Goal: Task Accomplishment & Management: Use online tool/utility

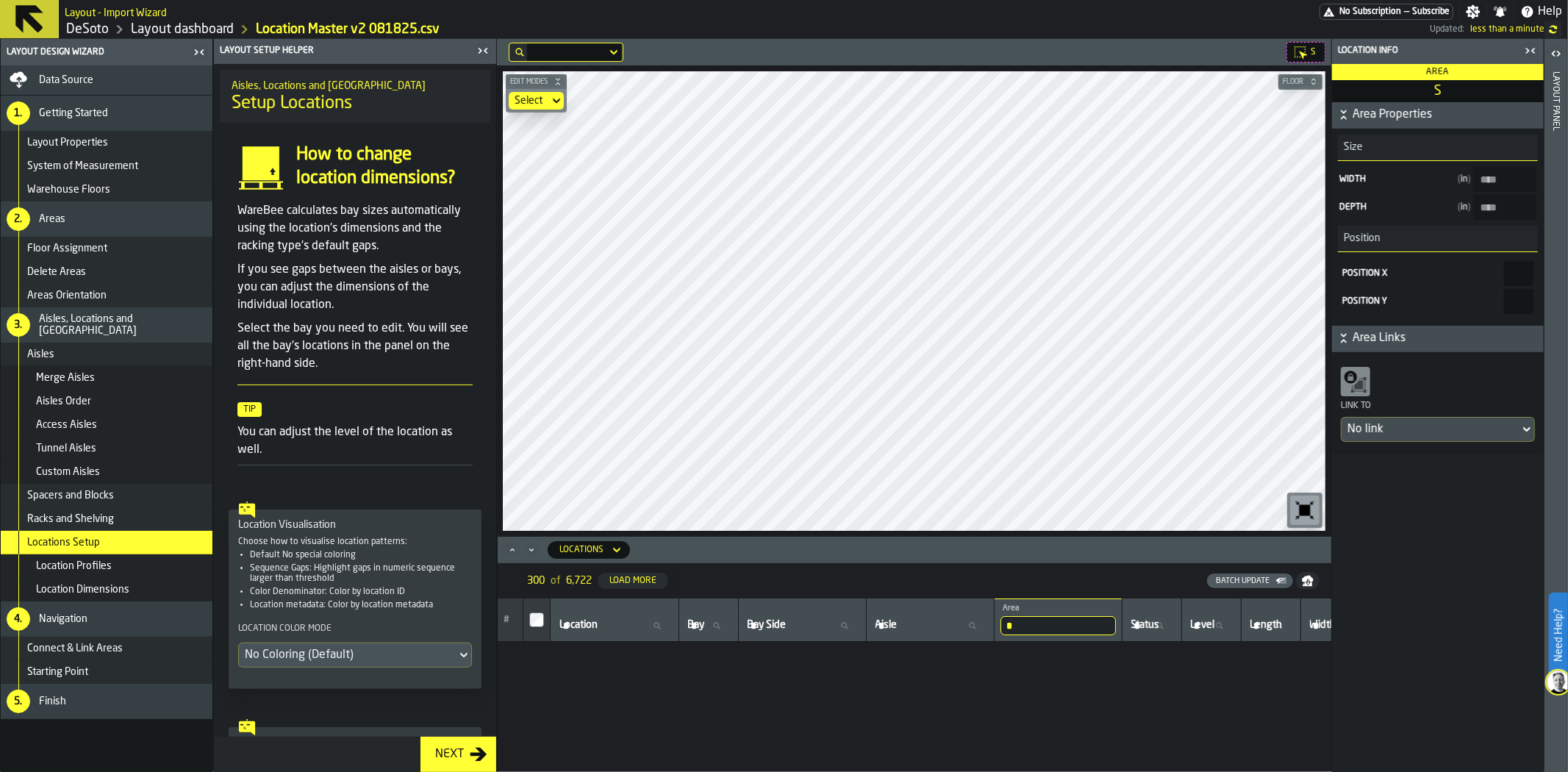
scroll to position [6124, 0]
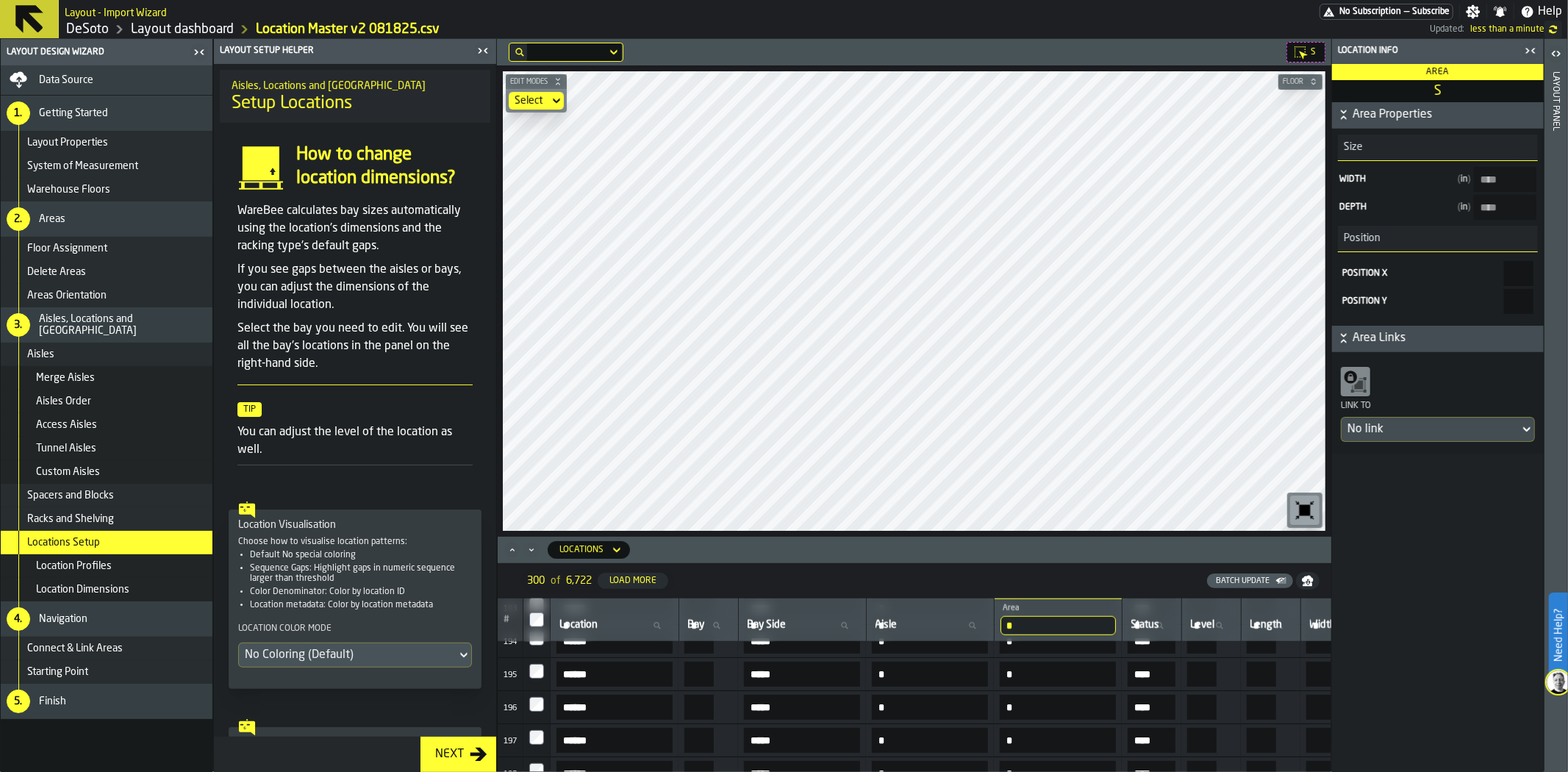
click at [482, 45] on icon "button-toggle-Close me" at bounding box center [482, 51] width 18 height 18
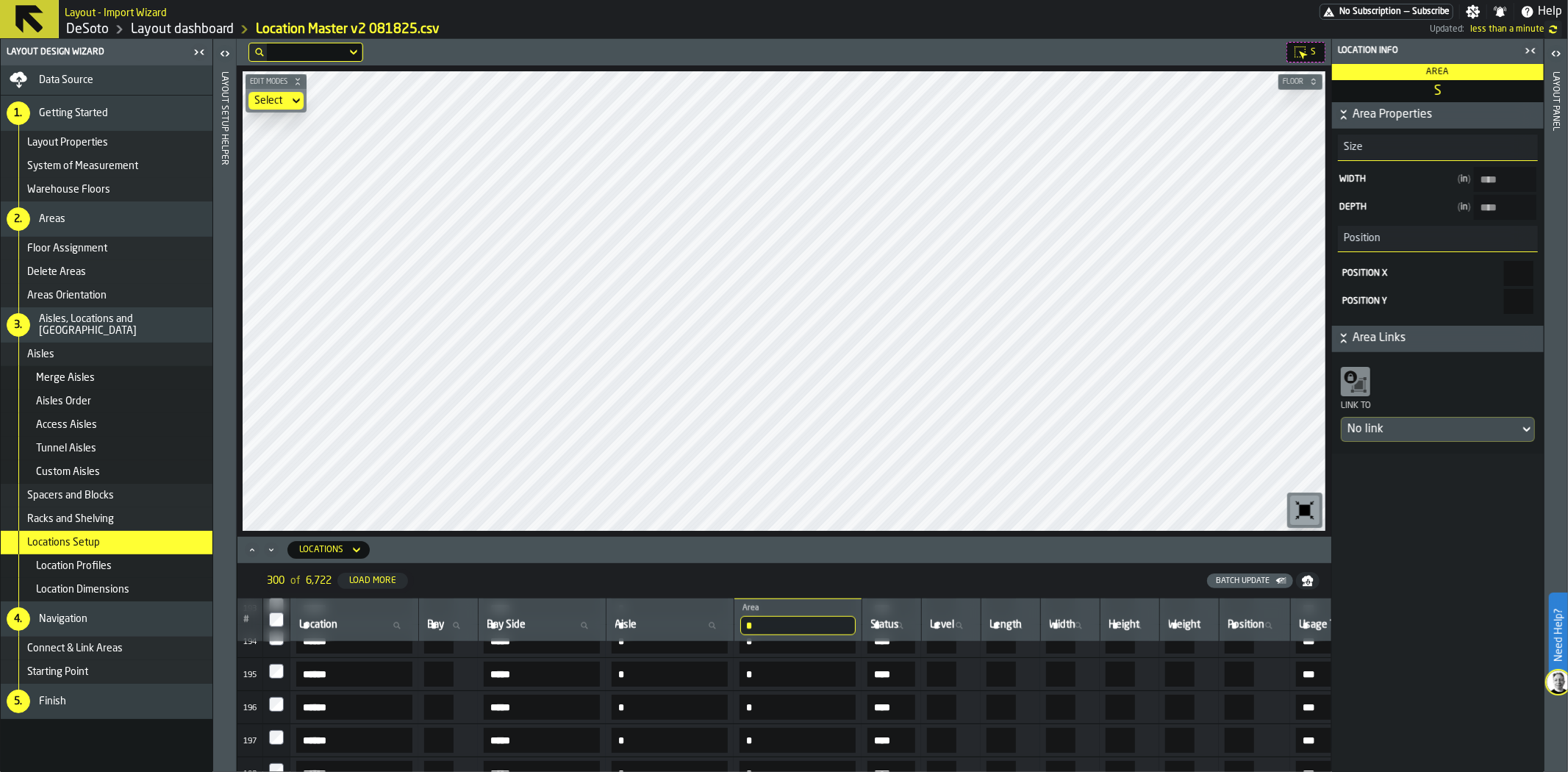
click at [56, 78] on span "Data Source" at bounding box center [66, 80] width 54 height 12
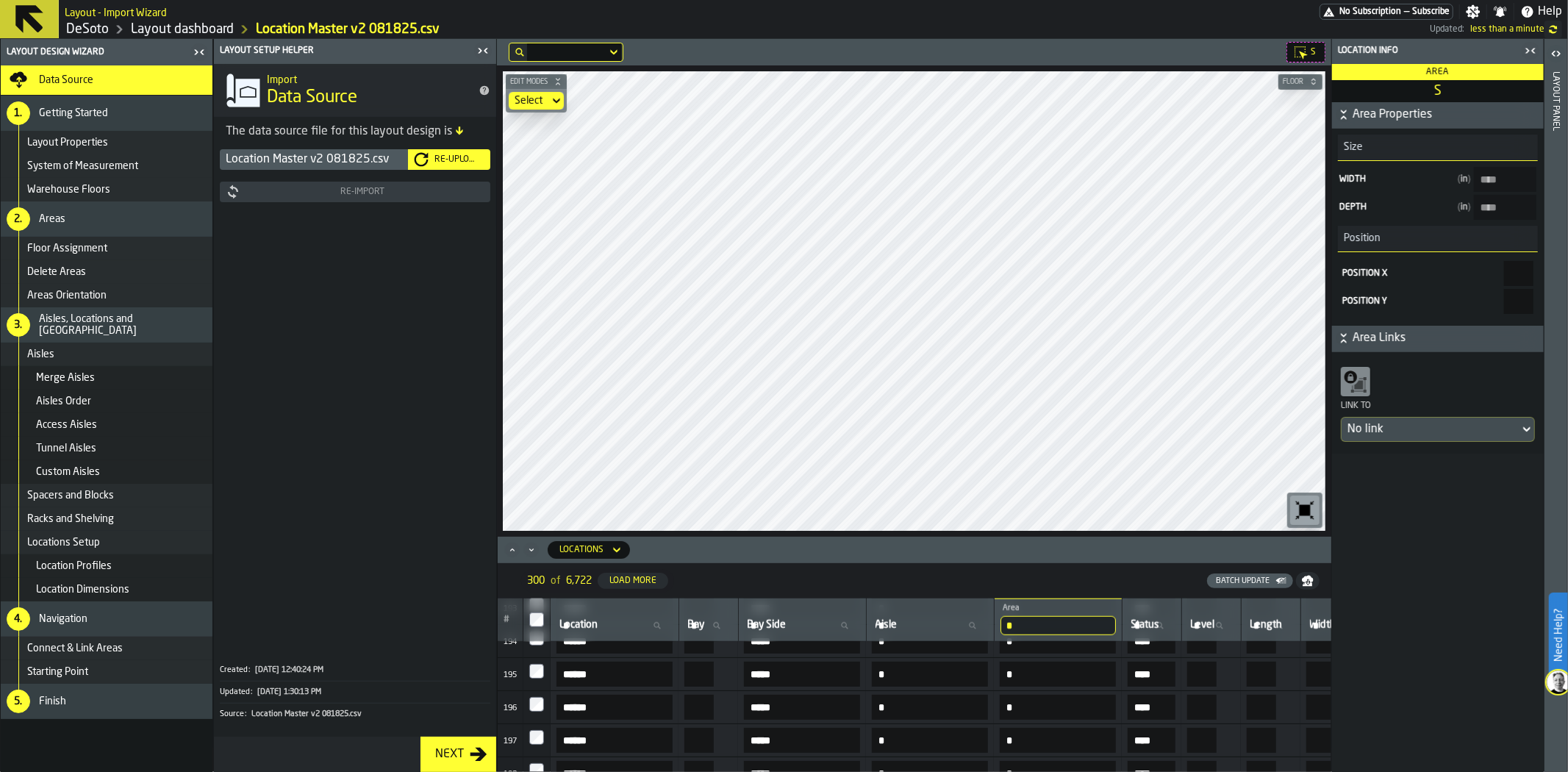
click at [472, 152] on div "Re-Upload" at bounding box center [448, 159] width 70 height 14
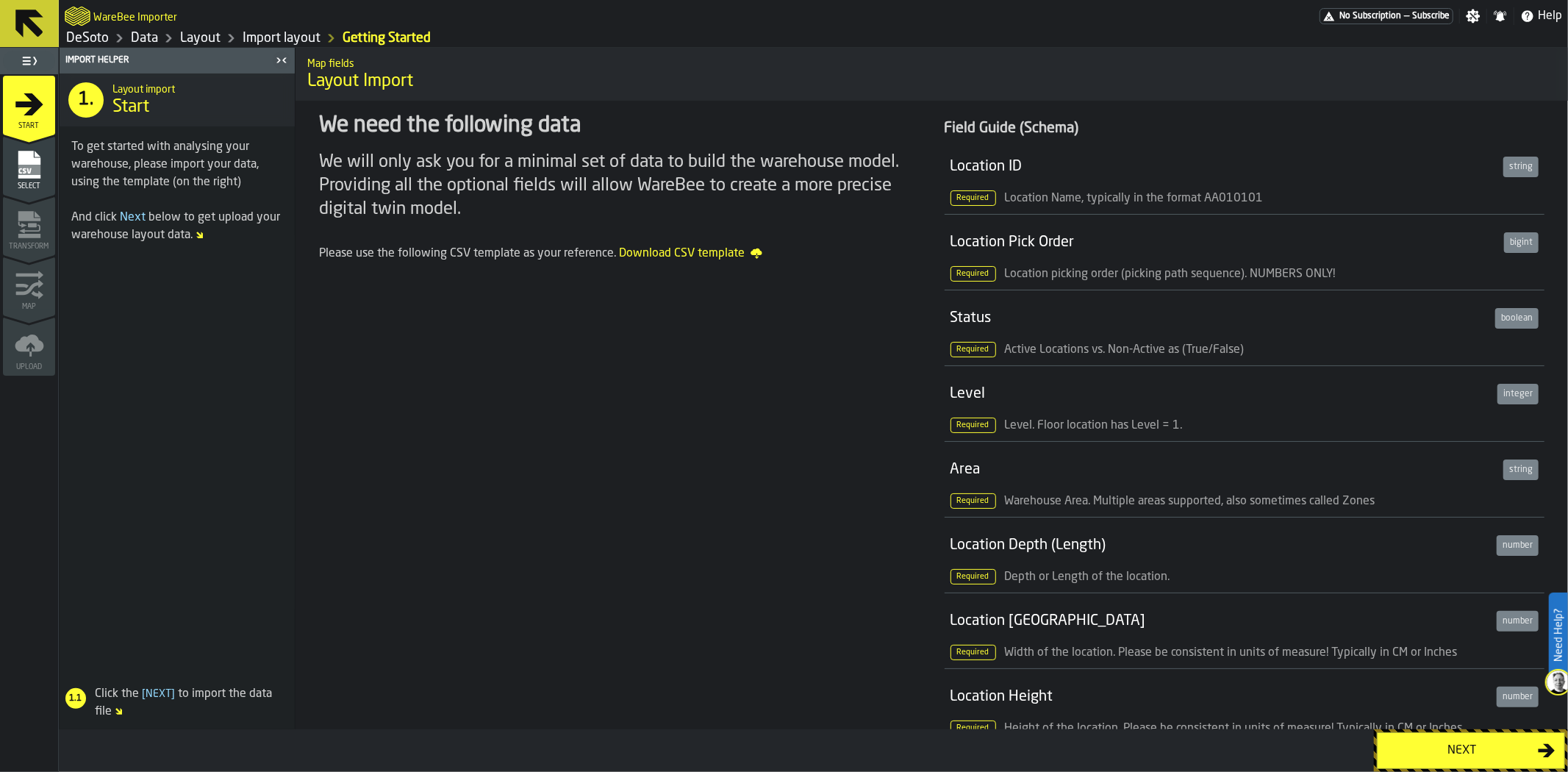
click at [1438, 758] on div "Next" at bounding box center [1462, 751] width 151 height 18
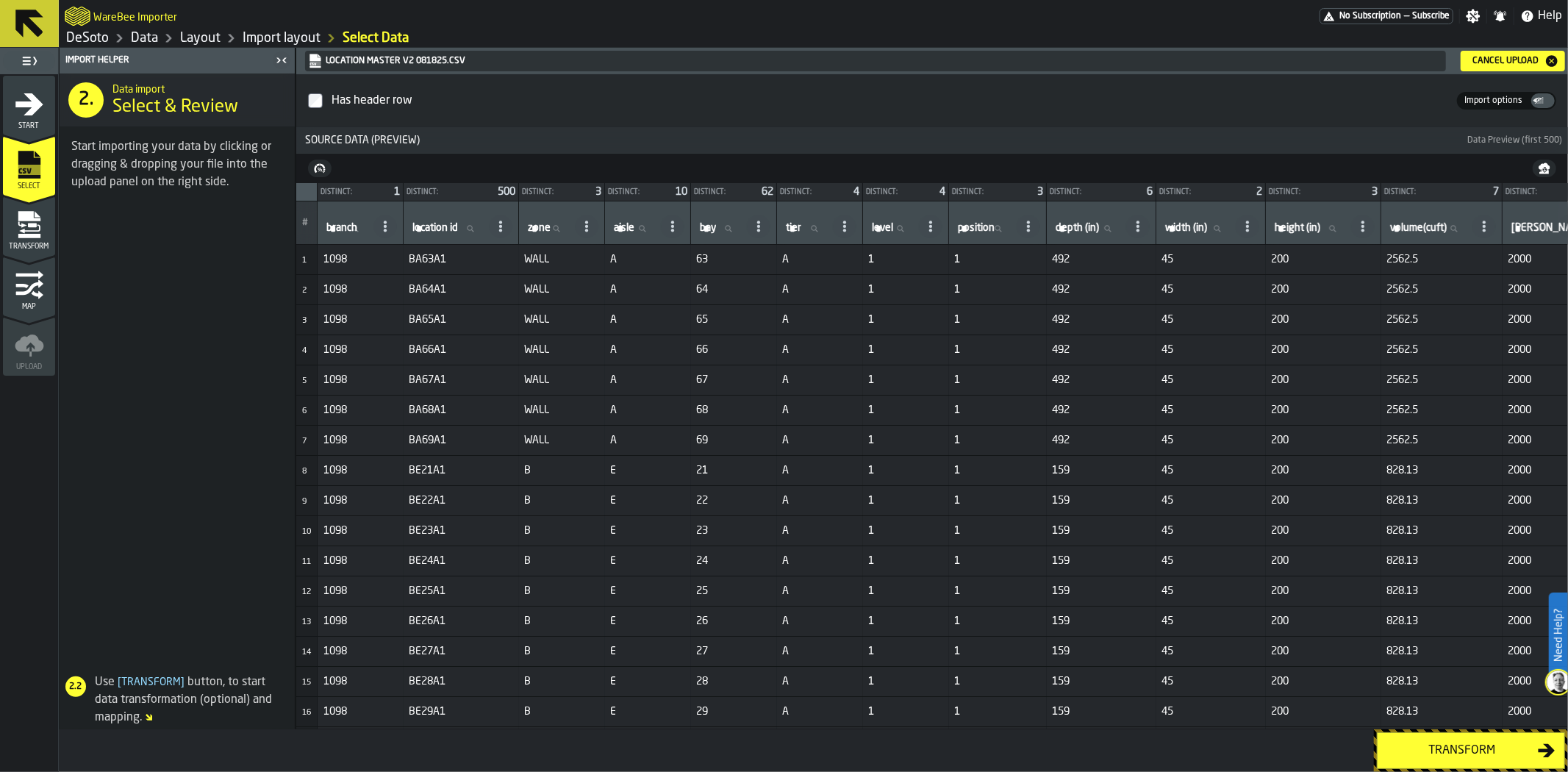
click at [1512, 754] on div "Transform" at bounding box center [1462, 751] width 151 height 18
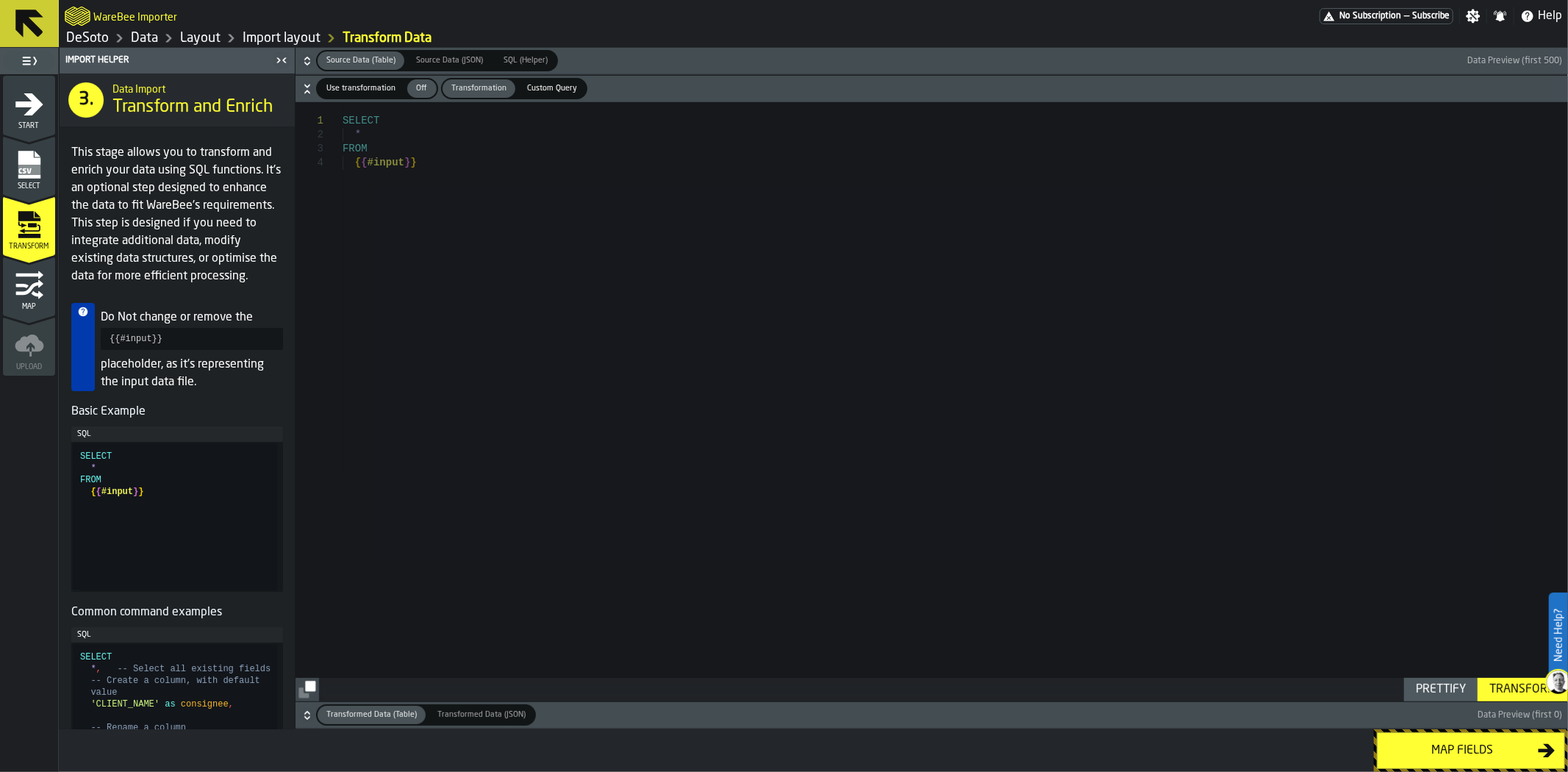
click at [1515, 762] on button "Map fields" at bounding box center [1471, 750] width 188 height 36
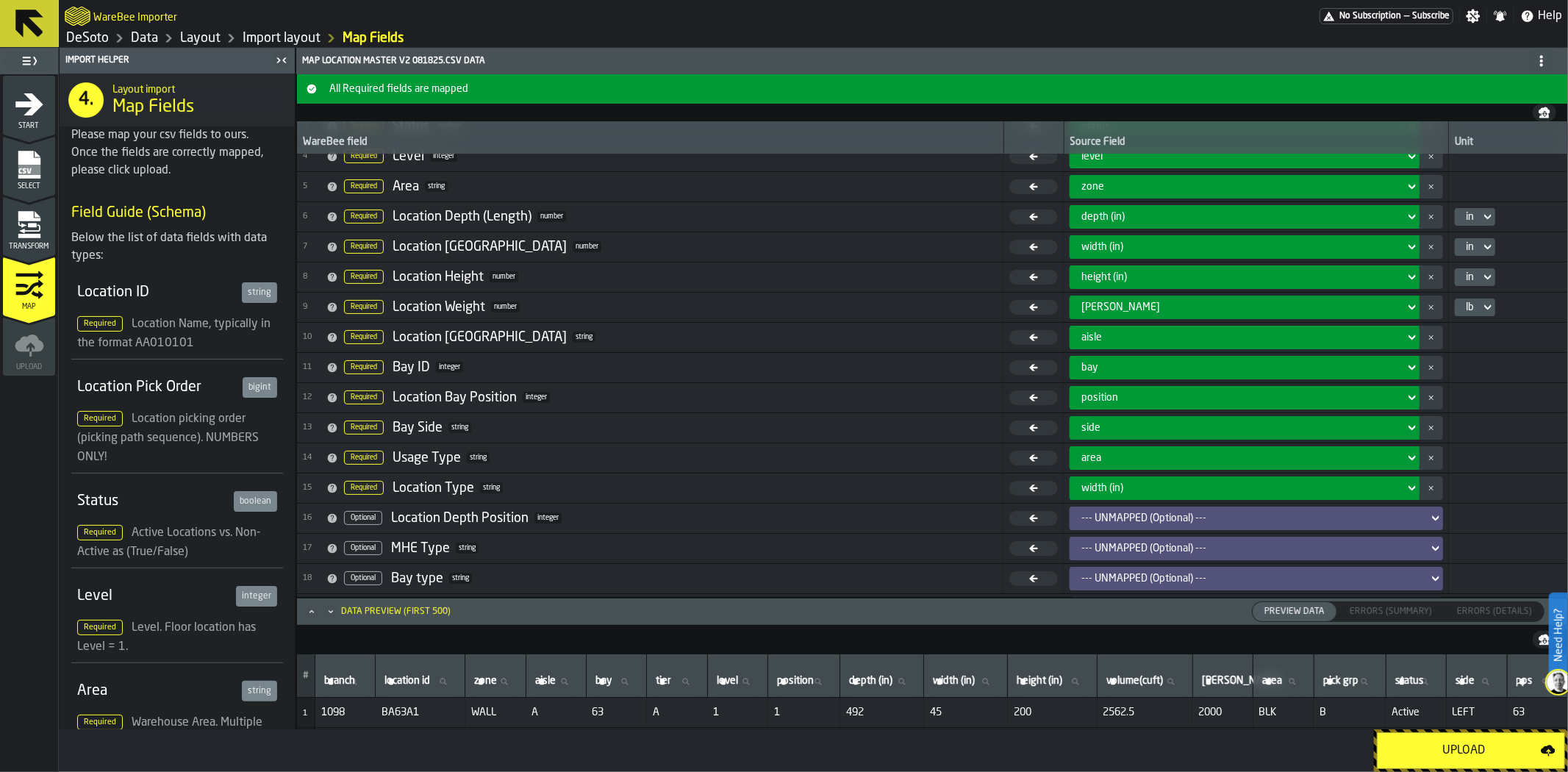
scroll to position [173, 0]
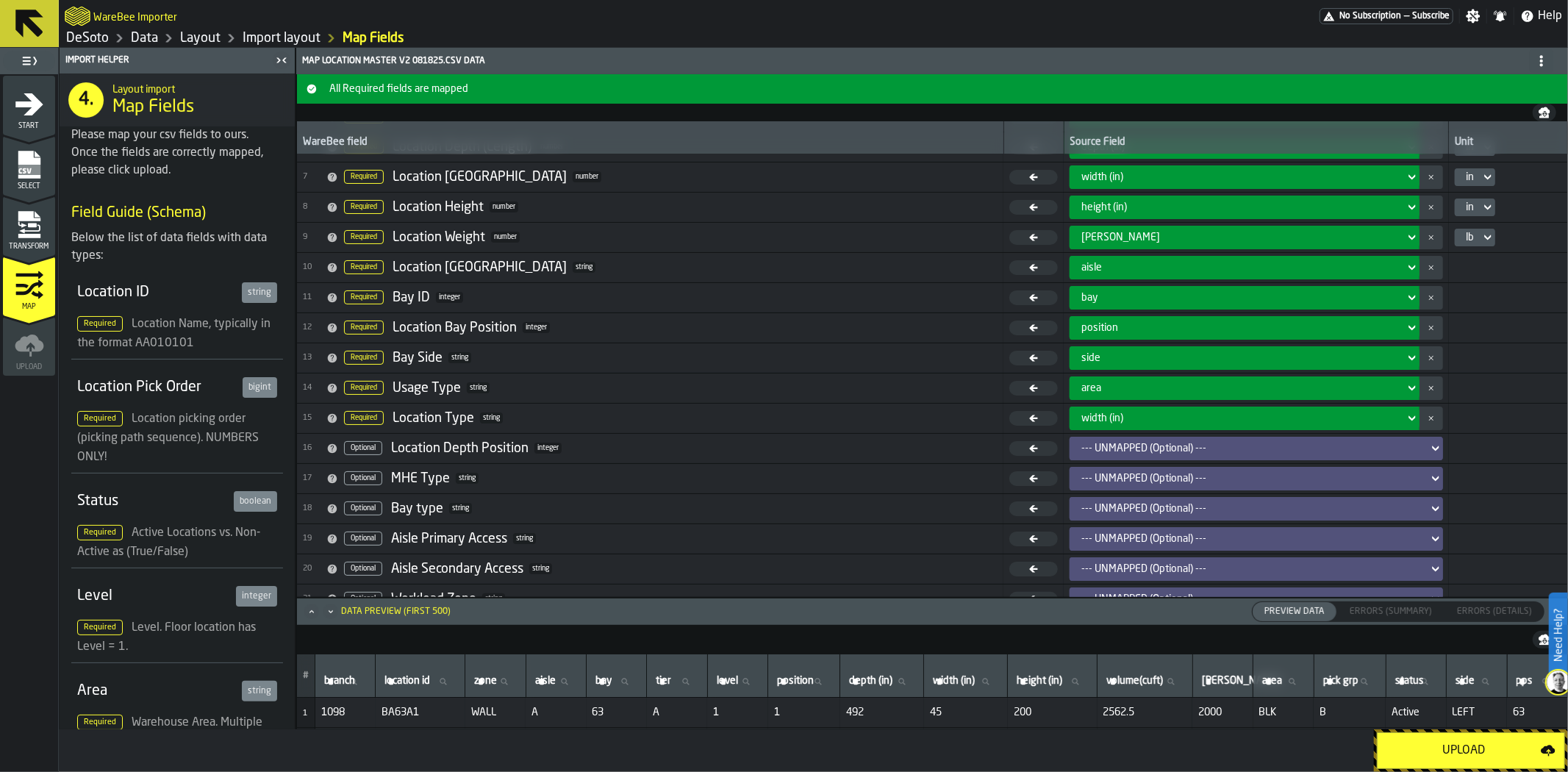
click at [1473, 755] on div "Upload" at bounding box center [1464, 751] width 154 height 18
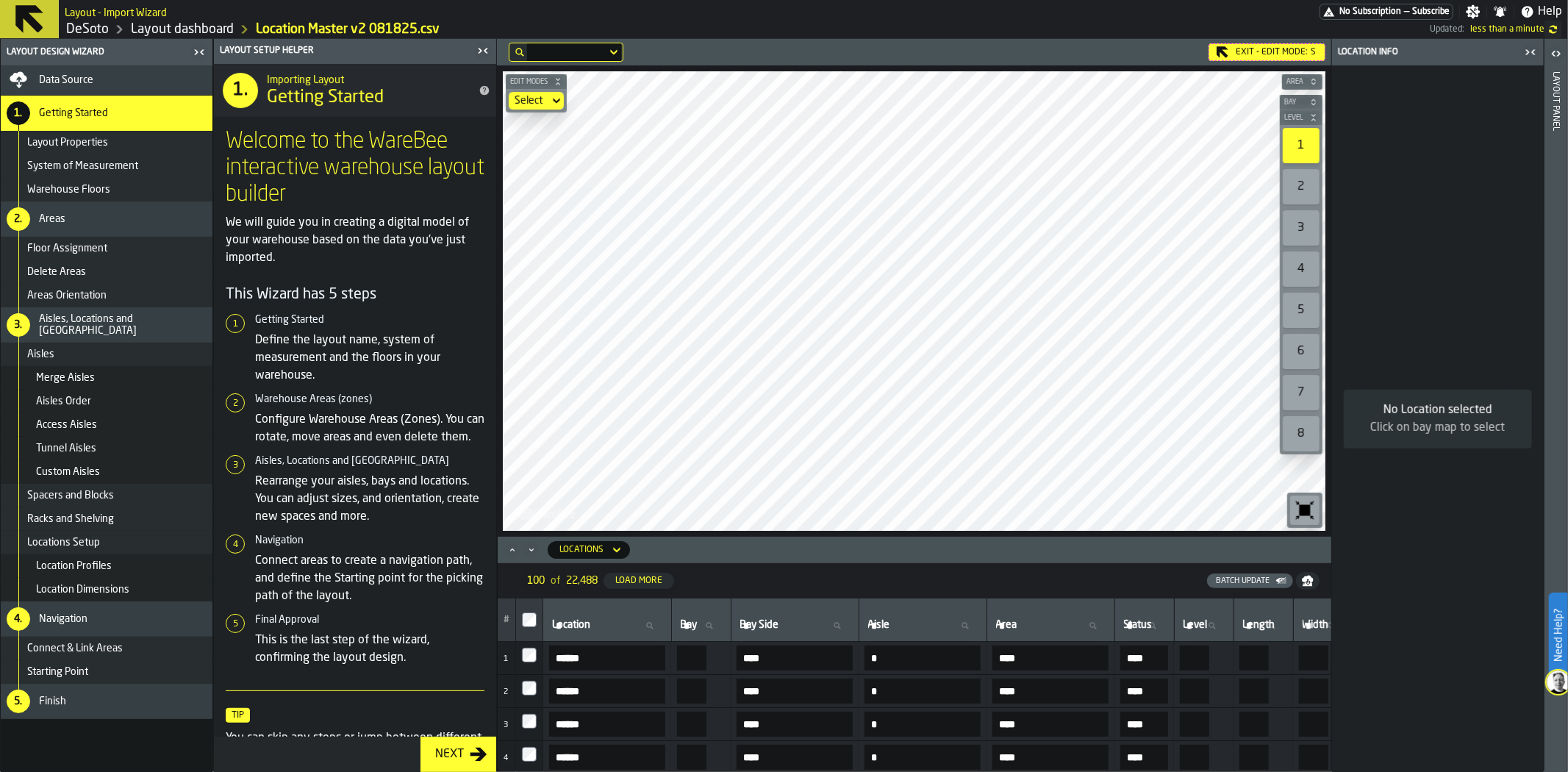
click at [75, 543] on span "Locations Setup" at bounding box center [63, 543] width 73 height 12
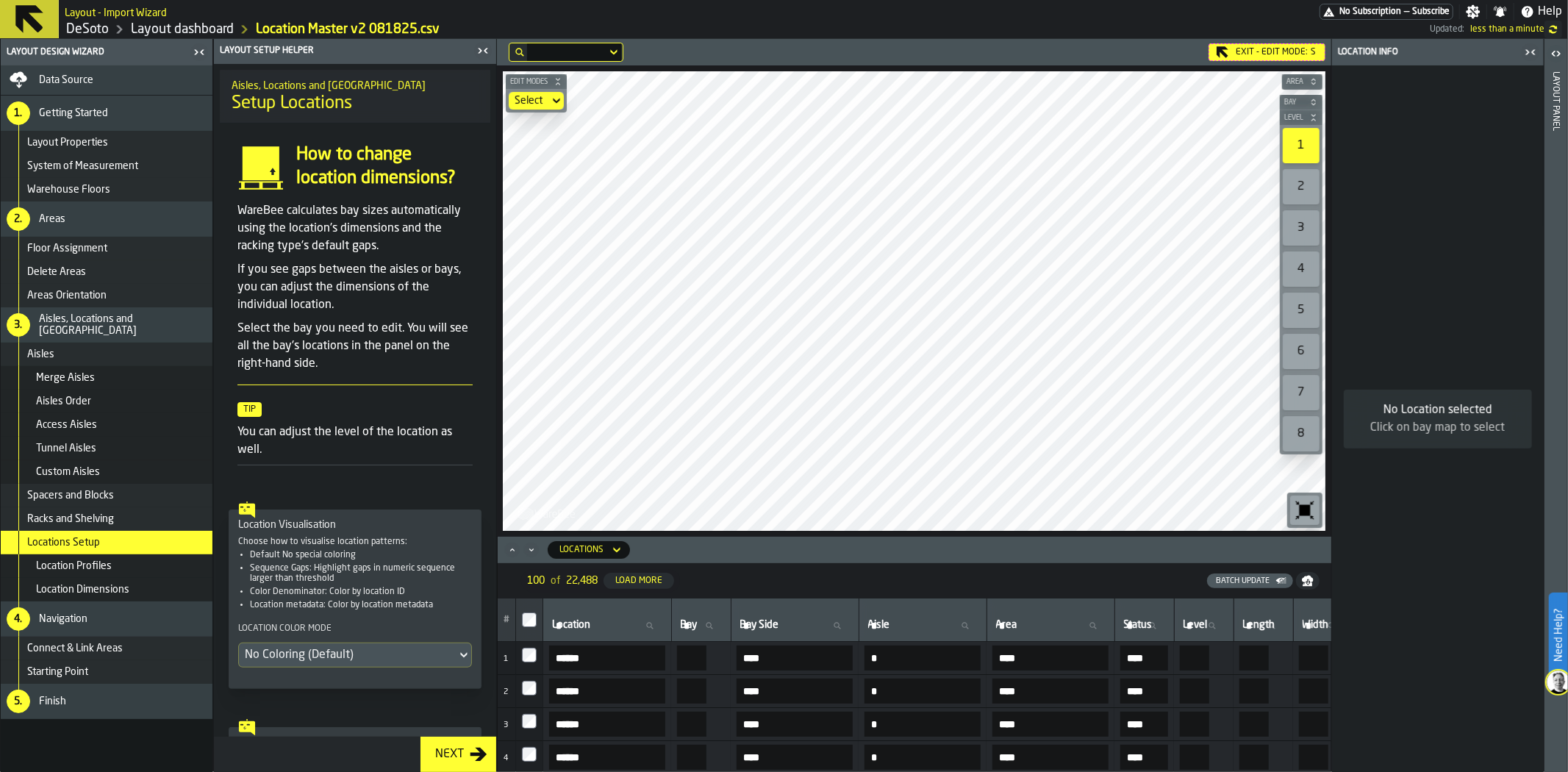
click at [350, 657] on div "No Coloring (Default)" at bounding box center [347, 655] width 206 height 18
click at [268, 725] on li "Bay type" at bounding box center [325, 736] width 173 height 36
click at [1258, 45] on div "Exit - Edit Mode: S" at bounding box center [1267, 52] width 117 height 18
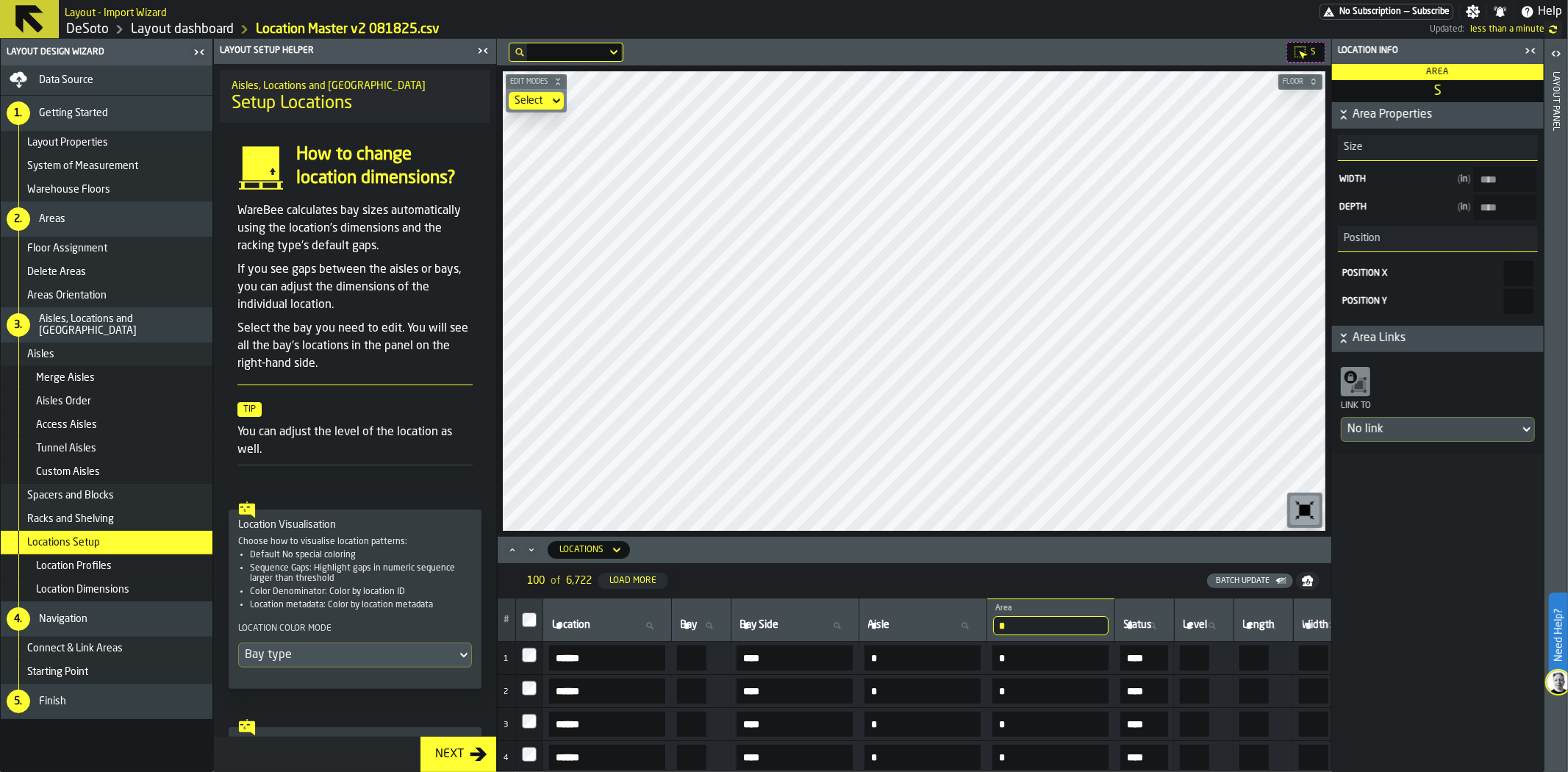
click at [393, 655] on div "Bay type" at bounding box center [347, 655] width 206 height 18
click at [314, 731] on div "Bay type" at bounding box center [325, 736] width 156 height 18
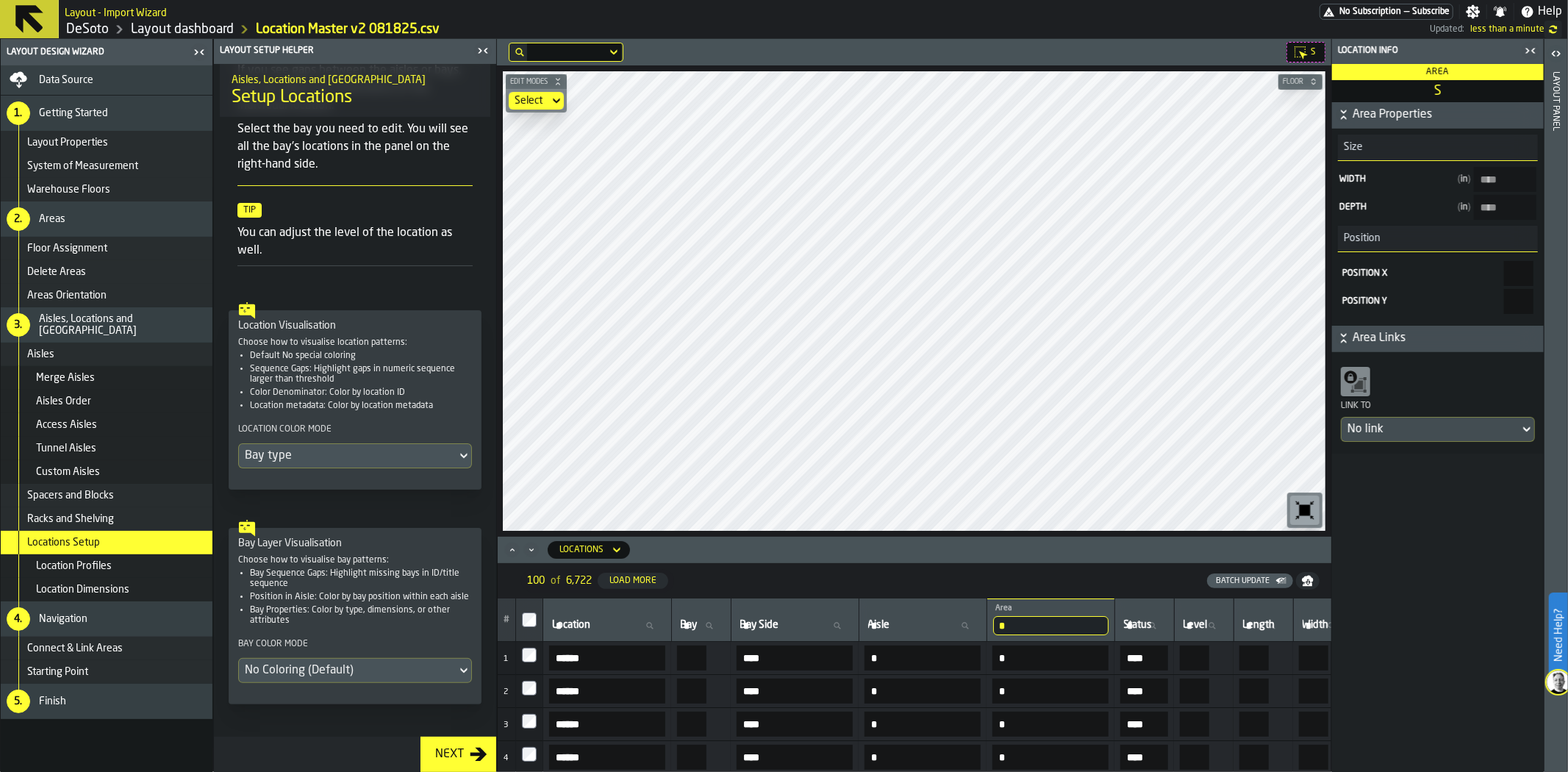
scroll to position [241, 0]
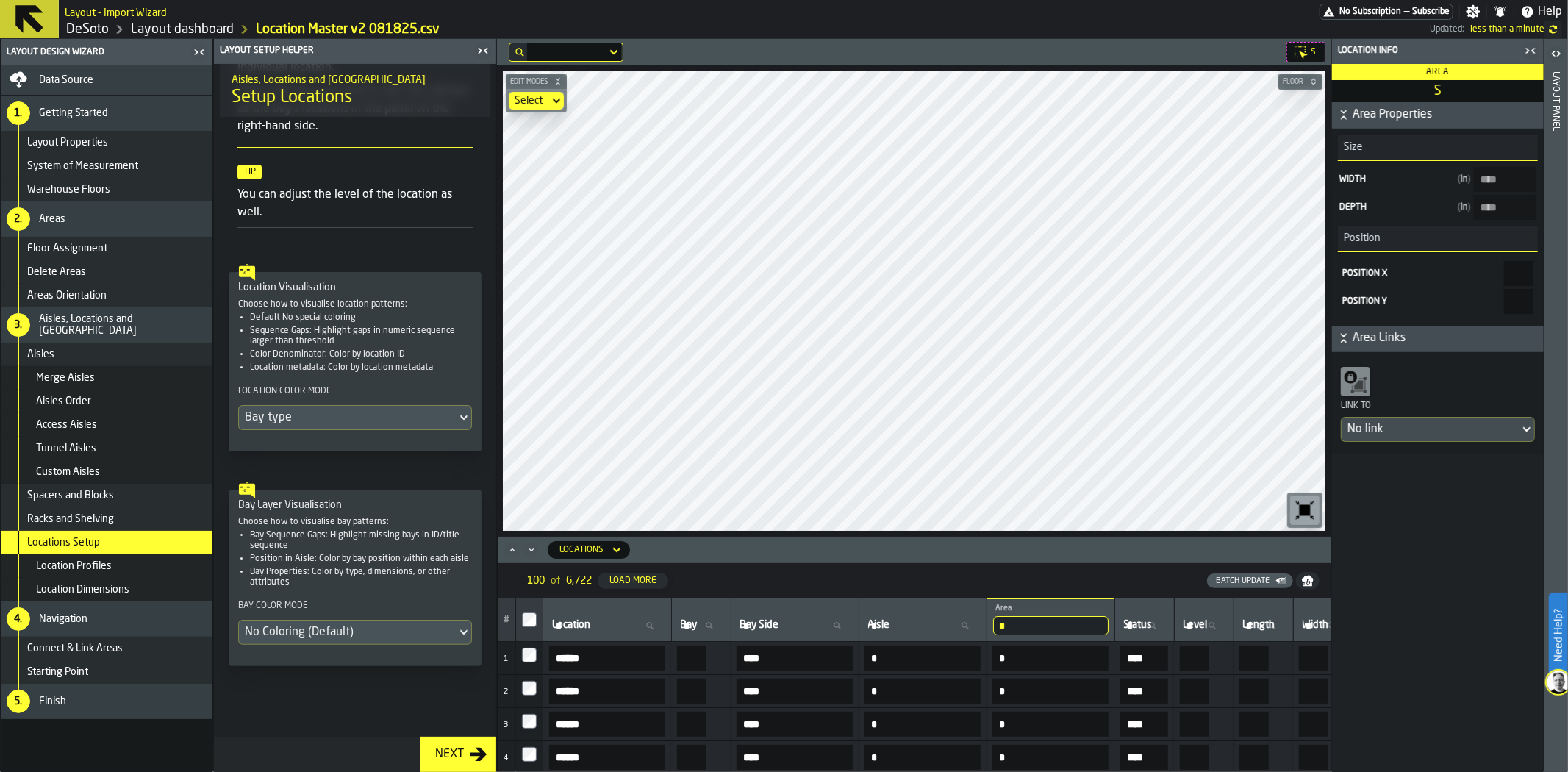
click at [399, 412] on div "Bay type" at bounding box center [347, 417] width 206 height 18
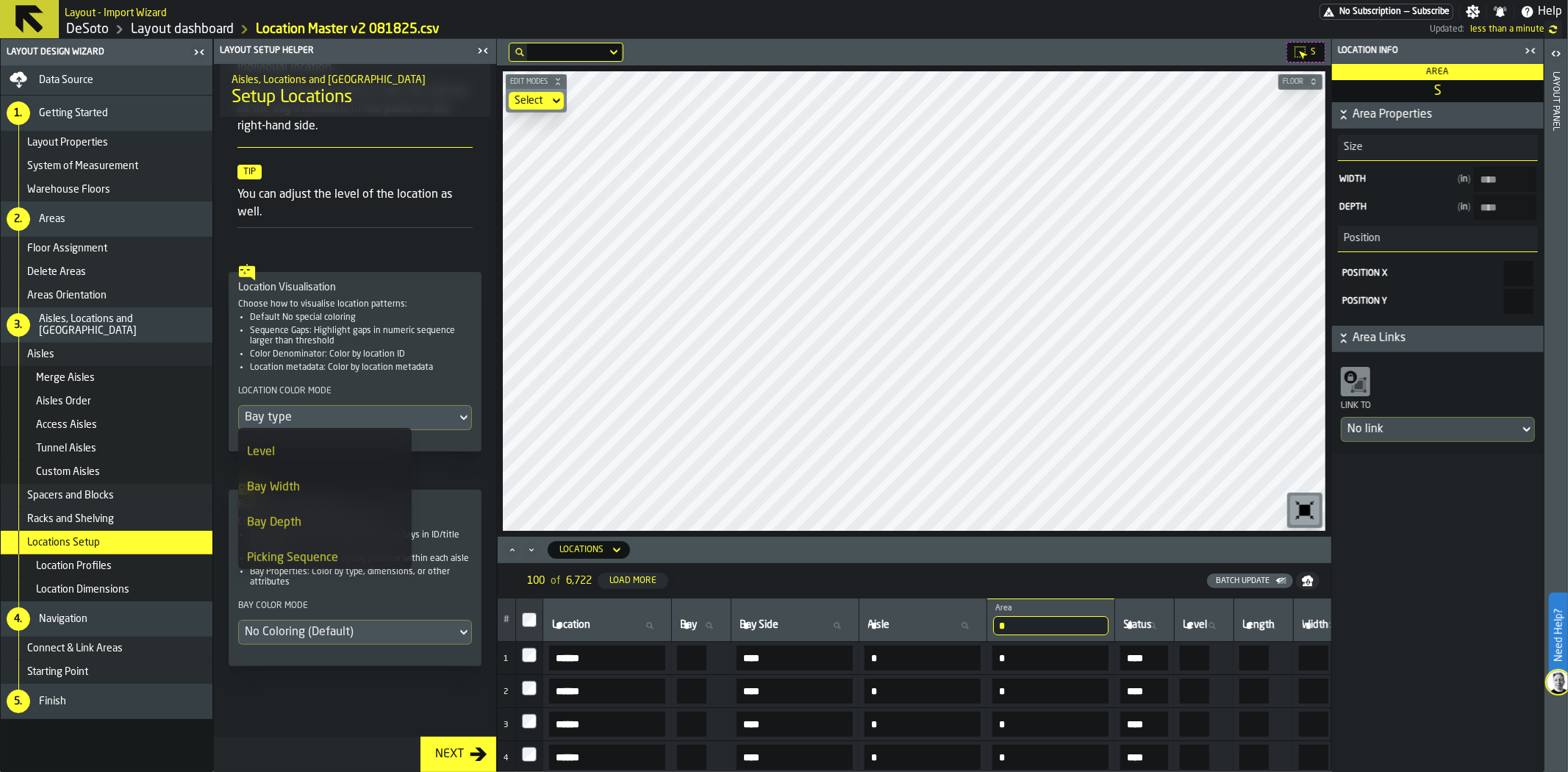
scroll to position [490, 0]
click at [326, 451] on div "Bay Width" at bounding box center [325, 449] width 156 height 18
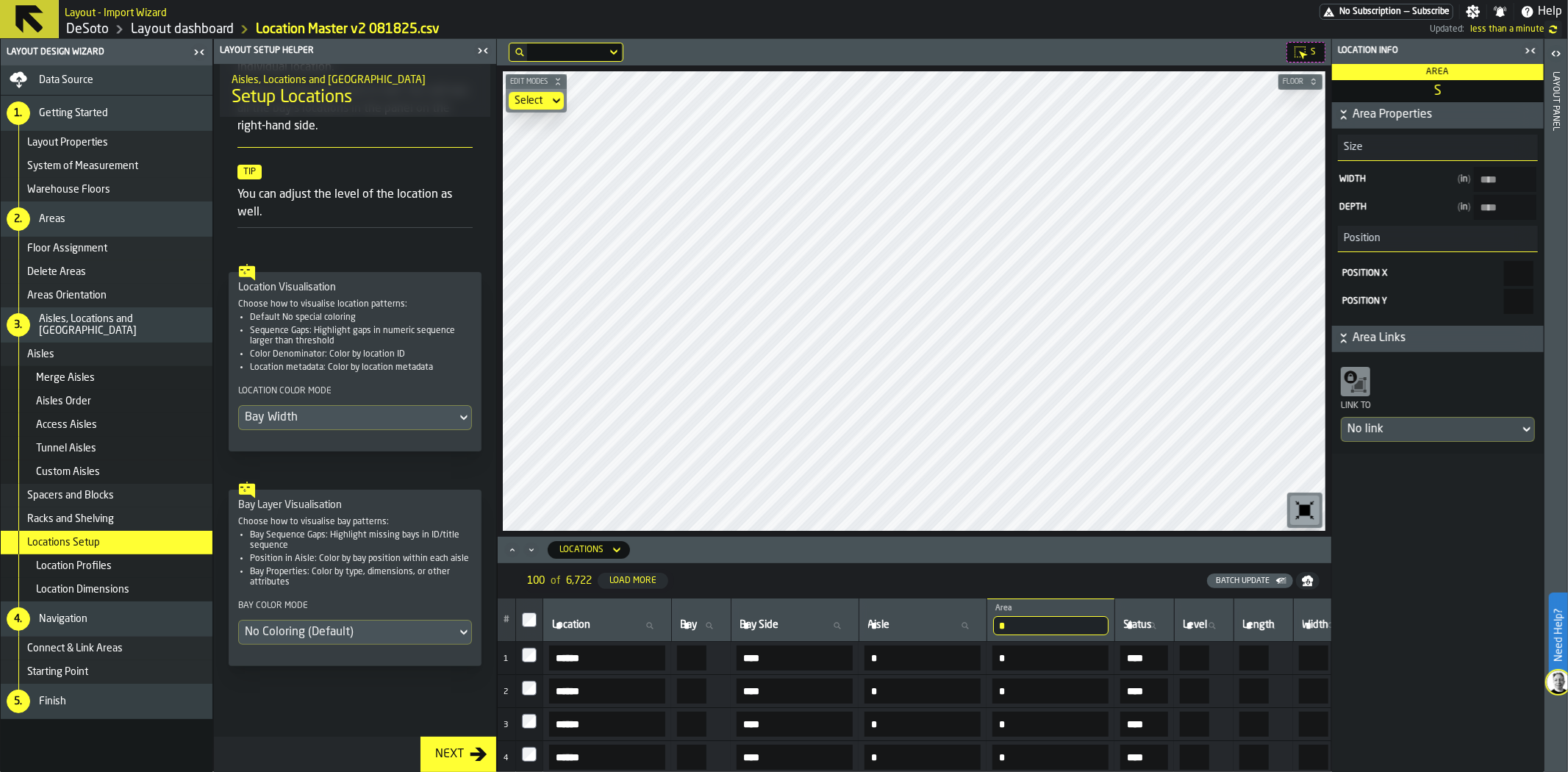
click at [1309, 52] on div "S" at bounding box center [1306, 52] width 39 height 20
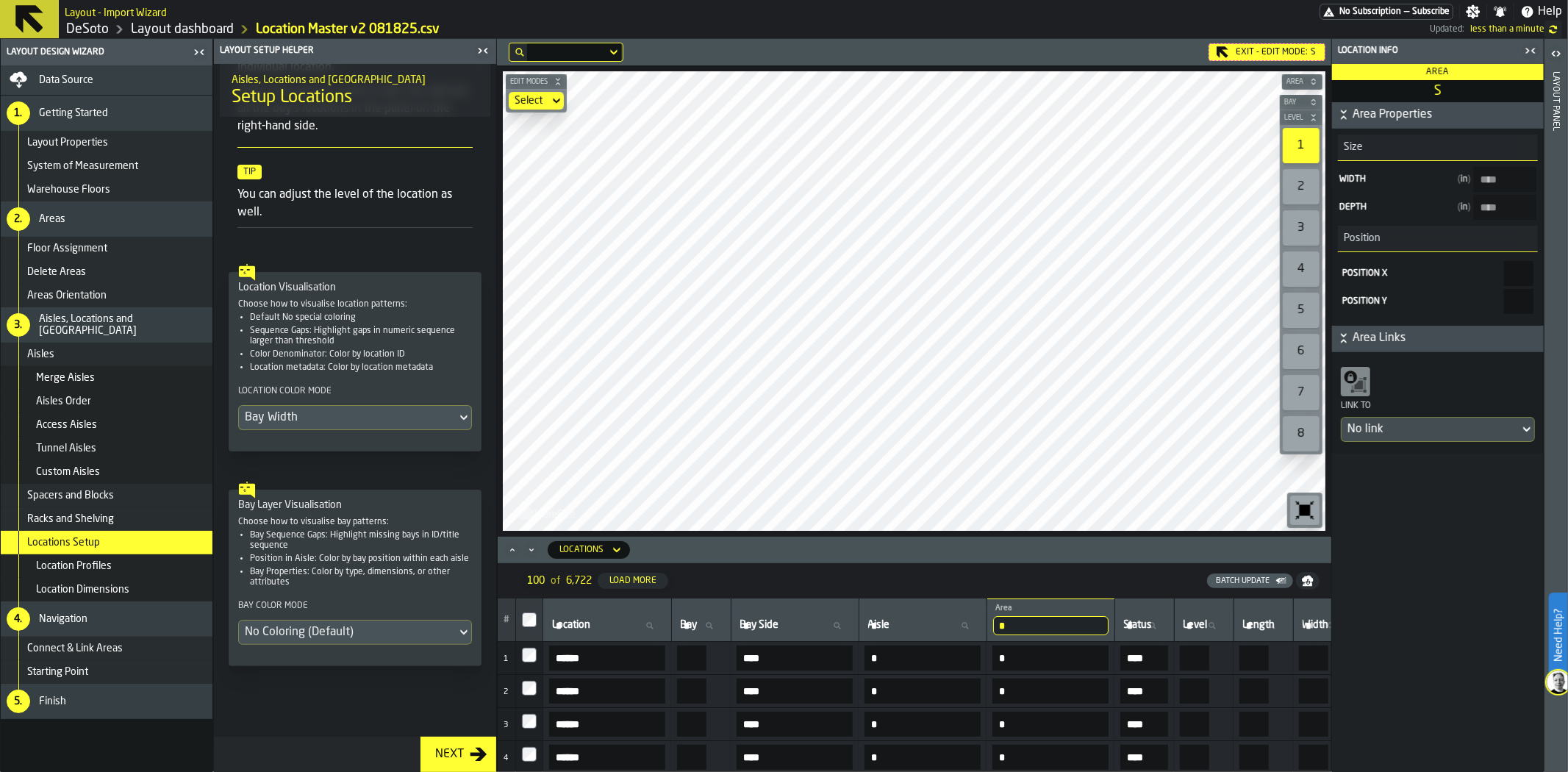
click at [1309, 52] on div "Exit - Edit Mode: S" at bounding box center [1267, 52] width 117 height 18
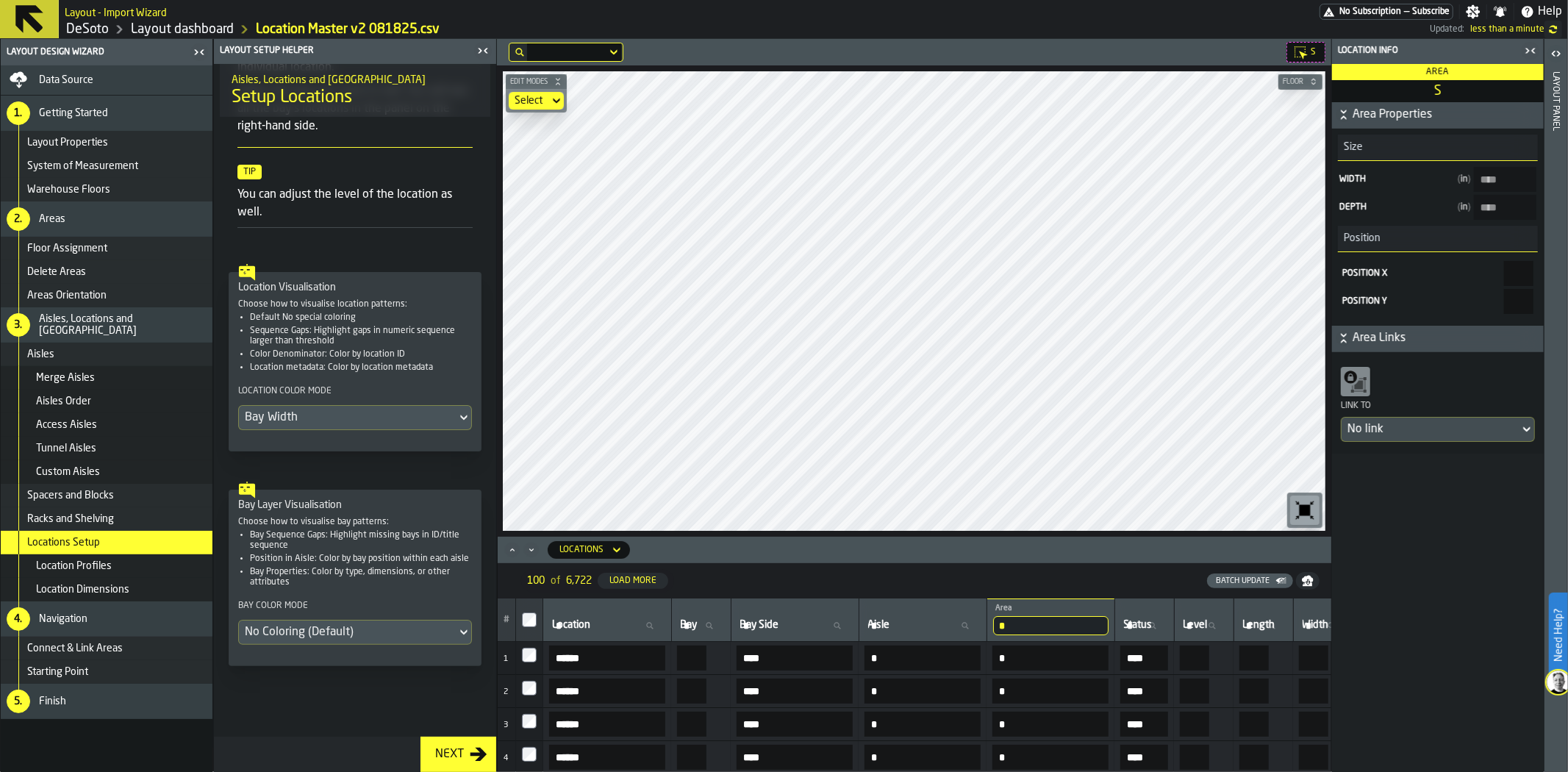
click at [1302, 55] on icon at bounding box center [1304, 56] width 8 height 8
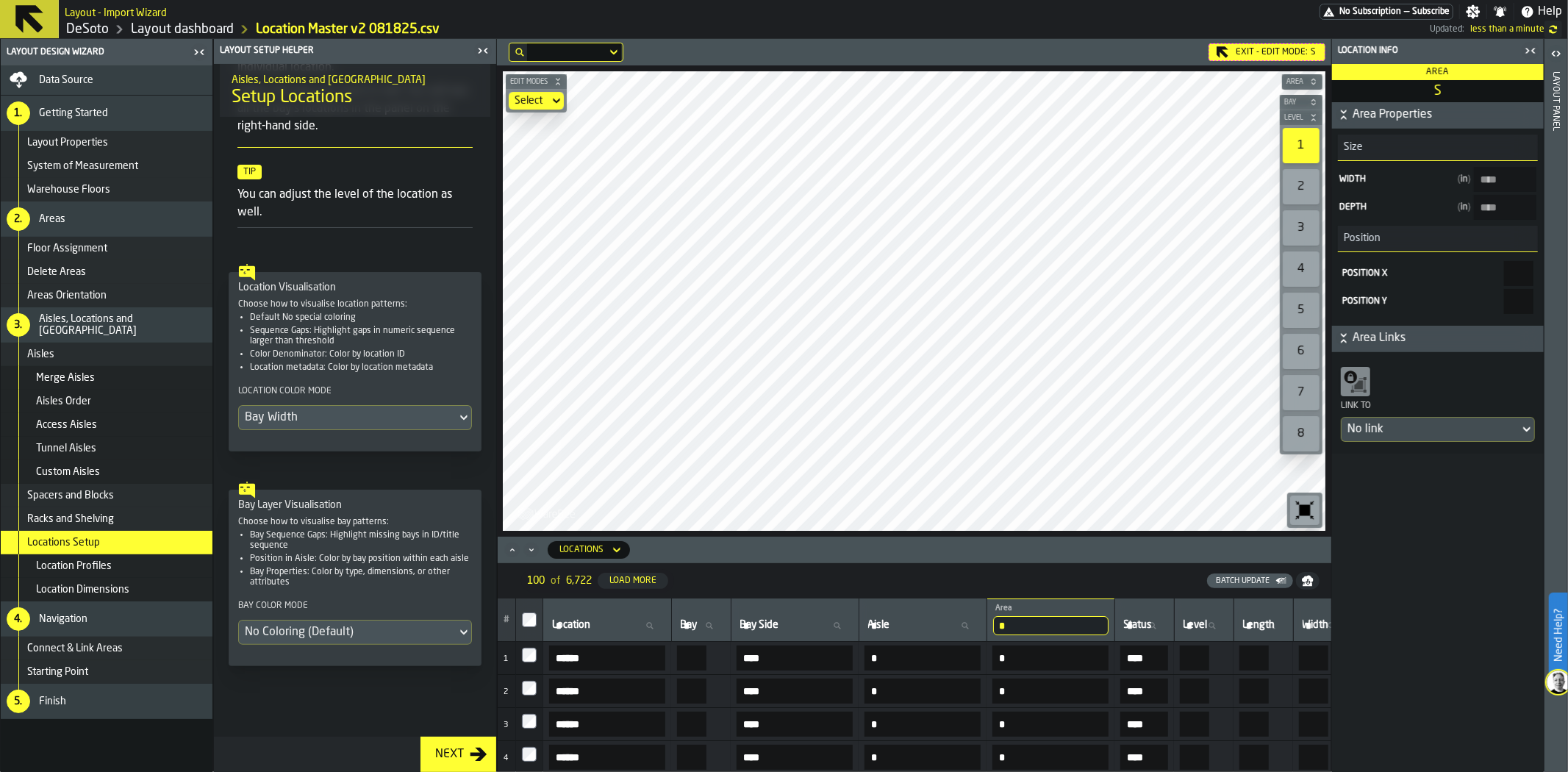
click at [531, 92] on div "Select" at bounding box center [529, 101] width 41 height 18
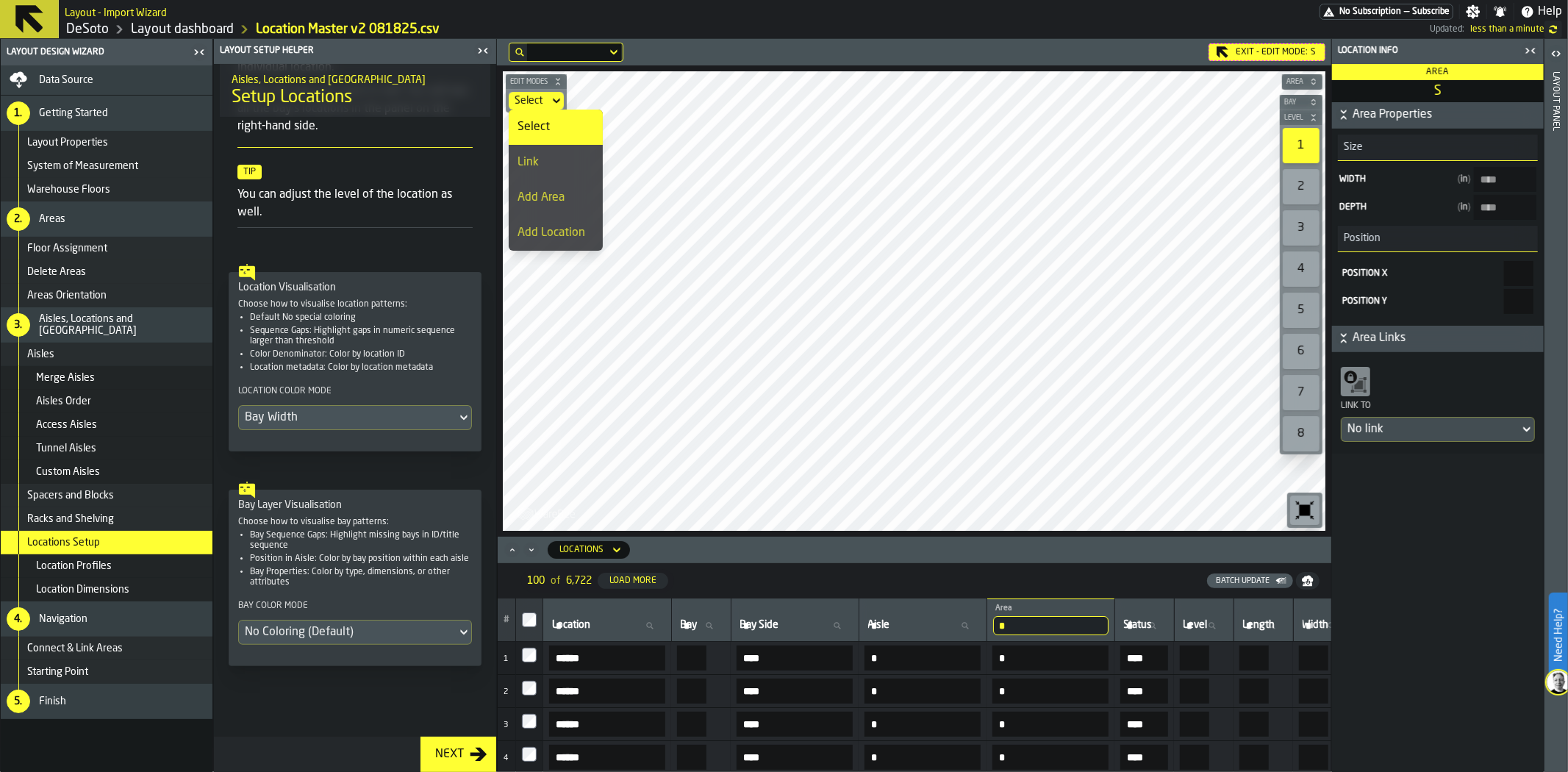
click at [531, 92] on div "Select" at bounding box center [529, 101] width 41 height 18
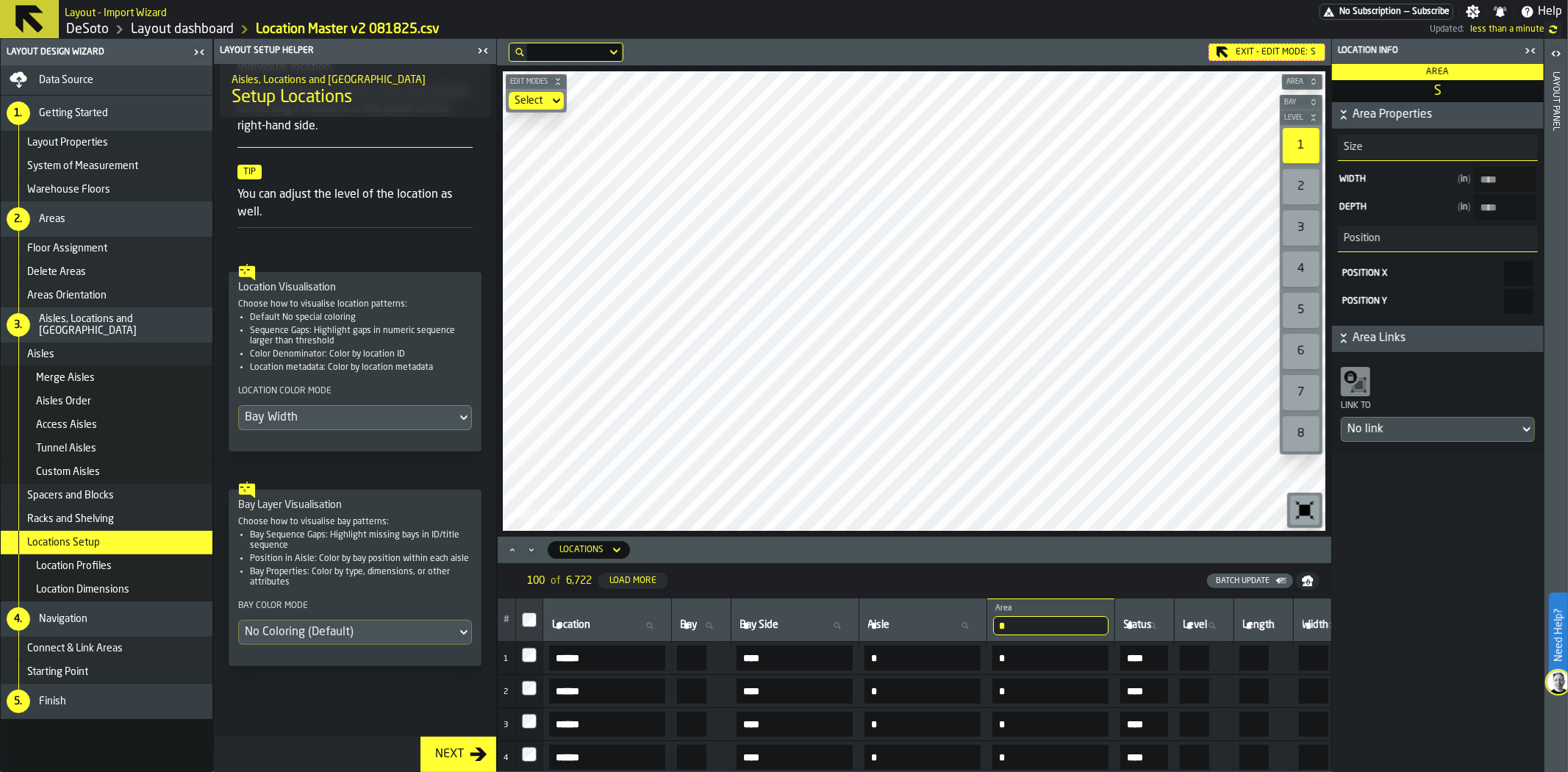
click at [405, 417] on div "Bay Width" at bounding box center [347, 417] width 206 height 18
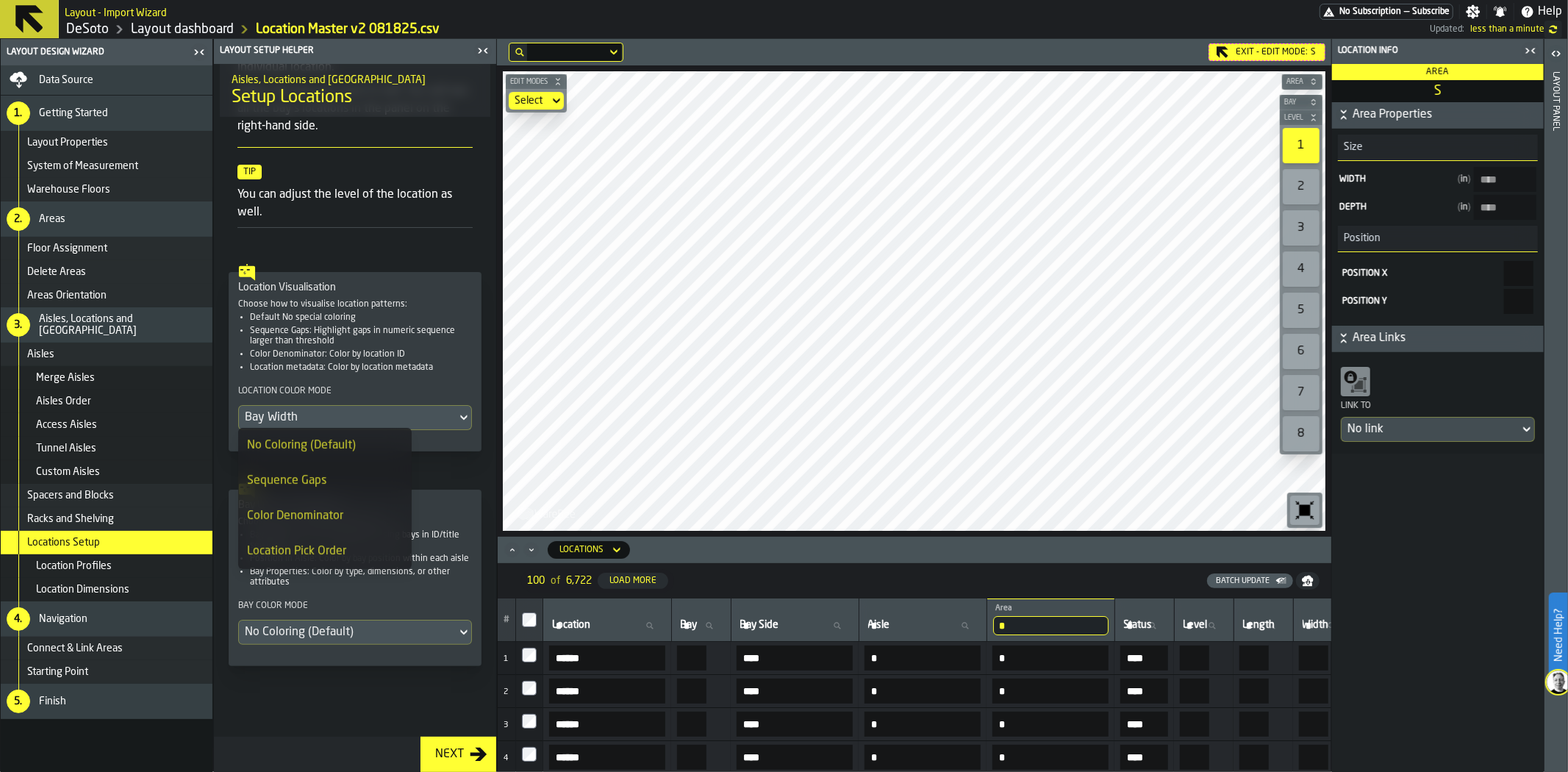
click at [371, 441] on li "No Coloring (Default)" at bounding box center [325, 446] width 173 height 36
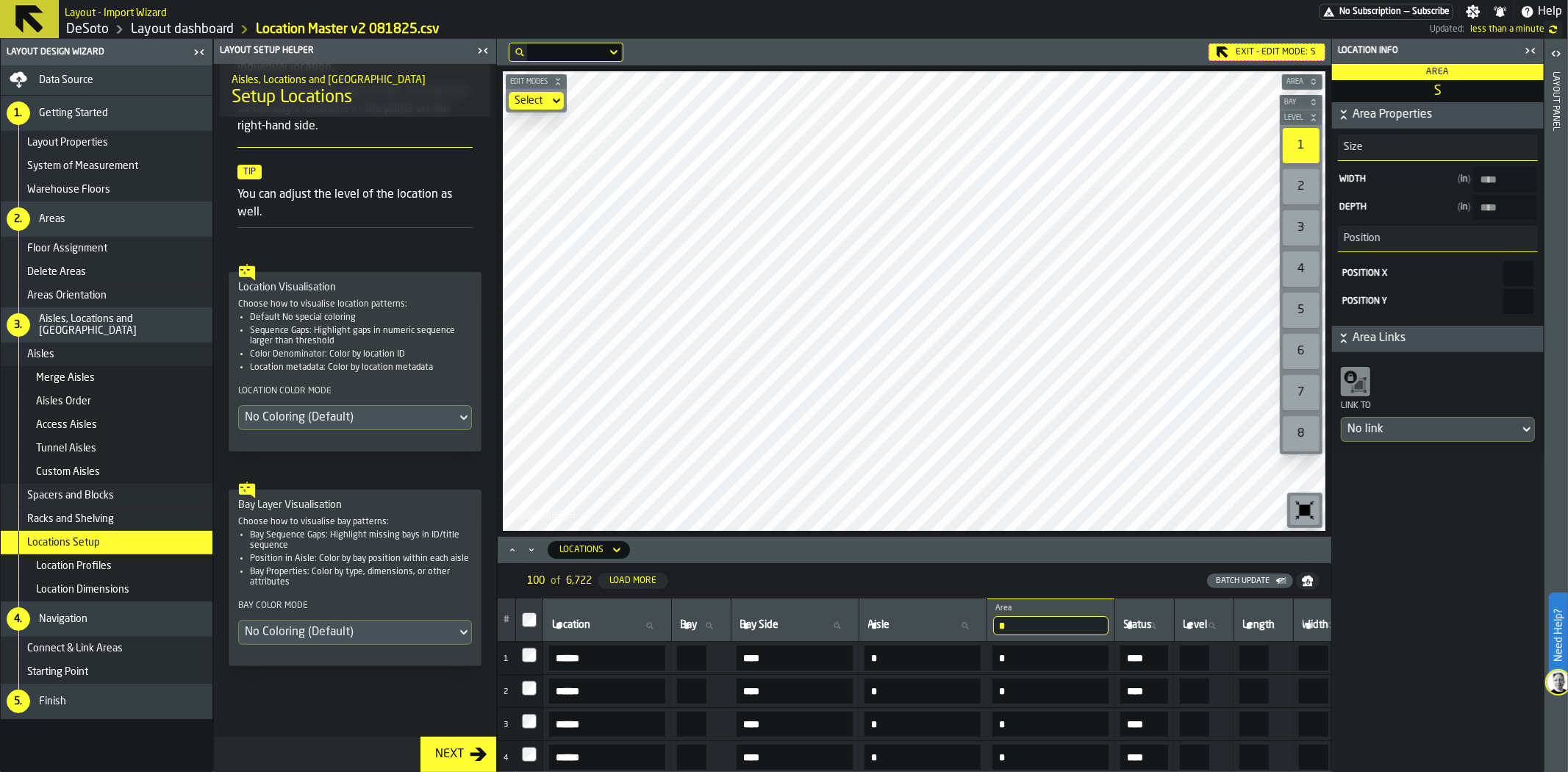
click at [410, 642] on div "No Coloring (Default)" at bounding box center [347, 632] width 217 height 24
click at [305, 699] on div "Bay Sequence Gaps" at bounding box center [301, 698] width 109 height 18
click at [399, 634] on div "Bay Sequence Gaps" at bounding box center [347, 628] width 206 height 18
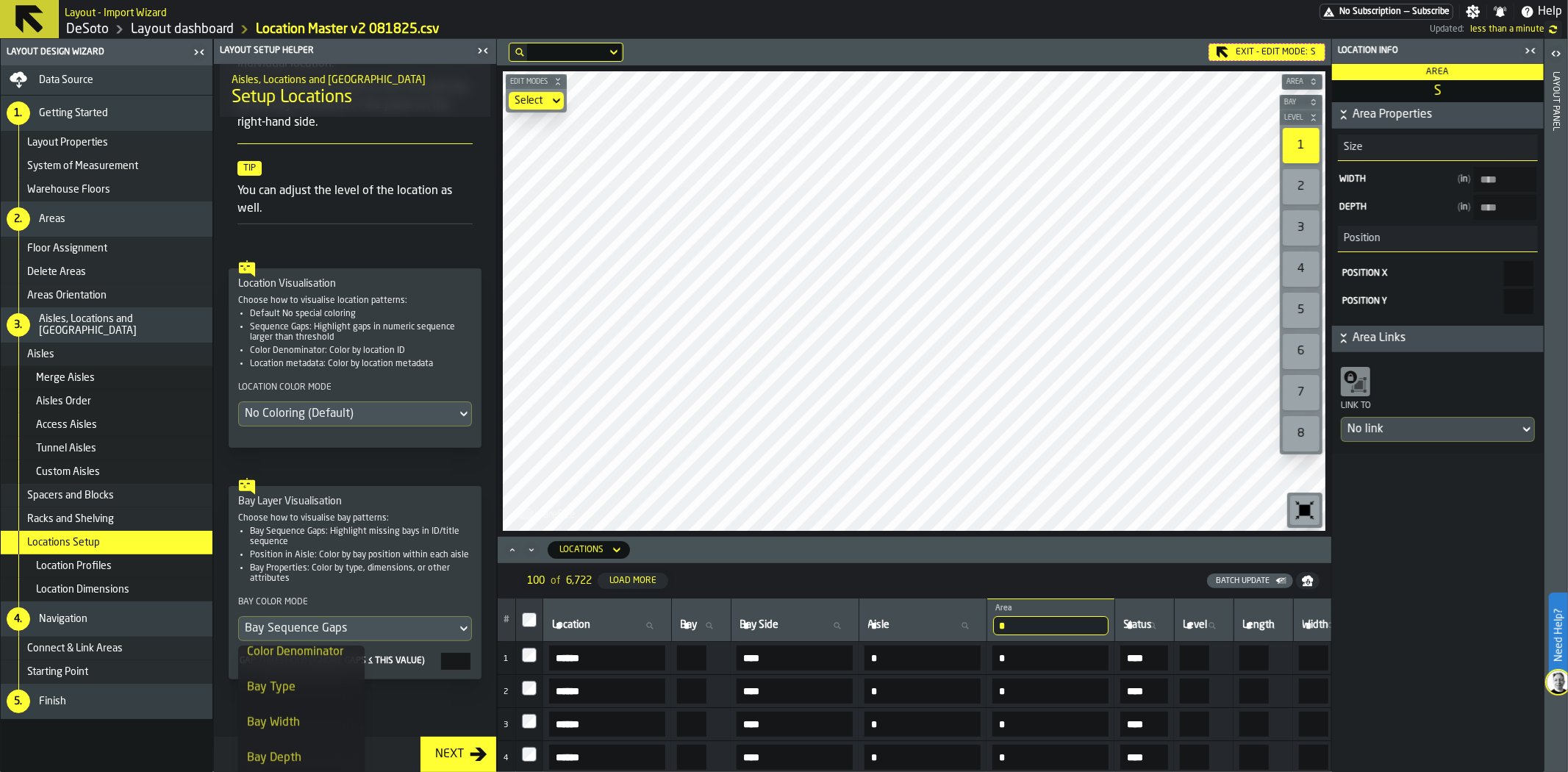
click at [317, 687] on div "Bay Type" at bounding box center [301, 687] width 109 height 18
click at [360, 631] on div "Bay Type" at bounding box center [347, 632] width 206 height 18
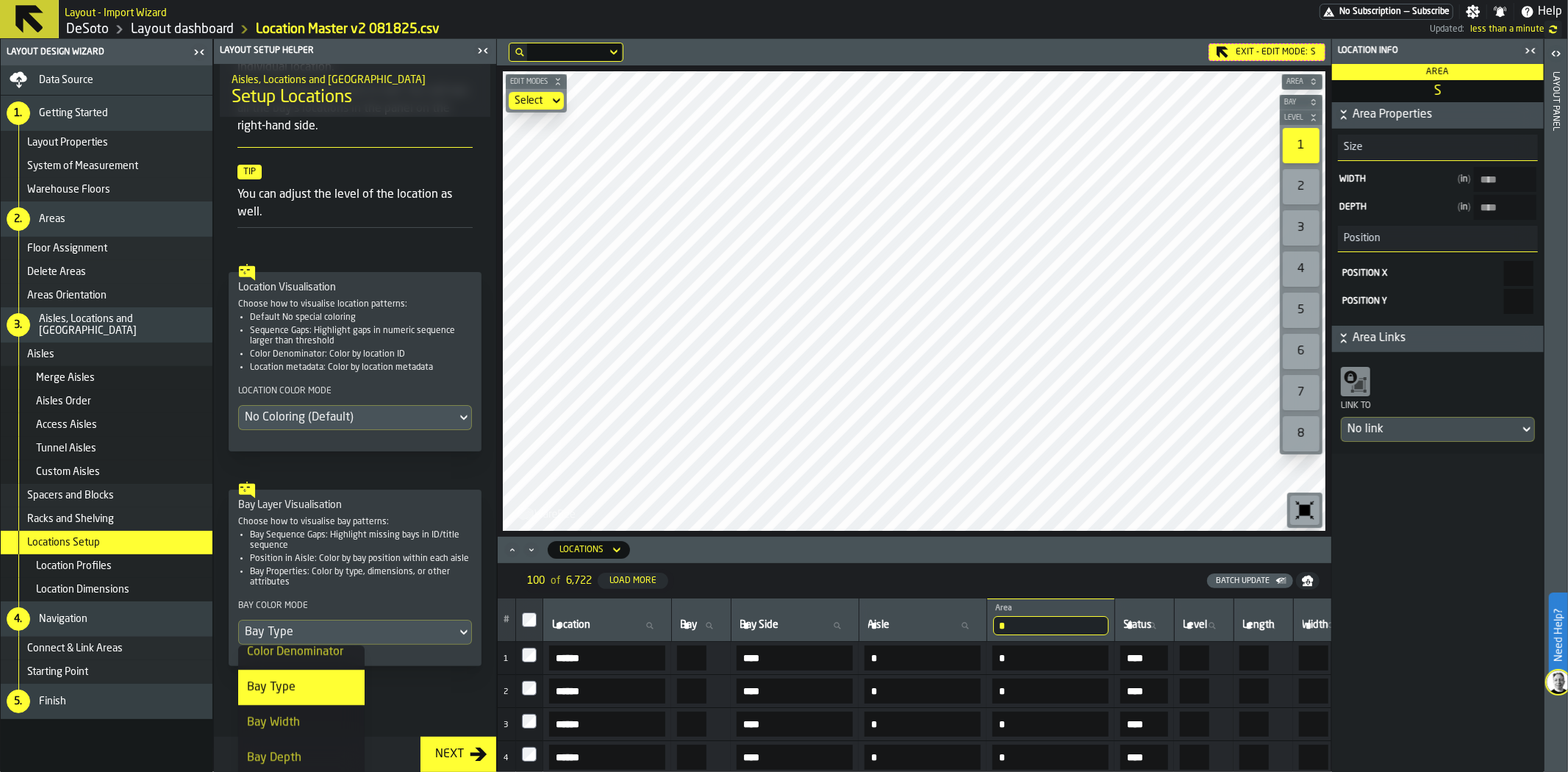
click at [305, 709] on li "Bay Width" at bounding box center [301, 723] width 126 height 36
click at [353, 631] on div "Bay Width" at bounding box center [347, 632] width 206 height 18
click at [318, 698] on div "Bay Sequence Gaps" at bounding box center [301, 698] width 109 height 18
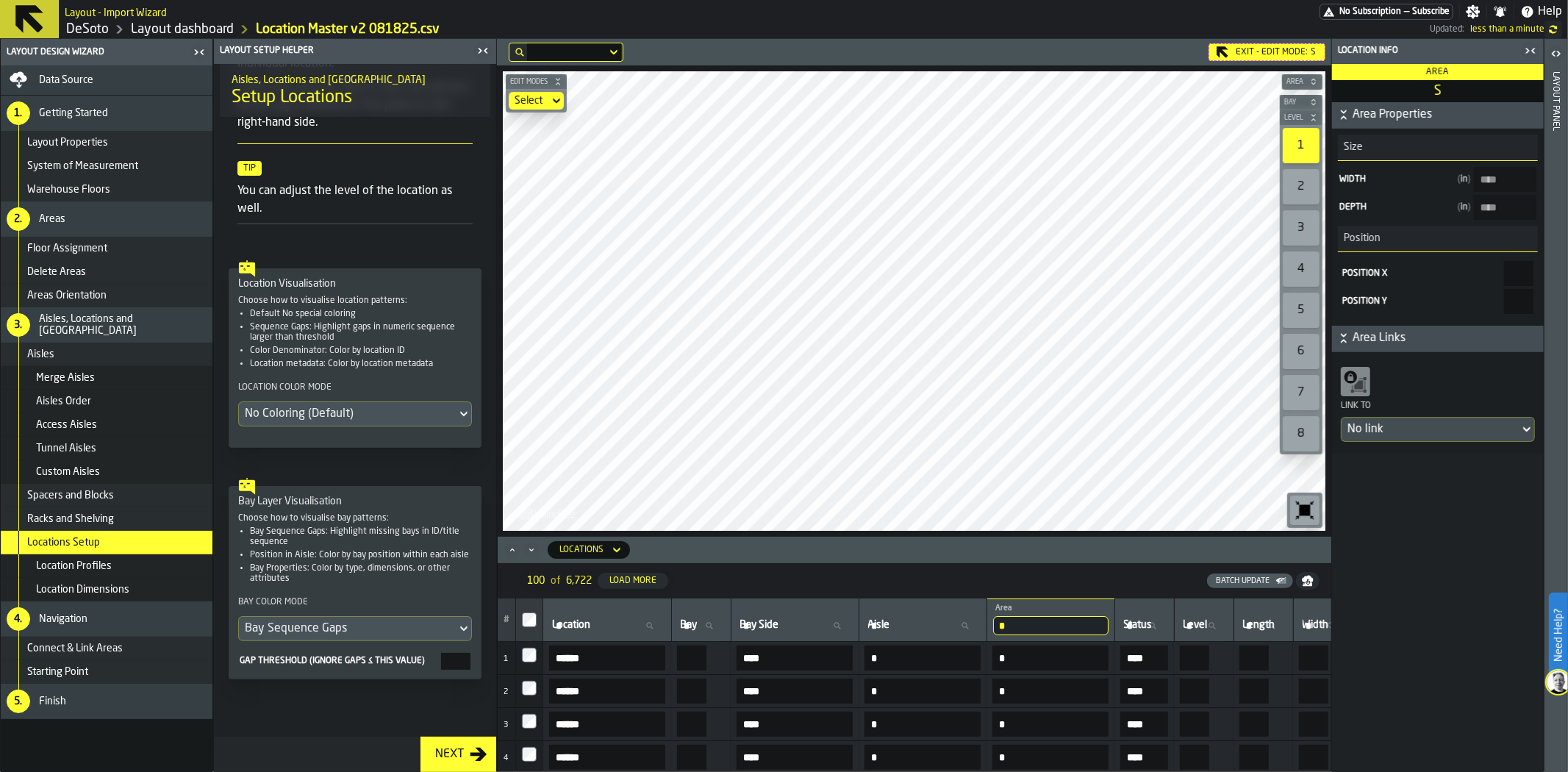
click at [527, 548] on icon "Minimize" at bounding box center [531, 549] width 14 height 14
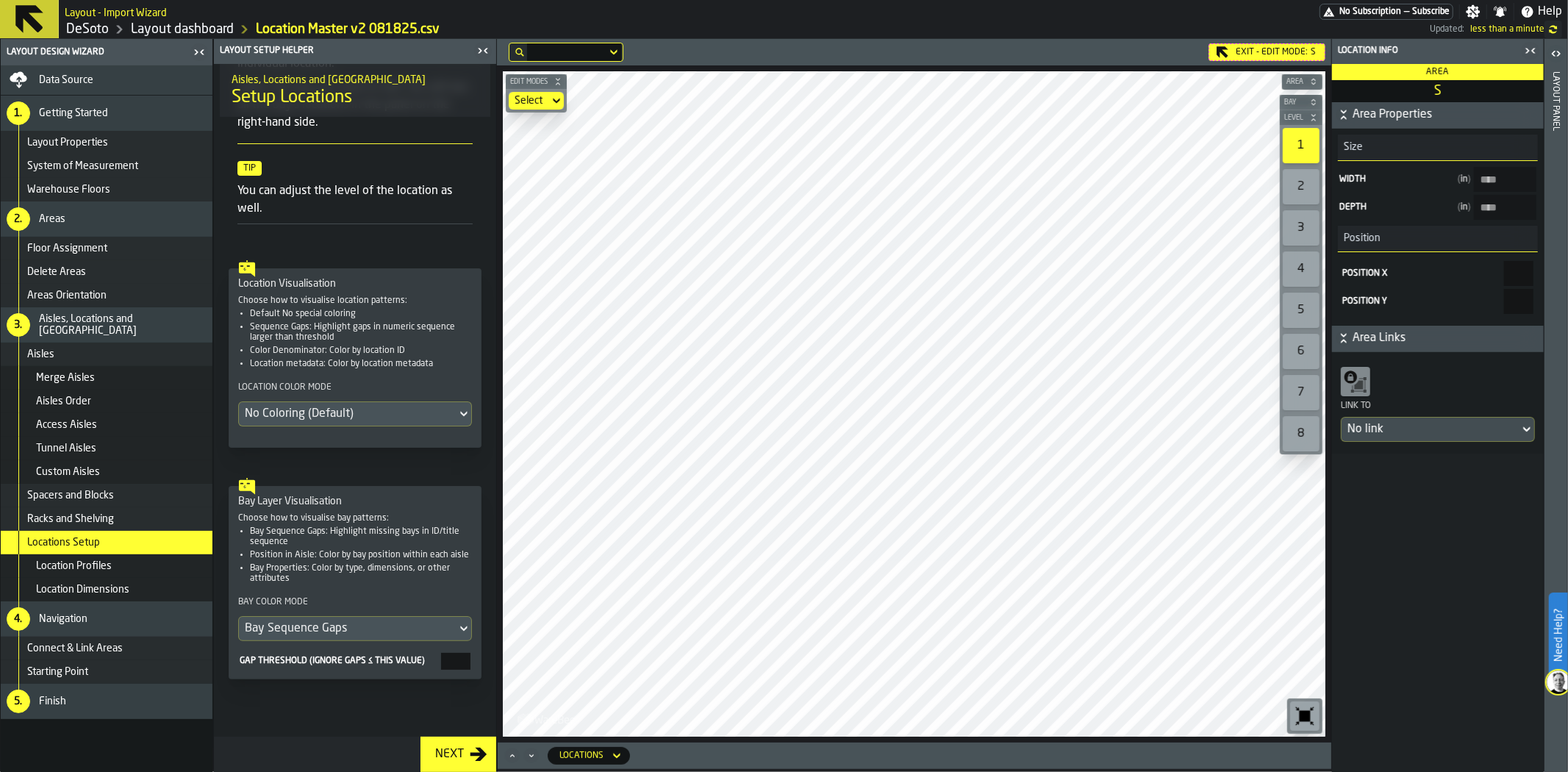
click at [476, 54] on icon "button-toggle-Close me" at bounding box center [482, 51] width 18 height 18
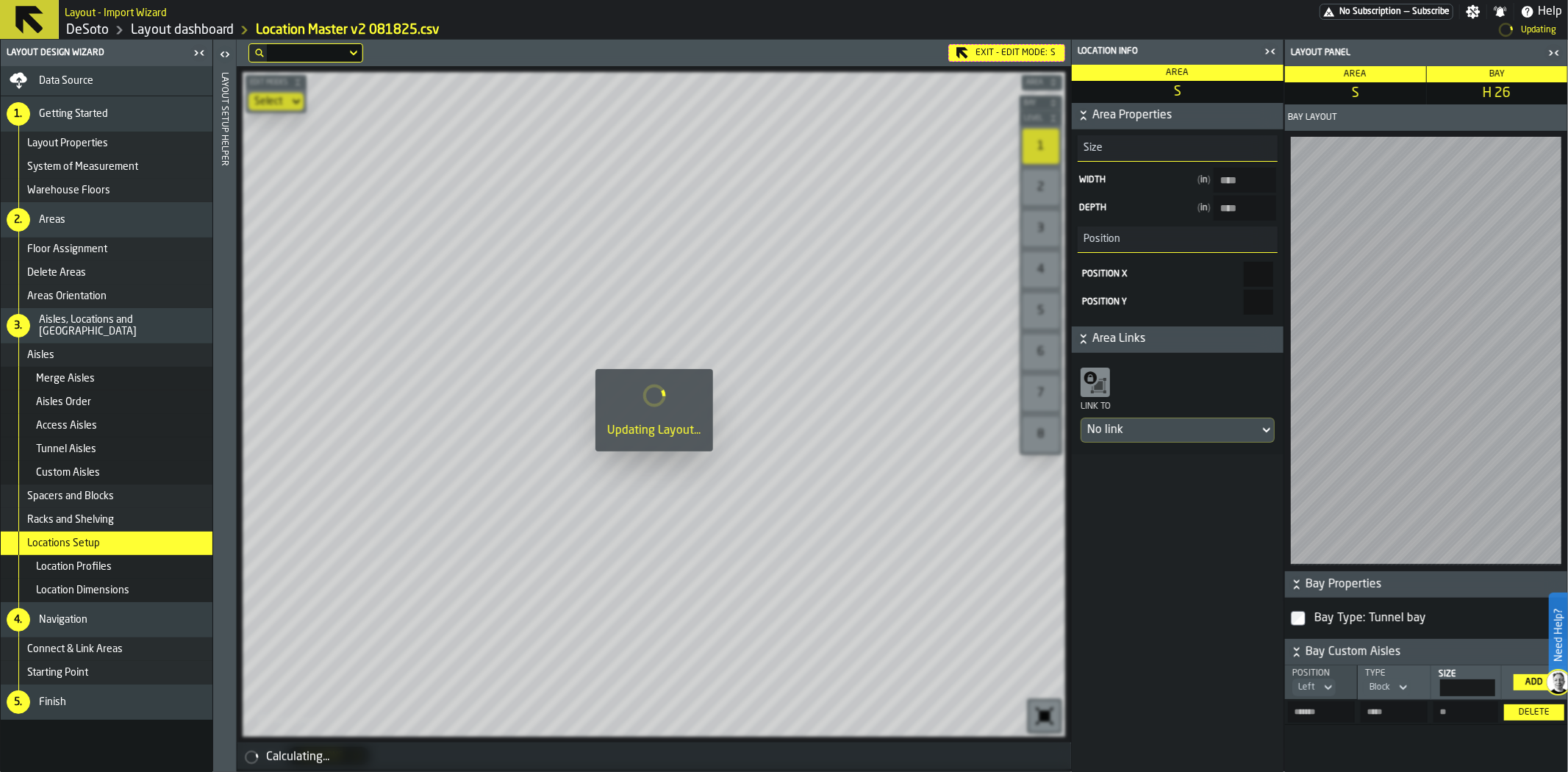
type input "****"
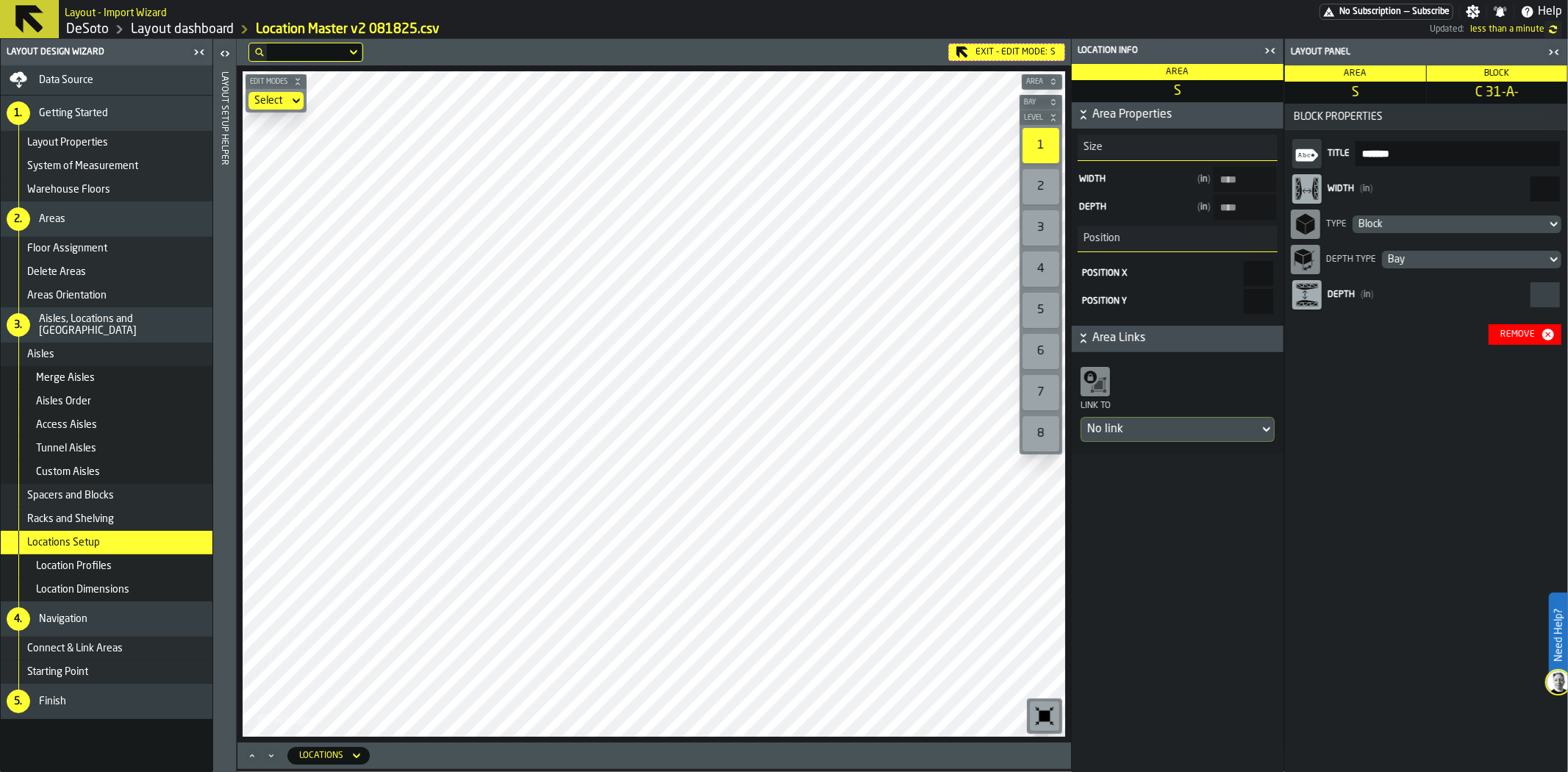
click at [1433, 225] on div "Block" at bounding box center [1450, 224] width 182 height 12
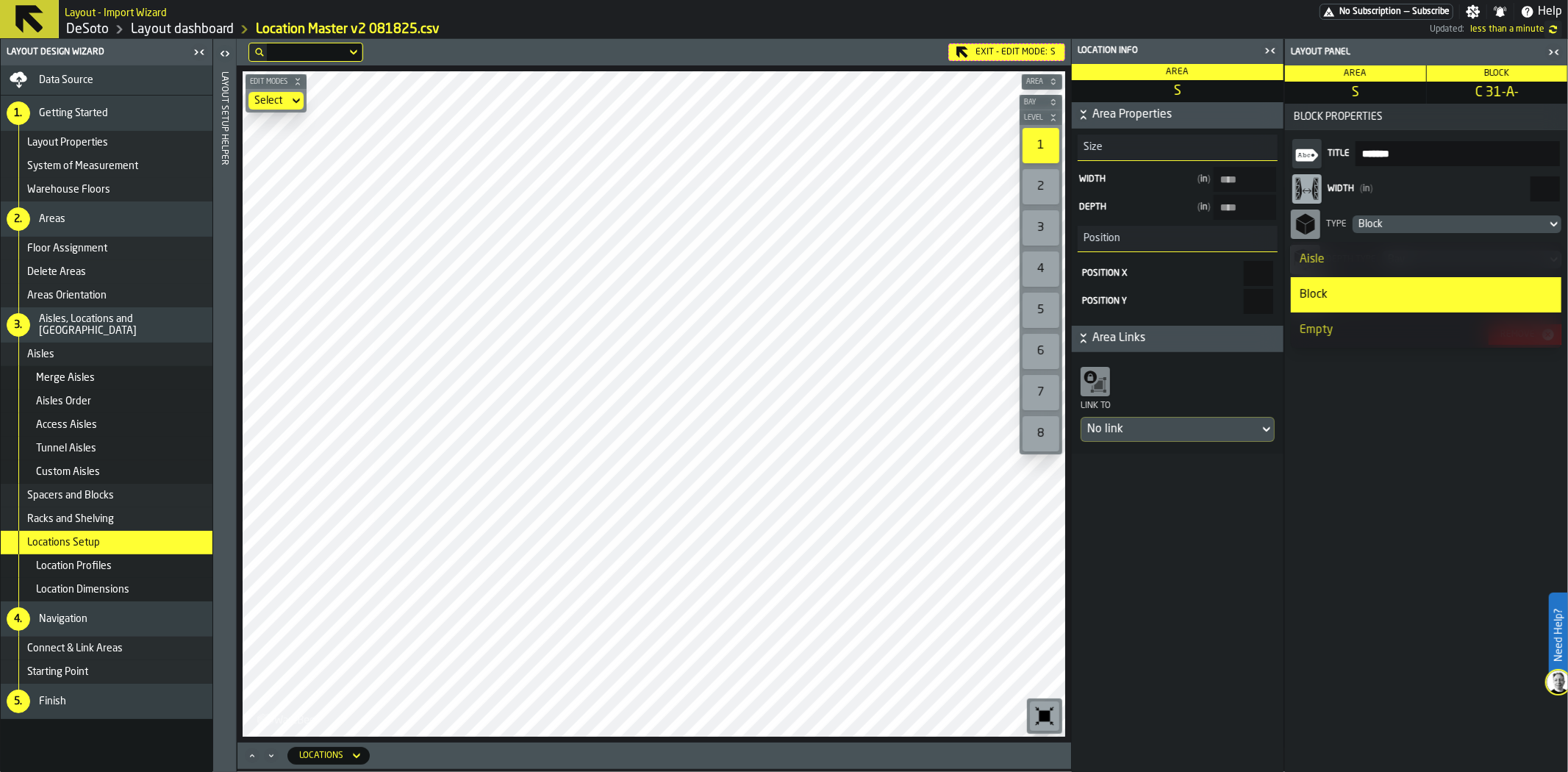
click at [1354, 261] on div "Aisle" at bounding box center [1426, 259] width 253 height 18
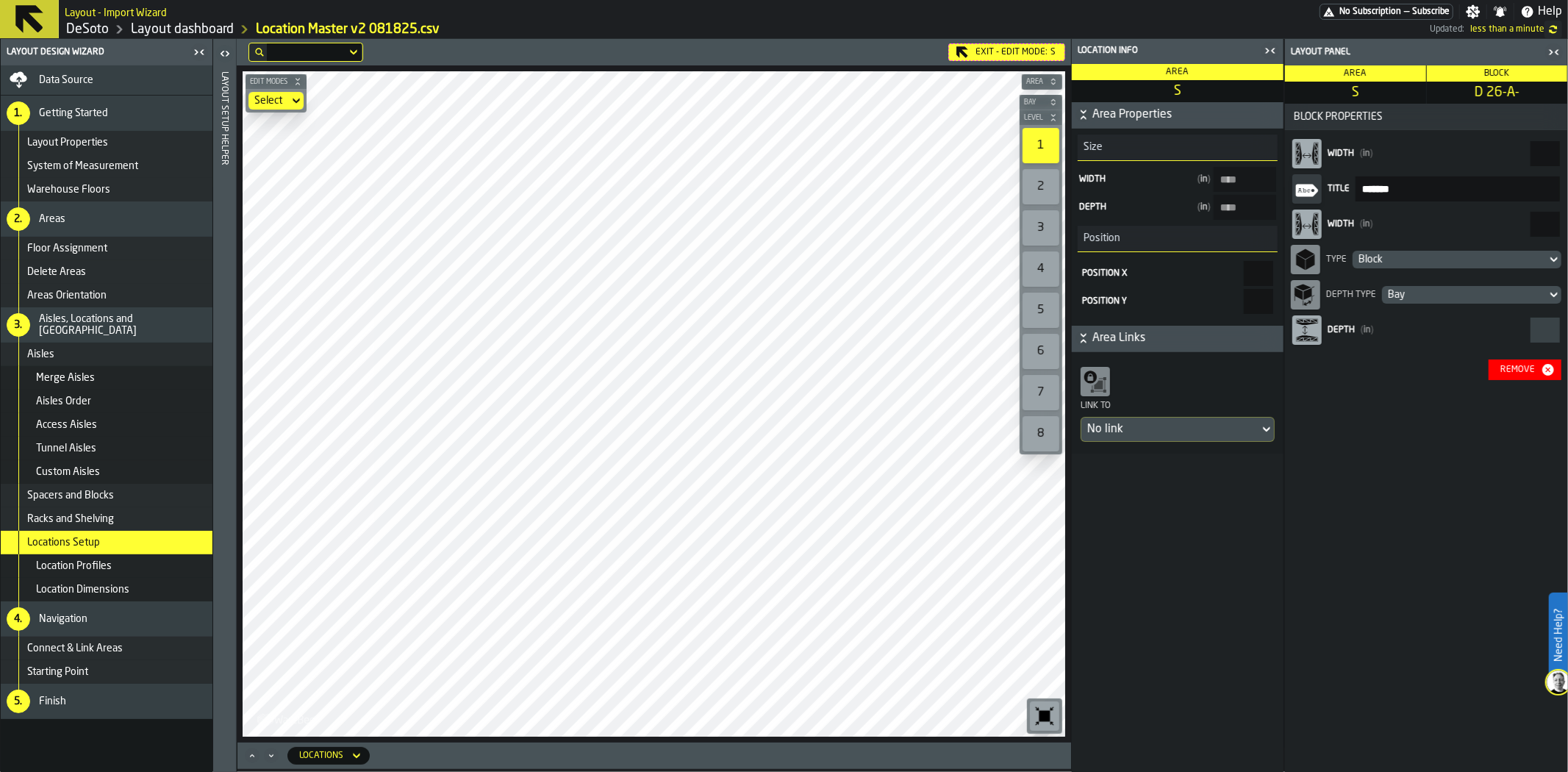
click at [1479, 258] on div "Block" at bounding box center [1450, 260] width 182 height 12
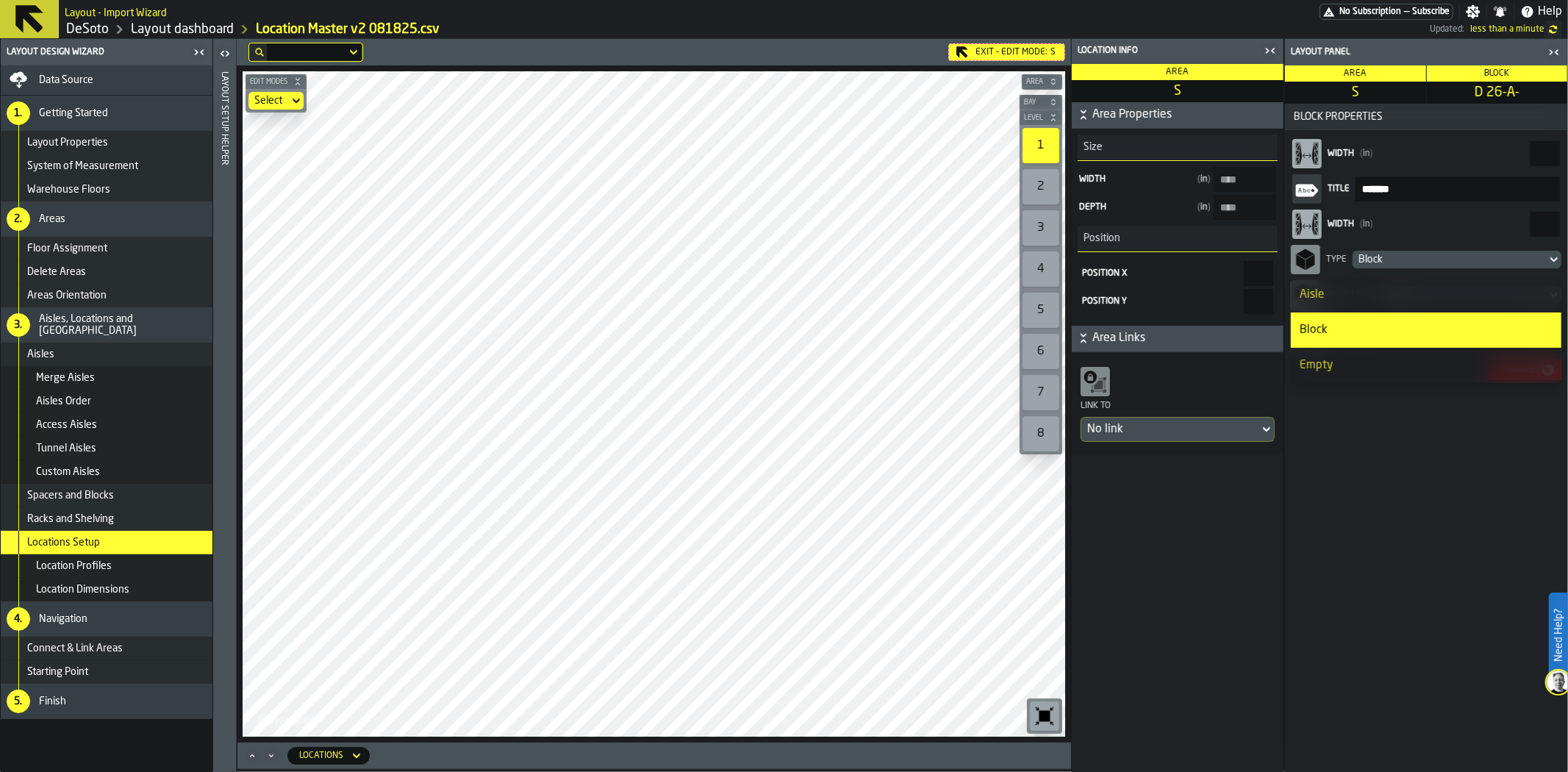
click at [1417, 297] on div "Aisle" at bounding box center [1426, 295] width 253 height 18
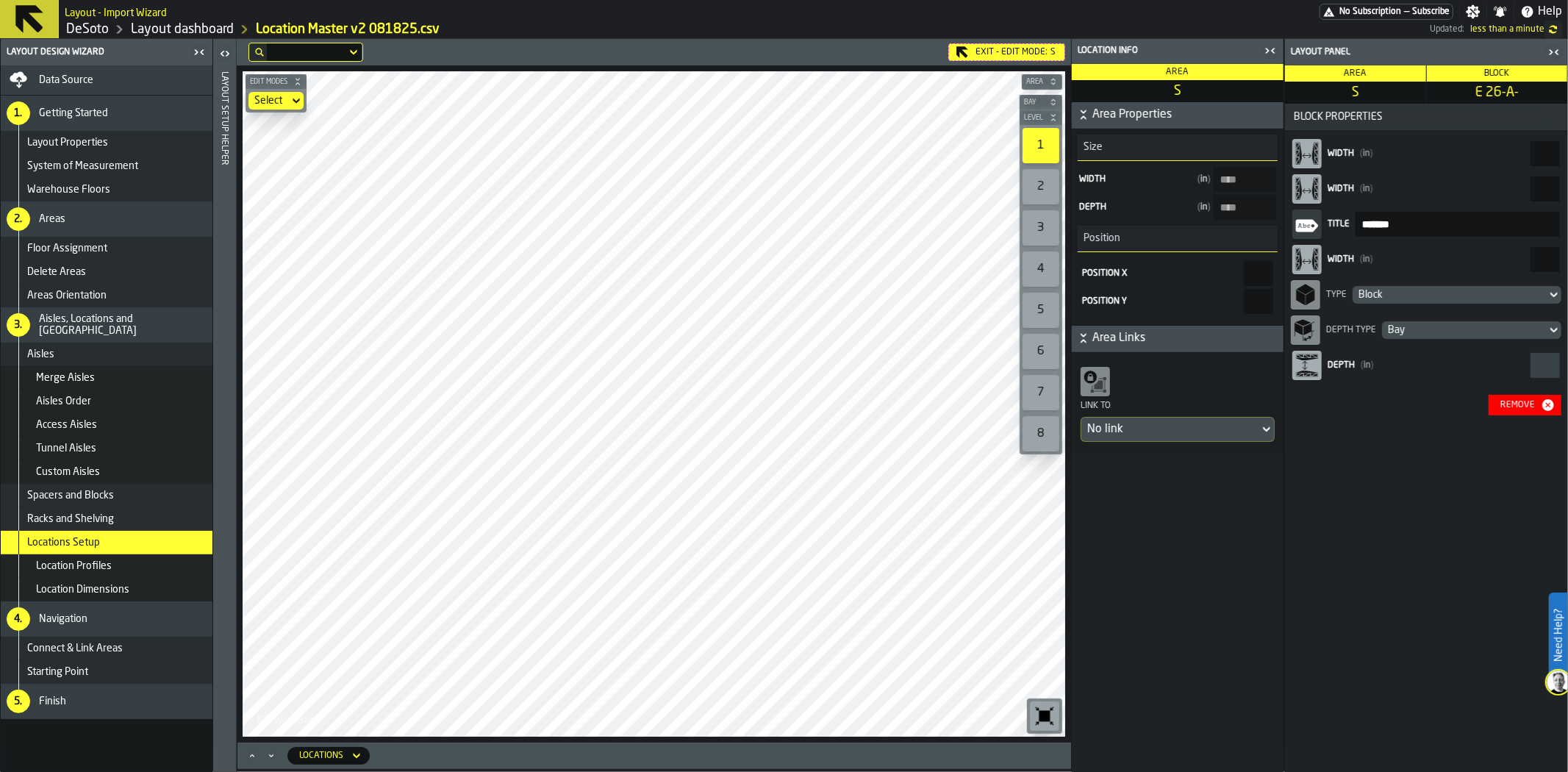
click at [1444, 292] on div "Block" at bounding box center [1450, 295] width 182 height 12
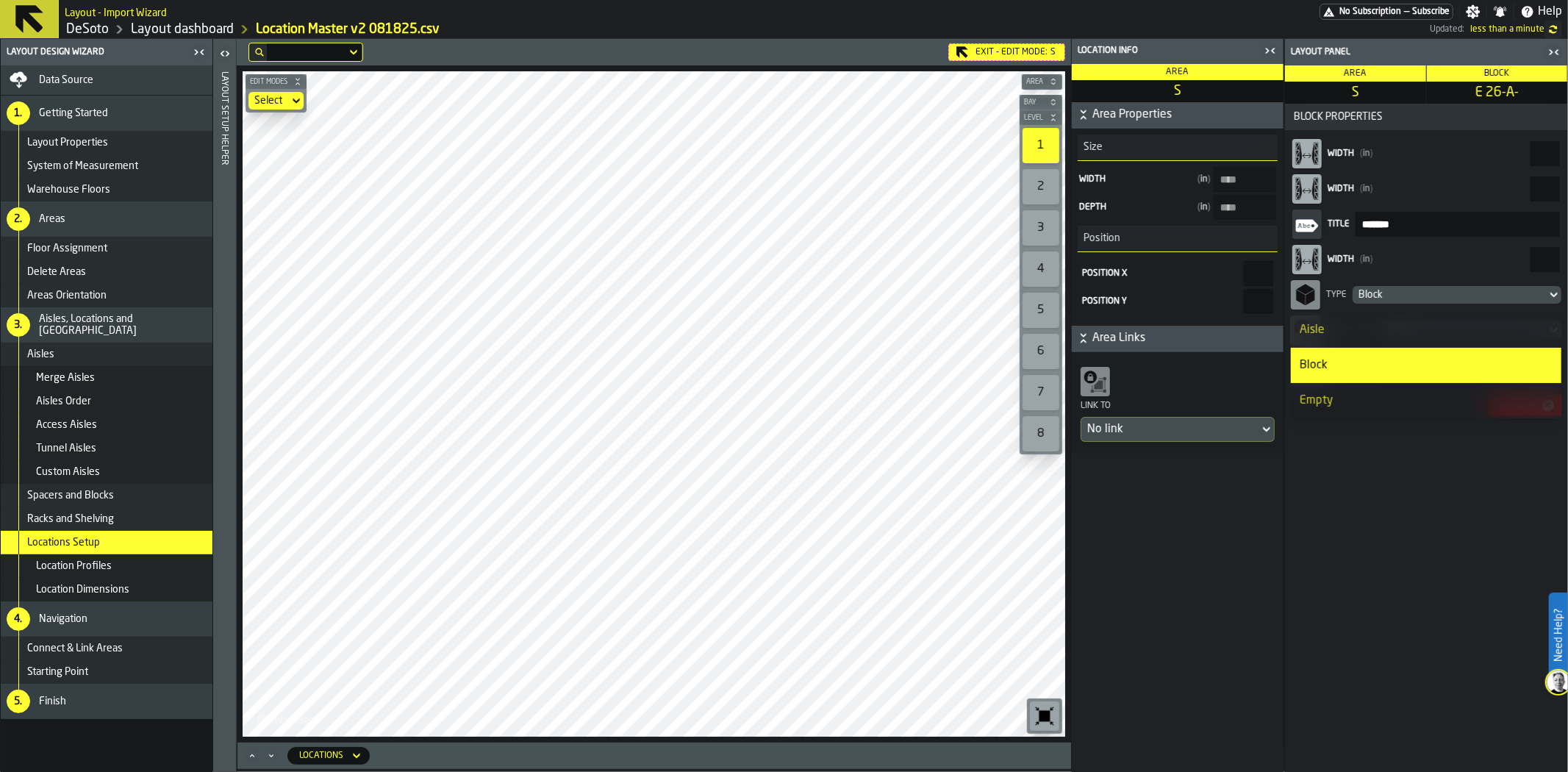
click at [1361, 332] on div "Aisle" at bounding box center [1426, 330] width 253 height 18
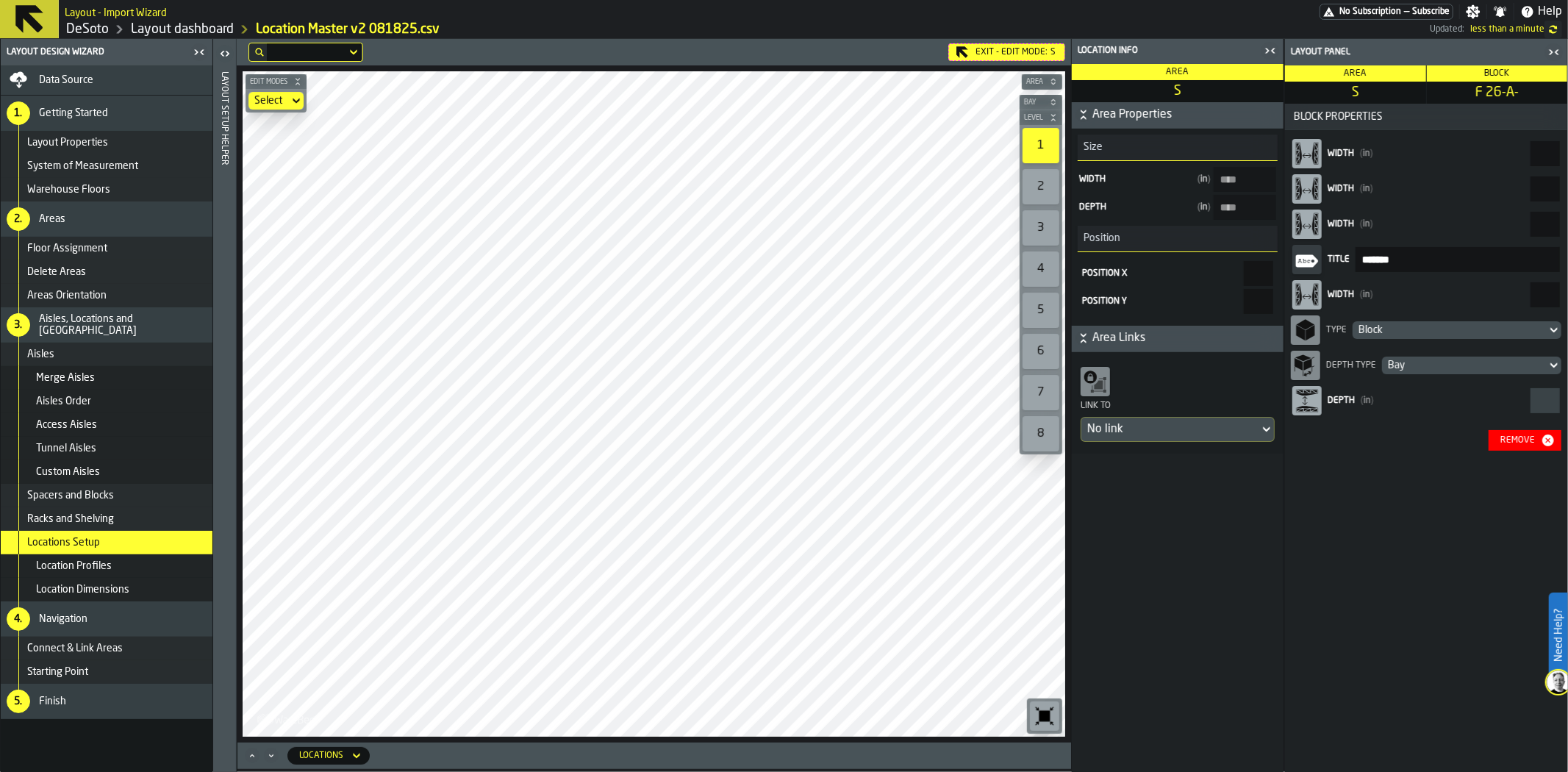
click at [1460, 327] on div "Block" at bounding box center [1450, 330] width 182 height 12
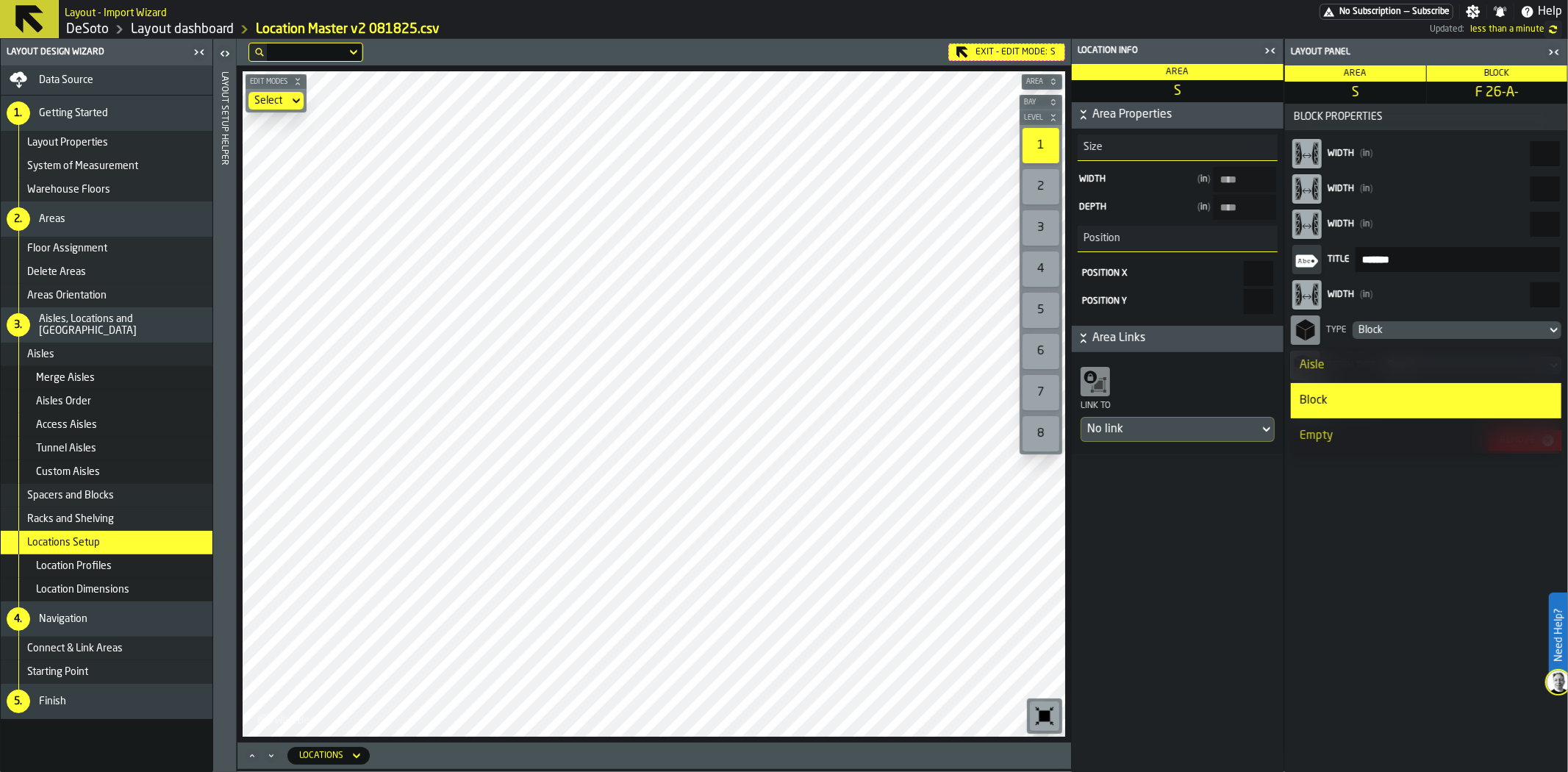
click at [1417, 367] on div "Aisle" at bounding box center [1426, 365] width 253 height 18
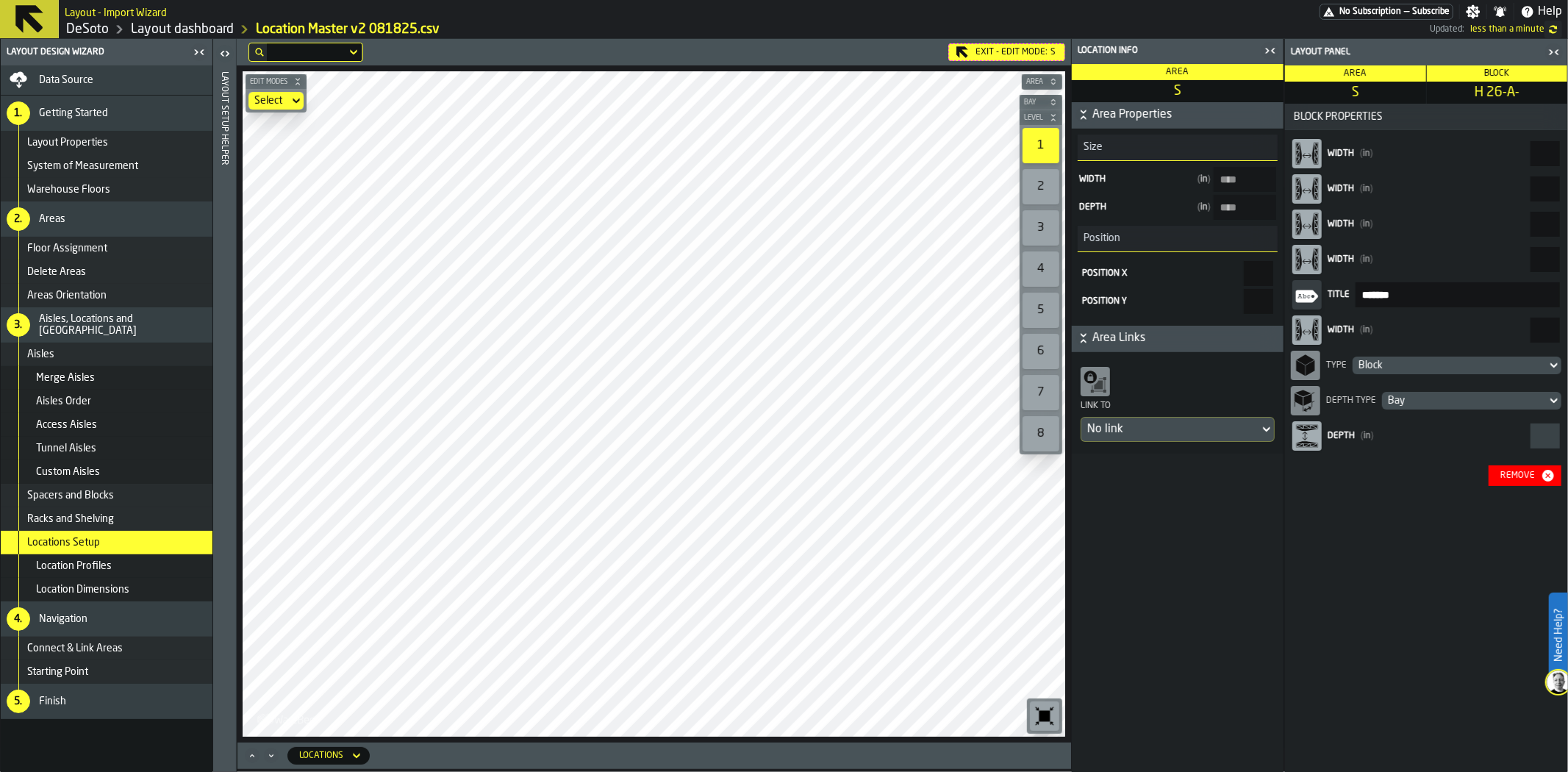
click at [1427, 364] on div "Block" at bounding box center [1450, 366] width 182 height 12
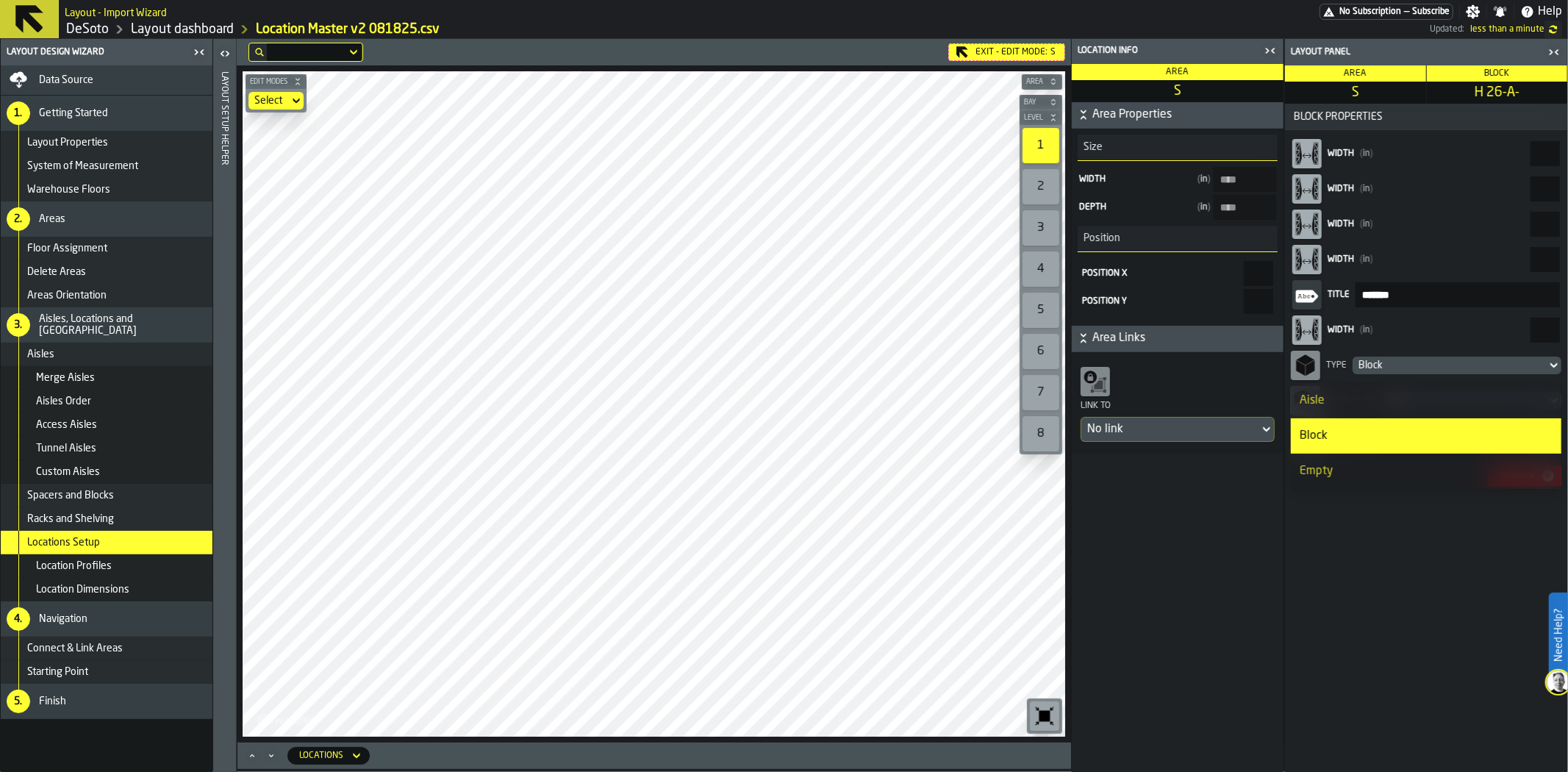
click at [1409, 400] on div "Aisle" at bounding box center [1426, 400] width 253 height 18
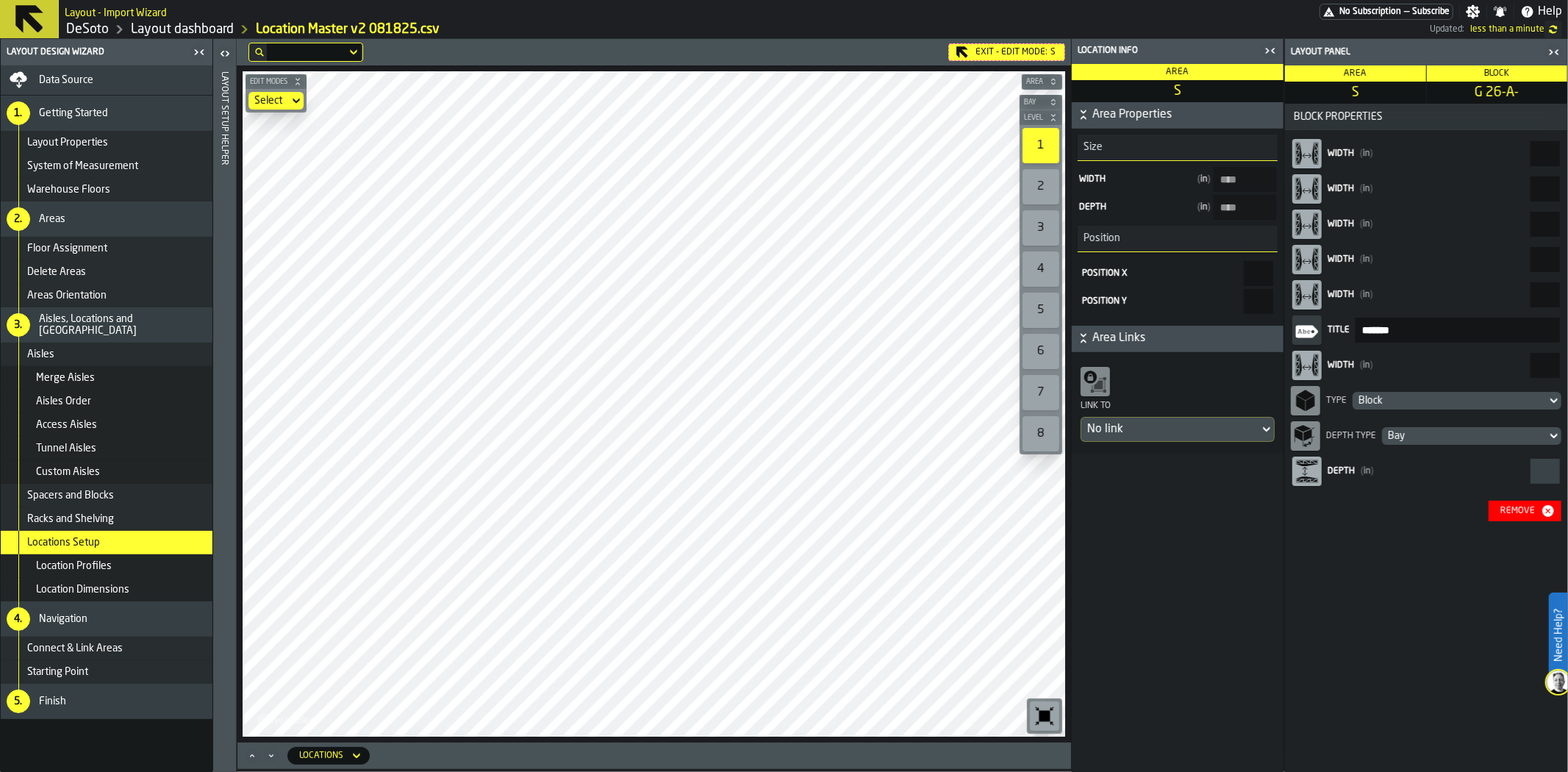
click at [1461, 395] on div "Block" at bounding box center [1450, 401] width 182 height 12
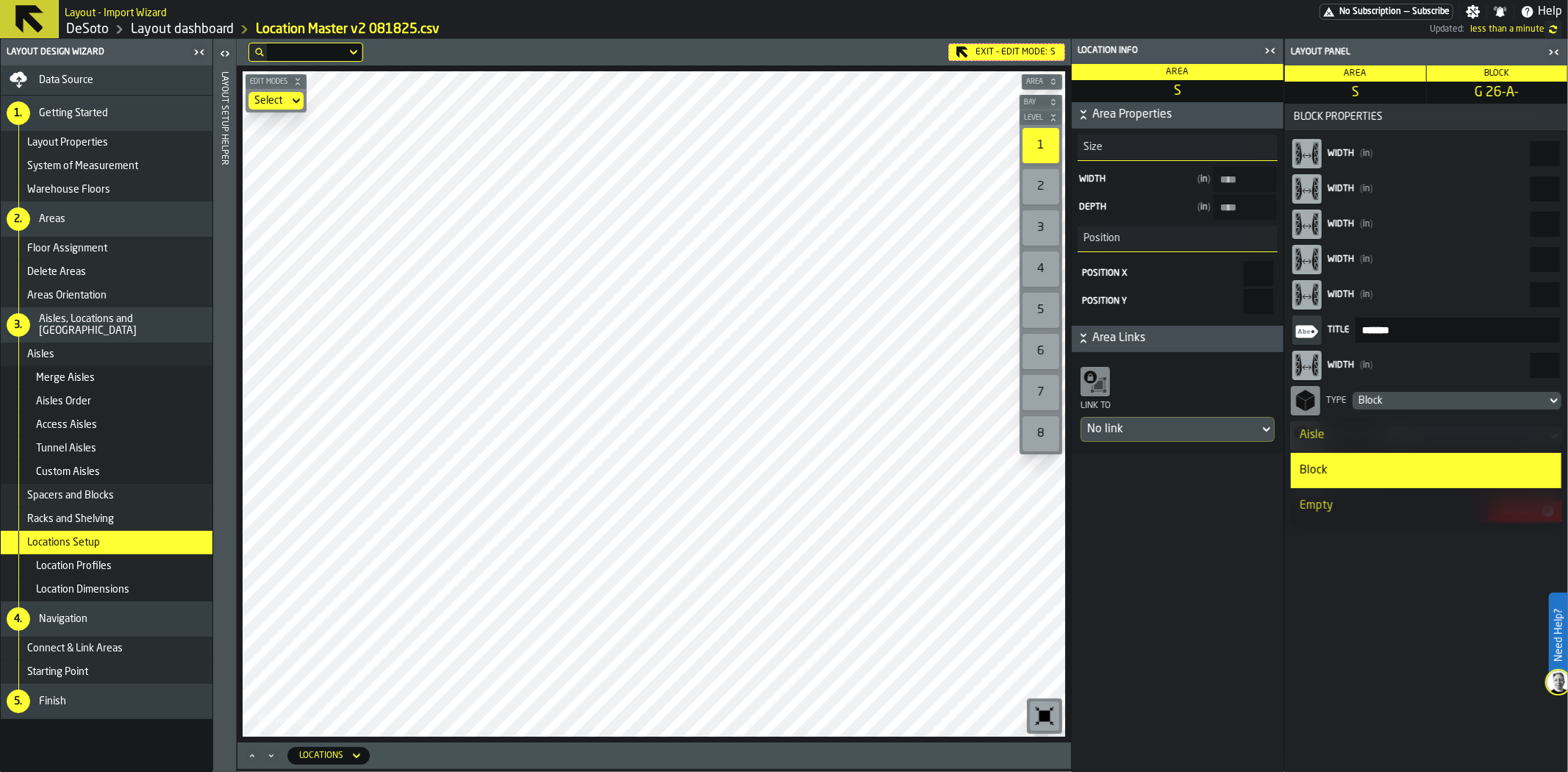
click at [1435, 435] on div "Aisle" at bounding box center [1426, 435] width 253 height 18
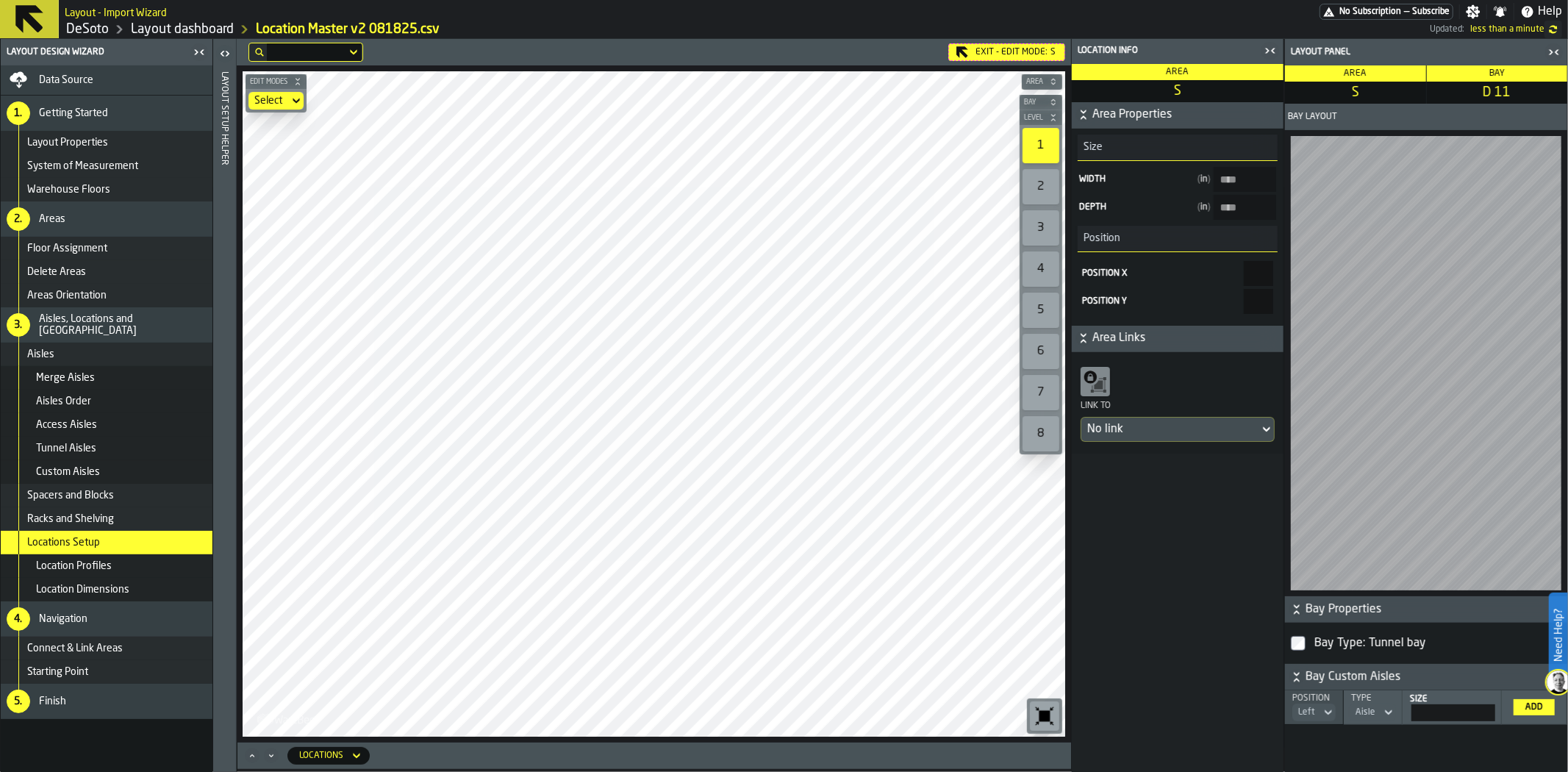
drag, startPoint x: 1480, startPoint y: 712, endPoint x: 1503, endPoint y: 711, distance: 23.0
click at [1503, 711] on tr "Position Left Type Aisle Size ** Add" at bounding box center [1427, 708] width 283 height 35
type input "**"
click at [1017, 57] on div "Exit - Edit Mode: S" at bounding box center [1007, 52] width 117 height 18
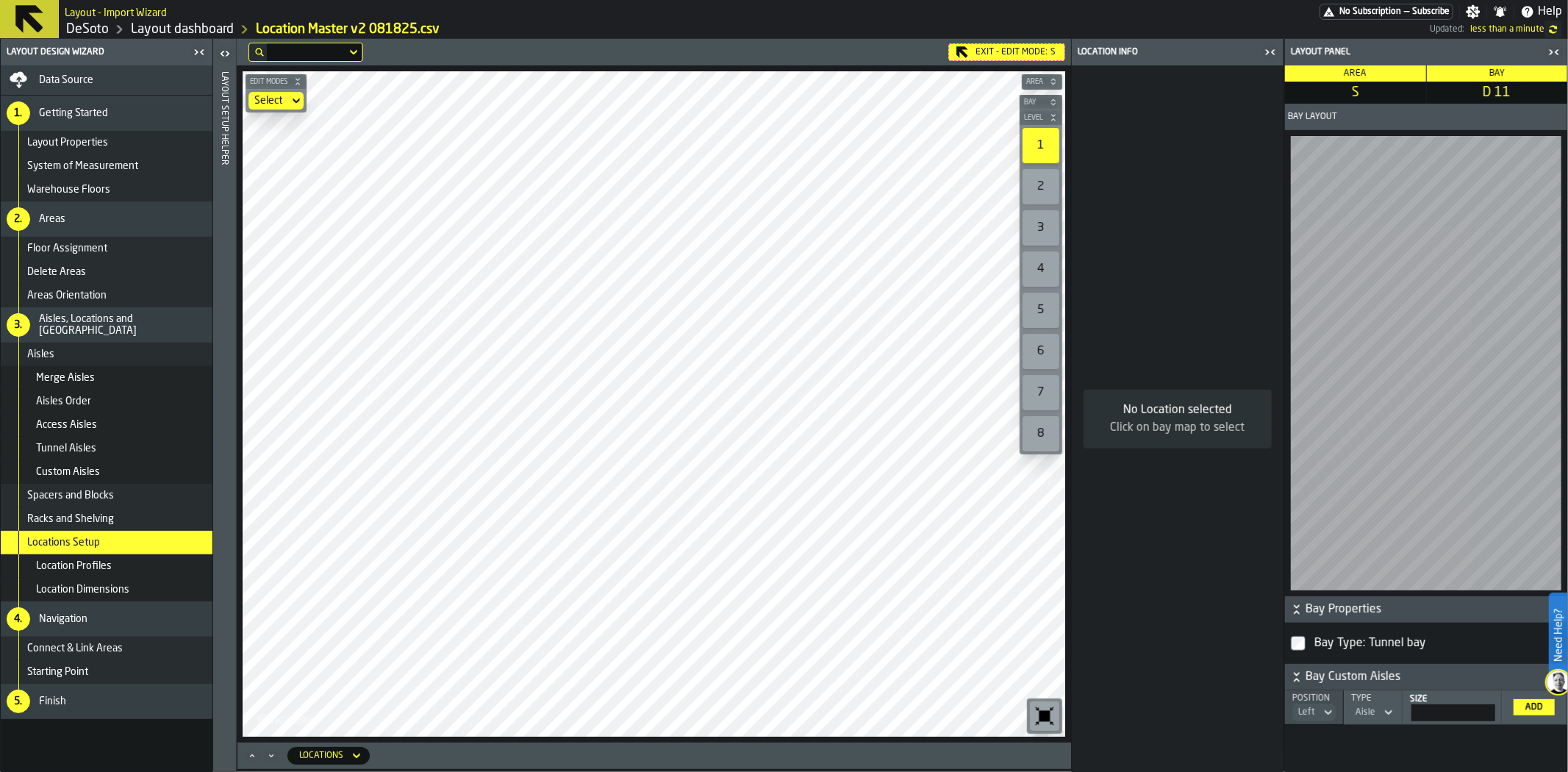
click at [277, 754] on icon "Minimize" at bounding box center [271, 755] width 14 height 14
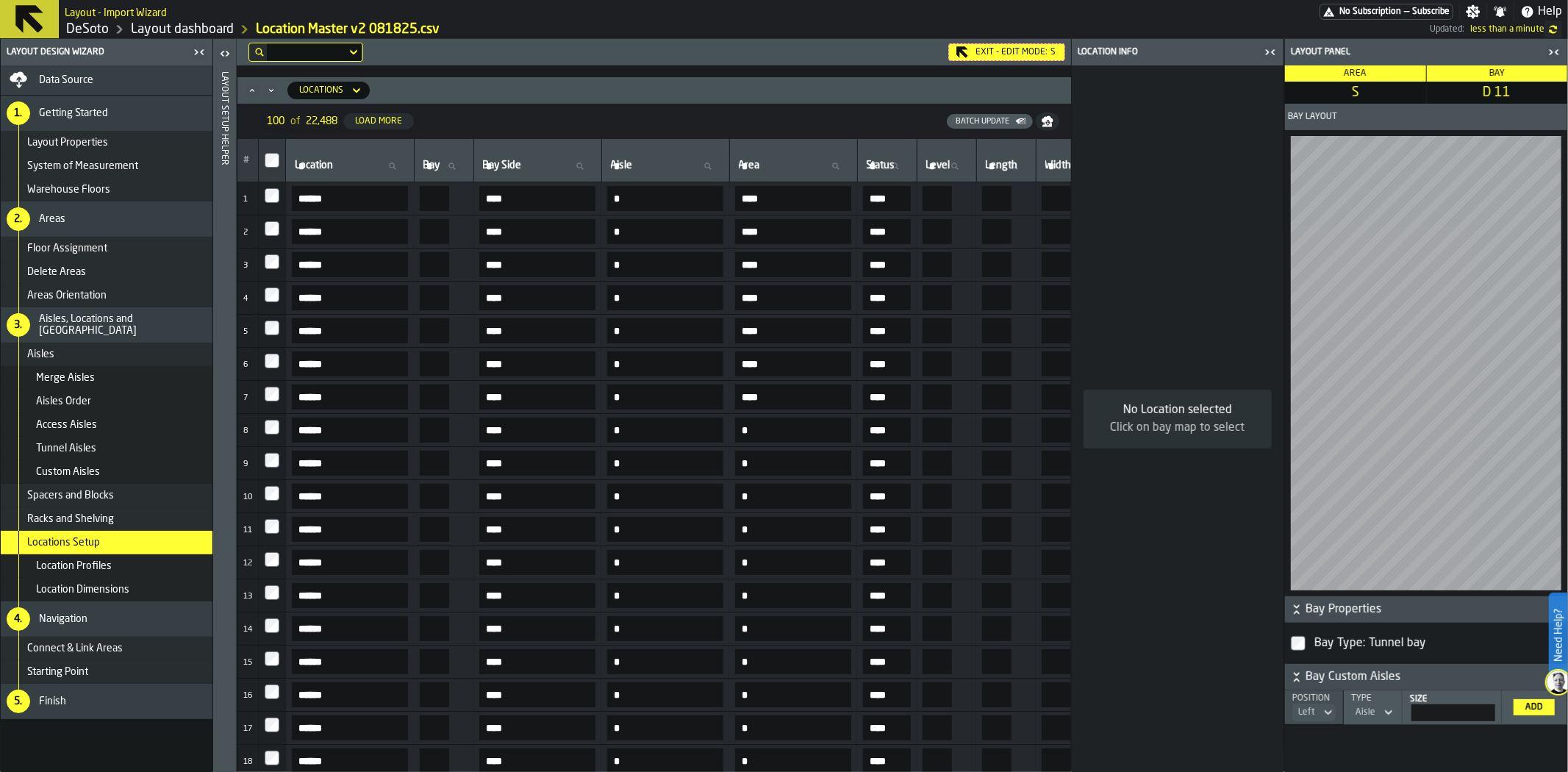
click at [255, 83] on icon "Maximize" at bounding box center [251, 90] width 14 height 14
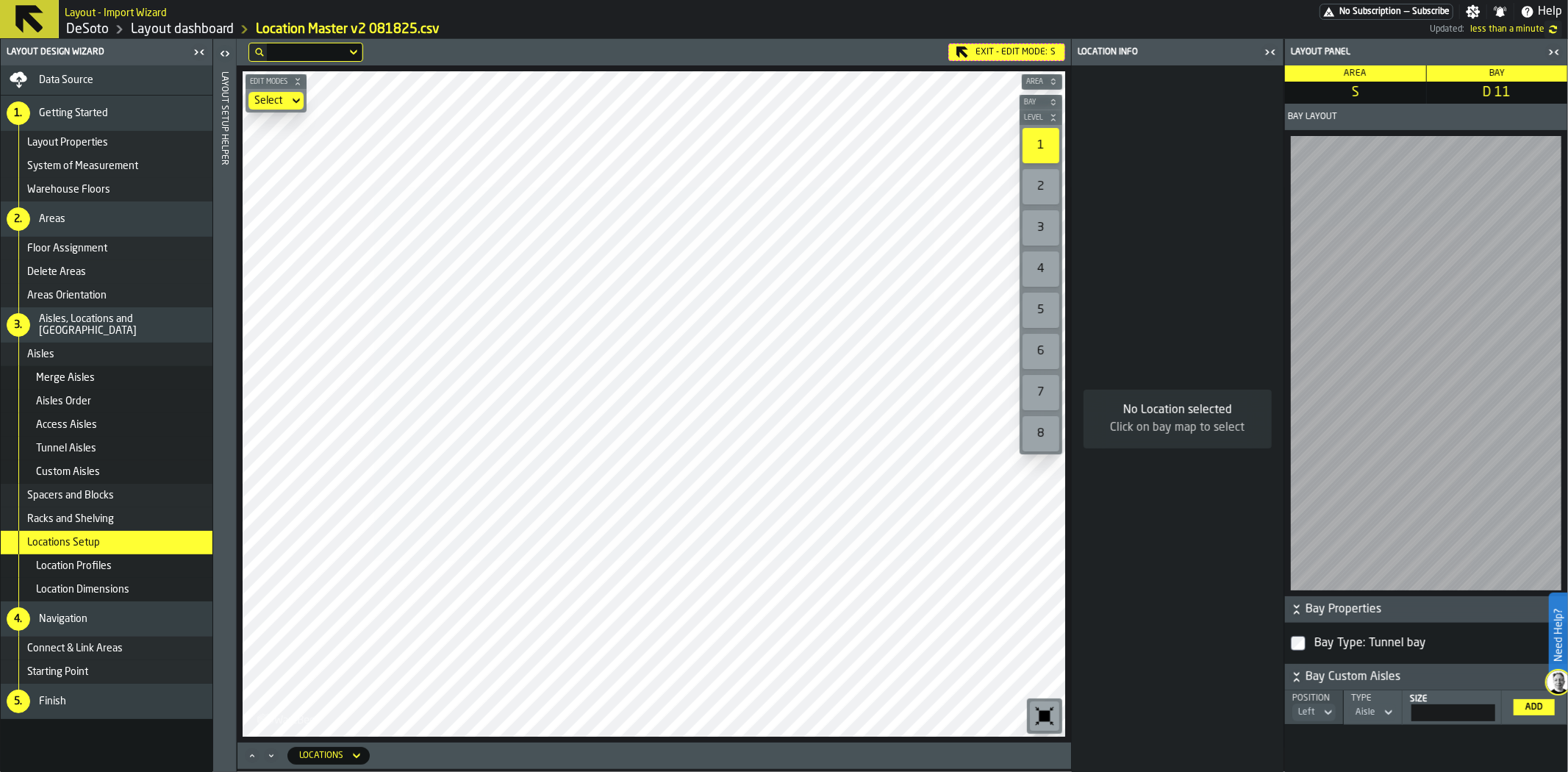
click at [253, 752] on icon "Maximize" at bounding box center [251, 755] width 14 height 14
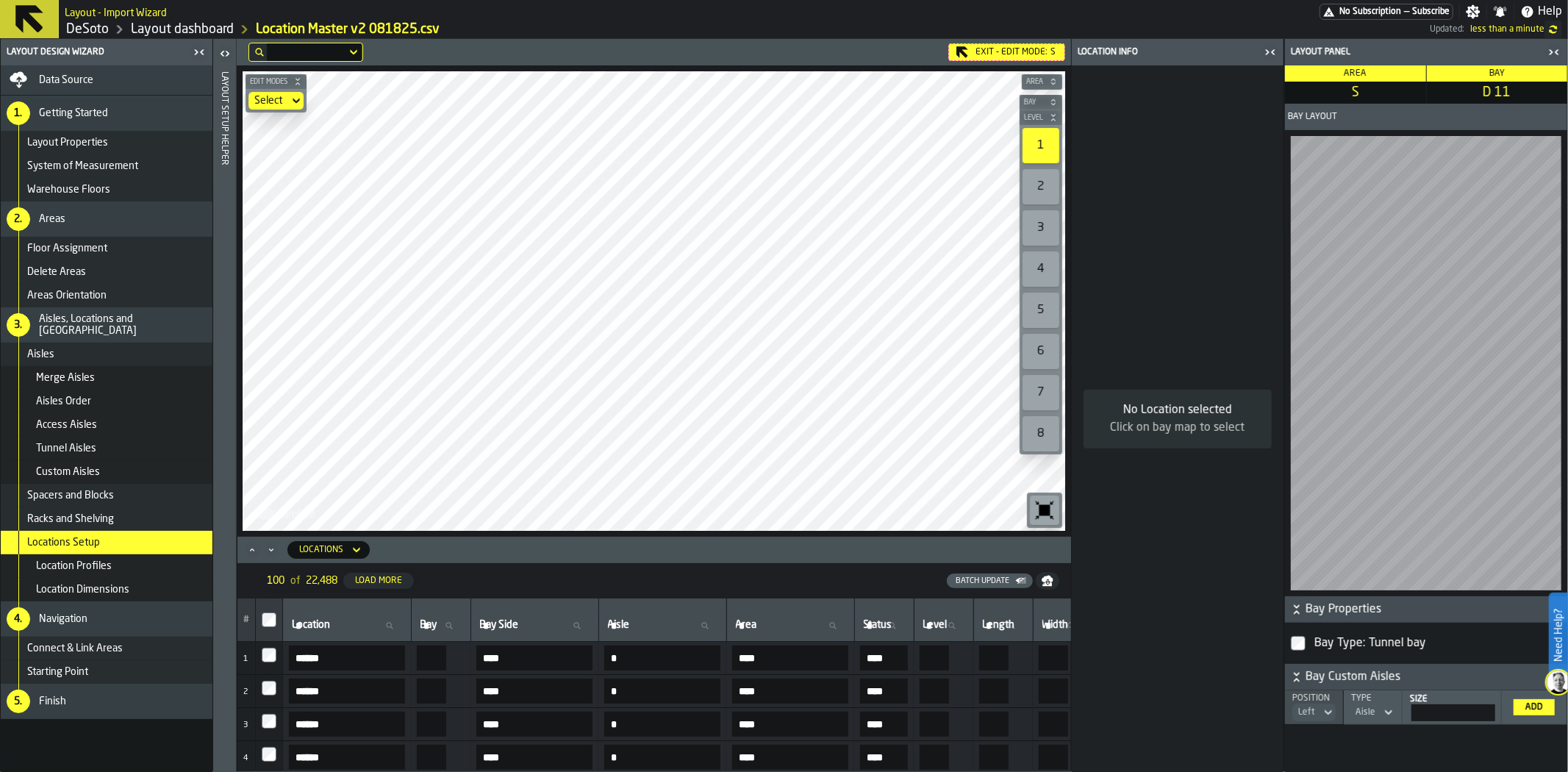
click at [266, 548] on icon "Minimize" at bounding box center [271, 549] width 14 height 14
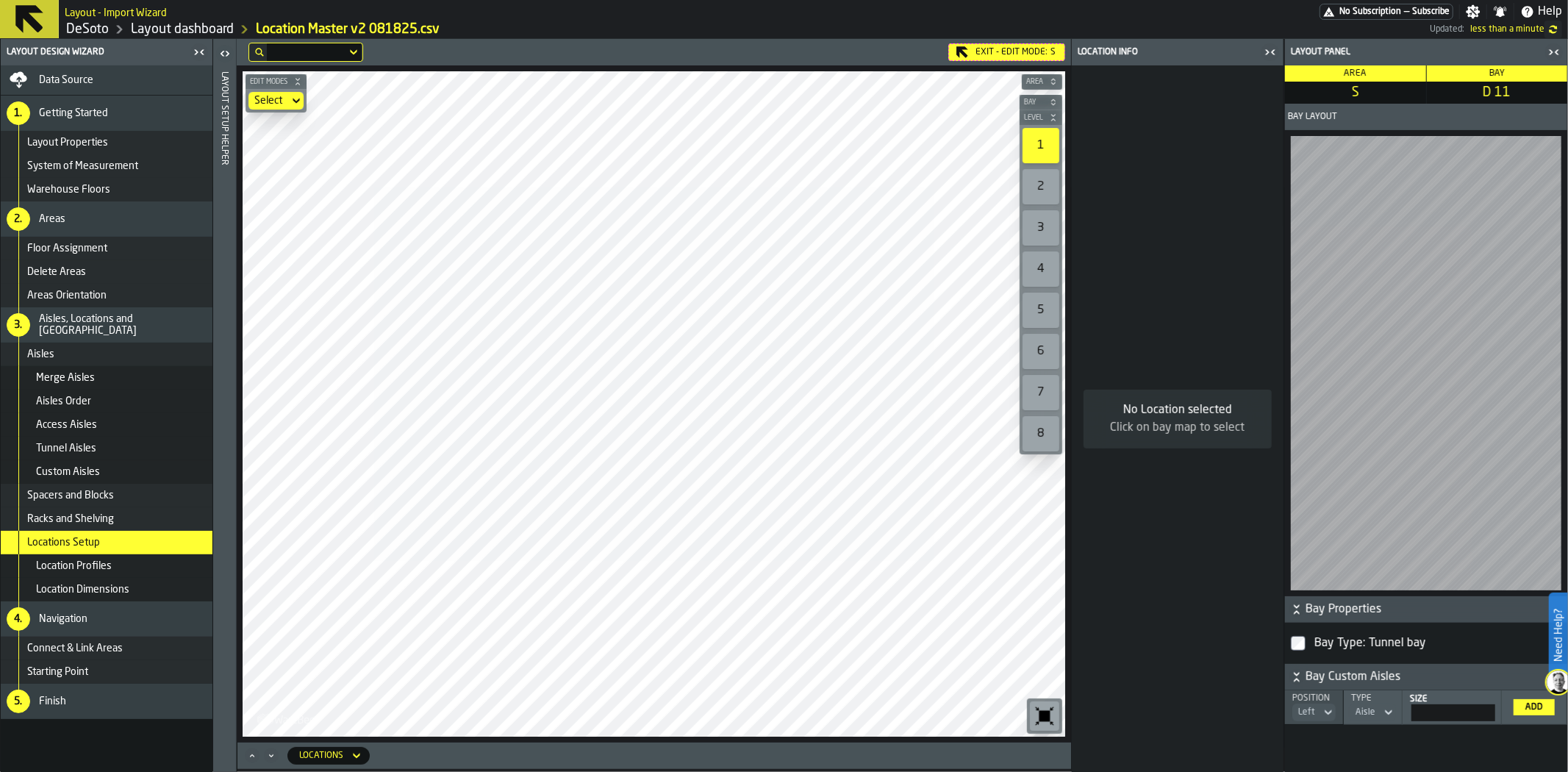
click at [254, 754] on icon "Maximize" at bounding box center [251, 755] width 14 height 14
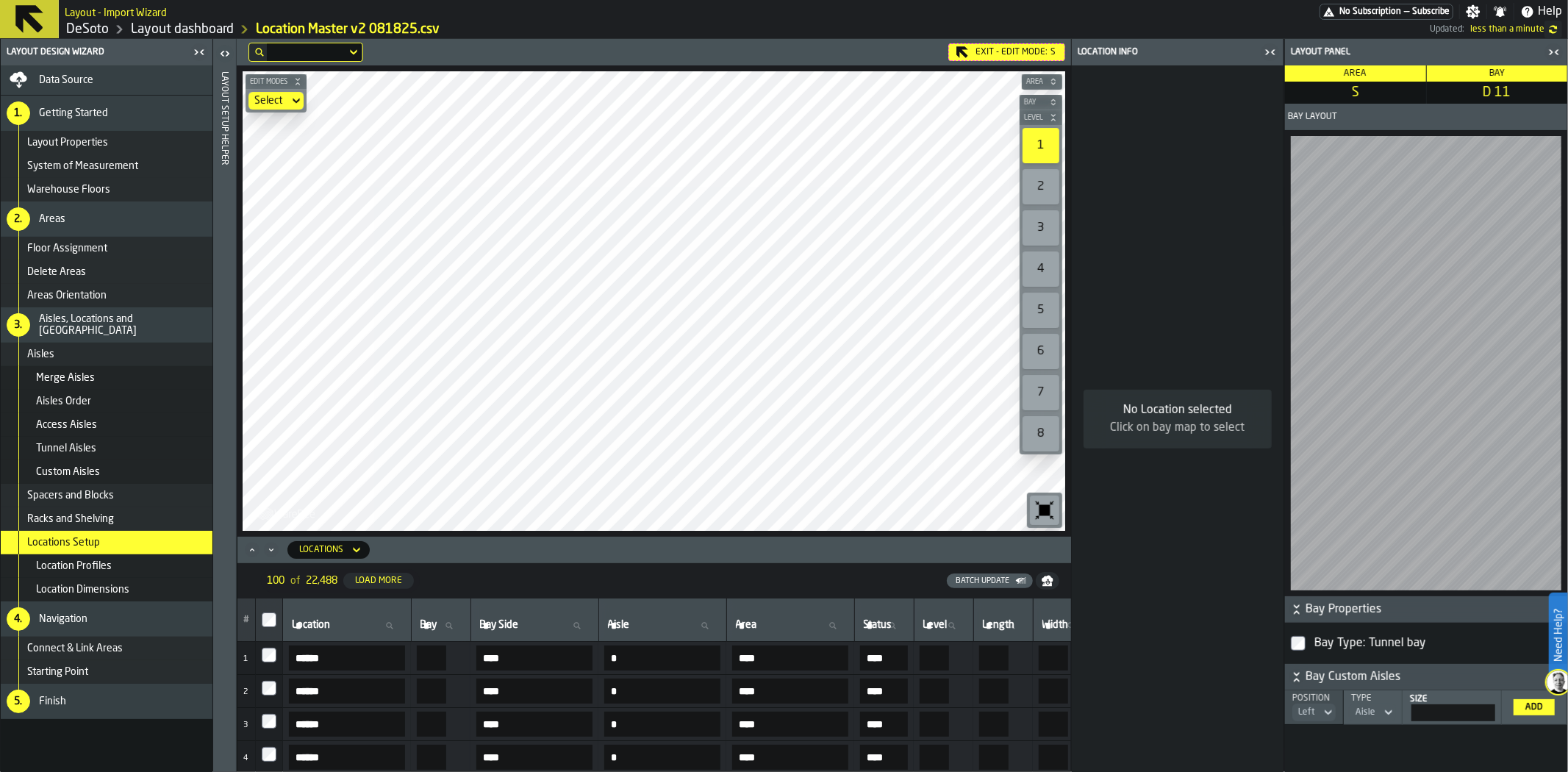
click at [837, 626] on icon at bounding box center [832, 626] width 8 height 8
click at [849, 626] on input "Area Area" at bounding box center [790, 626] width 115 height 19
type input "*"
click at [709, 626] on icon at bounding box center [704, 626] width 8 height 8
click at [720, 626] on input "Aisle Aisle" at bounding box center [663, 626] width 115 height 19
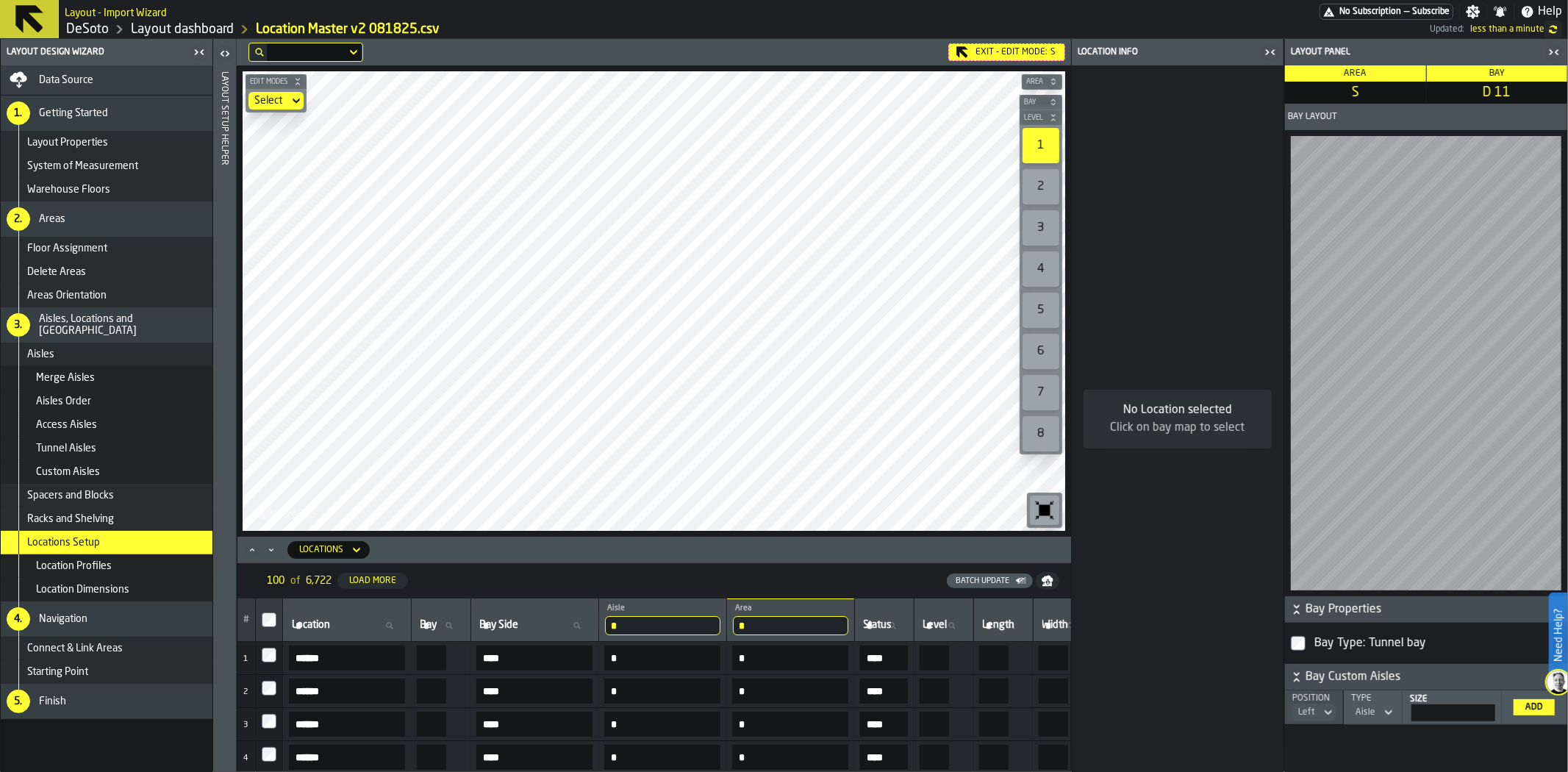
type input "*"
drag, startPoint x: 863, startPoint y: 667, endPoint x: 1141, endPoint y: 667, distance: 278.0
click at [1141, 667] on main "Layout Design Wizard Data Source 1. Getting Started Layout Properties System of…" at bounding box center [784, 405] width 1568 height 733
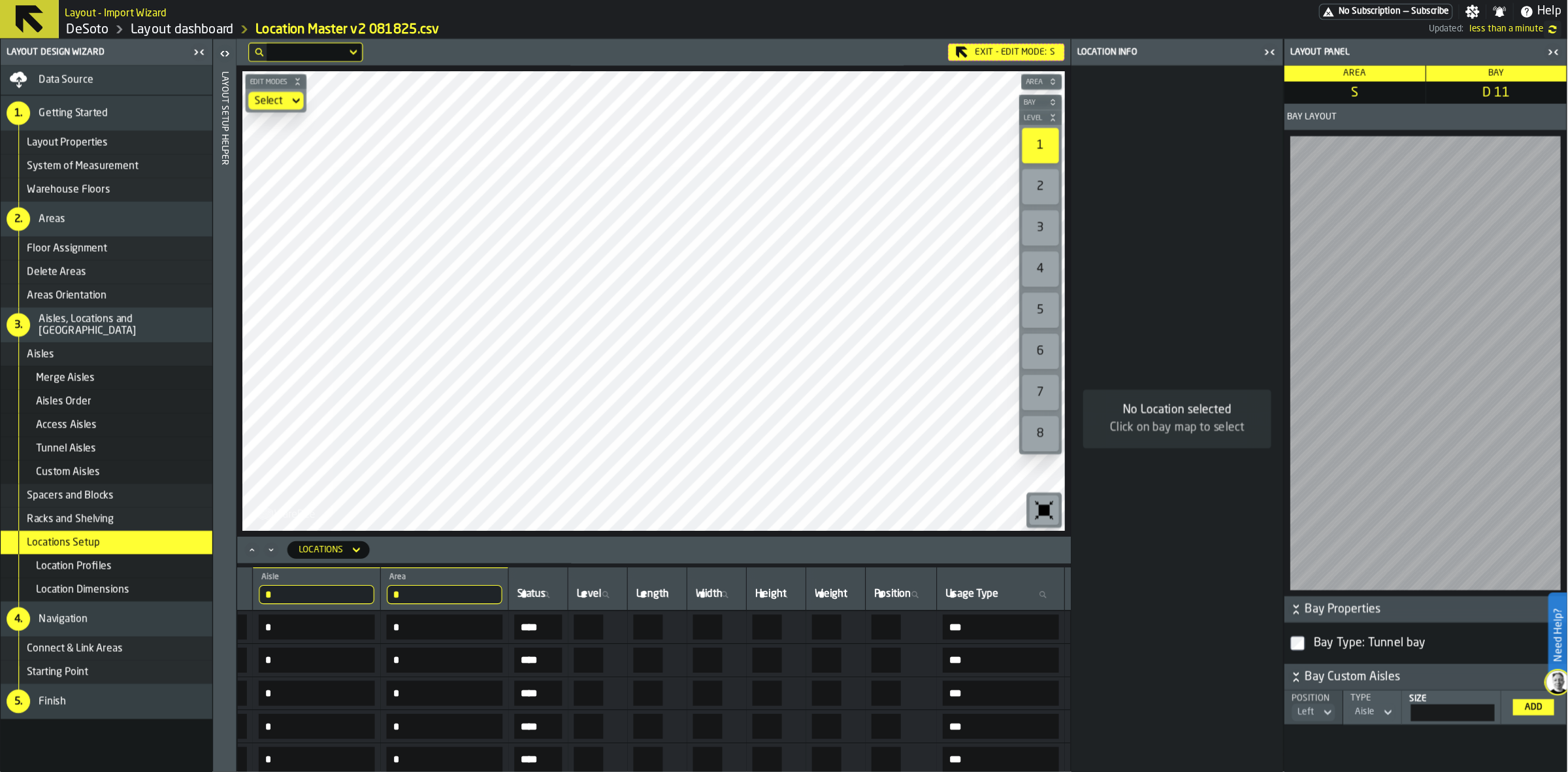
scroll to position [0, 303]
click at [924, 448] on icon "button-toolbar-undefined" at bounding box center [929, 454] width 21 height 21
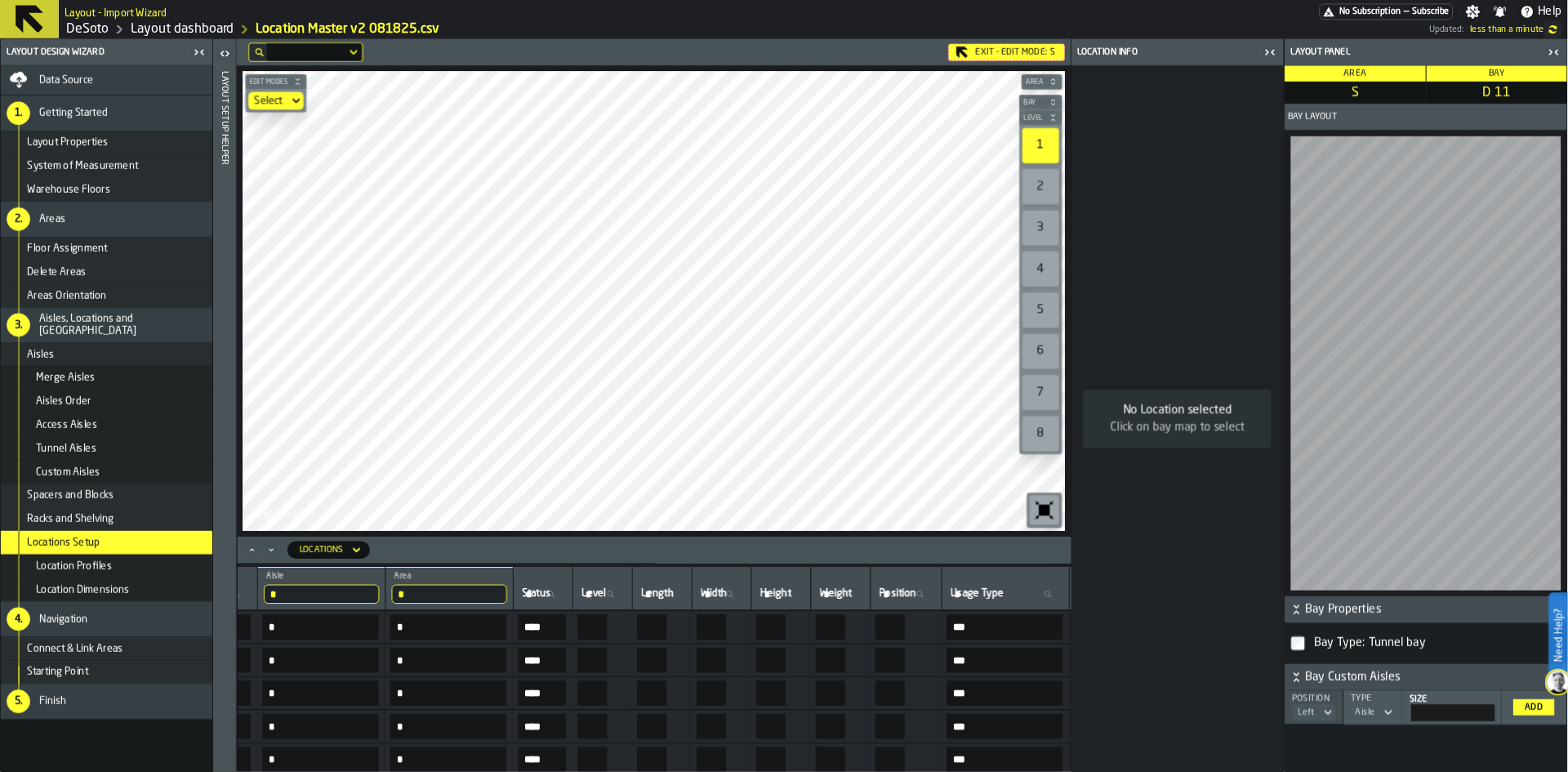
scroll to position [0, 381]
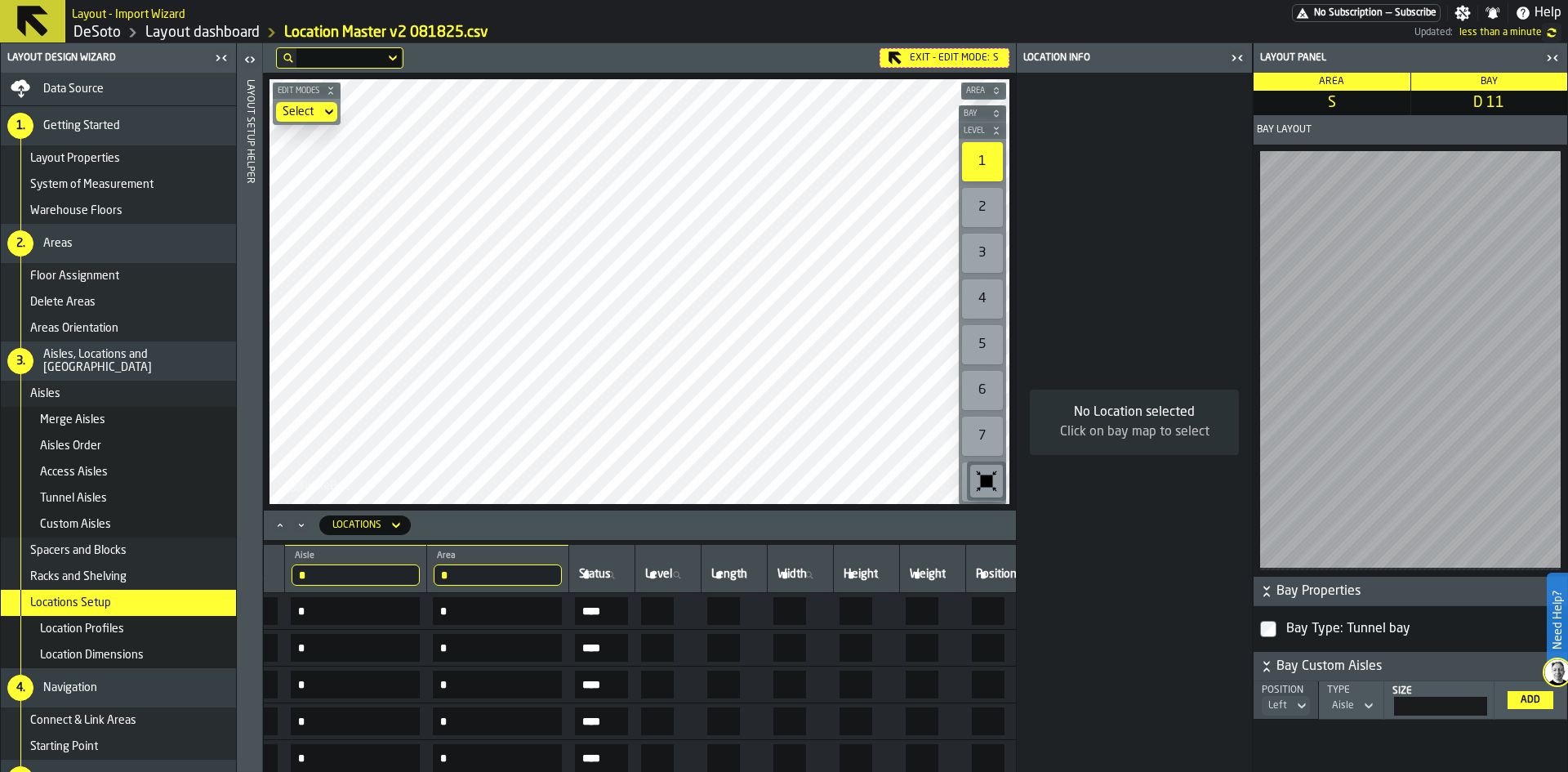
click at [907, 529] on header "Locations" at bounding box center [640, 525] width 752 height 29
click at [405, 520] on div "Locations" at bounding box center [365, 525] width 91 height 20
click at [398, 523] on icon at bounding box center [396, 525] width 16 height 20
click at [361, 593] on div "Bays" at bounding box center [371, 593] width 85 height 20
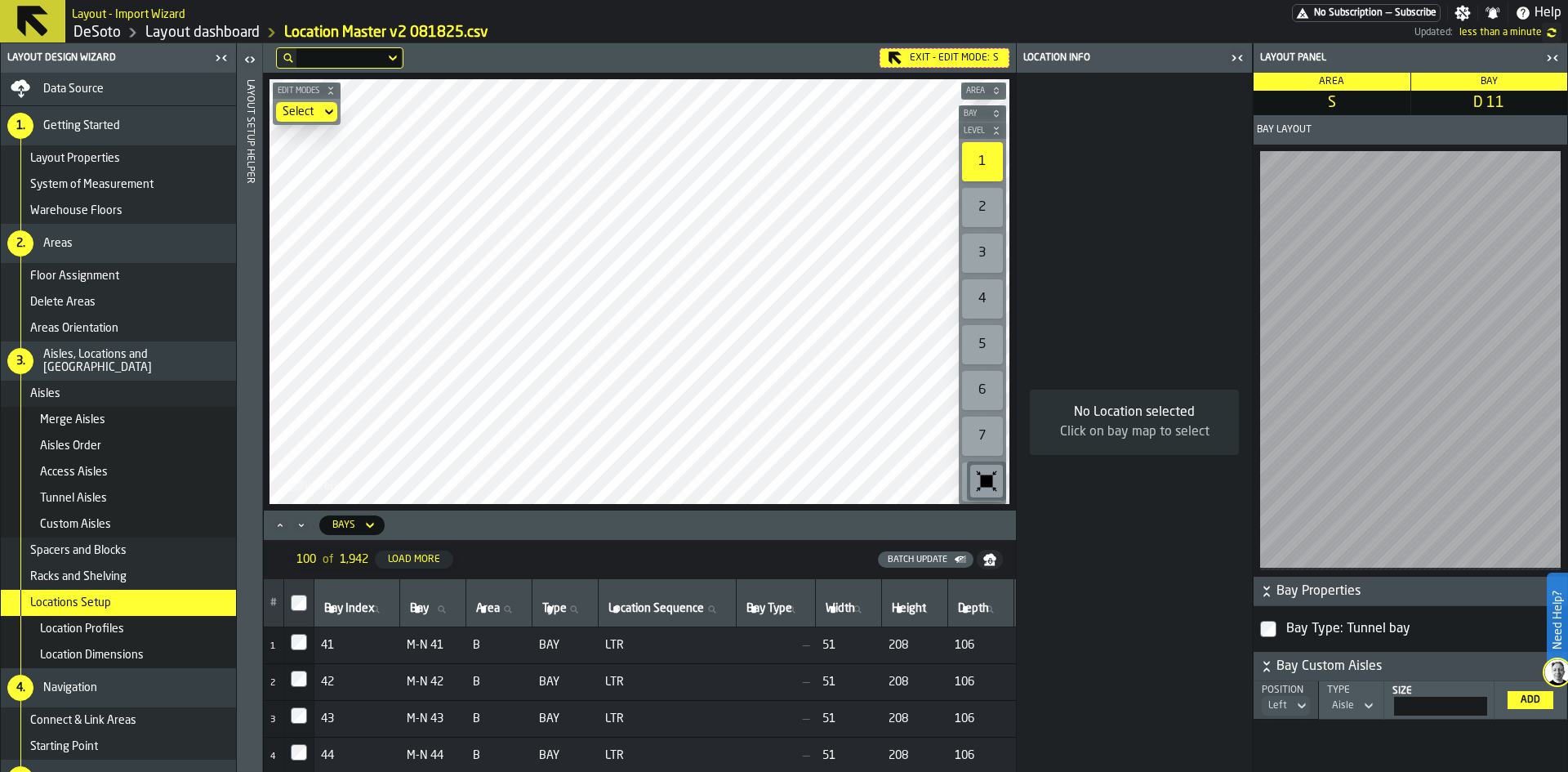
click at [368, 530] on icon at bounding box center [369, 525] width 16 height 20
click at [377, 588] on div "Bays" at bounding box center [371, 593] width 85 height 20
click at [512, 612] on icon at bounding box center [507, 609] width 9 height 9
click at [522, 612] on input "Area Area" at bounding box center [499, 609] width 53 height 22
type input "*"
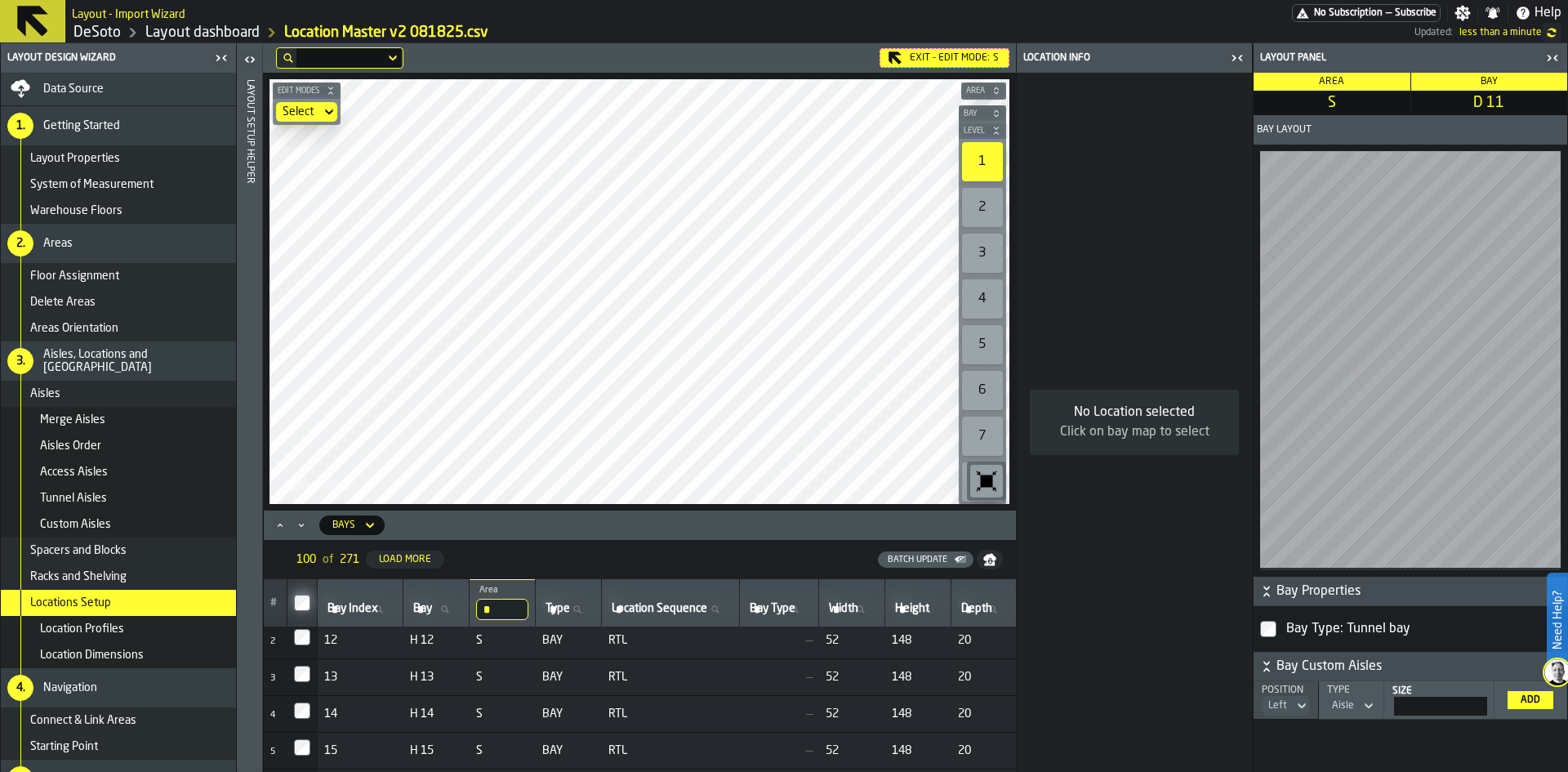
scroll to position [0, 0]
click at [358, 527] on div "Bays" at bounding box center [344, 525] width 36 height 18
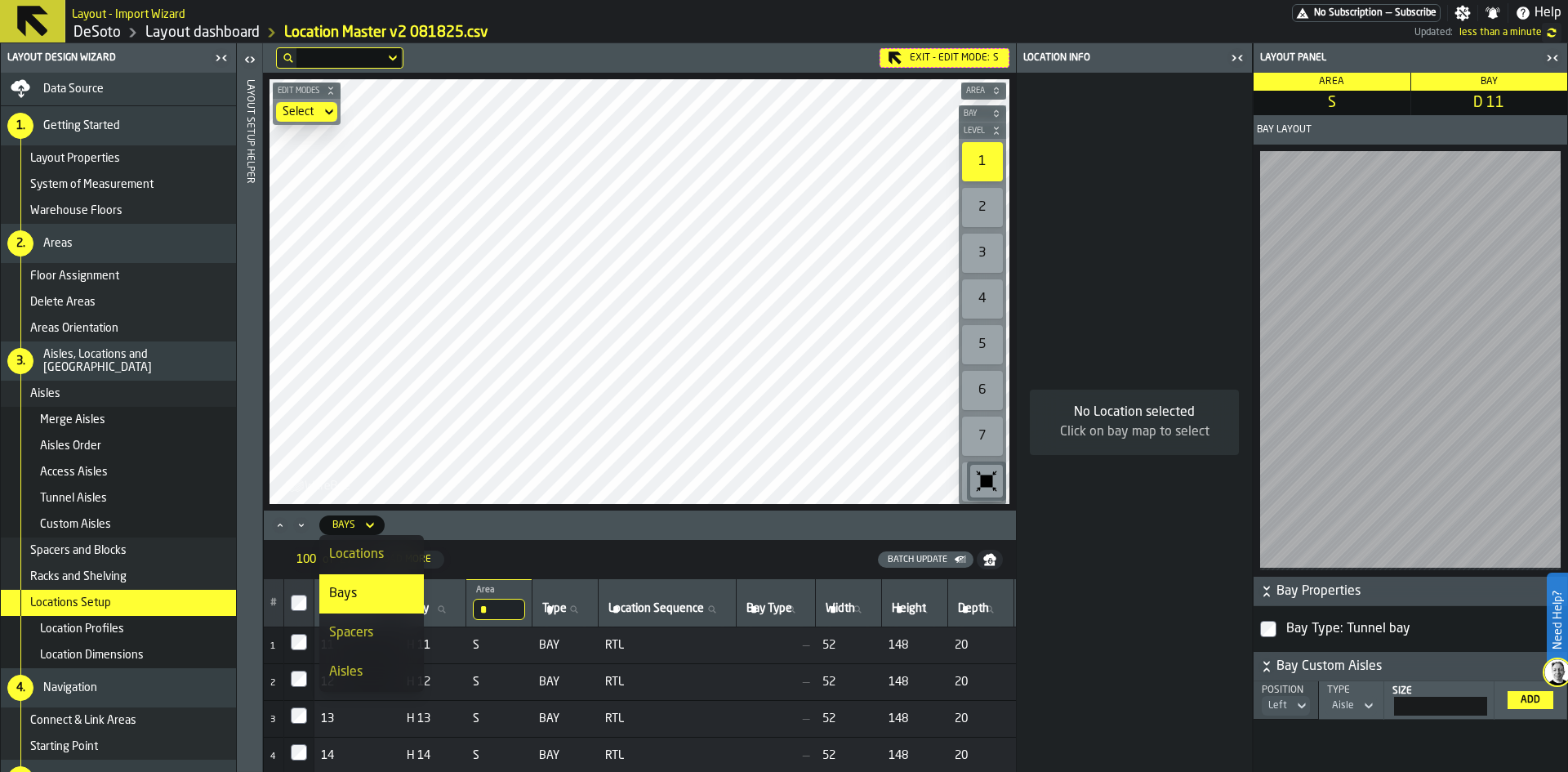
click at [365, 553] on div "Locations" at bounding box center [371, 555] width 85 height 20
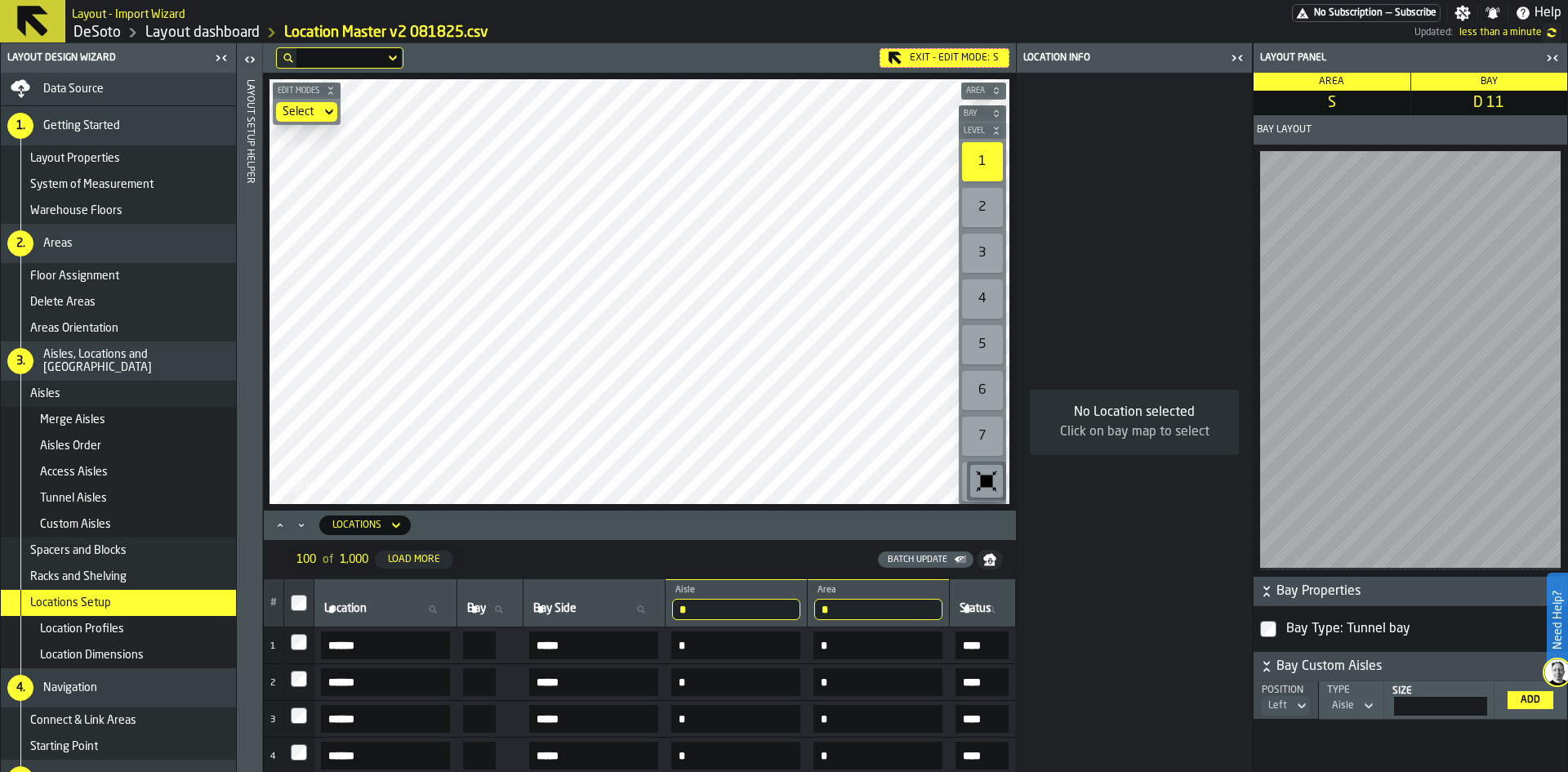
click at [1241, 53] on icon "button-toggle-Close me" at bounding box center [1237, 57] width 20 height 20
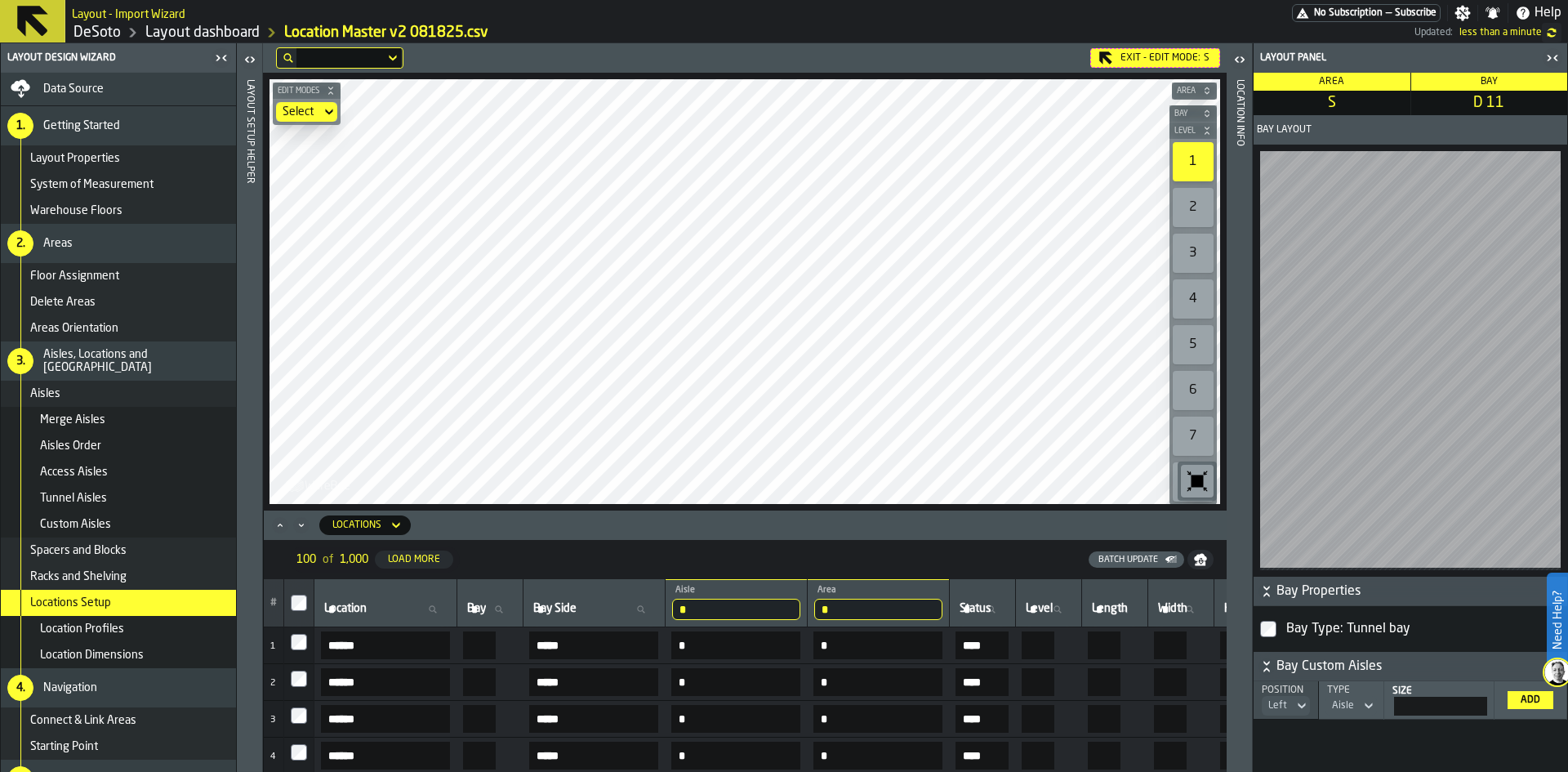
click at [1547, 53] on icon "button-toggle-Close me" at bounding box center [1552, 57] width 20 height 20
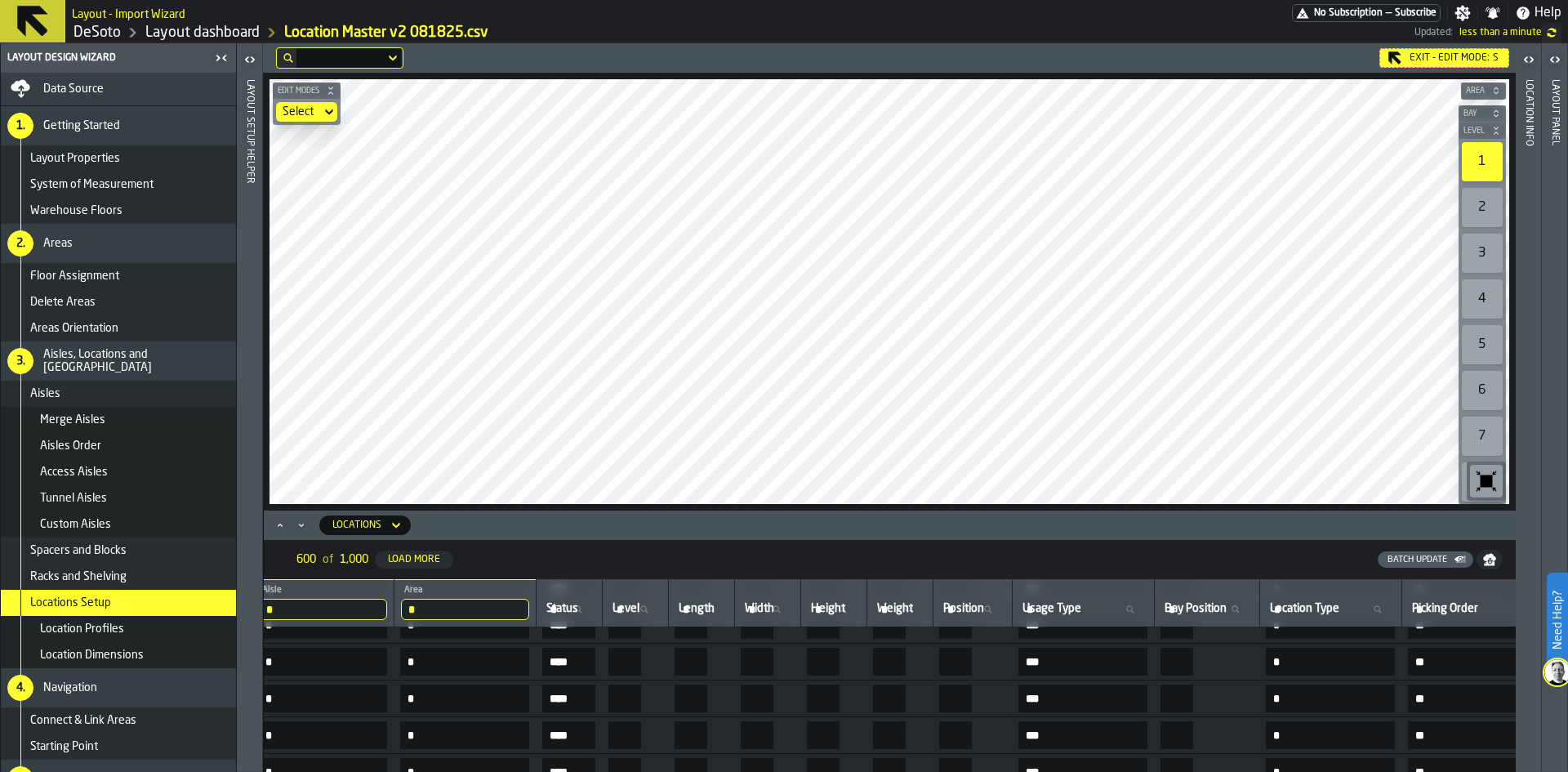
scroll to position [14137, 0]
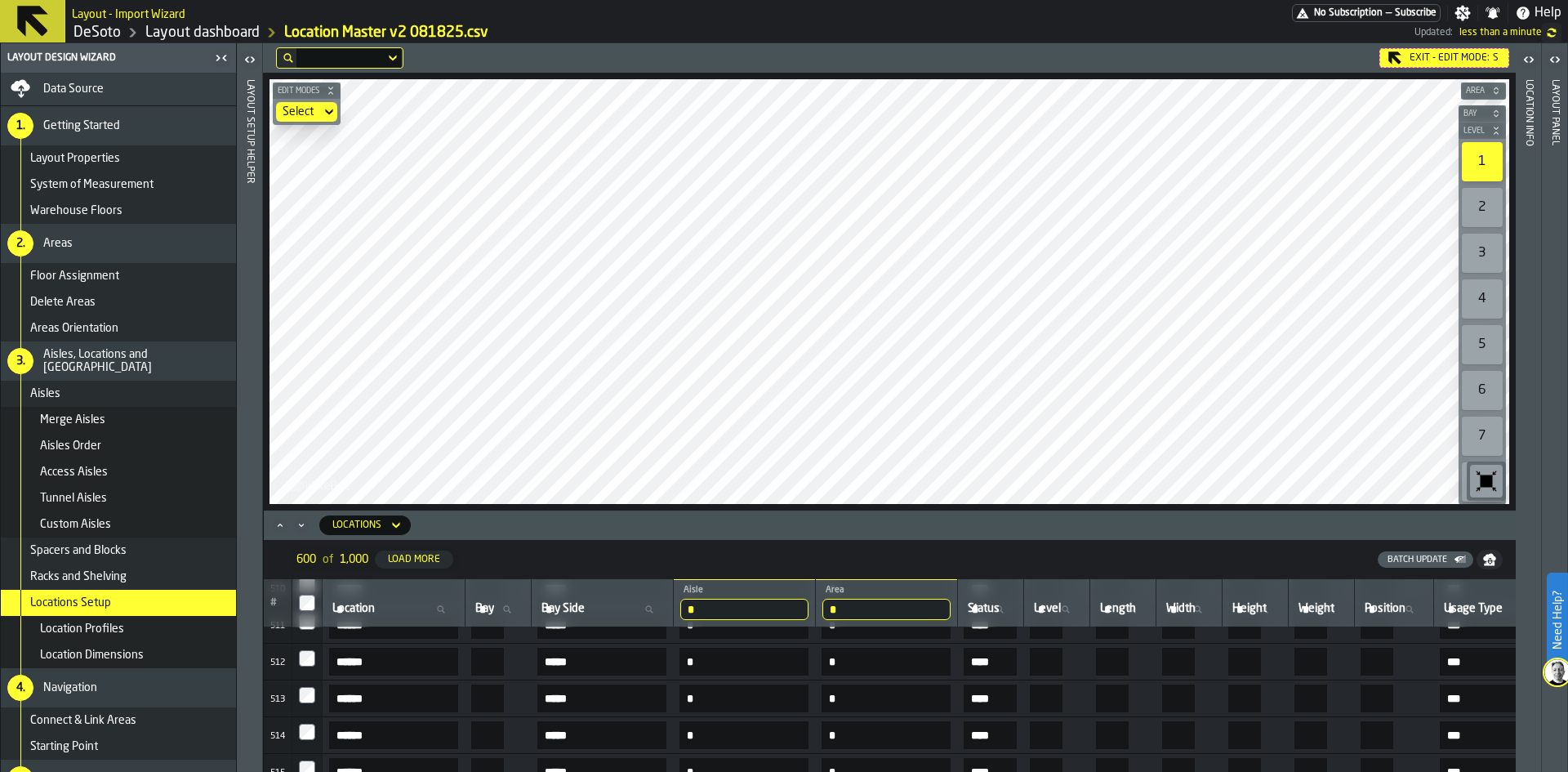
drag, startPoint x: 358, startPoint y: 610, endPoint x: 239, endPoint y: 608, distance: 119.0
click at [239, 608] on main "Layout Design Wizard Data Source 1. Getting Started Layout Properties System of…" at bounding box center [784, 407] width 1568 height 729
type input "*"
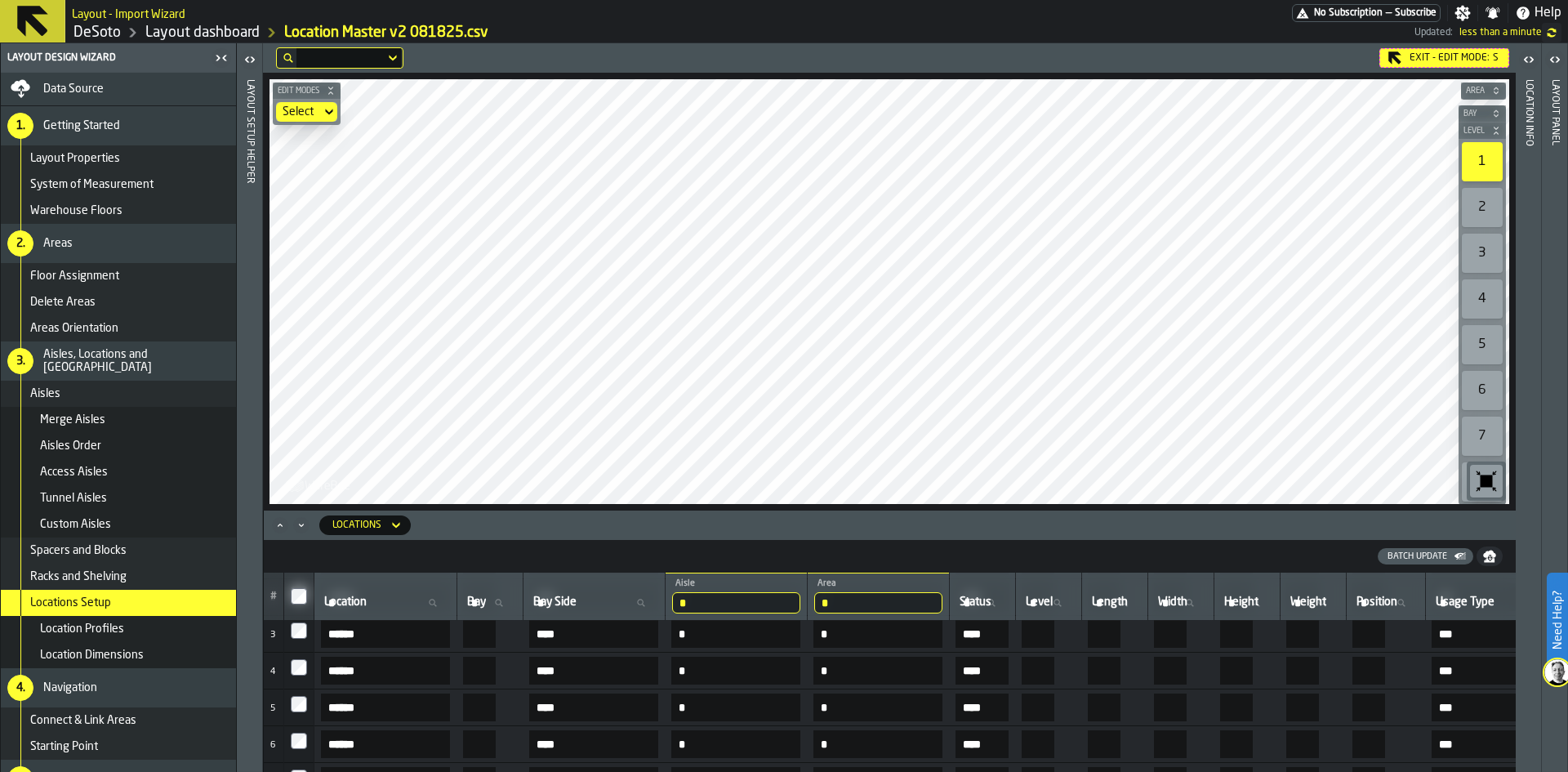
scroll to position [0, 0]
drag, startPoint x: 757, startPoint y: 607, endPoint x: 700, endPoint y: 604, distance: 57.1
click at [700, 604] on tr "# Location Location [GEOGRAPHIC_DATA] Side * Aisle c * Area S Status Status Lev…" at bounding box center [1110, 596] width 1693 height 48
type input "*"
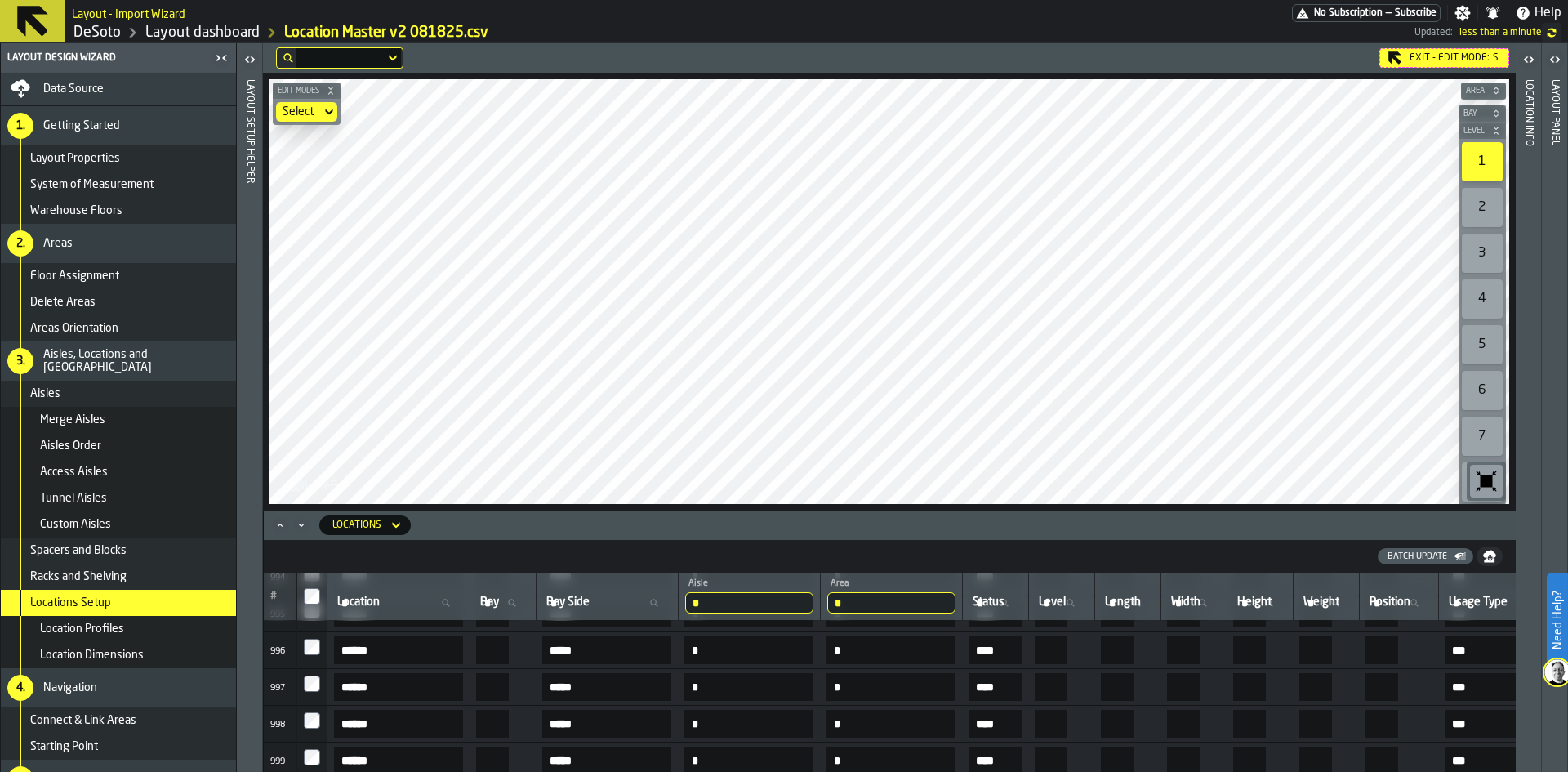
scroll to position [34563, 0]
drag, startPoint x: 777, startPoint y: 605, endPoint x: 712, endPoint y: 599, distance: 65.3
click at [712, 599] on tr "# Location Location [GEOGRAPHIC_DATA] Side * Aisle d * Area S Status Status Lev…" at bounding box center [1117, 596] width 1706 height 48
type input "*"
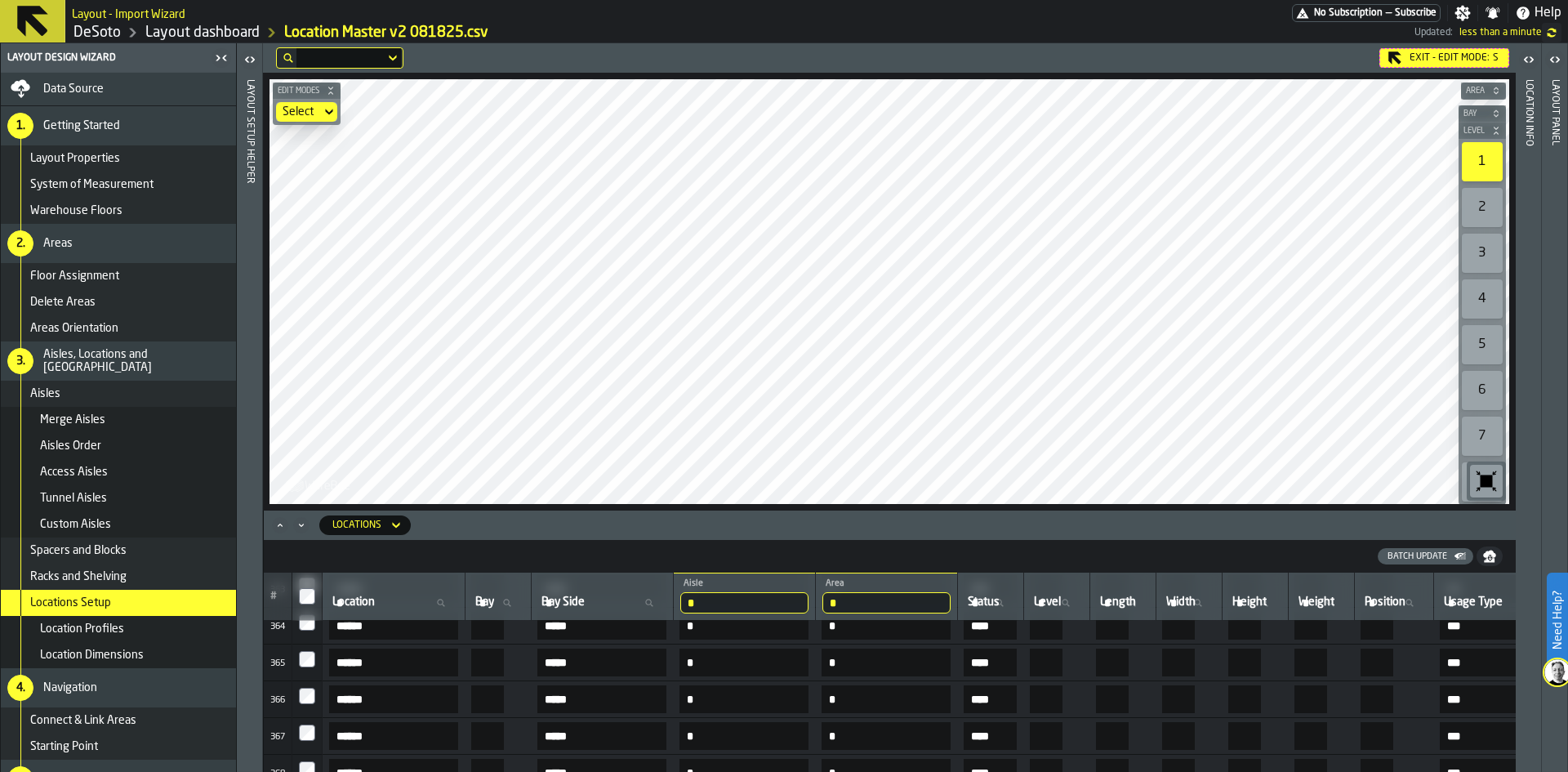
scroll to position [12741, 0]
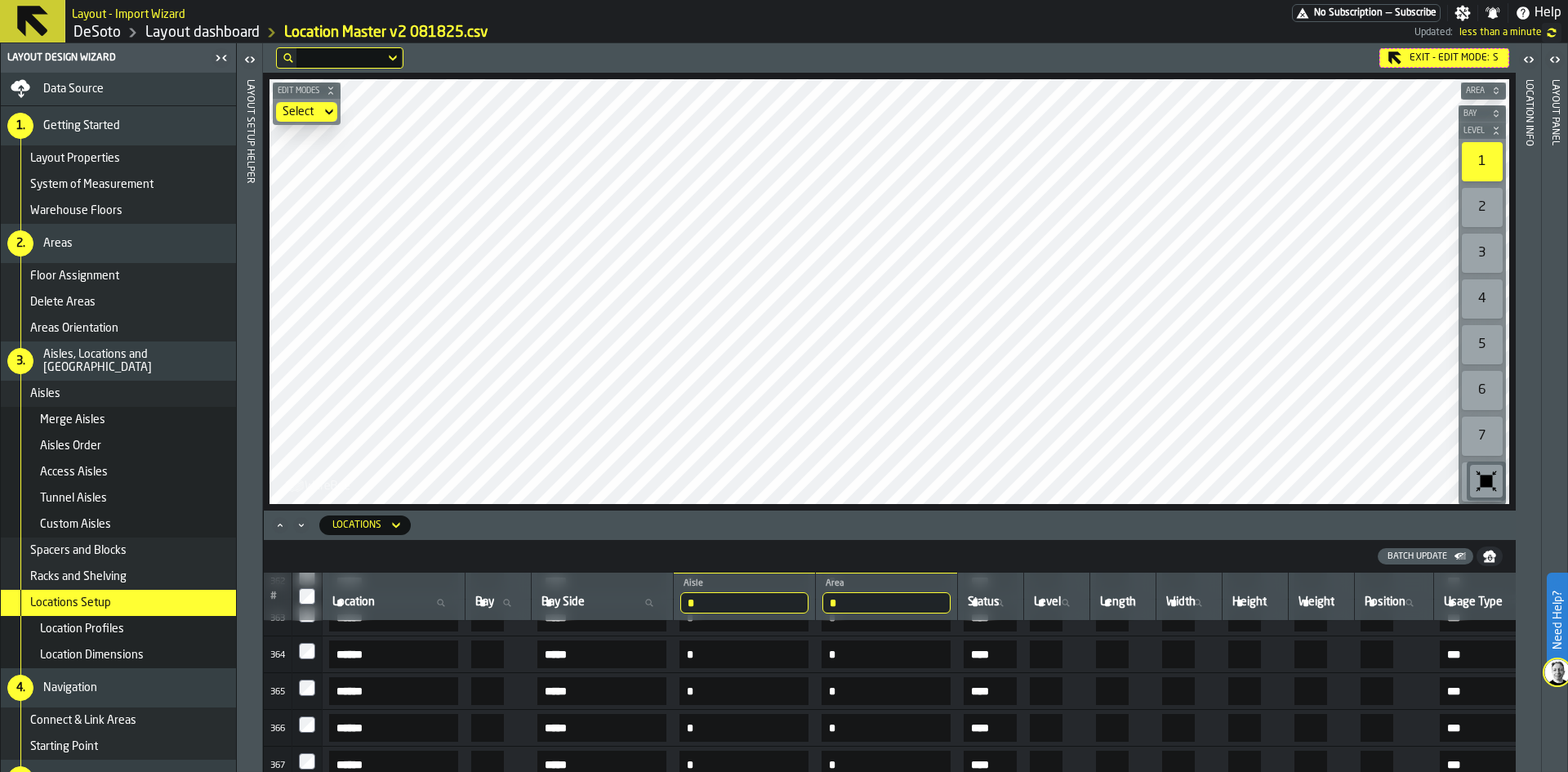
click at [1557, 71] on label "button-toggle-Open" at bounding box center [1555, 61] width 23 height 29
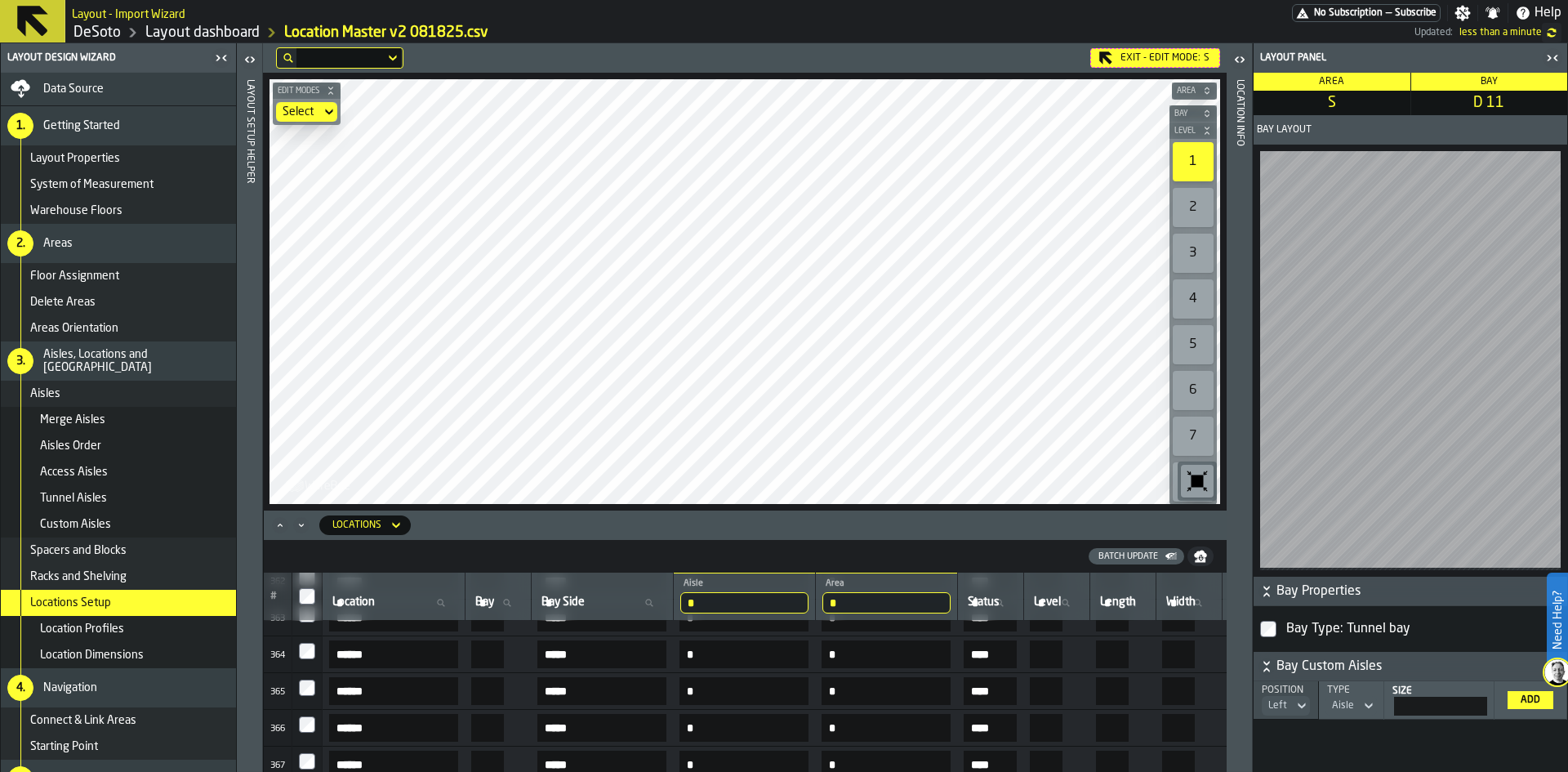
click at [1364, 84] on div "Area" at bounding box center [1332, 81] width 157 height 18
click at [1361, 82] on div "Area" at bounding box center [1332, 81] width 157 height 18
click at [1325, 106] on span "S" at bounding box center [1332, 102] width 150 height 18
click at [1467, 79] on div "Bay" at bounding box center [1489, 81] width 157 height 18
click at [157, 87] on div "Data Source" at bounding box center [136, 89] width 186 height 13
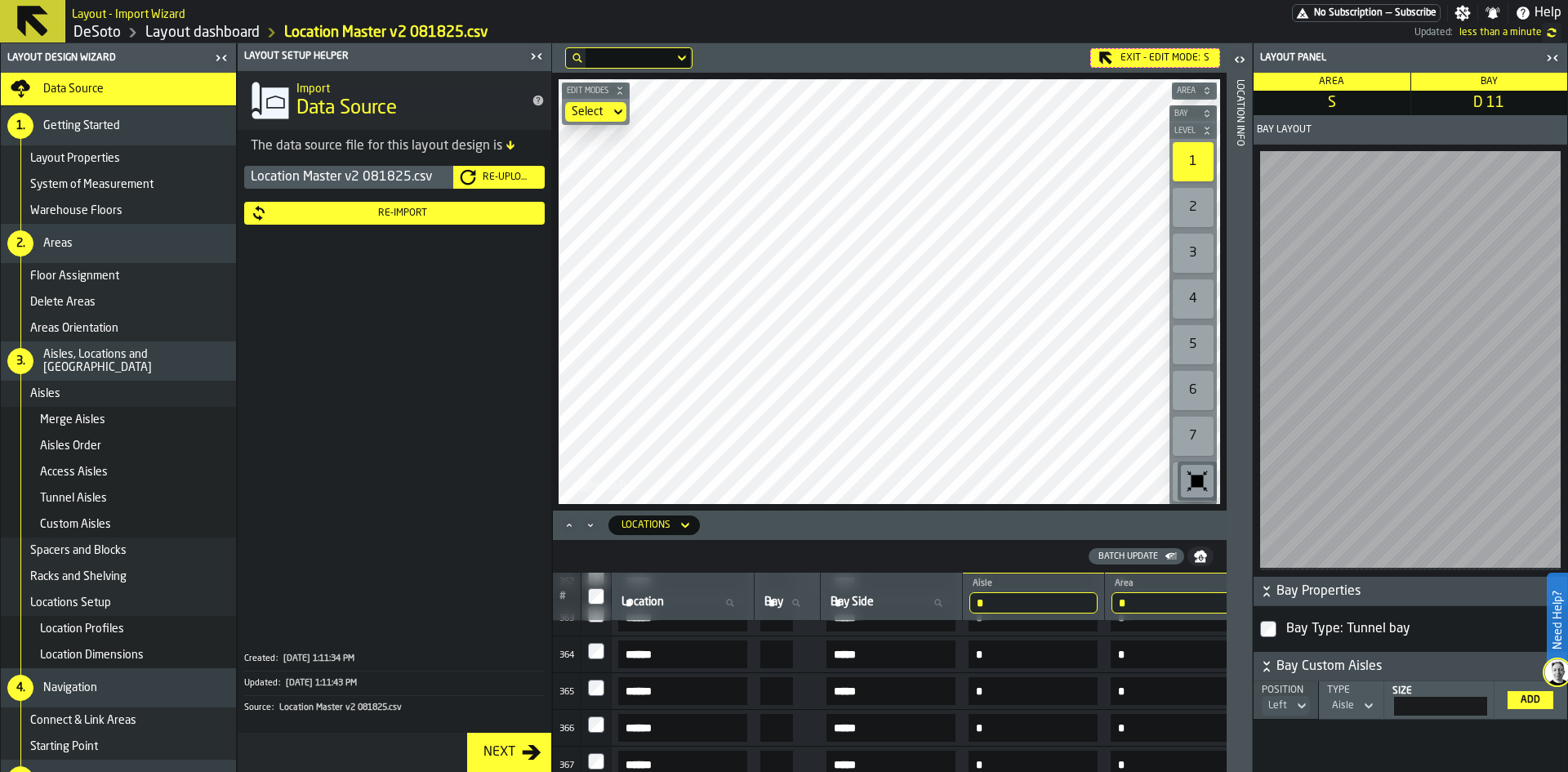
click at [523, 166] on button "Re-Upload" at bounding box center [498, 177] width 91 height 23
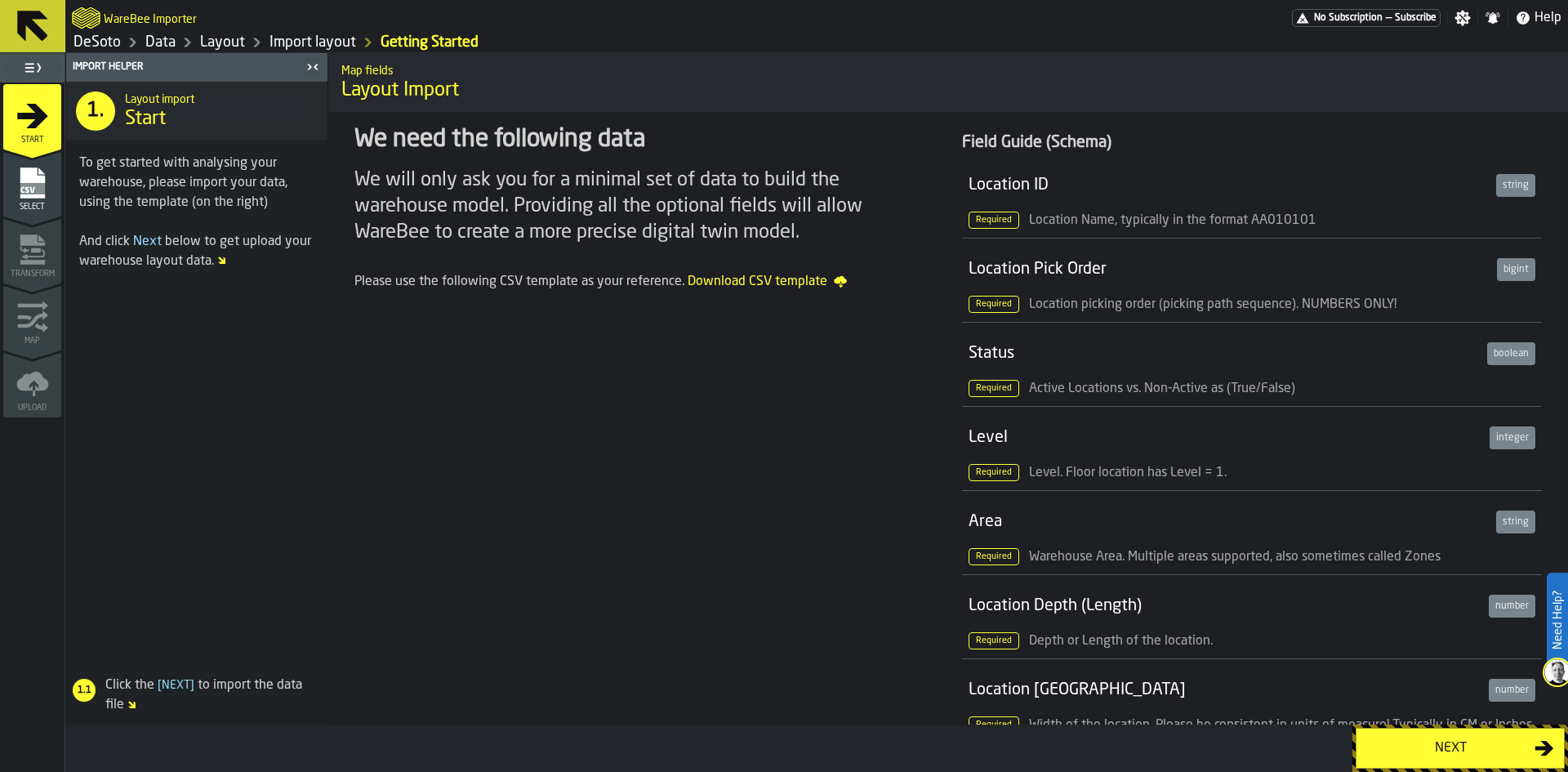
click at [1479, 748] on div "Next" at bounding box center [1450, 748] width 168 height 20
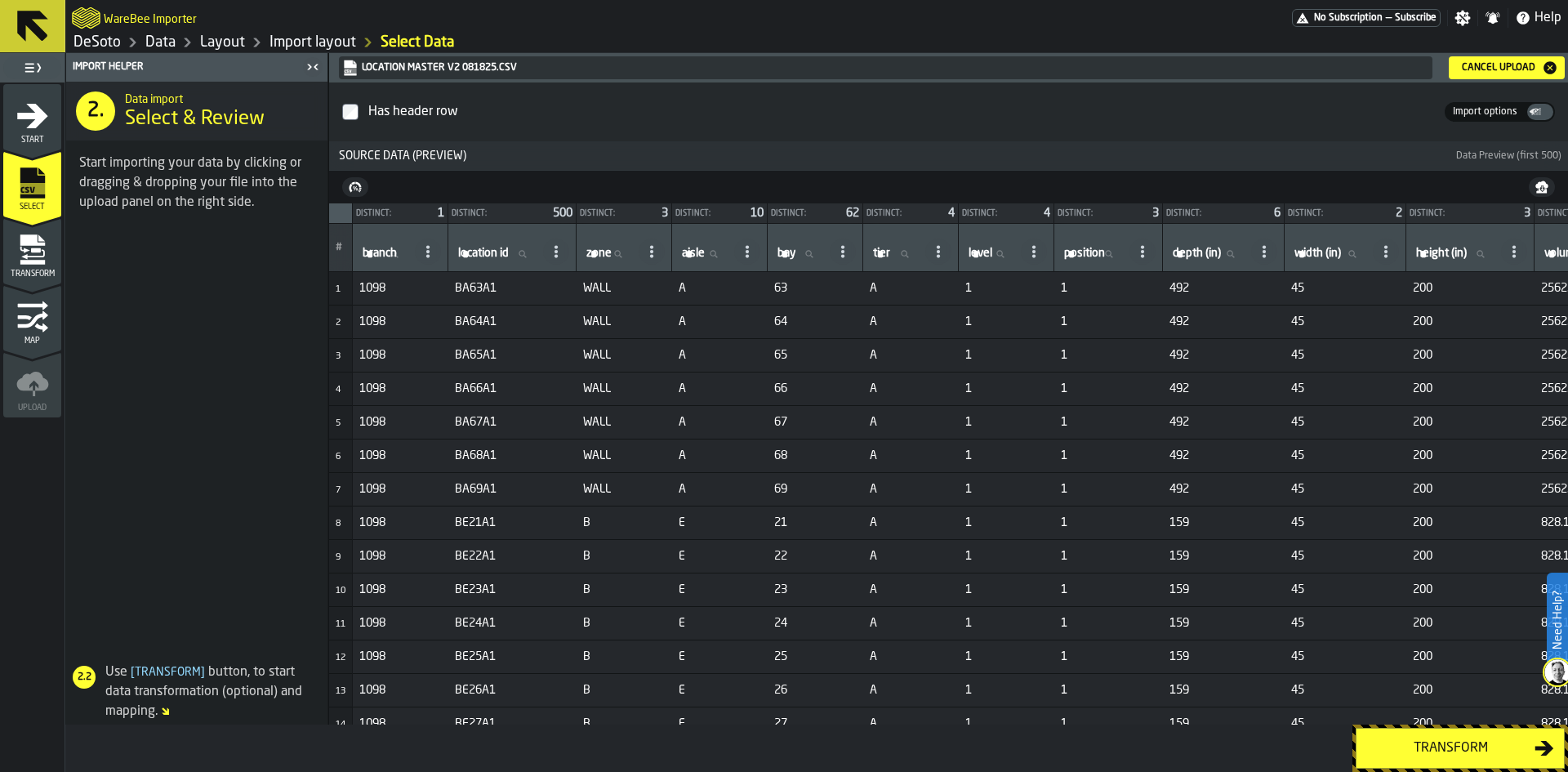
click at [1397, 746] on div "Transform" at bounding box center [1450, 748] width 168 height 20
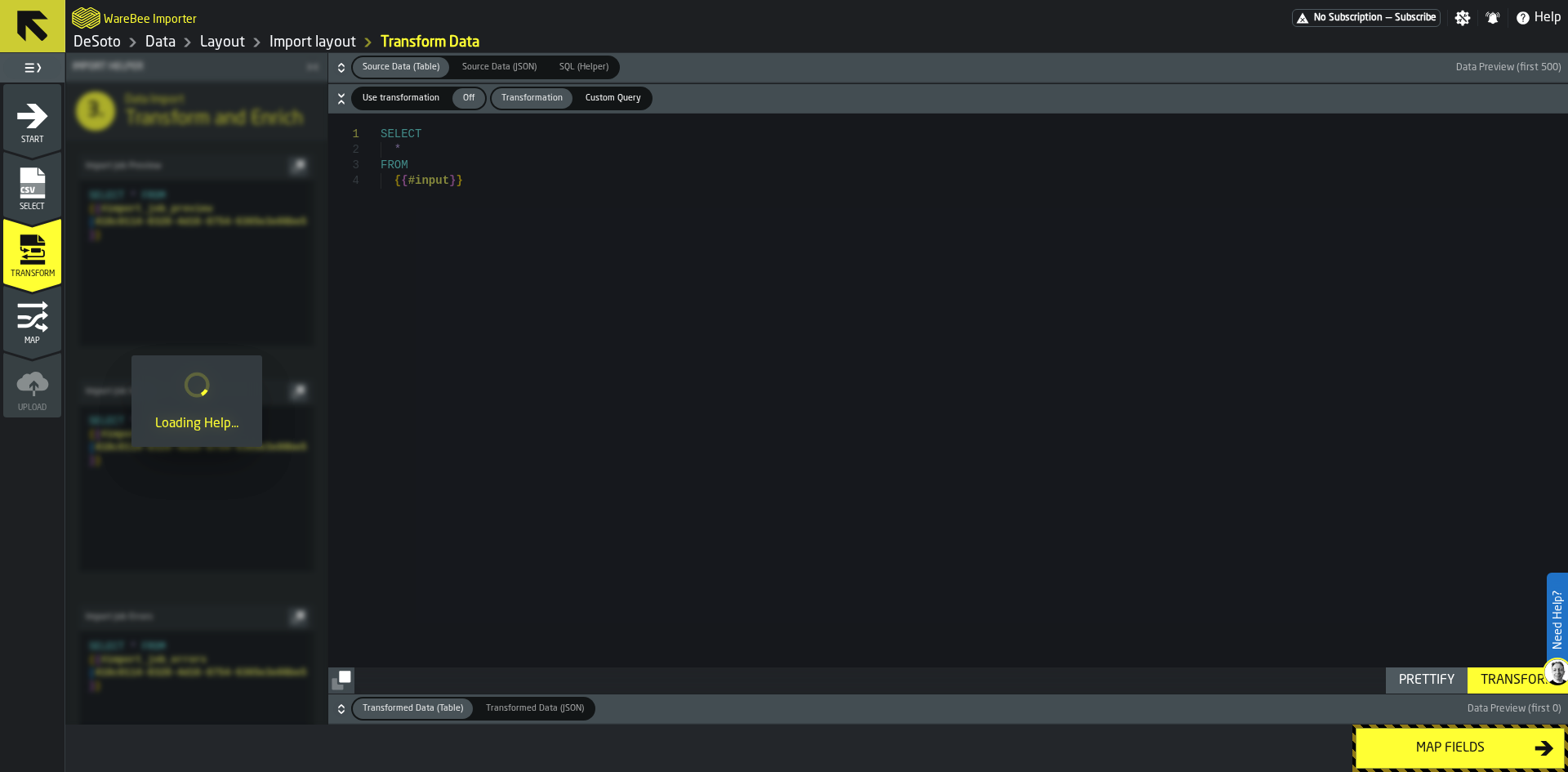
click at [1397, 746] on div "Map fields" at bounding box center [1450, 748] width 168 height 20
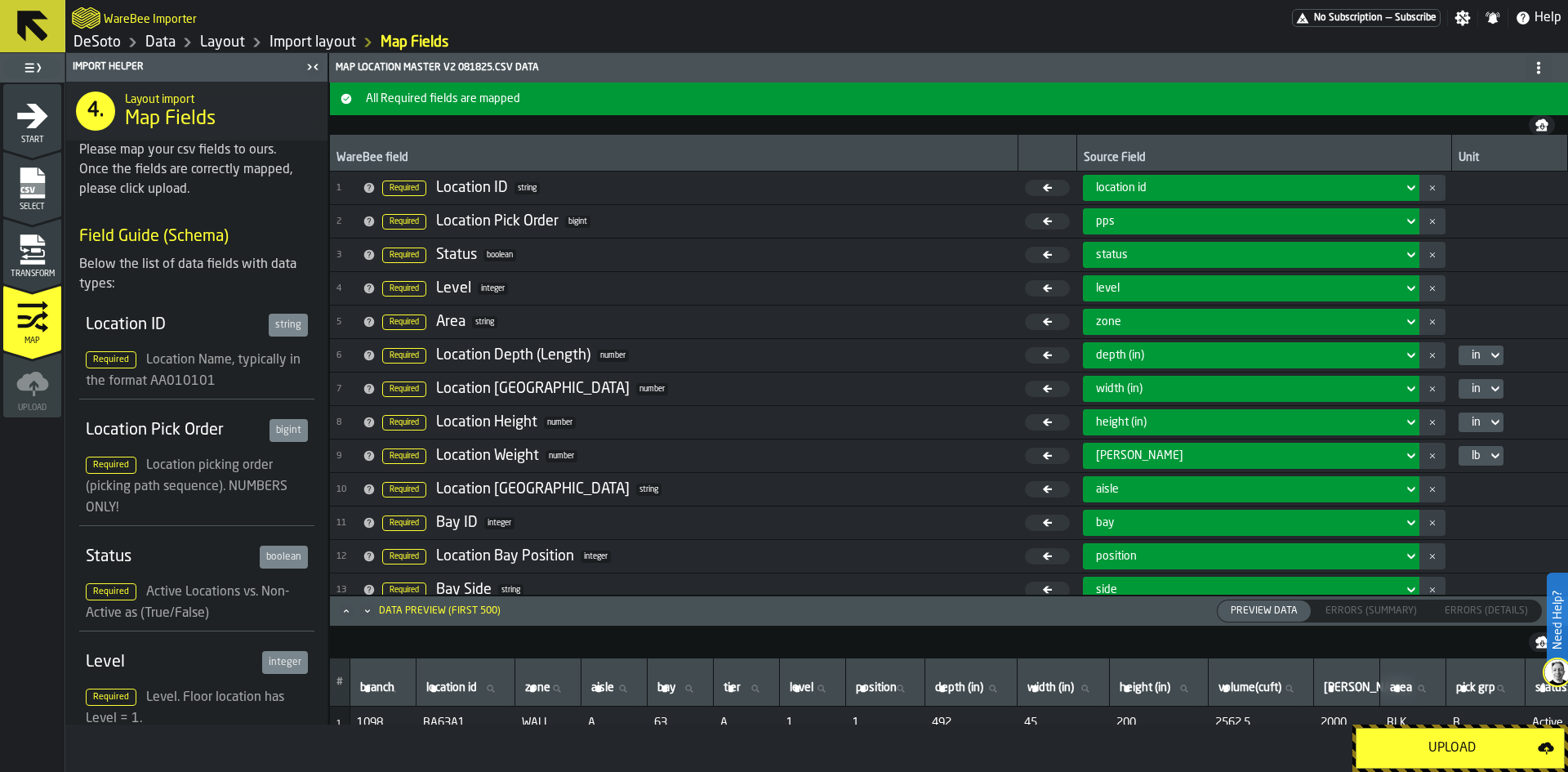
click at [1397, 746] on div "Upload" at bounding box center [1452, 748] width 171 height 20
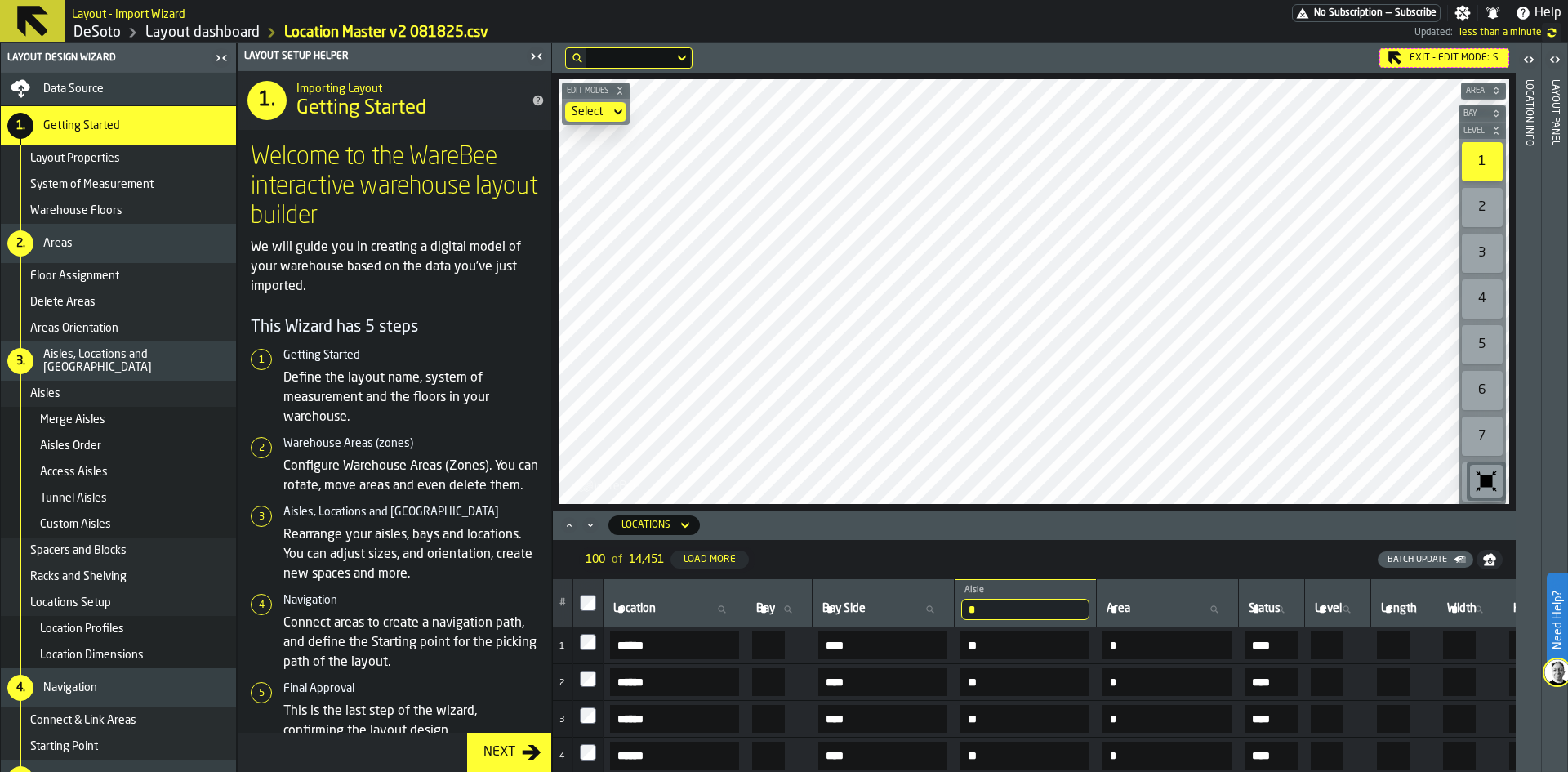
click at [900, 32] on main "Layout - Import Wizard No Subscription — Subscribe Settings Notifications Help …" at bounding box center [784, 386] width 1568 height 772
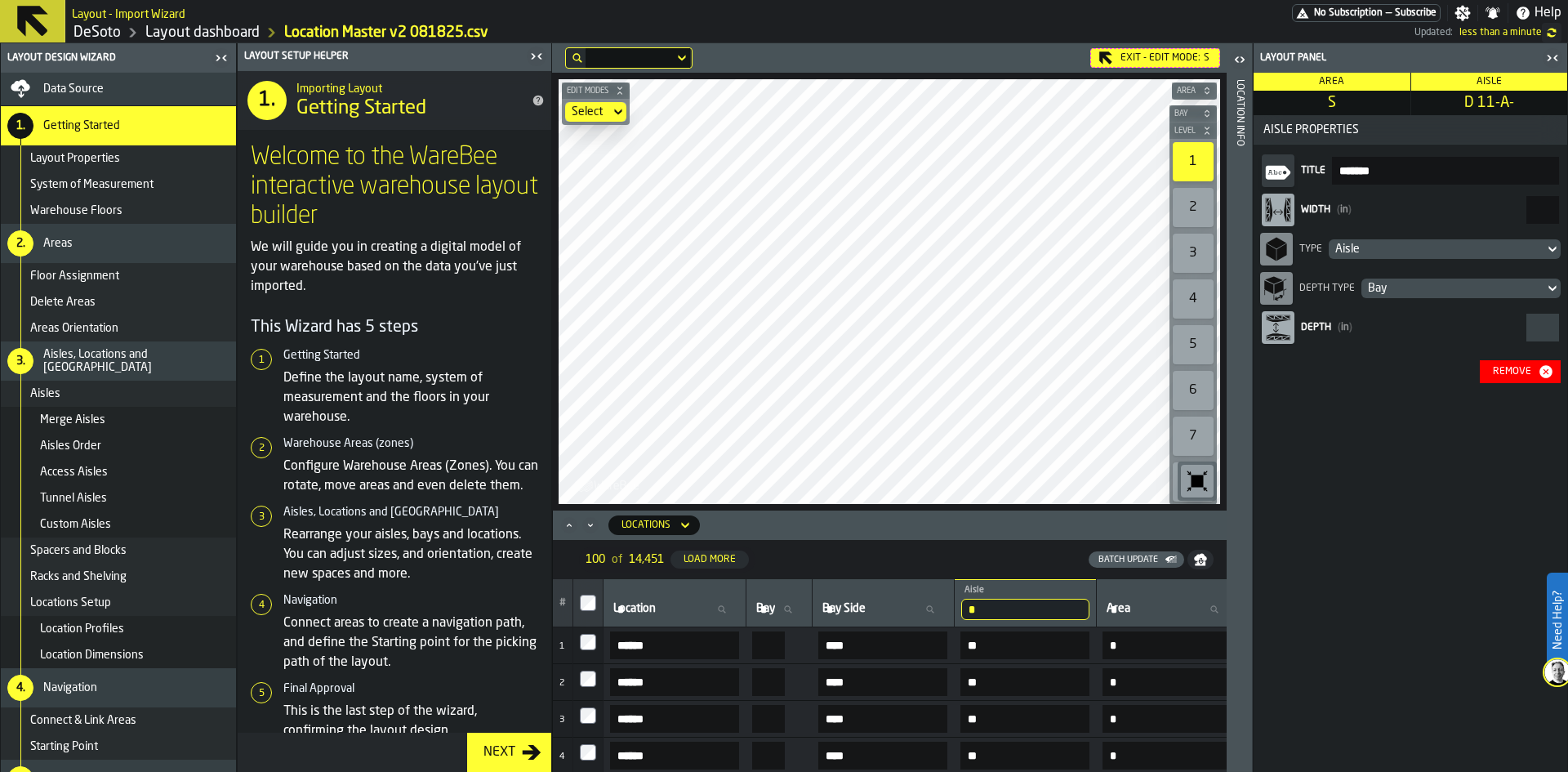
click at [1545, 208] on input "**" at bounding box center [1543, 211] width 33 height 28
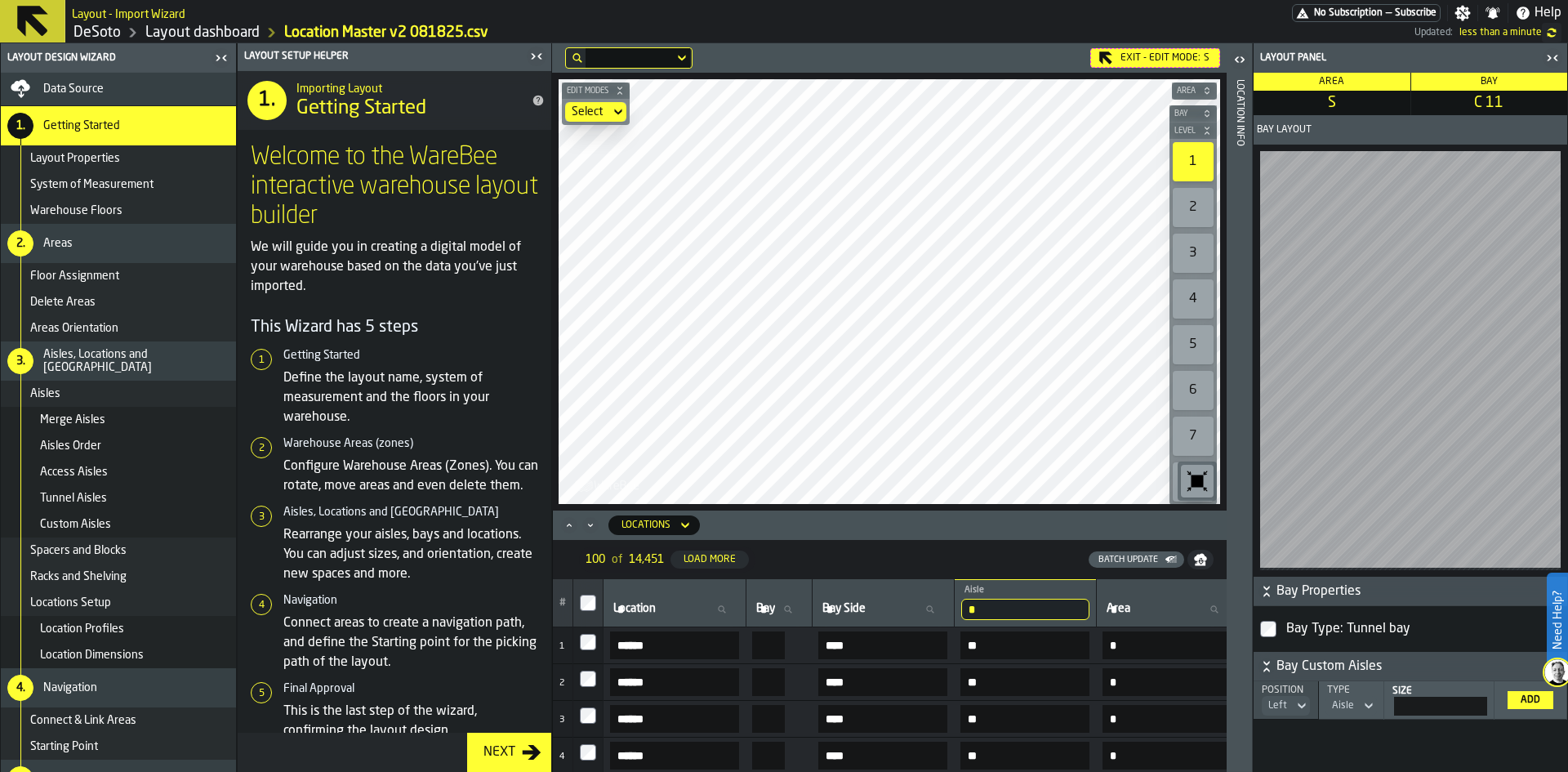
click at [1367, 702] on icon at bounding box center [1368, 705] width 16 height 20
click at [1336, 767] on div "Block" at bounding box center [1324, 774] width 85 height 20
click at [1365, 707] on icon at bounding box center [1369, 705] width 16 height 20
click at [1336, 730] on div "Aisle" at bounding box center [1325, 735] width 85 height 20
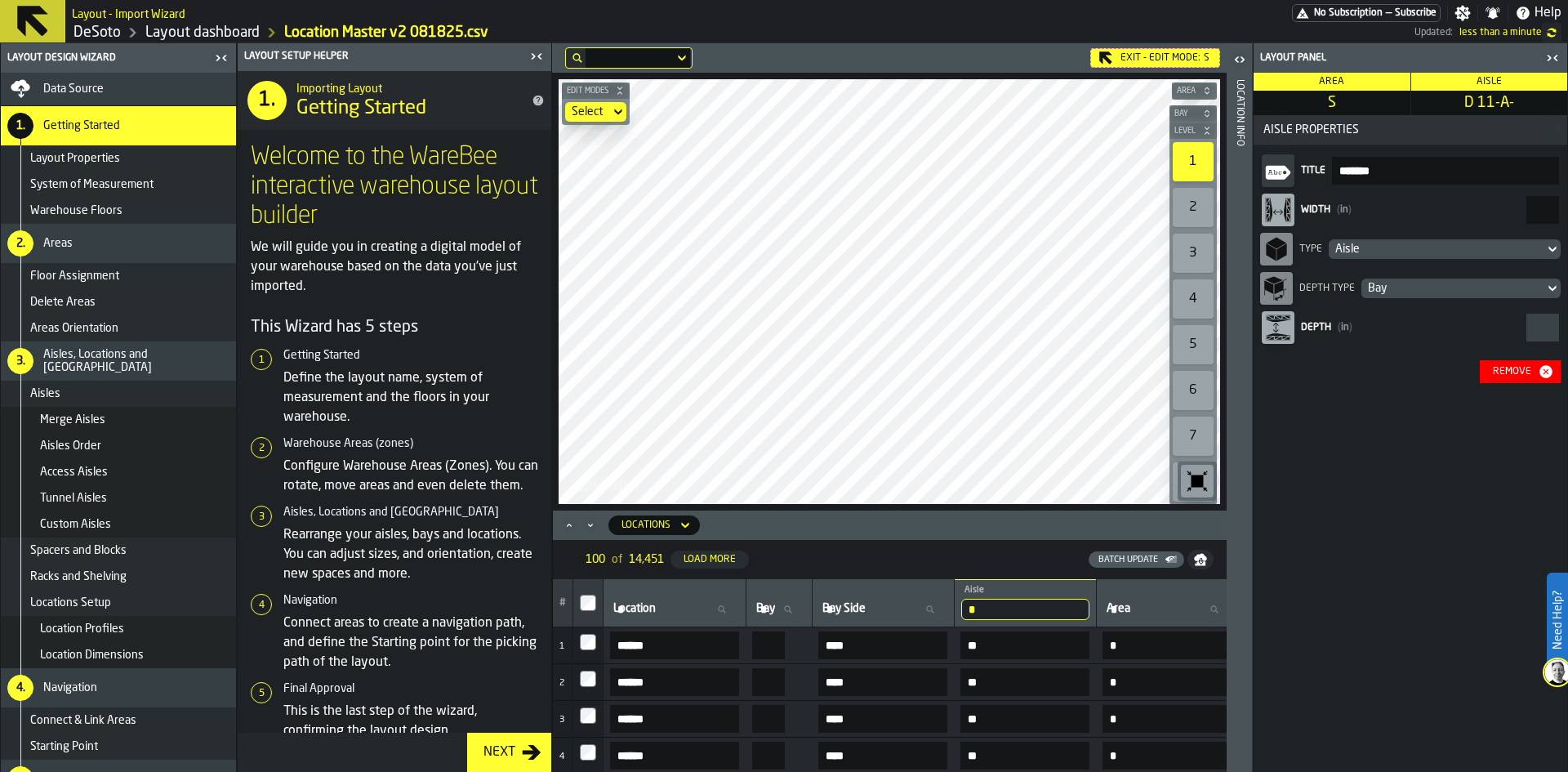
click at [914, 559] on div "Exit - Edit Mode: S Edit Modes Select Area Bay Level 1 2 3 4 5 6 7 8 M A K I N …" at bounding box center [889, 407] width 675 height 729
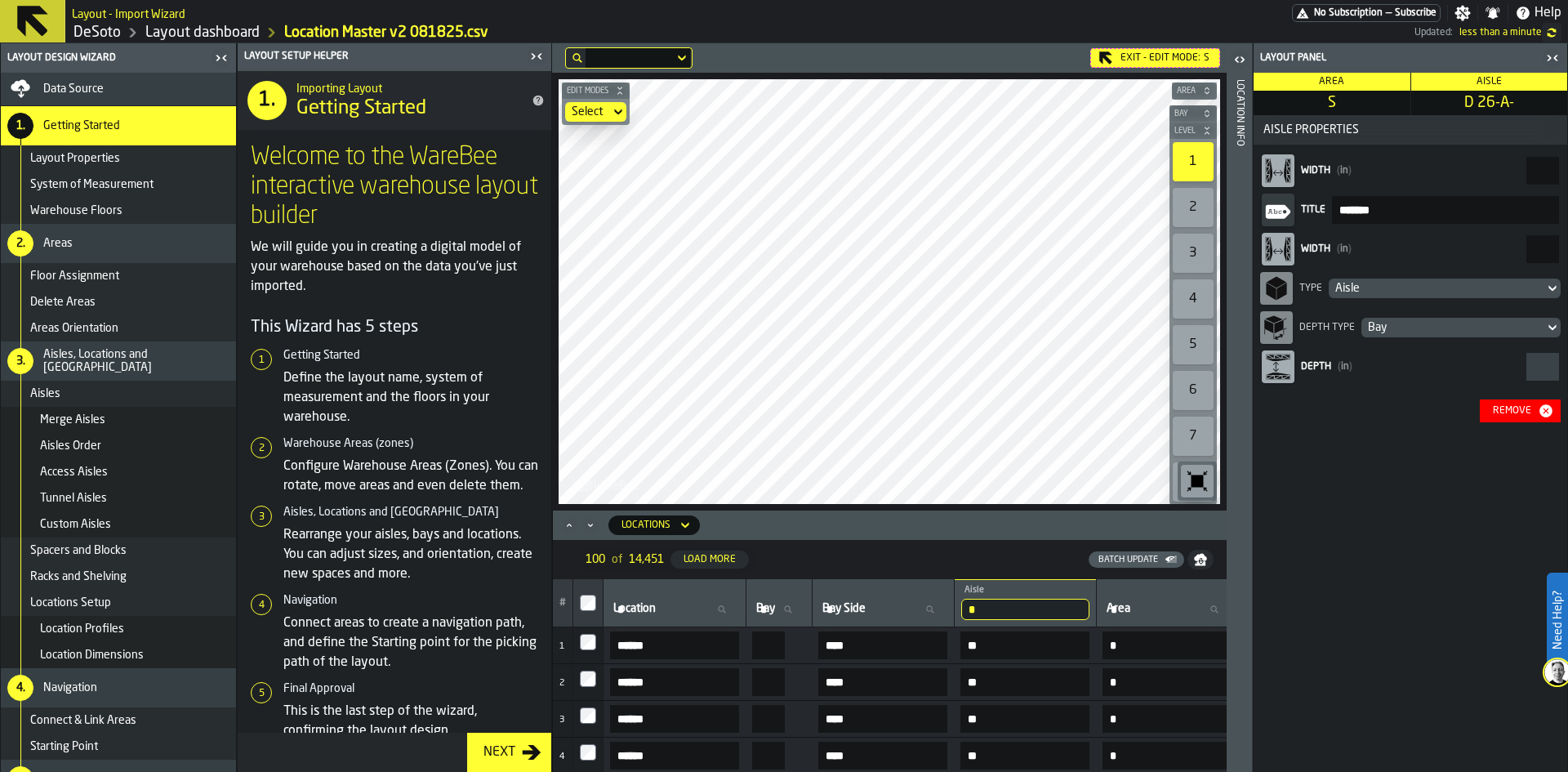
click at [1505, 329] on div "Bay" at bounding box center [1452, 327] width 170 height 13
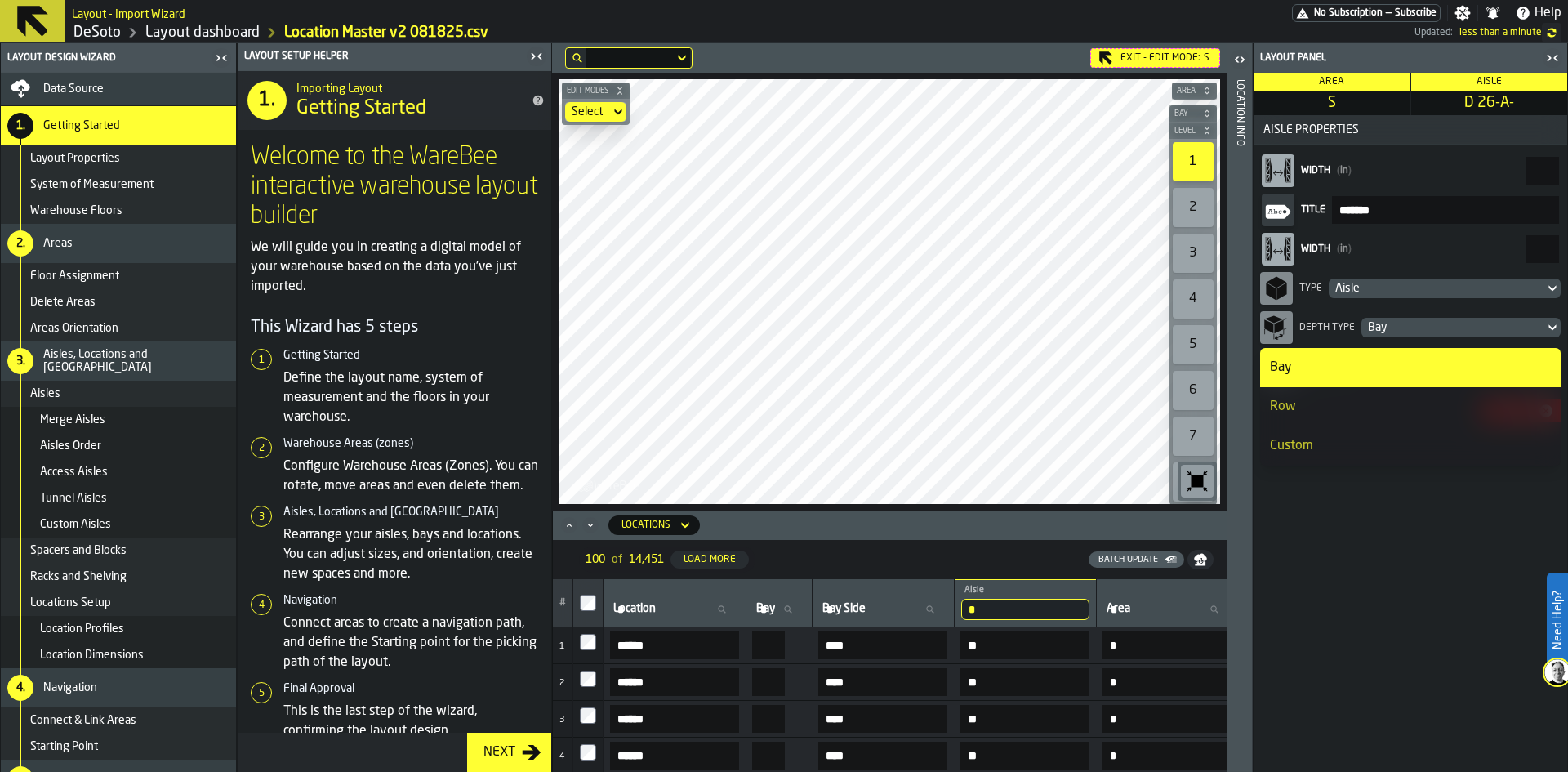
click at [1505, 329] on div "Bay" at bounding box center [1452, 327] width 170 height 13
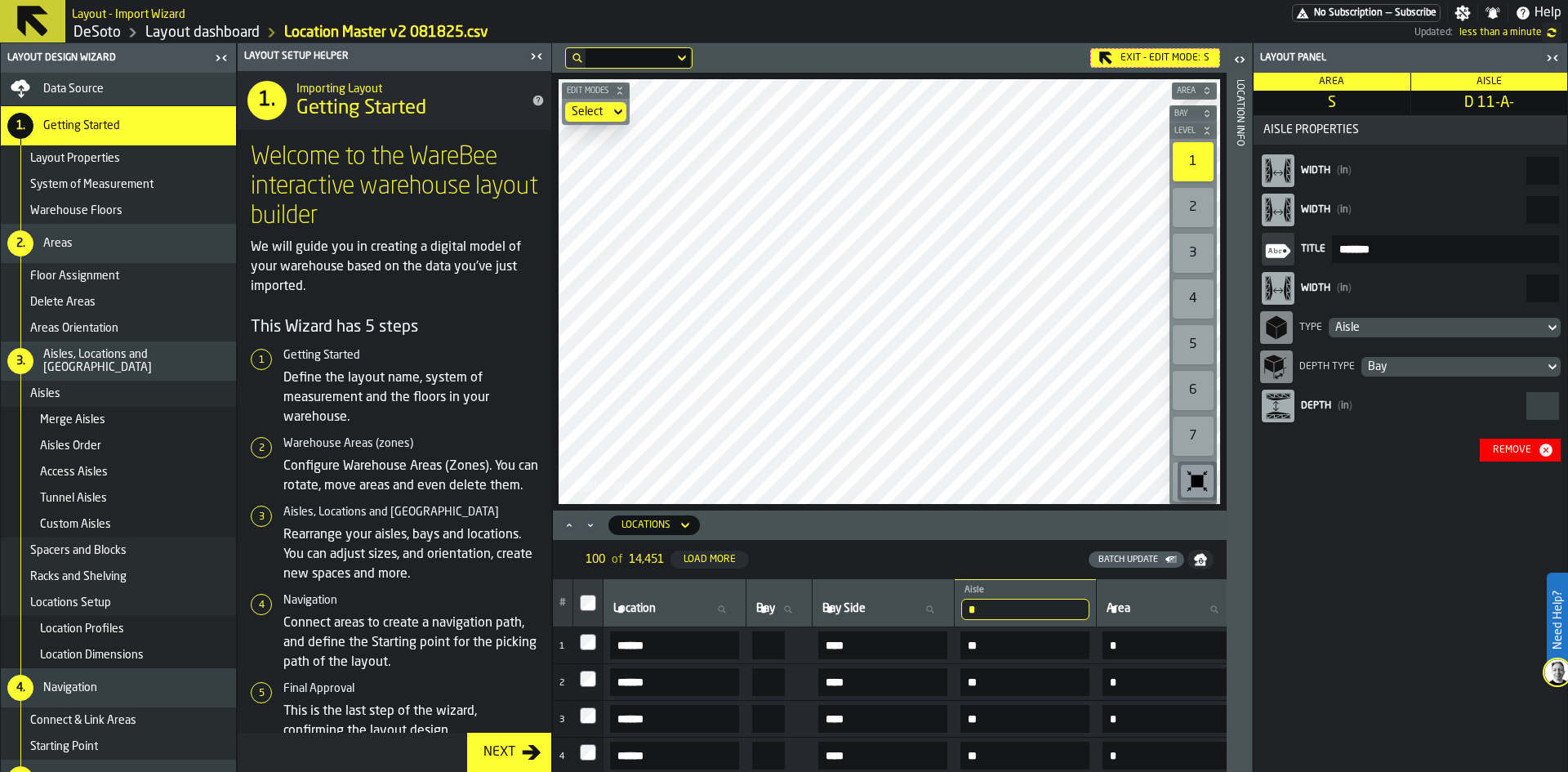
click at [1539, 287] on input "**" at bounding box center [1543, 289] width 33 height 28
drag, startPoint x: 1539, startPoint y: 287, endPoint x: 1567, endPoint y: 287, distance: 28.0
click at [1567, 287] on div "Layout panel Area S Aisle D 11-A- Aisle Properties Width ( in ) ** Width ( in )…" at bounding box center [1410, 407] width 315 height 729
type input "*"
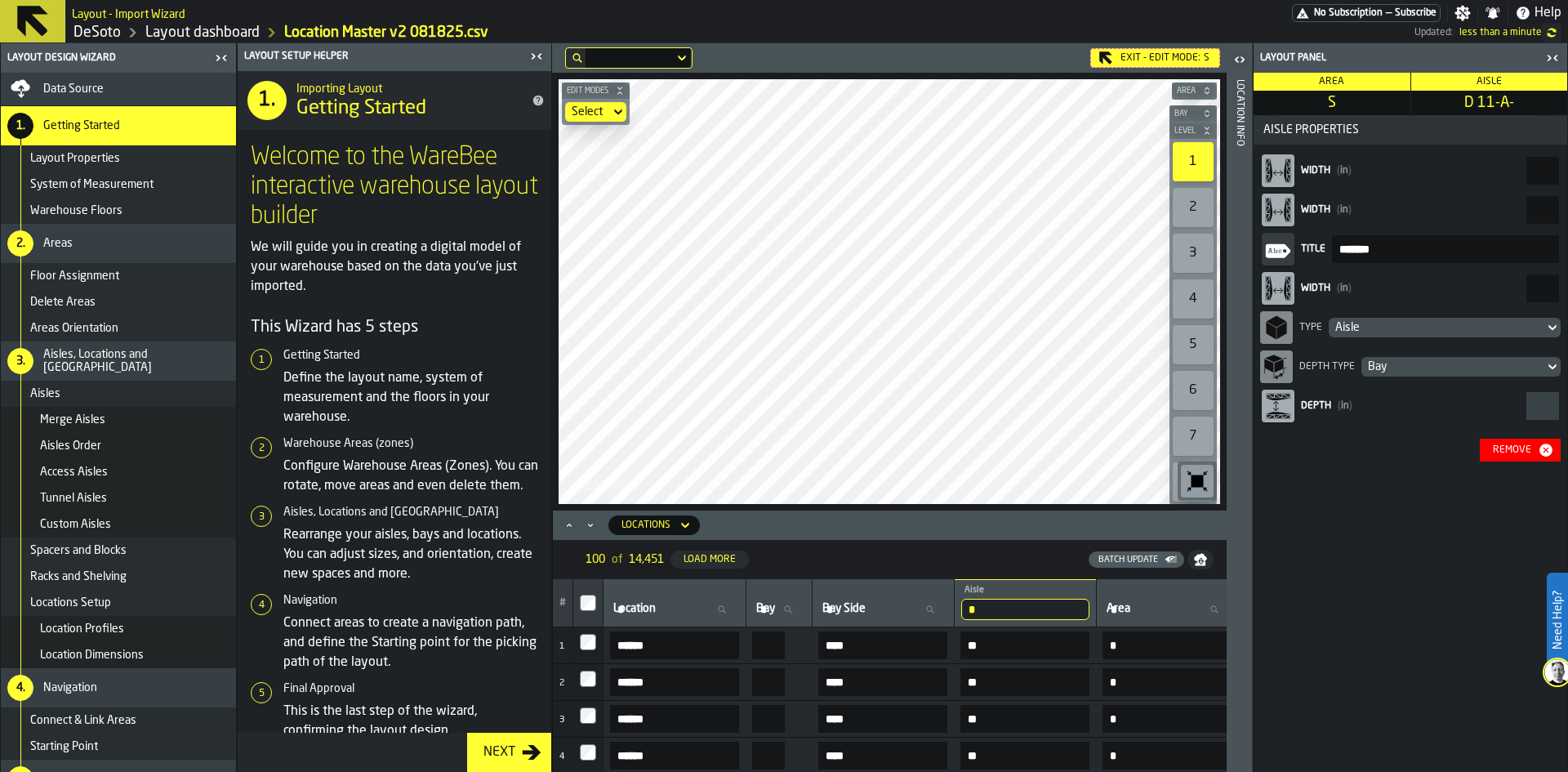
type input "**"
click at [1498, 447] on div "Remove" at bounding box center [1512, 450] width 52 height 11
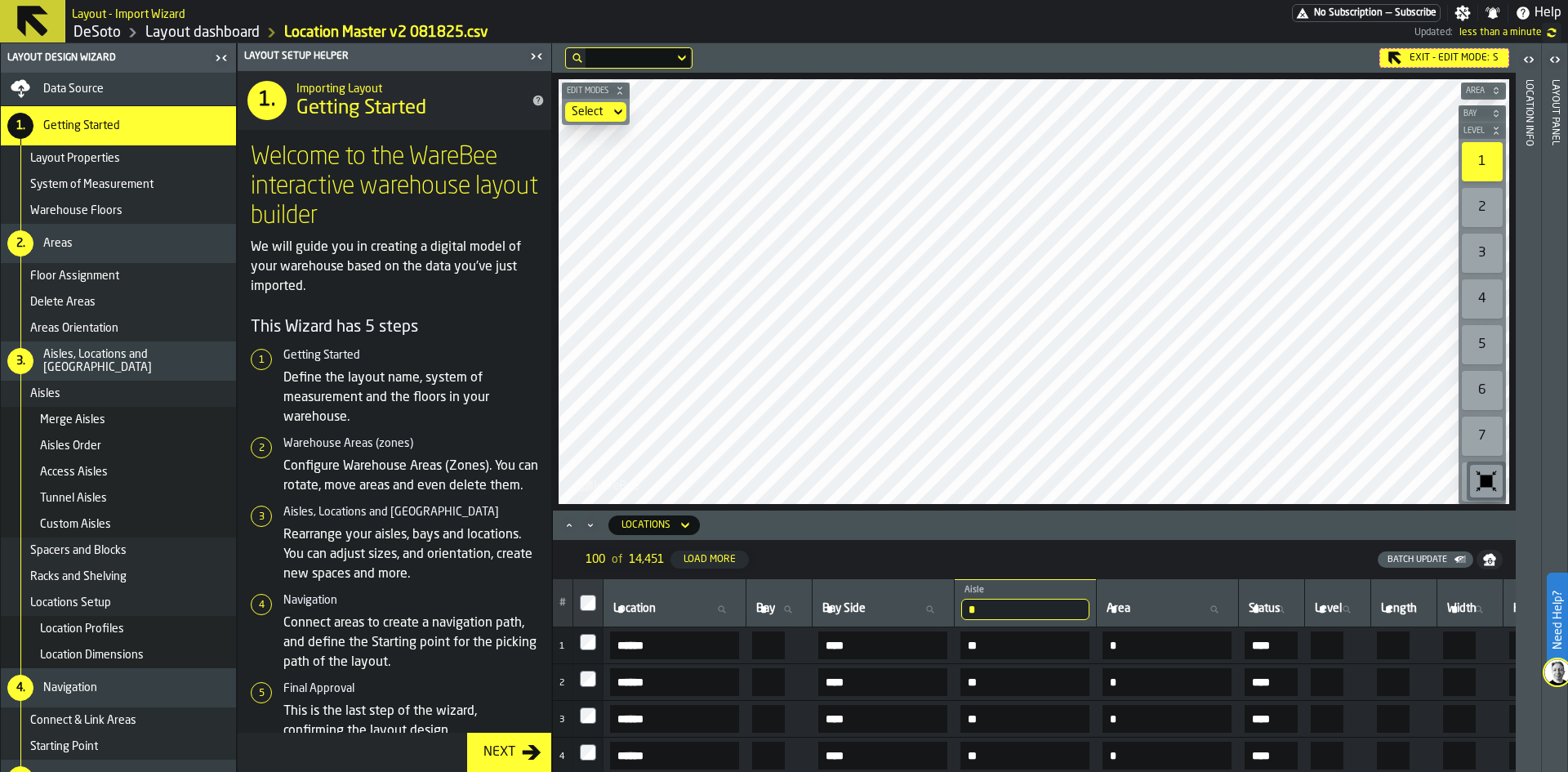
click at [1554, 118] on div "Layout panel" at bounding box center [1555, 422] width 11 height 692
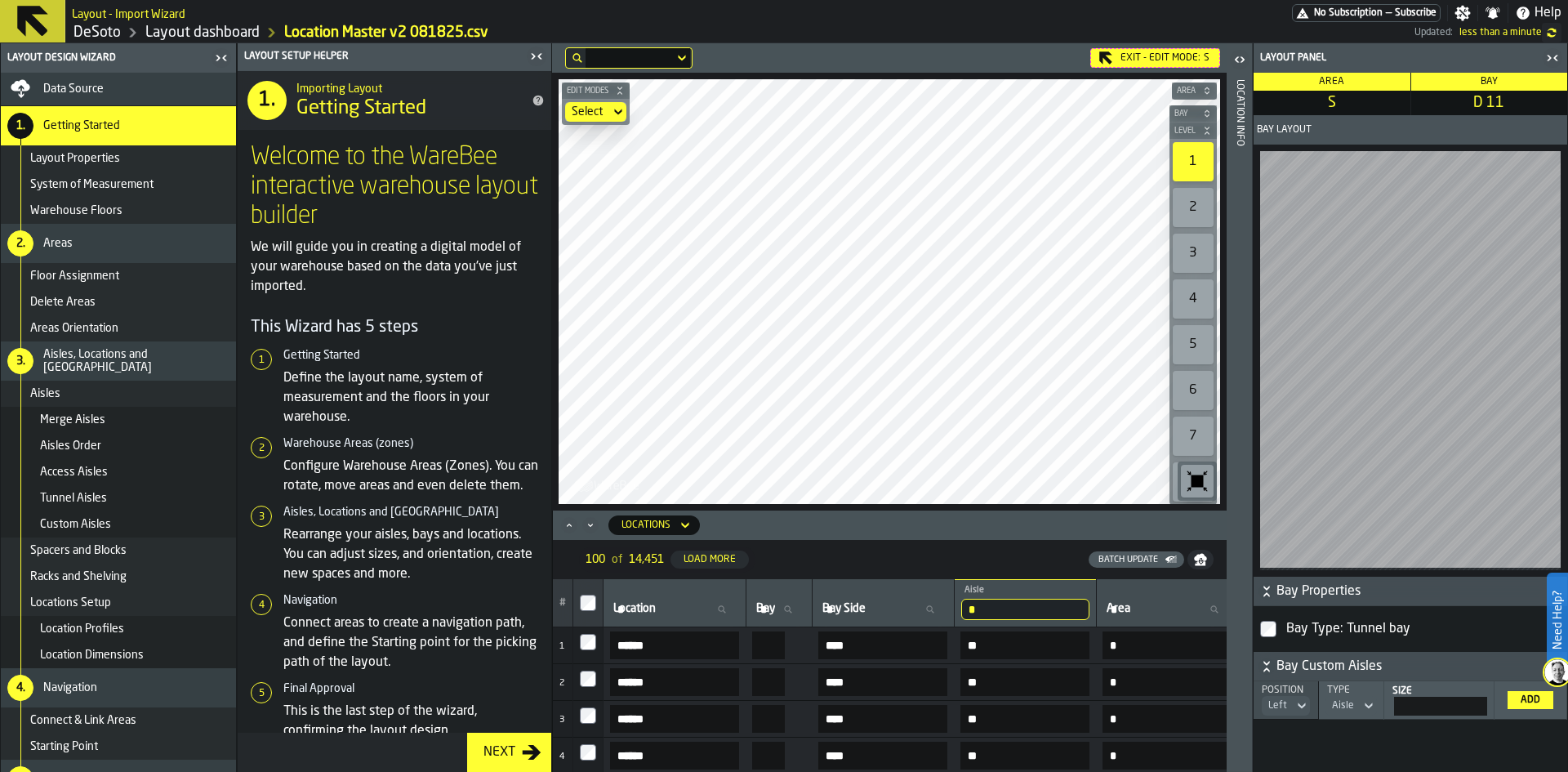
click at [83, 636] on div "Location Profiles" at bounding box center [118, 629] width 235 height 26
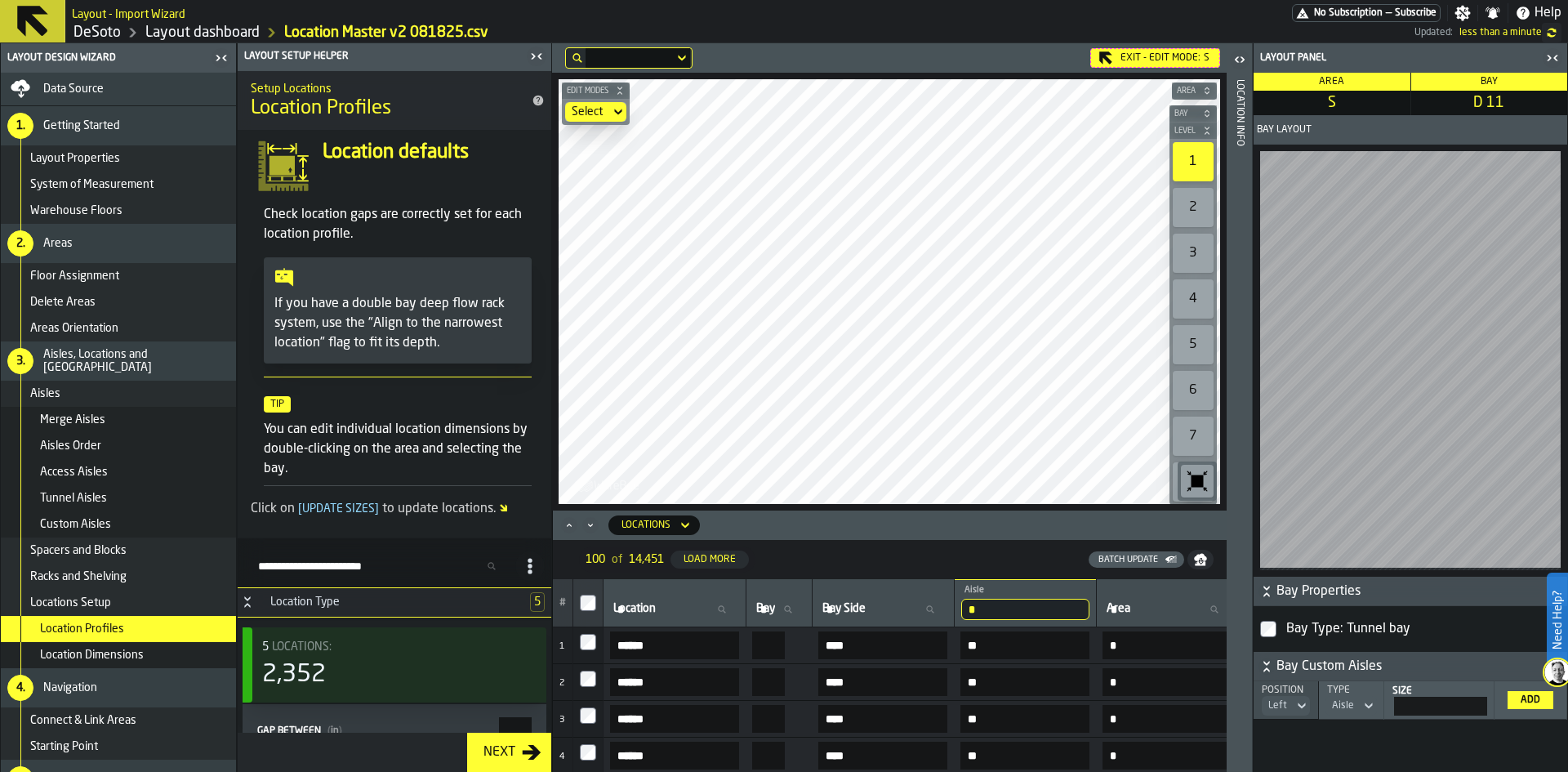
click at [83, 658] on span "Location Dimensions" at bounding box center [92, 655] width 103 height 13
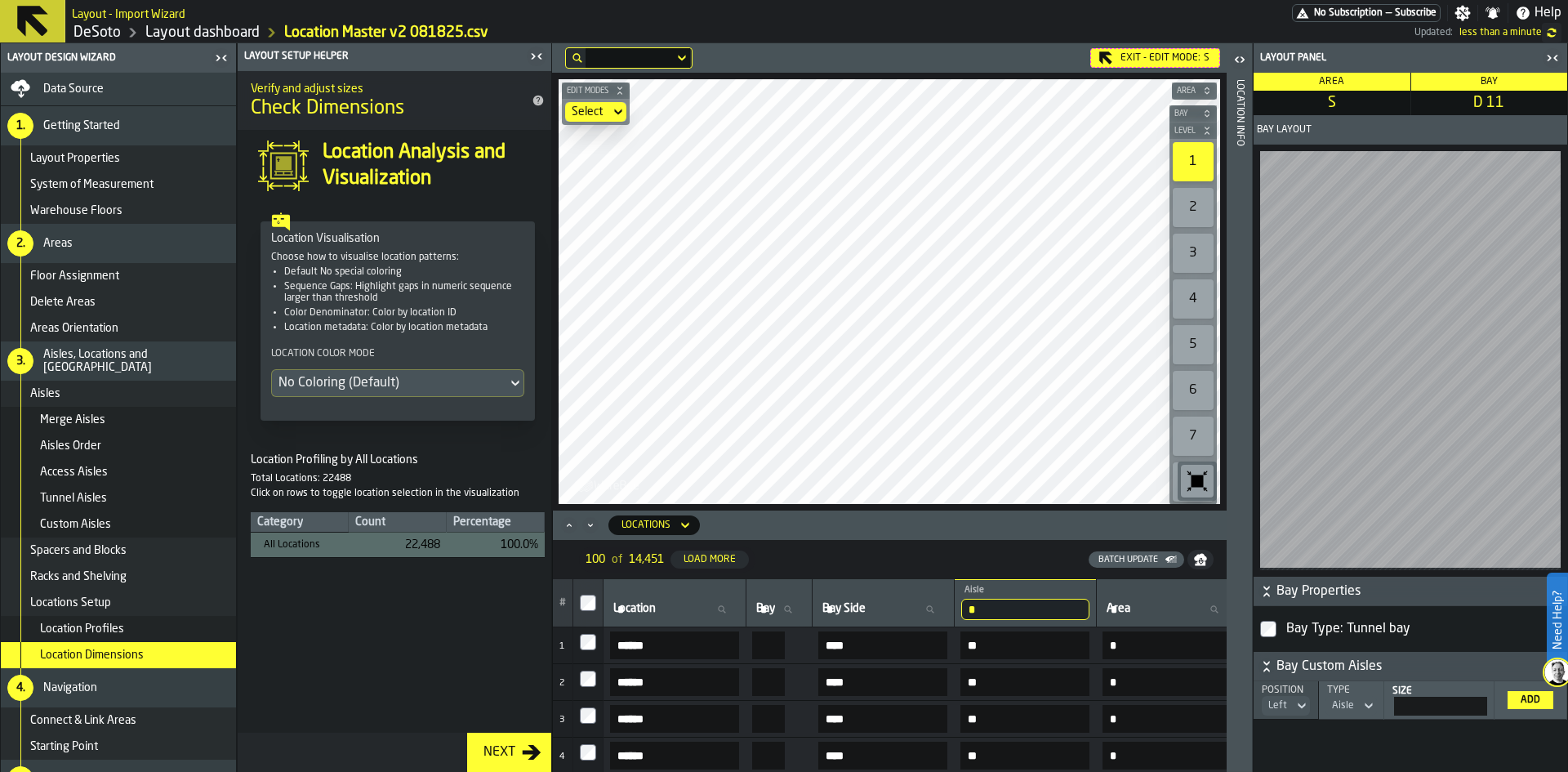
click at [83, 626] on span "Location Profiles" at bounding box center [82, 629] width 84 height 13
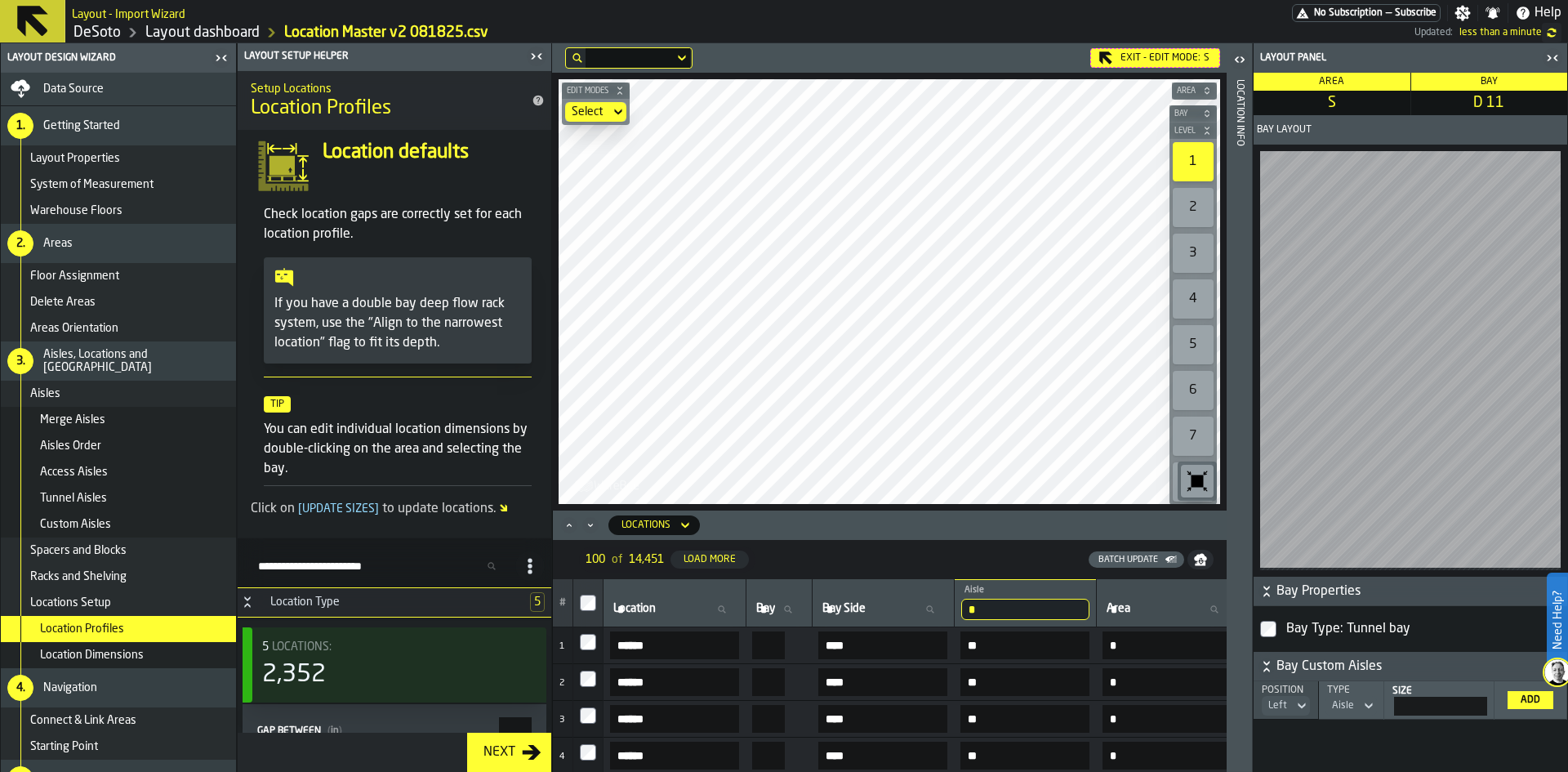
click at [90, 597] on span "Locations Setup" at bounding box center [71, 603] width 81 height 13
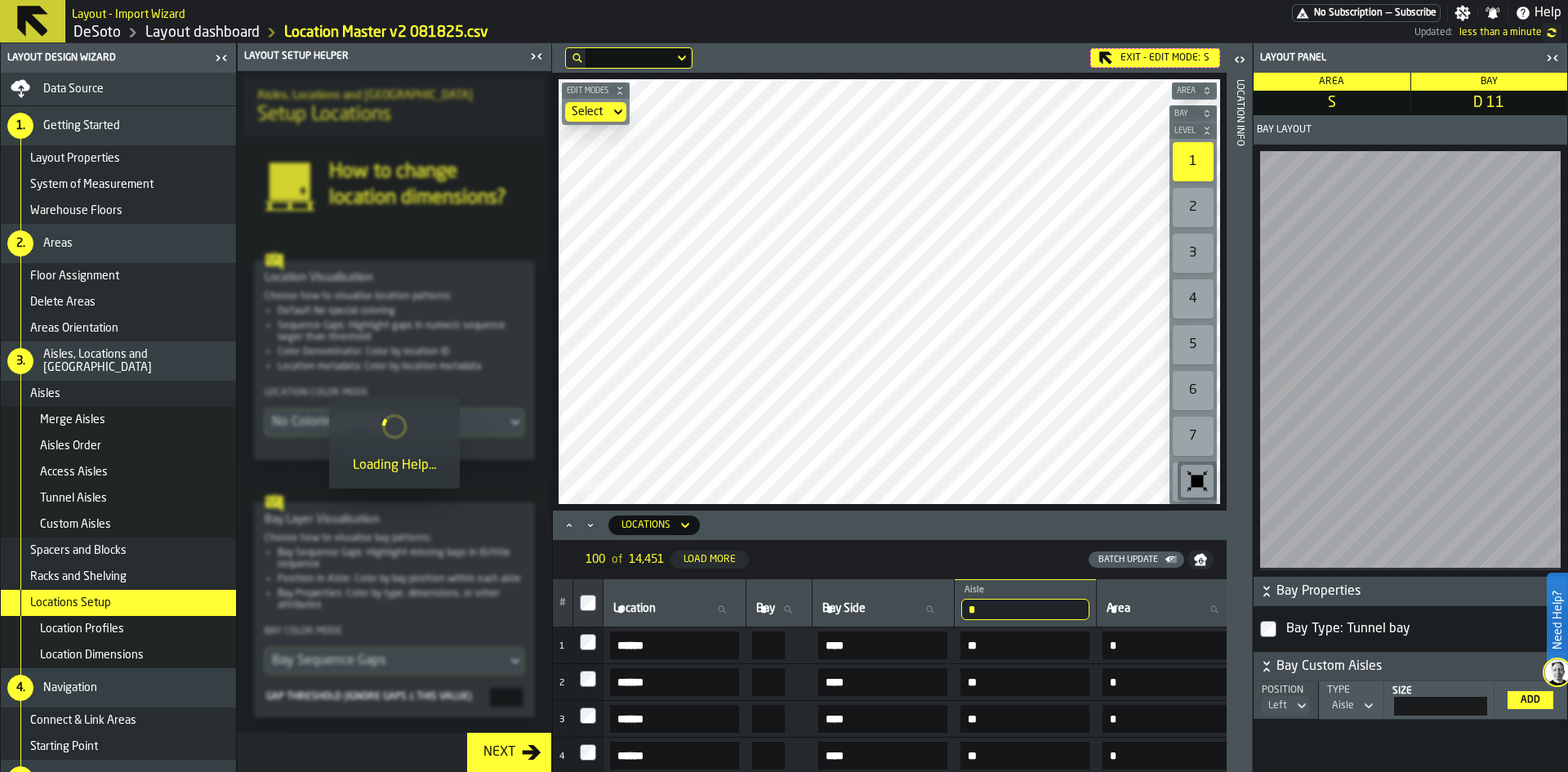
click at [110, 549] on span "Spacers and Blocks" at bounding box center [78, 551] width 97 height 13
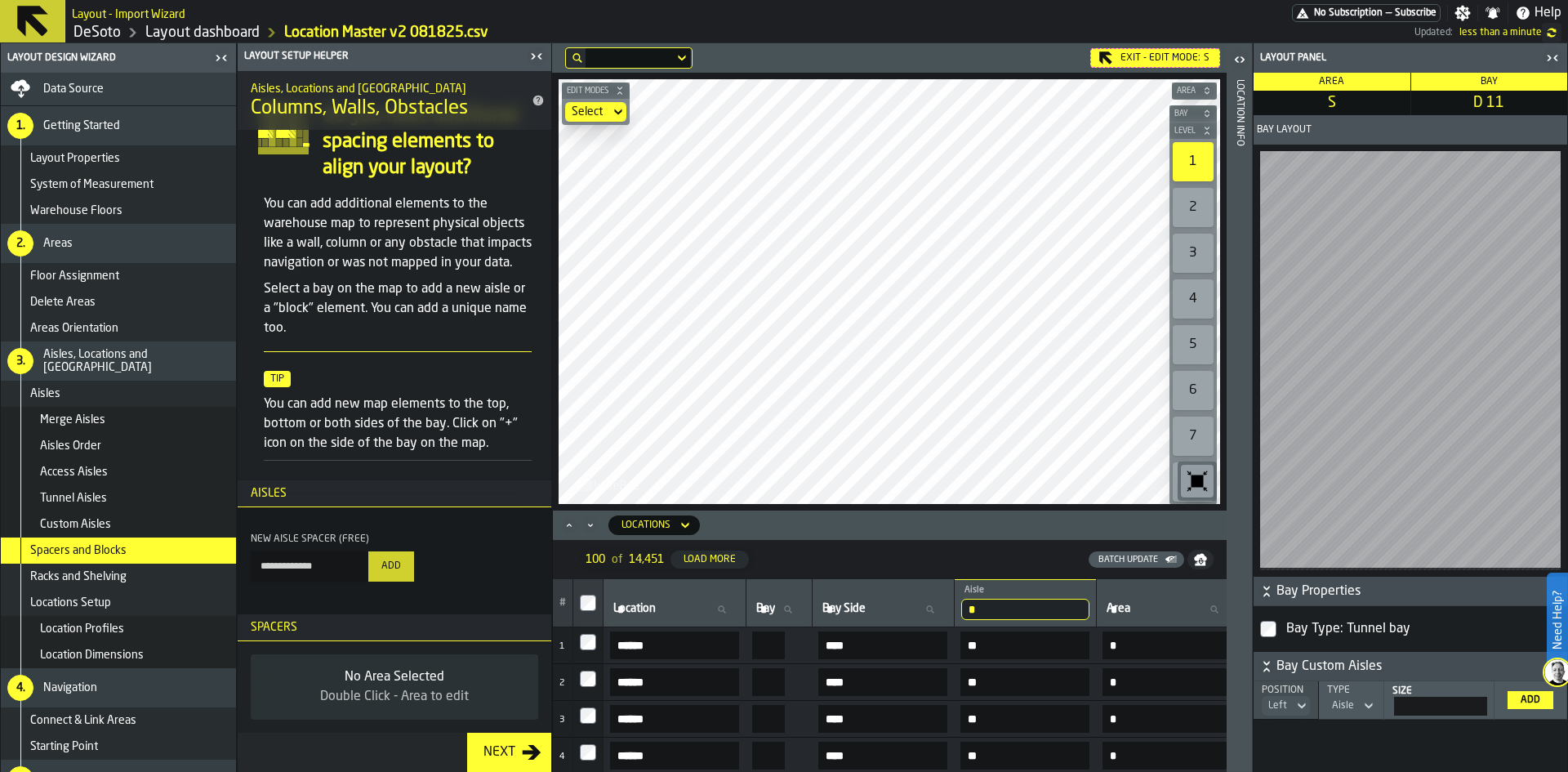
scroll to position [59, 0]
click at [61, 581] on span "Racks and Shelving" at bounding box center [78, 576] width 97 height 13
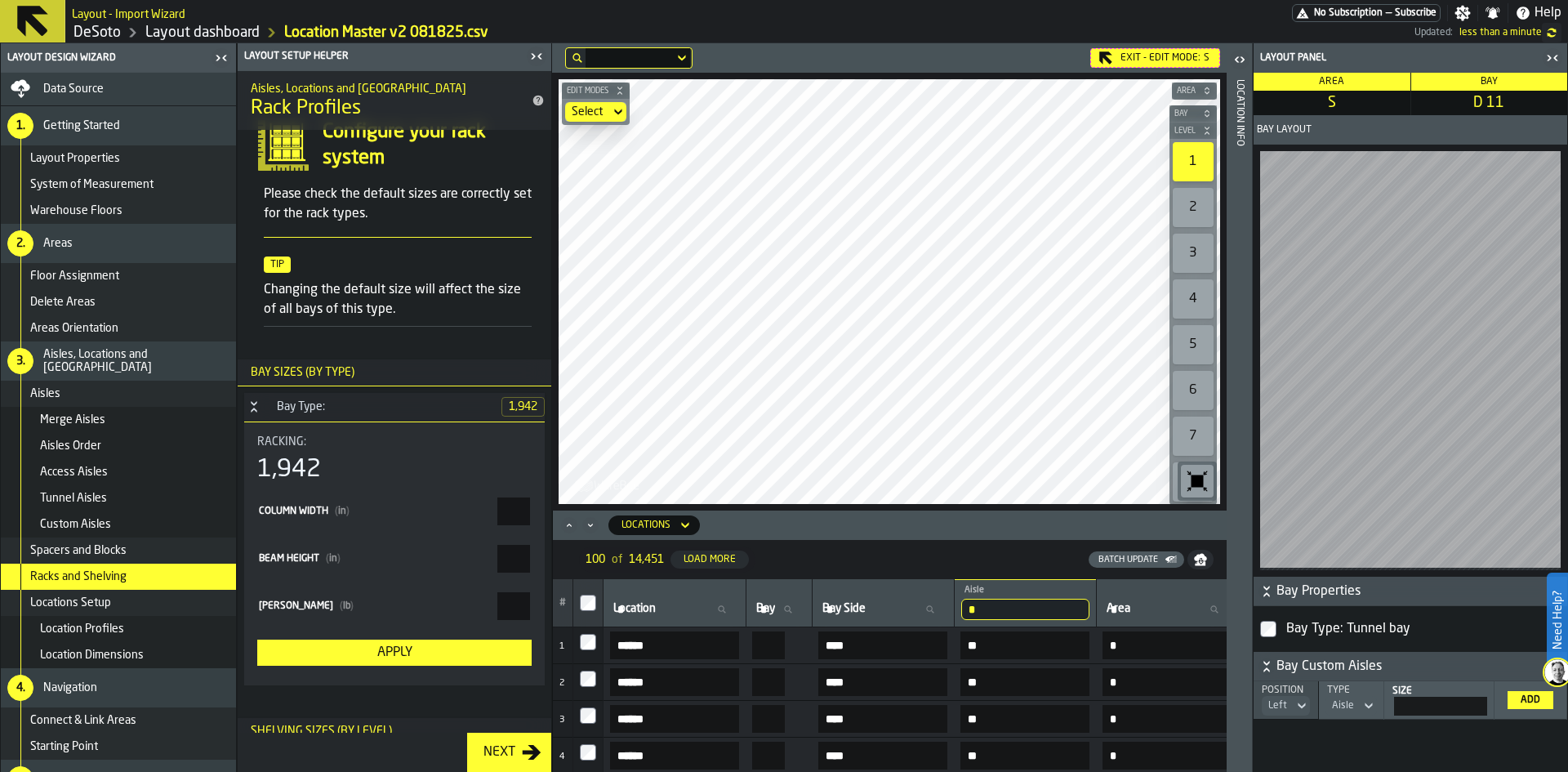
scroll to position [0, 0]
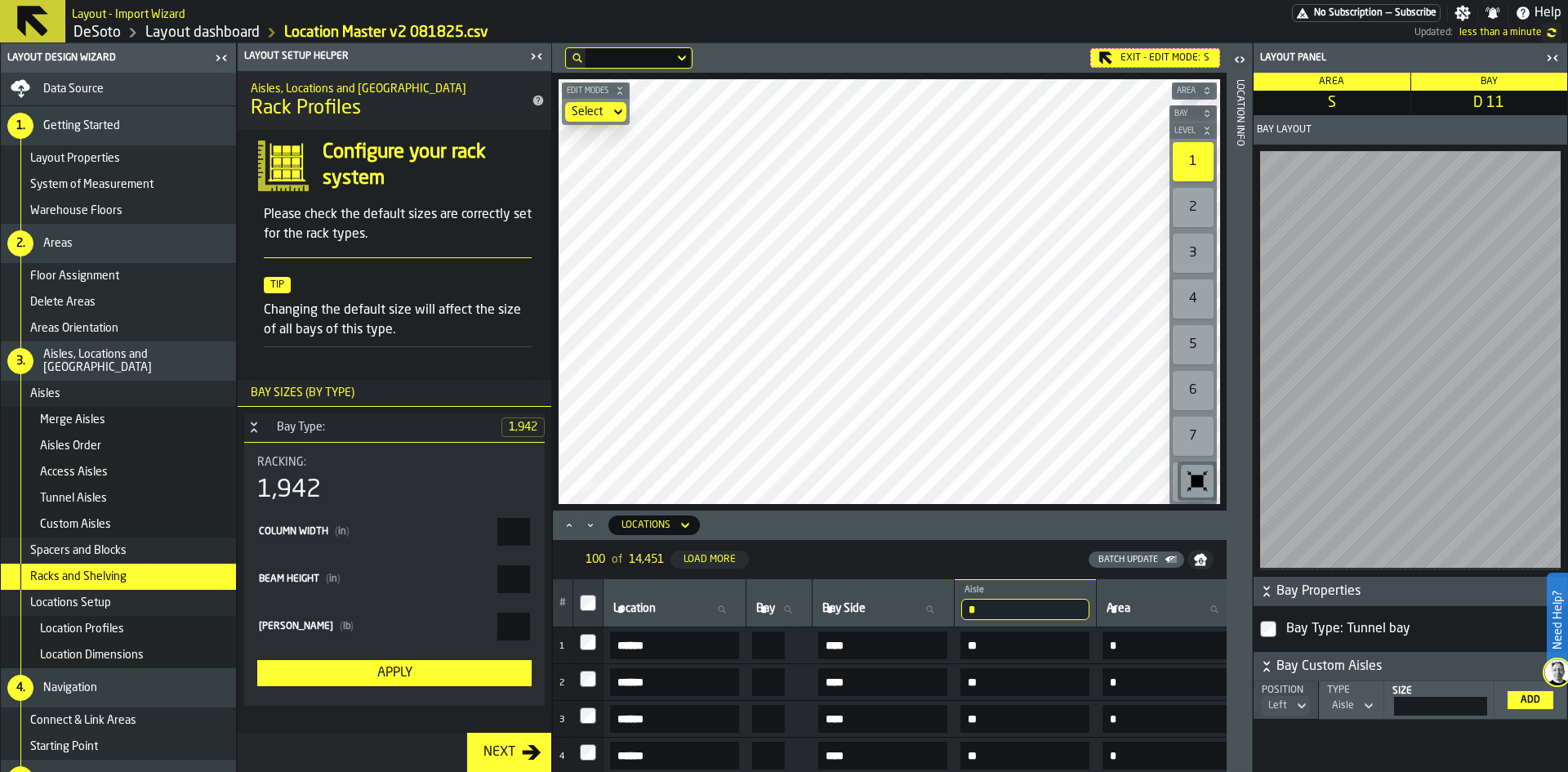
click at [115, 649] on span "Location Dimensions" at bounding box center [92, 655] width 103 height 13
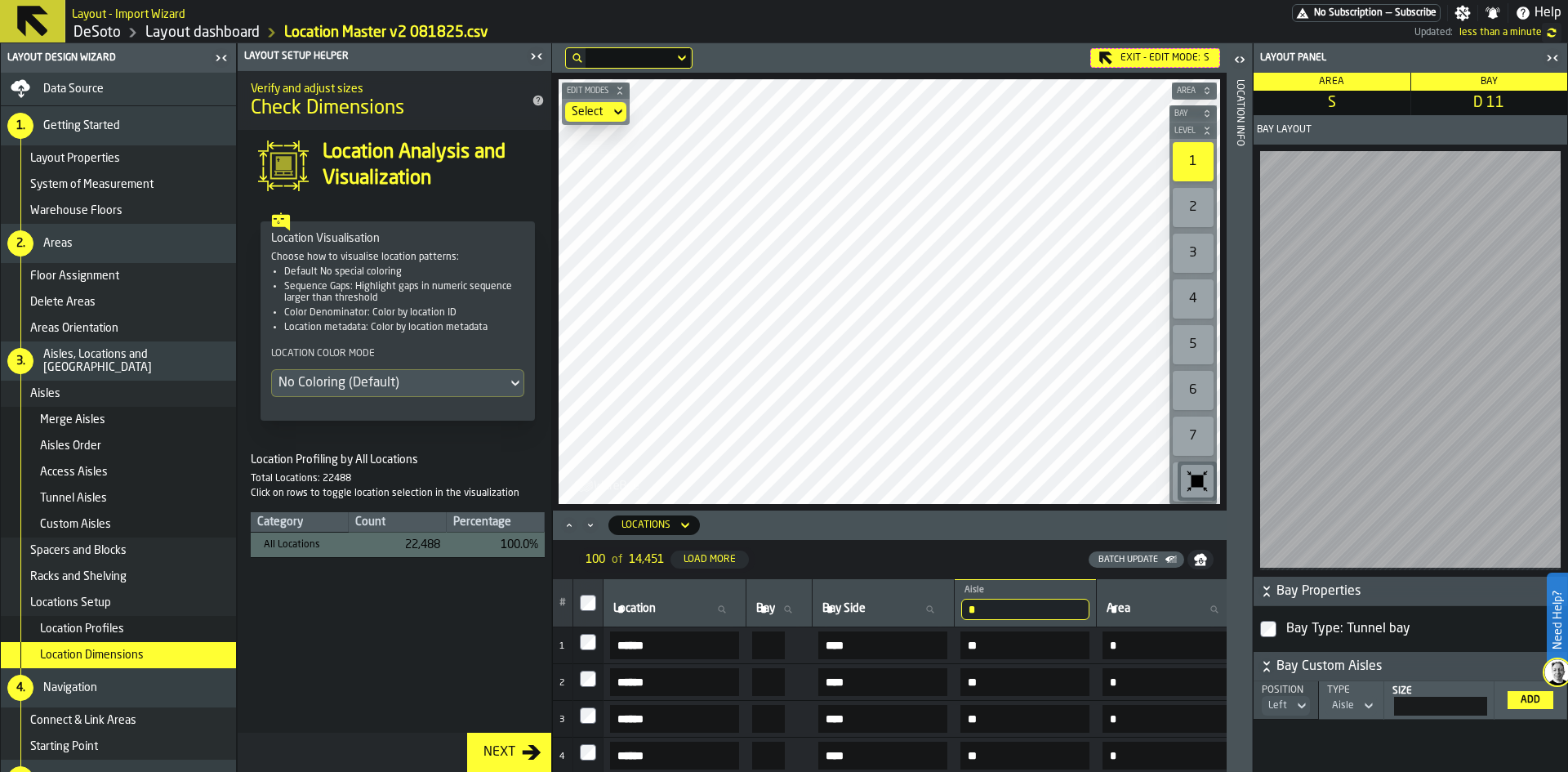
click at [1552, 57] on icon "button-toggle-Close me" at bounding box center [1552, 57] width 20 height 20
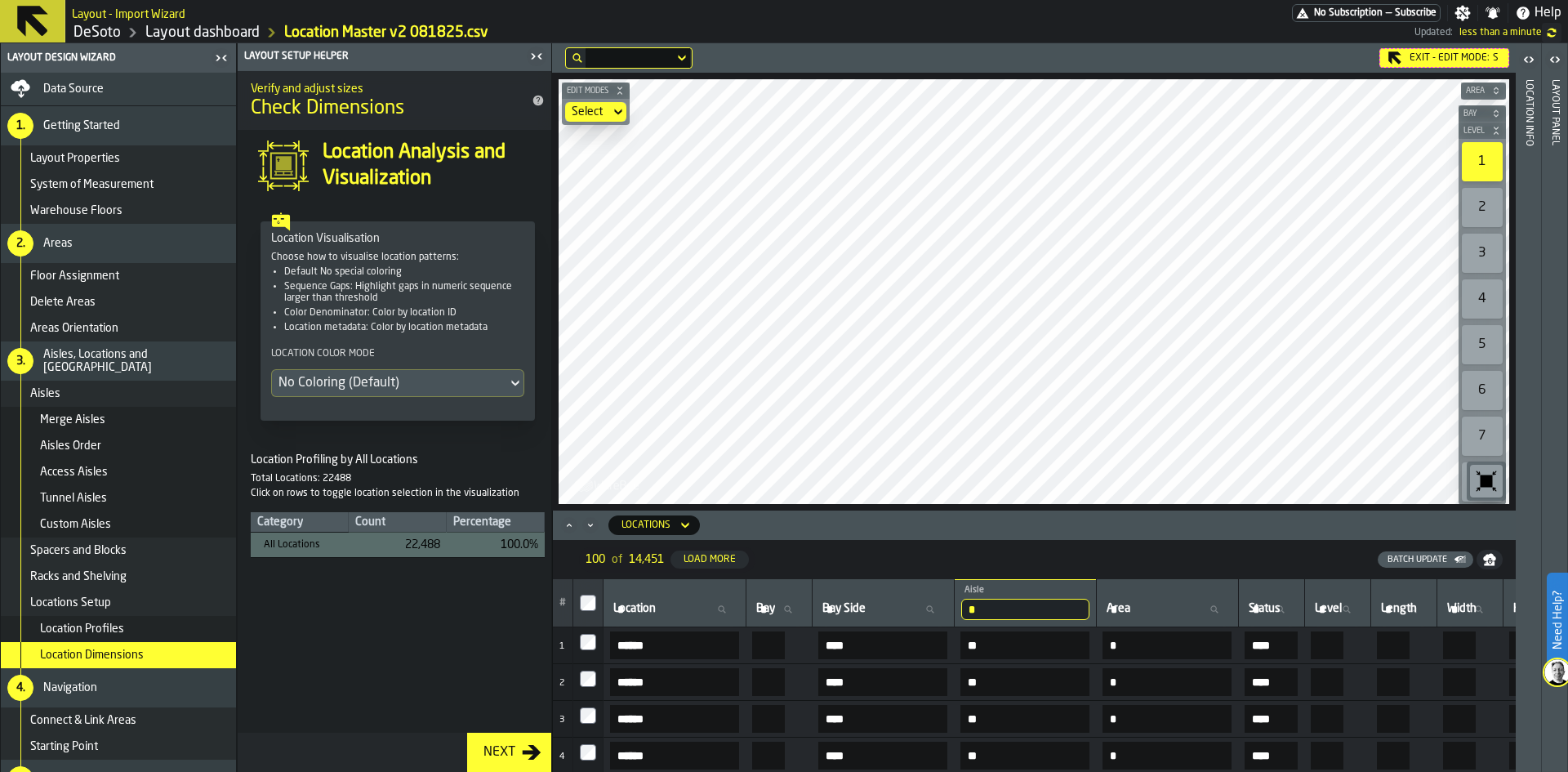
click at [1527, 55] on icon "button-toggle-Open" at bounding box center [1529, 59] width 20 height 20
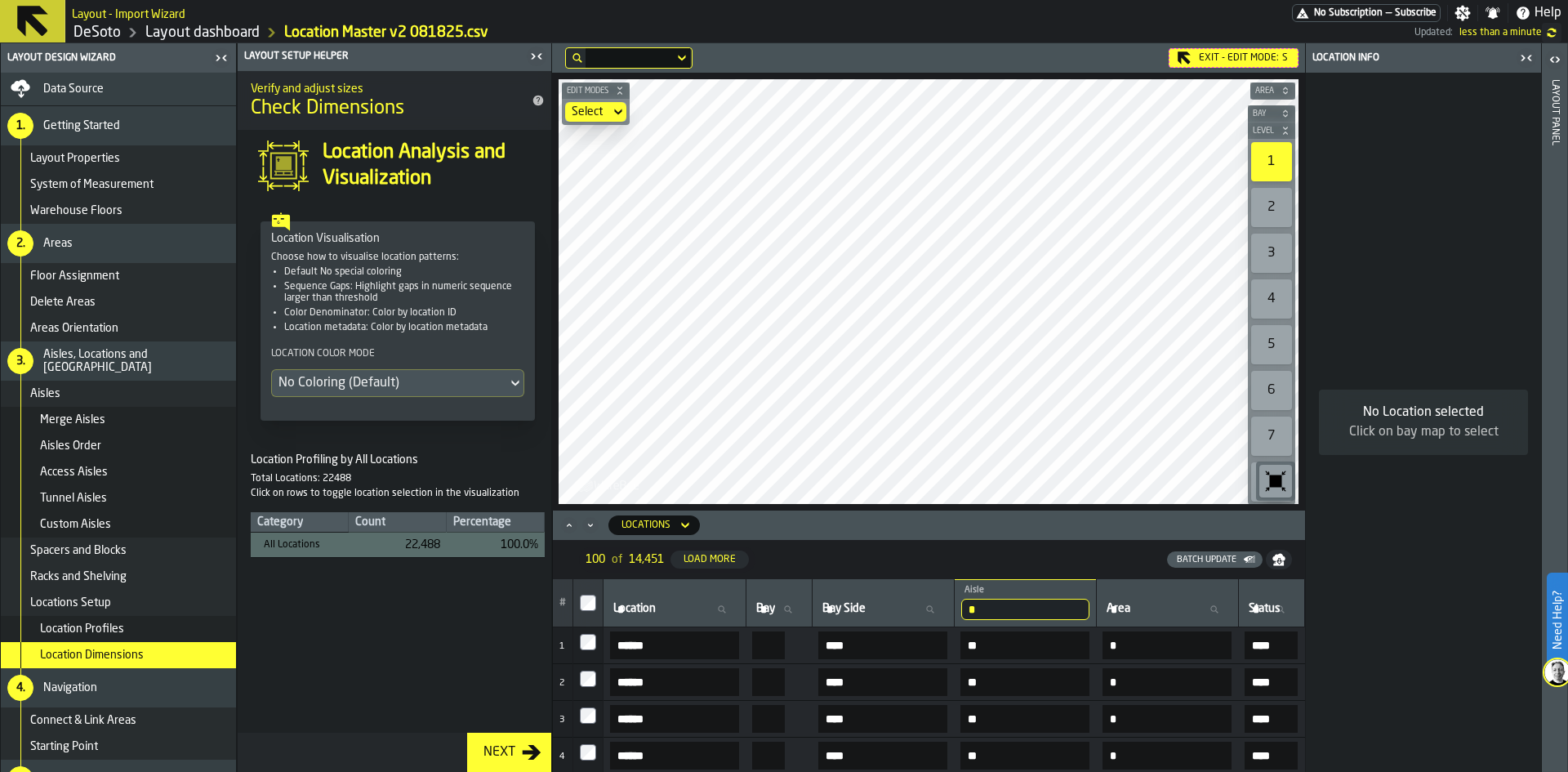
click at [121, 85] on div "Data Source" at bounding box center [136, 89] width 186 height 13
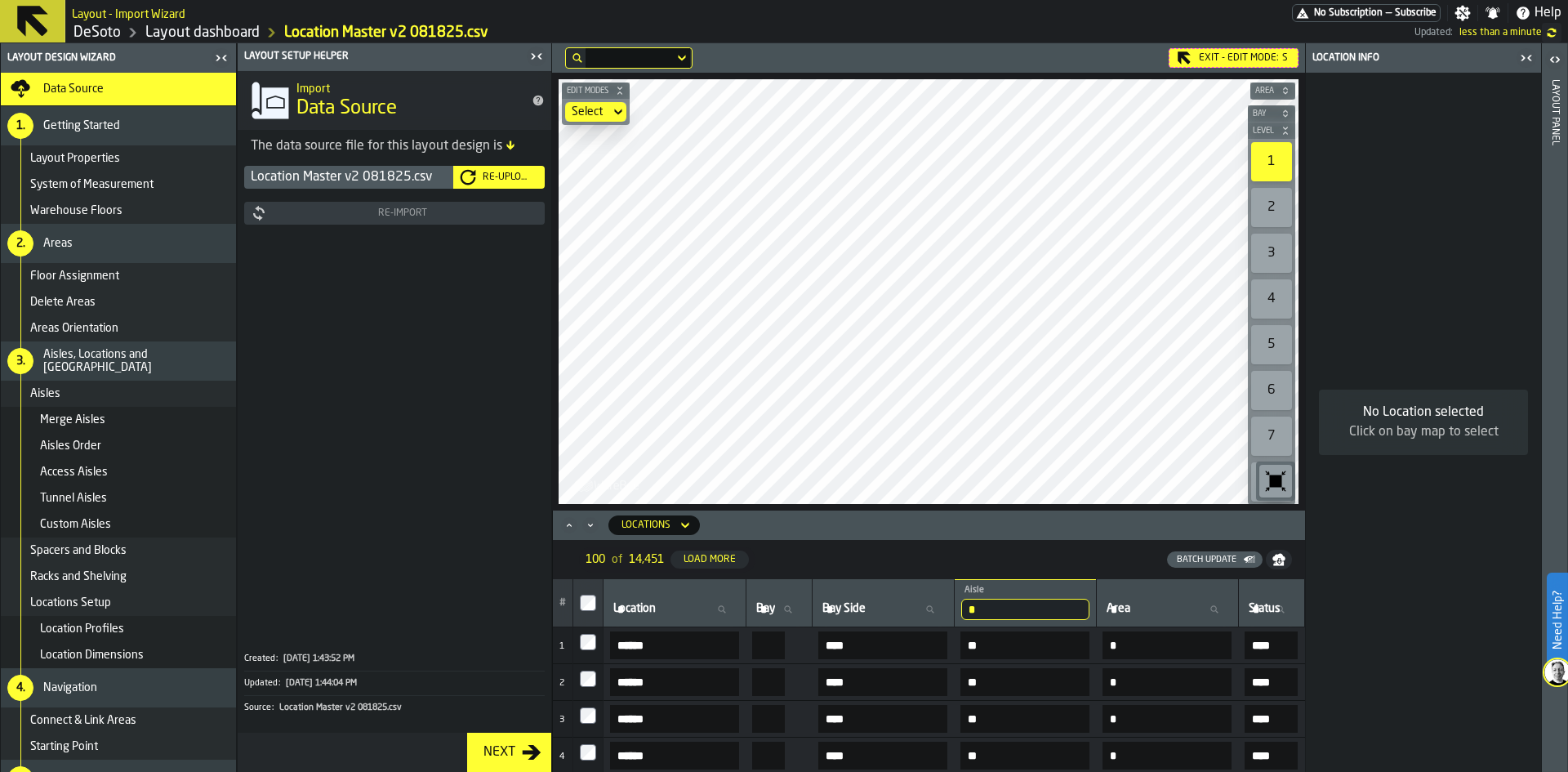
click at [495, 178] on div "Re-Upload" at bounding box center [508, 177] width 62 height 11
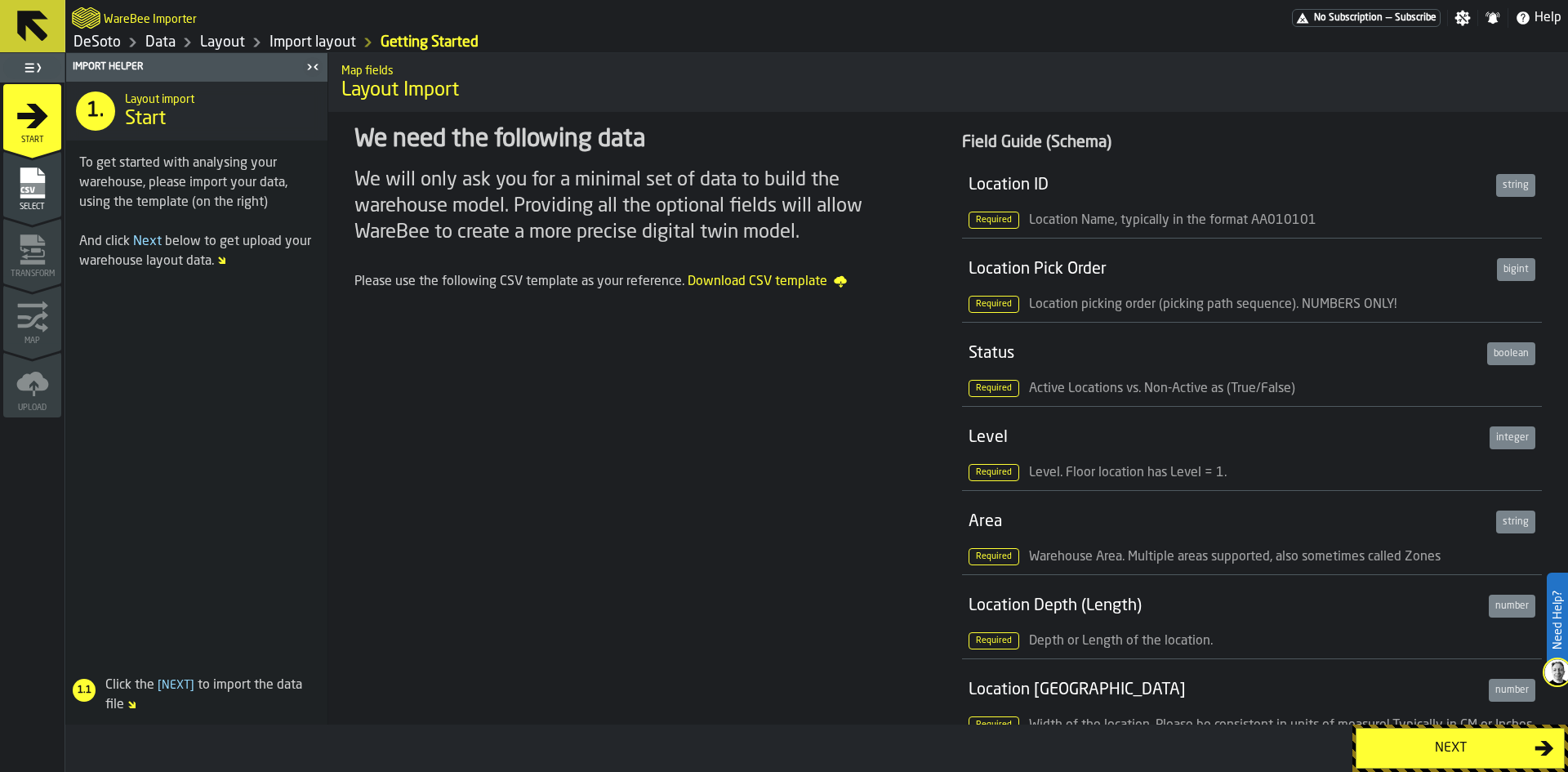
click at [1441, 756] on div "Next" at bounding box center [1450, 748] width 168 height 20
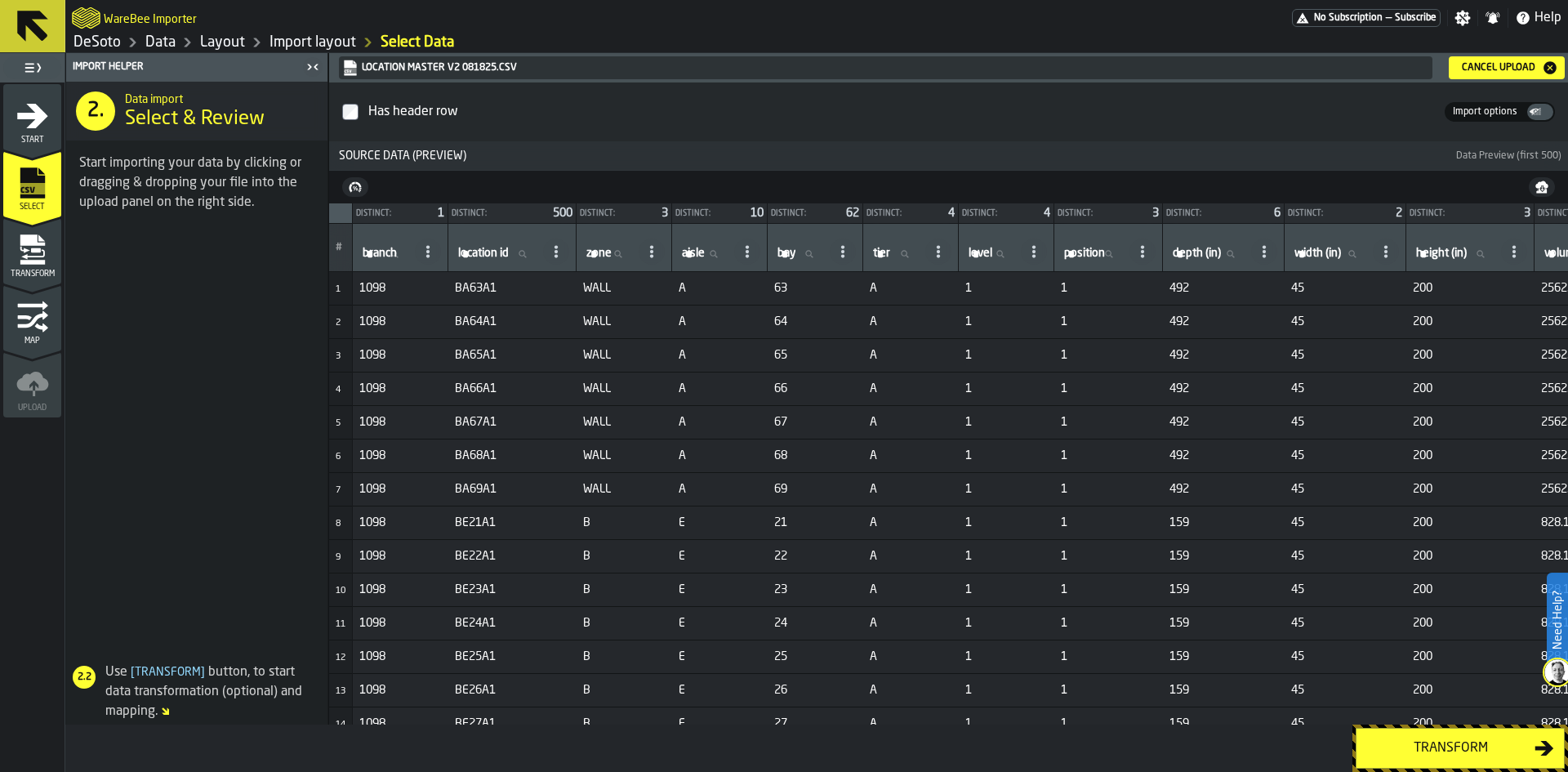
click at [1440, 751] on div "Transform" at bounding box center [1450, 748] width 168 height 20
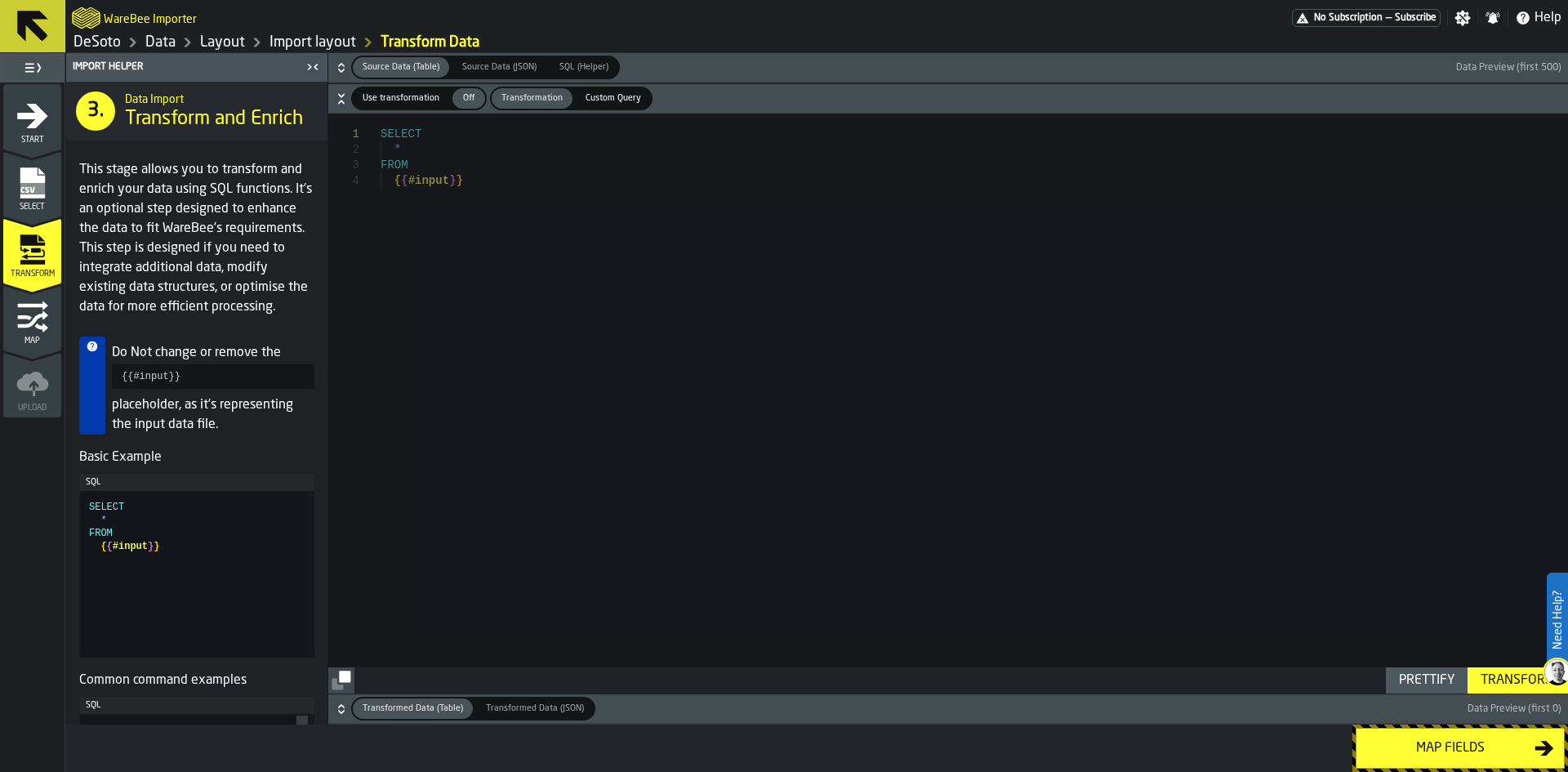
click at [1431, 748] on div "Map fields" at bounding box center [1450, 748] width 168 height 20
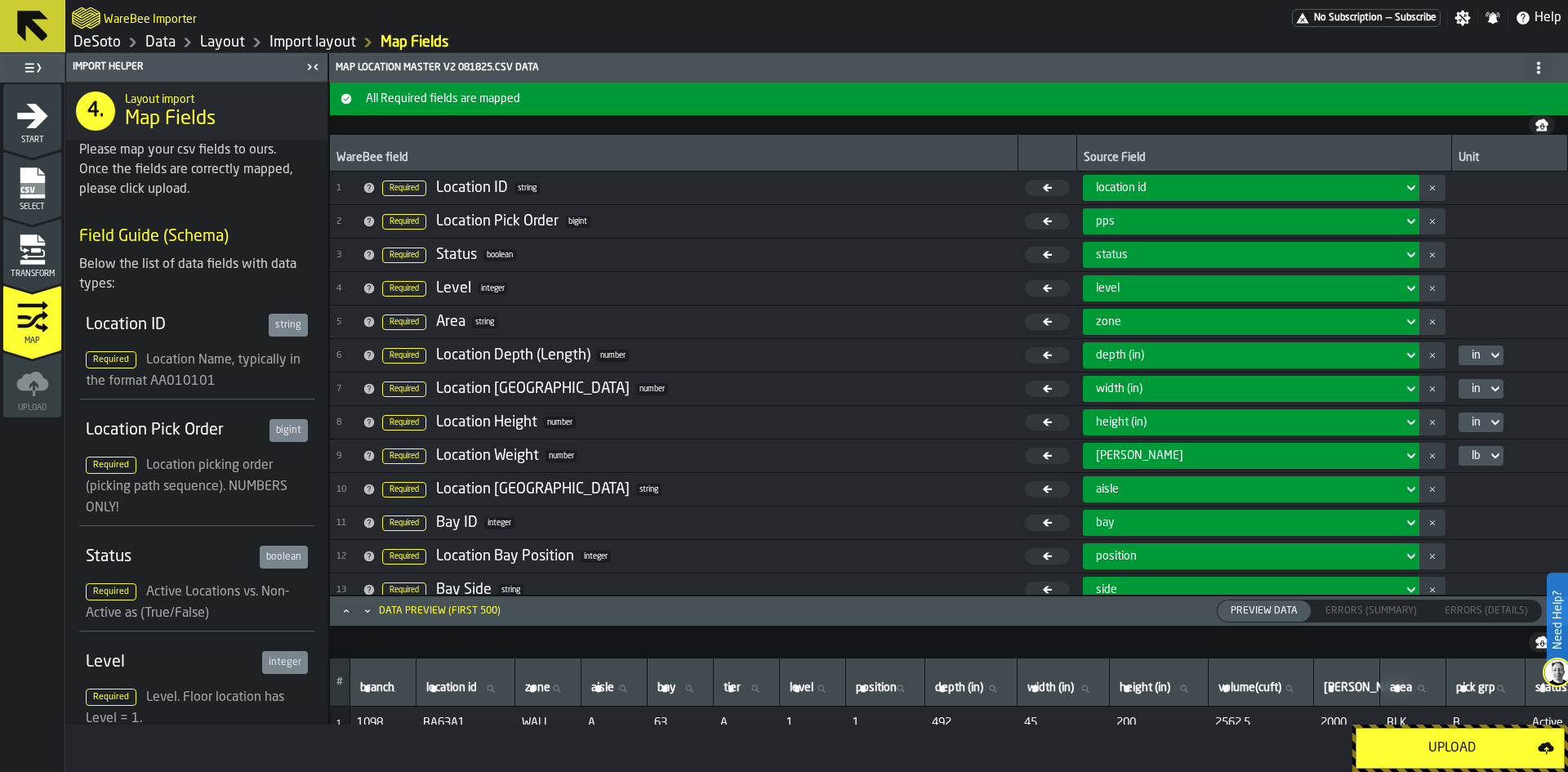
click at [1431, 748] on div "Upload" at bounding box center [1452, 748] width 171 height 20
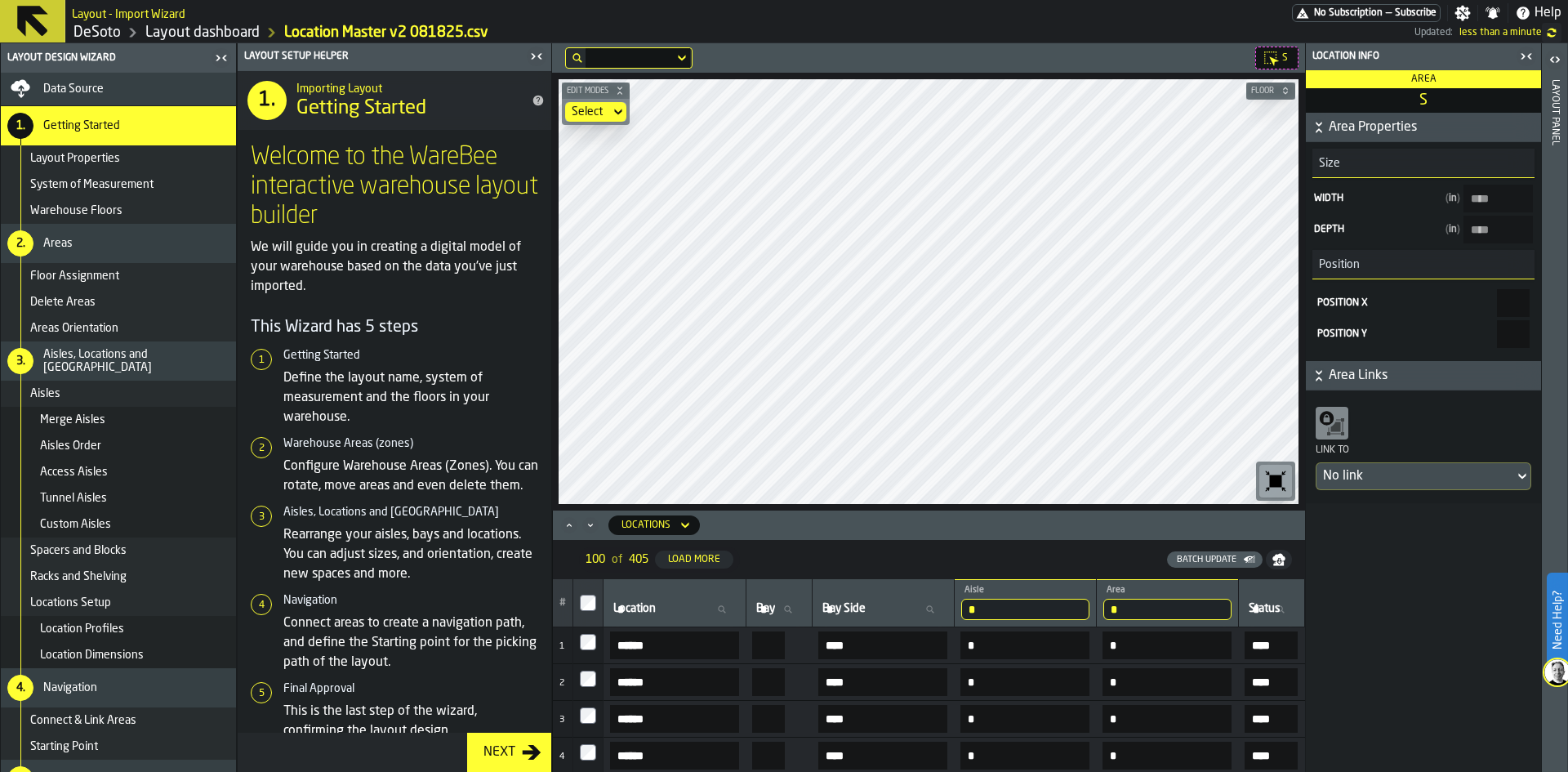
click at [928, 521] on div "S Edit Modes Select Floor Locations 100 of 405 Load More Batch Update # Locatio…" at bounding box center [928, 407] width 753 height 729
type input "****"
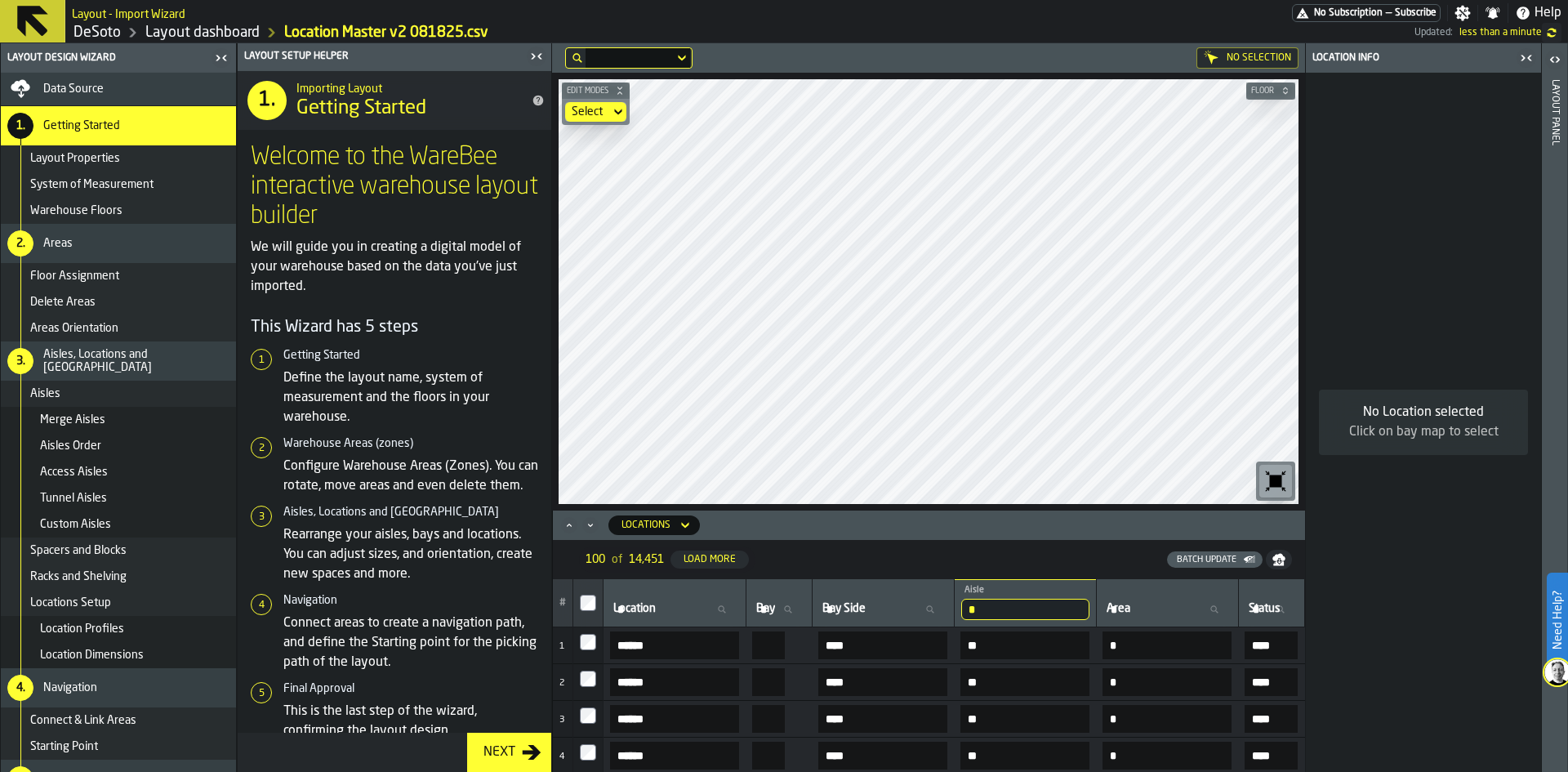
click at [952, 535] on div "No Selection Edit Modes Select Floor Locations 100 of 14,451 Load More Batch Up…" at bounding box center [928, 407] width 753 height 729
click at [950, 514] on div "No Selection Edit Modes Select Floor Locations 100 of 14,451 Load More Batch Up…" at bounding box center [928, 407] width 753 height 729
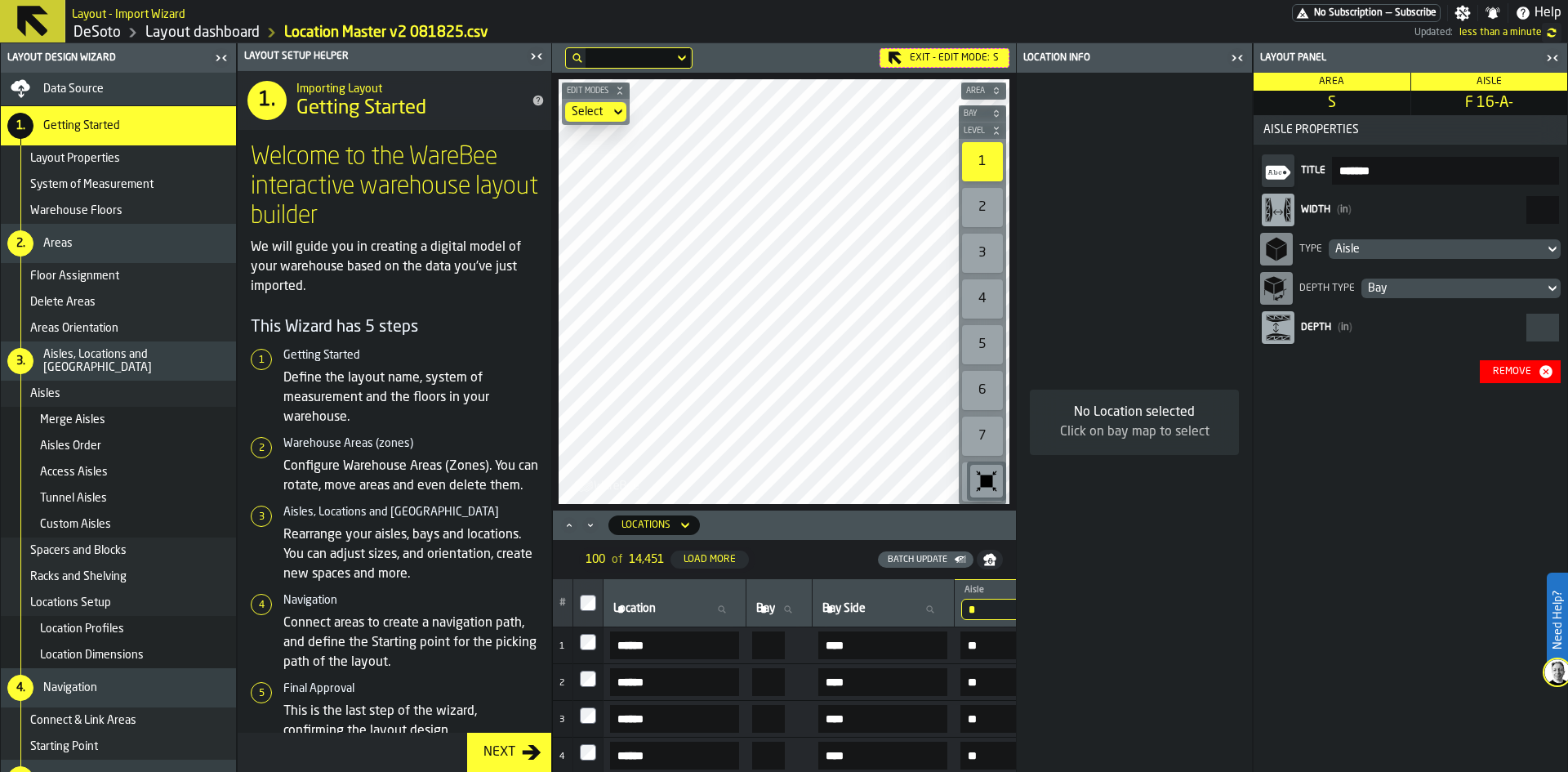
click at [1420, 249] on div "Aisle" at bounding box center [1436, 249] width 202 height 13
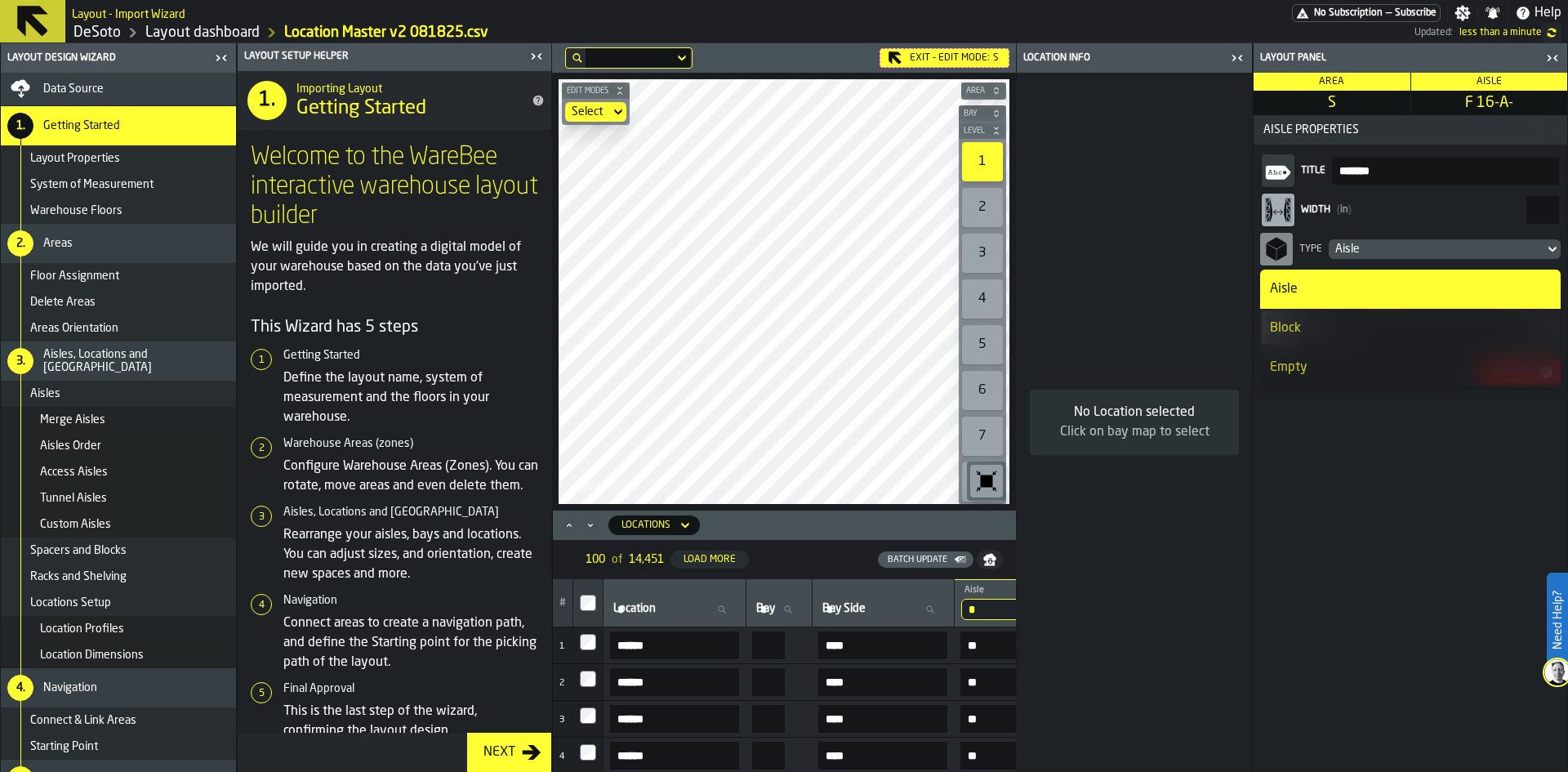
click at [1355, 332] on div "Block" at bounding box center [1410, 328] width 281 height 20
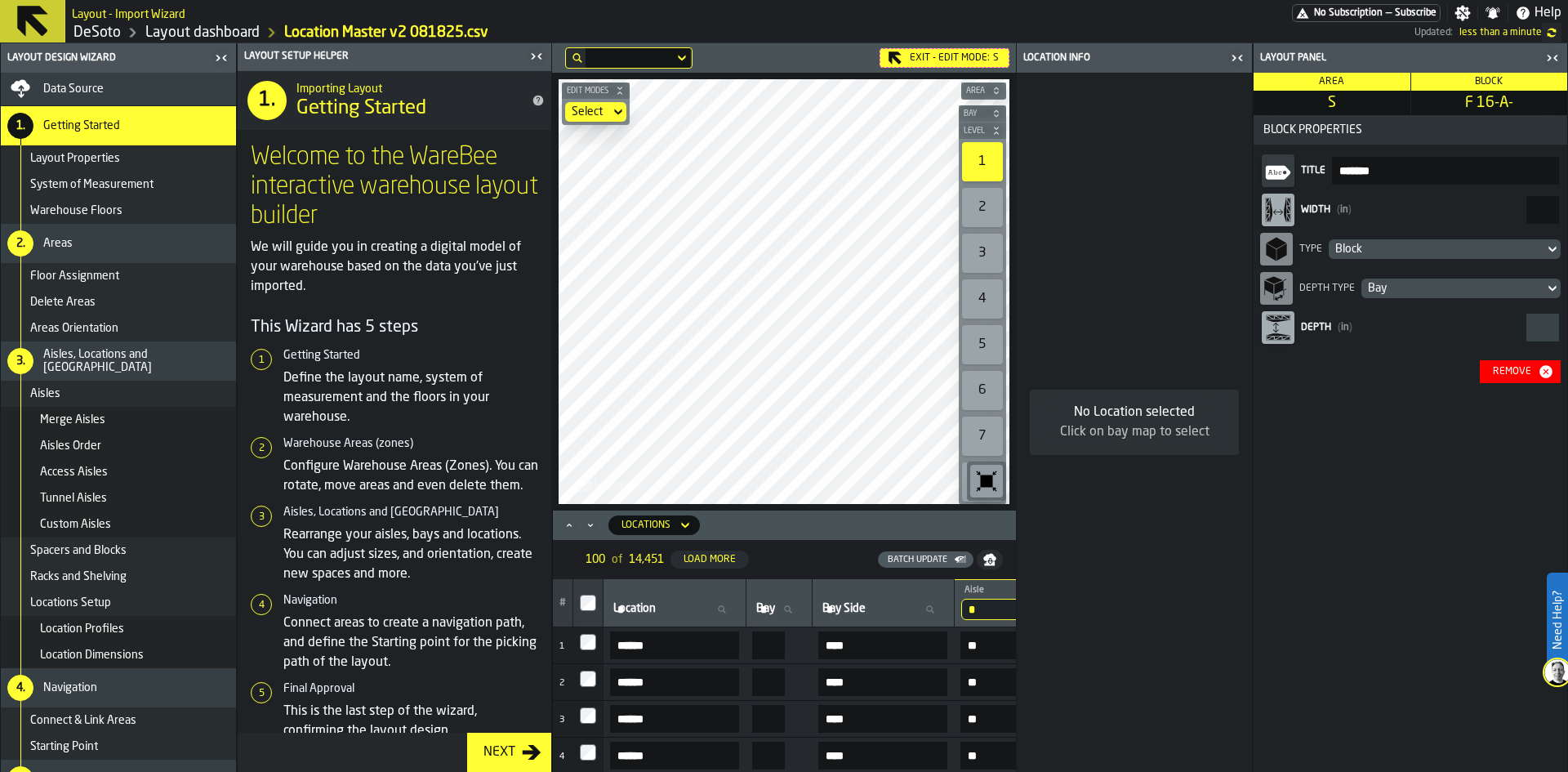
click at [660, 560] on div "Exit - Edit Mode: S Edit Modes Select Area Bay Level 1 2 3 4 5 6 7 8 M A K I N …" at bounding box center [783, 407] width 463 height 729
click at [667, 510] on div "Edit Modes Select Area Bay Level 1 2 3 4 5 6 7 8 M A K I N G W A R E H O U S E …" at bounding box center [783, 291] width 463 height 438
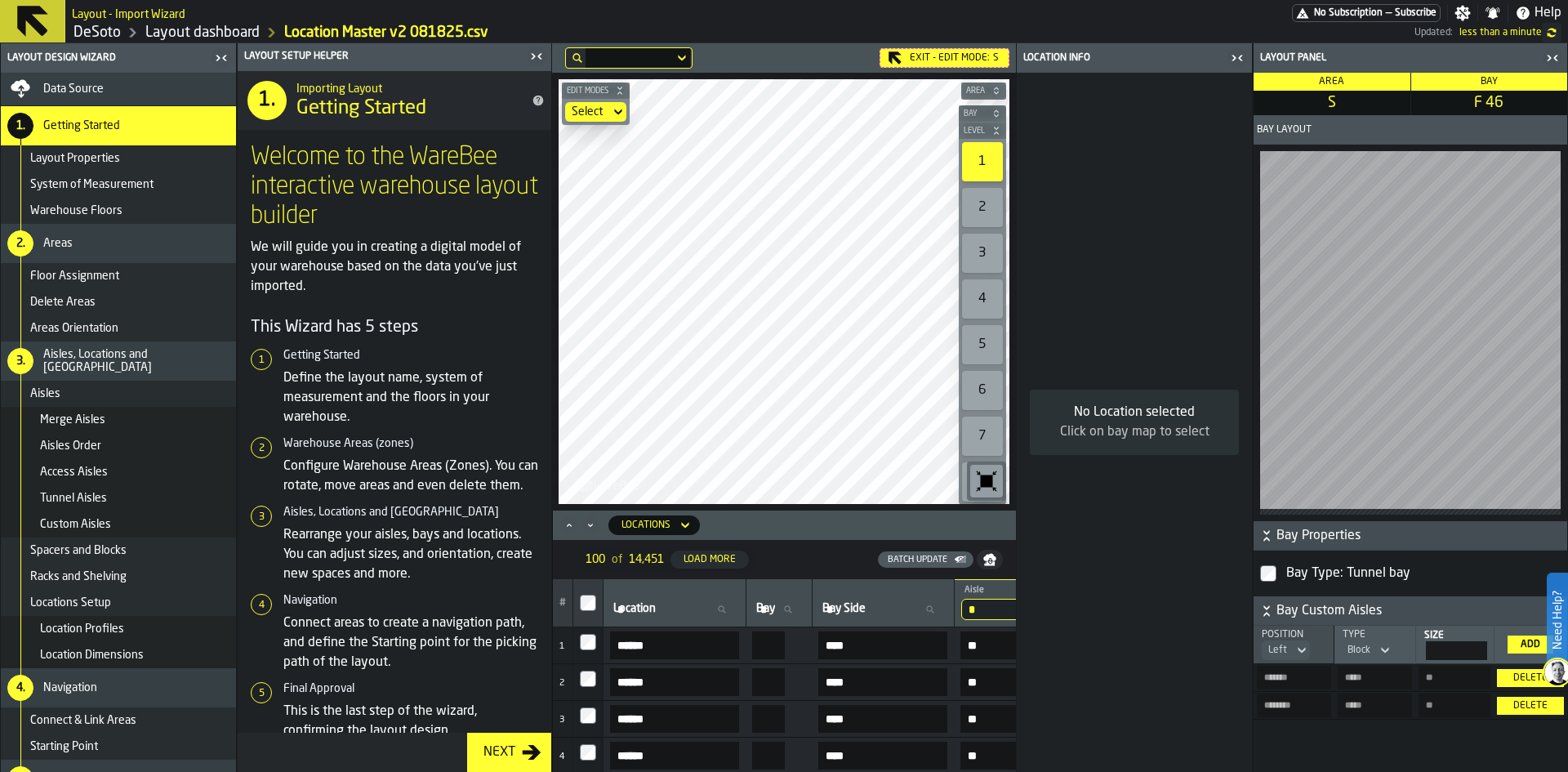
click at [651, 494] on div "Edit Modes Select Area Bay Level 1 2 3 4 5 6 7 8 M A K I N G W A R E H O U S E …" at bounding box center [783, 291] width 463 height 438
click at [645, 475] on div "Edit Modes Select Area Bay Level 1 2 3 4 5 6 7 8 M A K I N G W A R E H O U S E …" at bounding box center [783, 291] width 463 height 438
click at [512, 201] on main "Layout Design Wizard Data Source 1. Getting Started Layout Properties System of…" at bounding box center [784, 407] width 1568 height 729
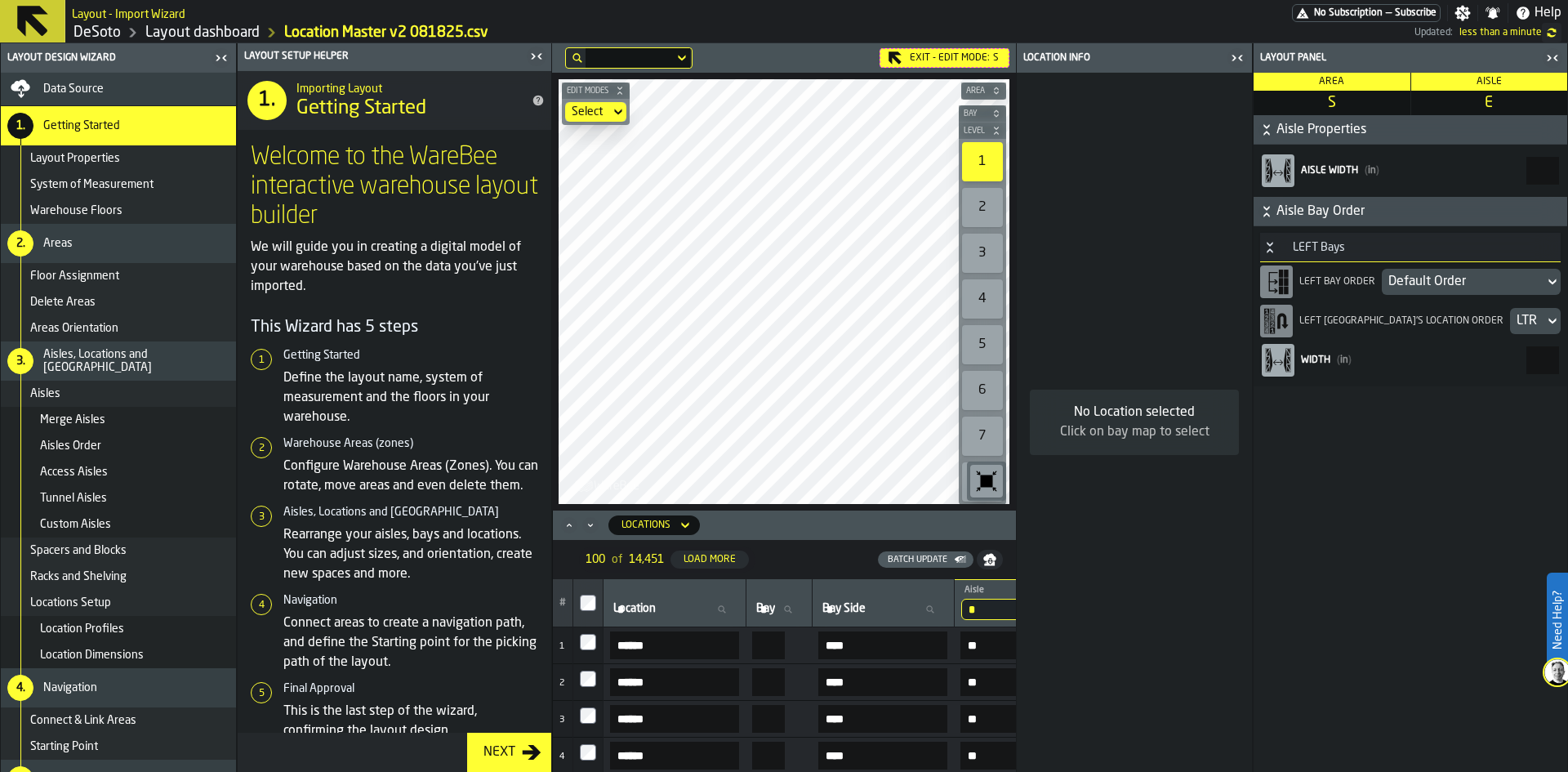
click at [923, 63] on div "Exit - Edit Mode: S" at bounding box center [945, 57] width 130 height 20
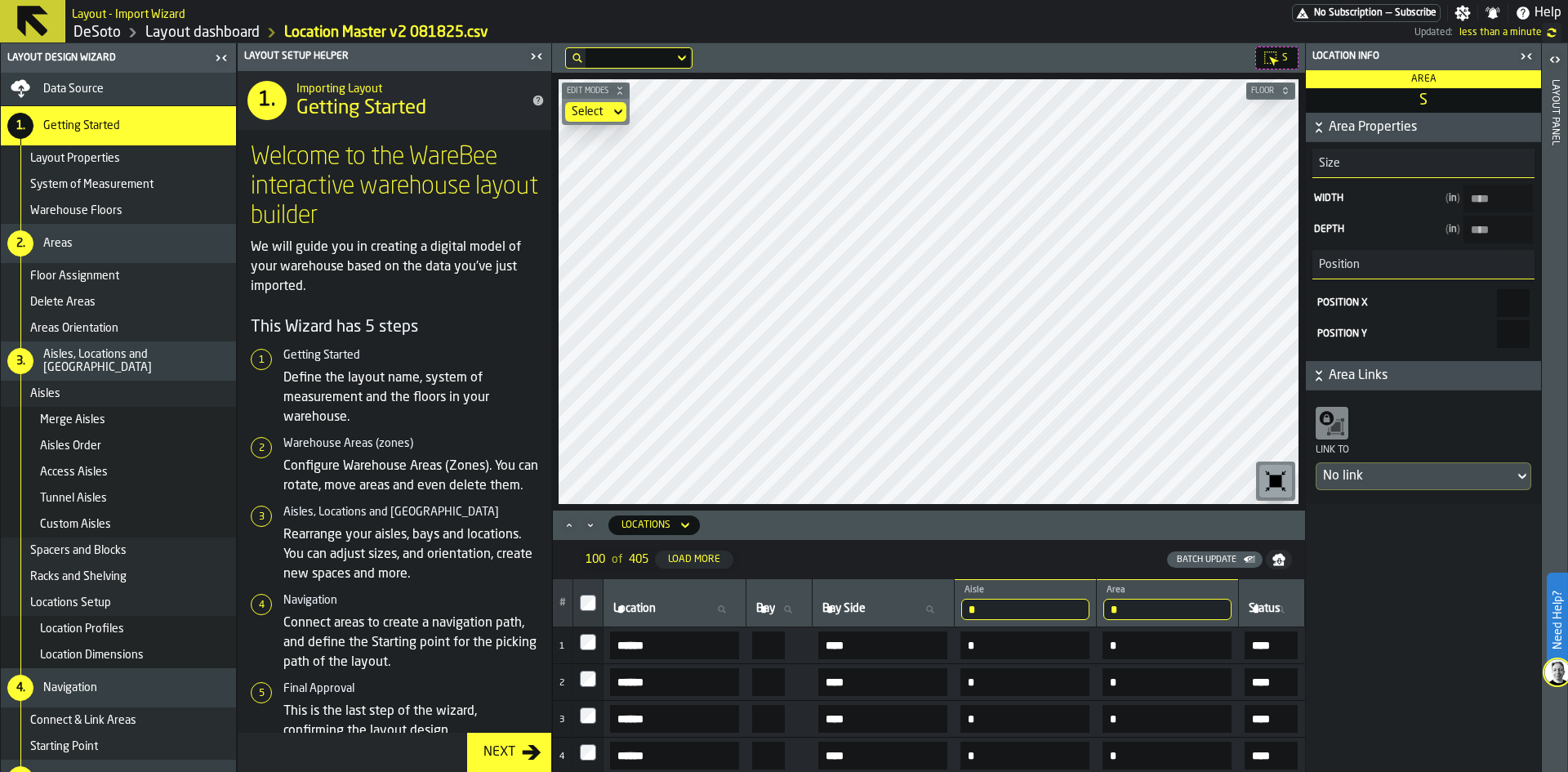
click at [78, 426] on span "Merge Aisles" at bounding box center [73, 420] width 66 height 13
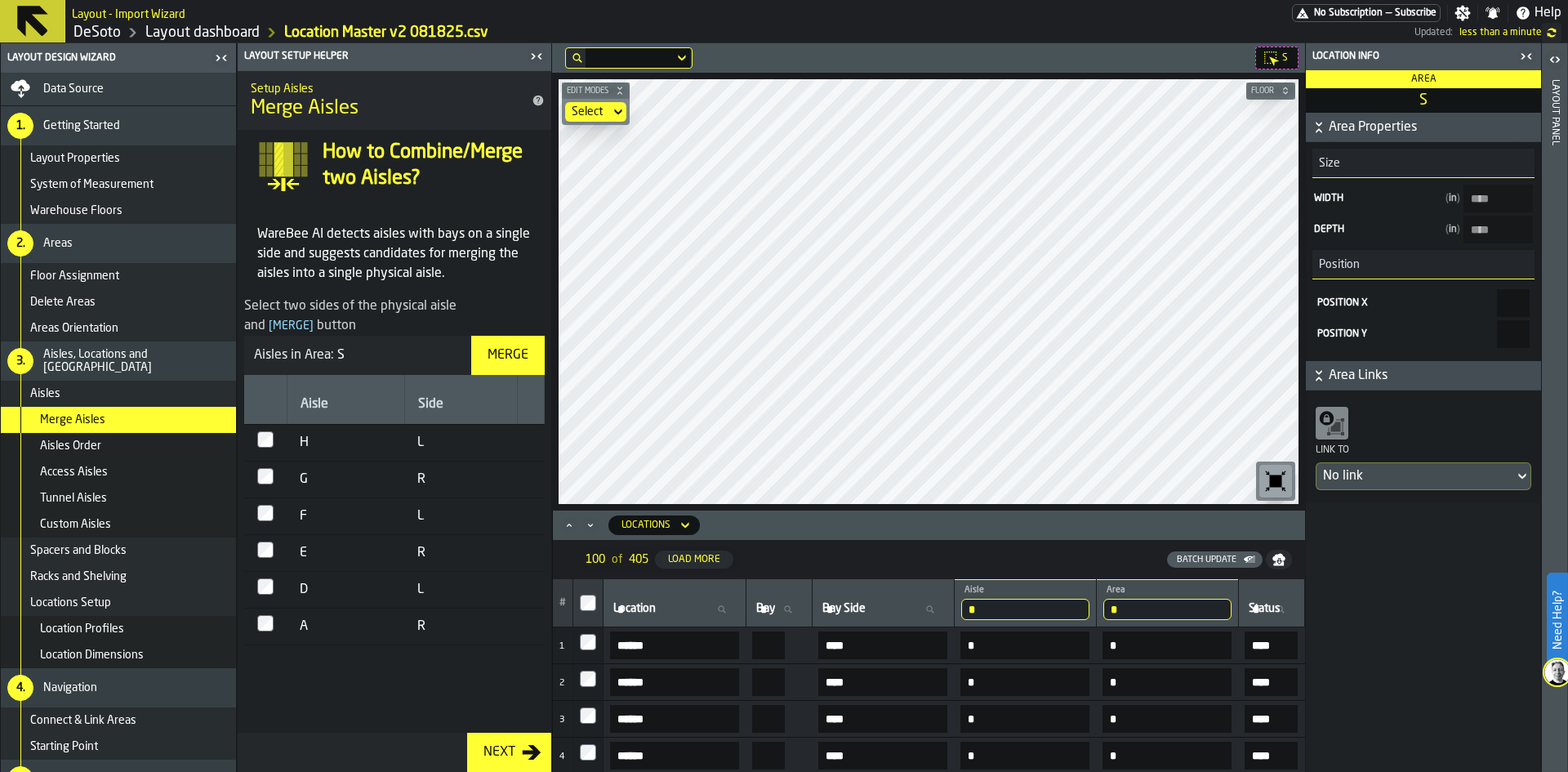
click at [501, 346] on div "Merge" at bounding box center [508, 355] width 54 height 20
click at [512, 354] on div "Merge" at bounding box center [508, 355] width 54 height 20
type input "***"
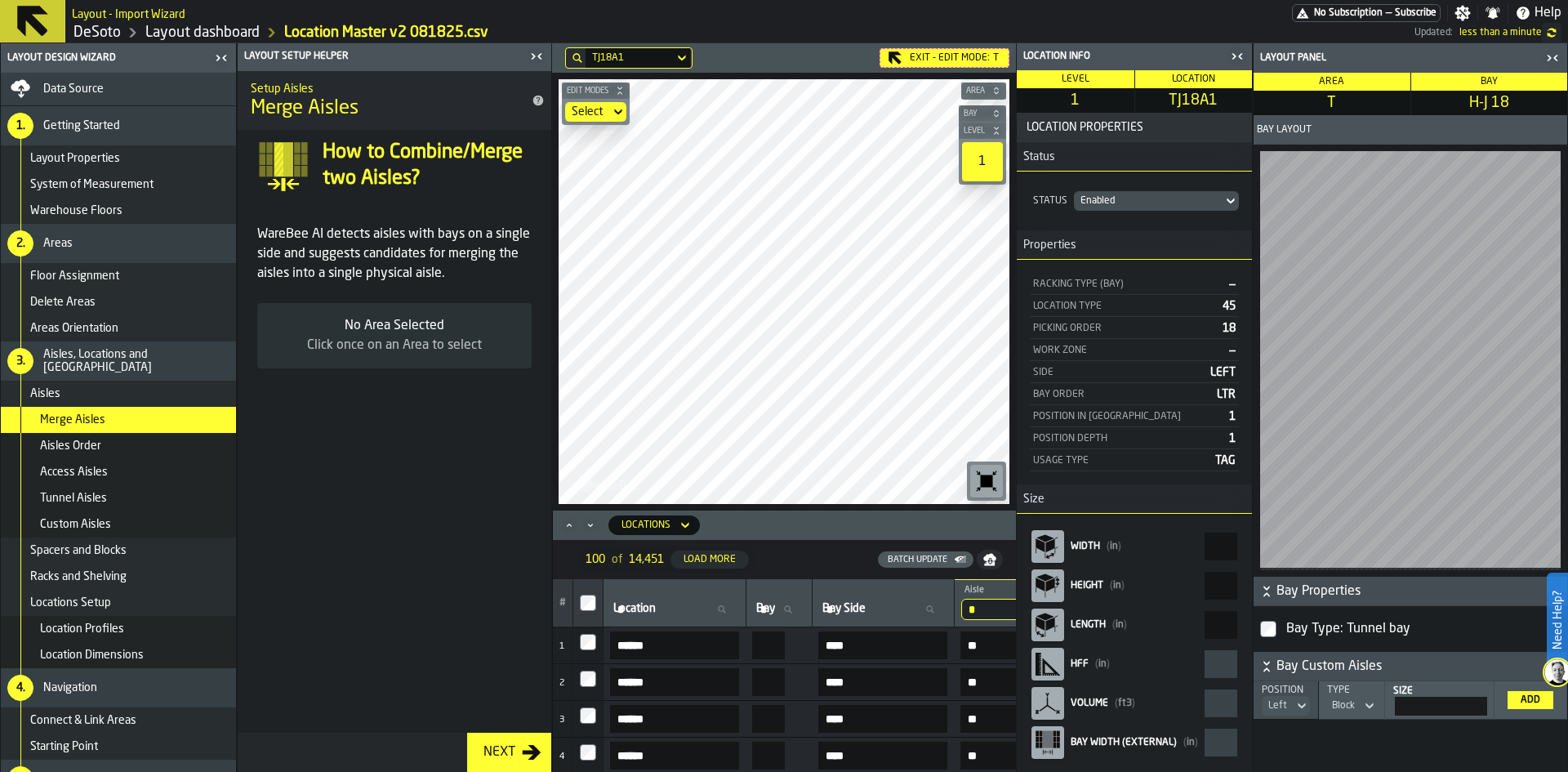
click at [976, 50] on div "Exit - Edit Mode: T" at bounding box center [945, 57] width 130 height 20
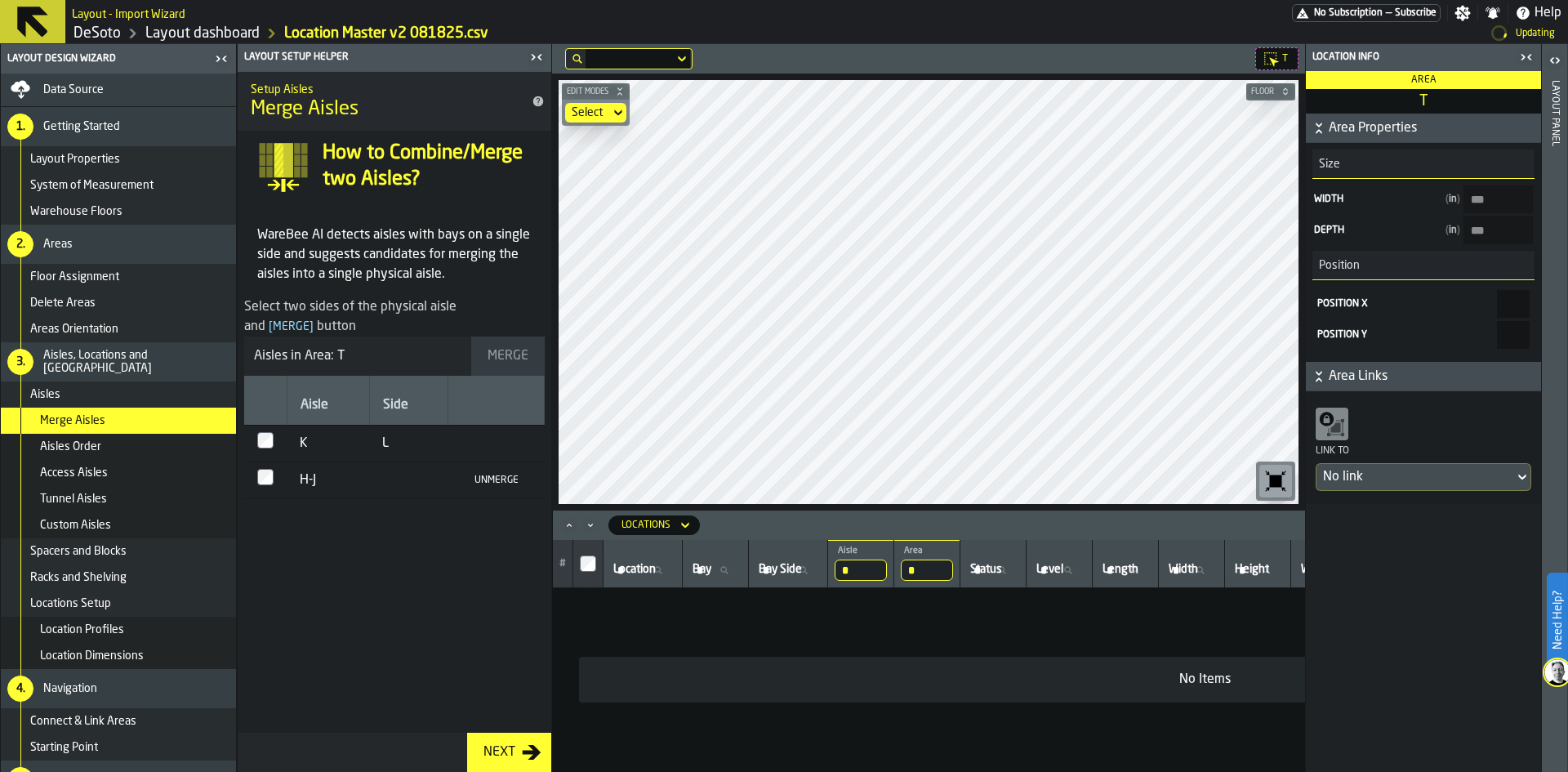
type input "****"
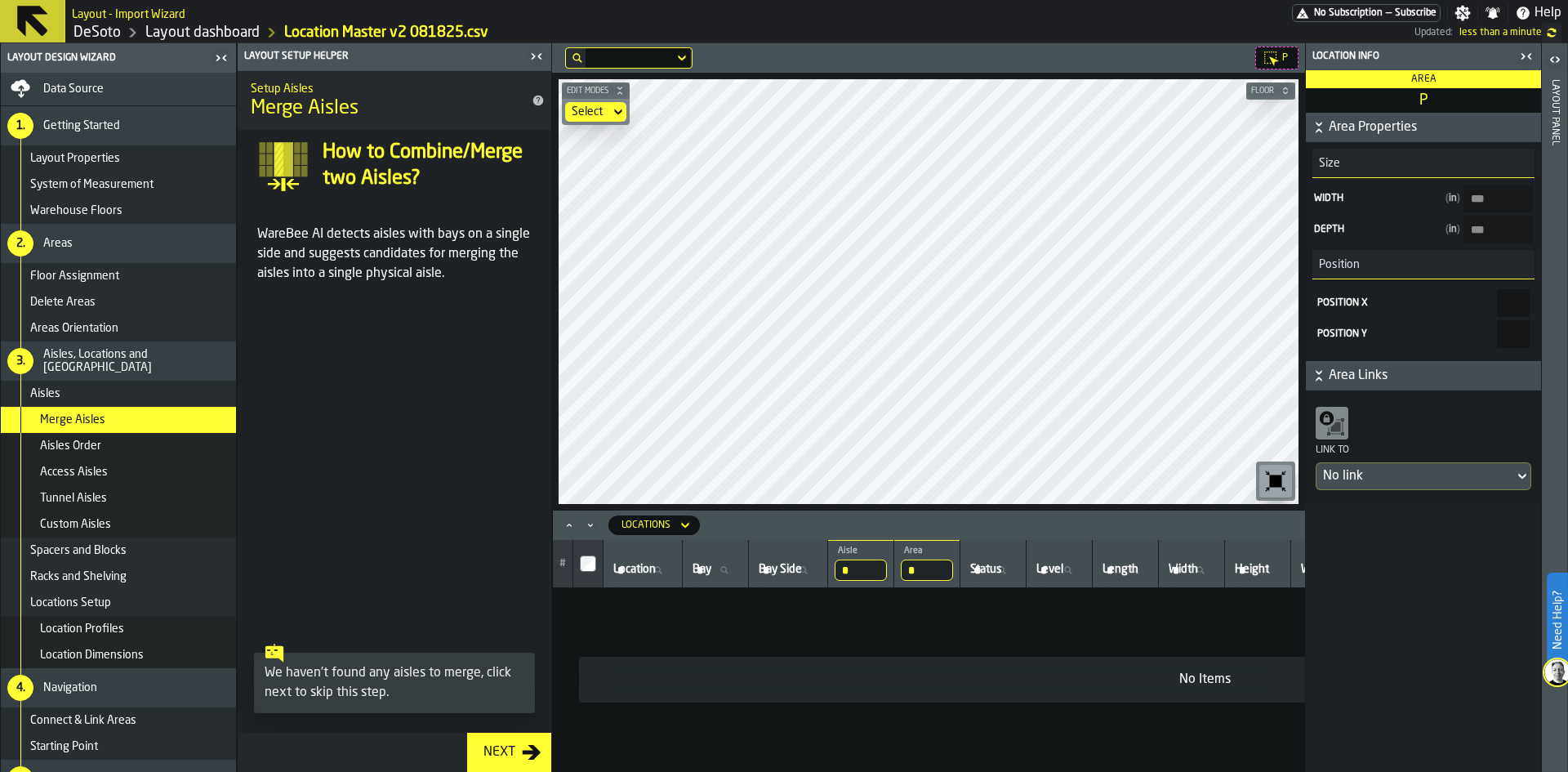
type input "****"
type input "***"
type input "******"
type input "****"
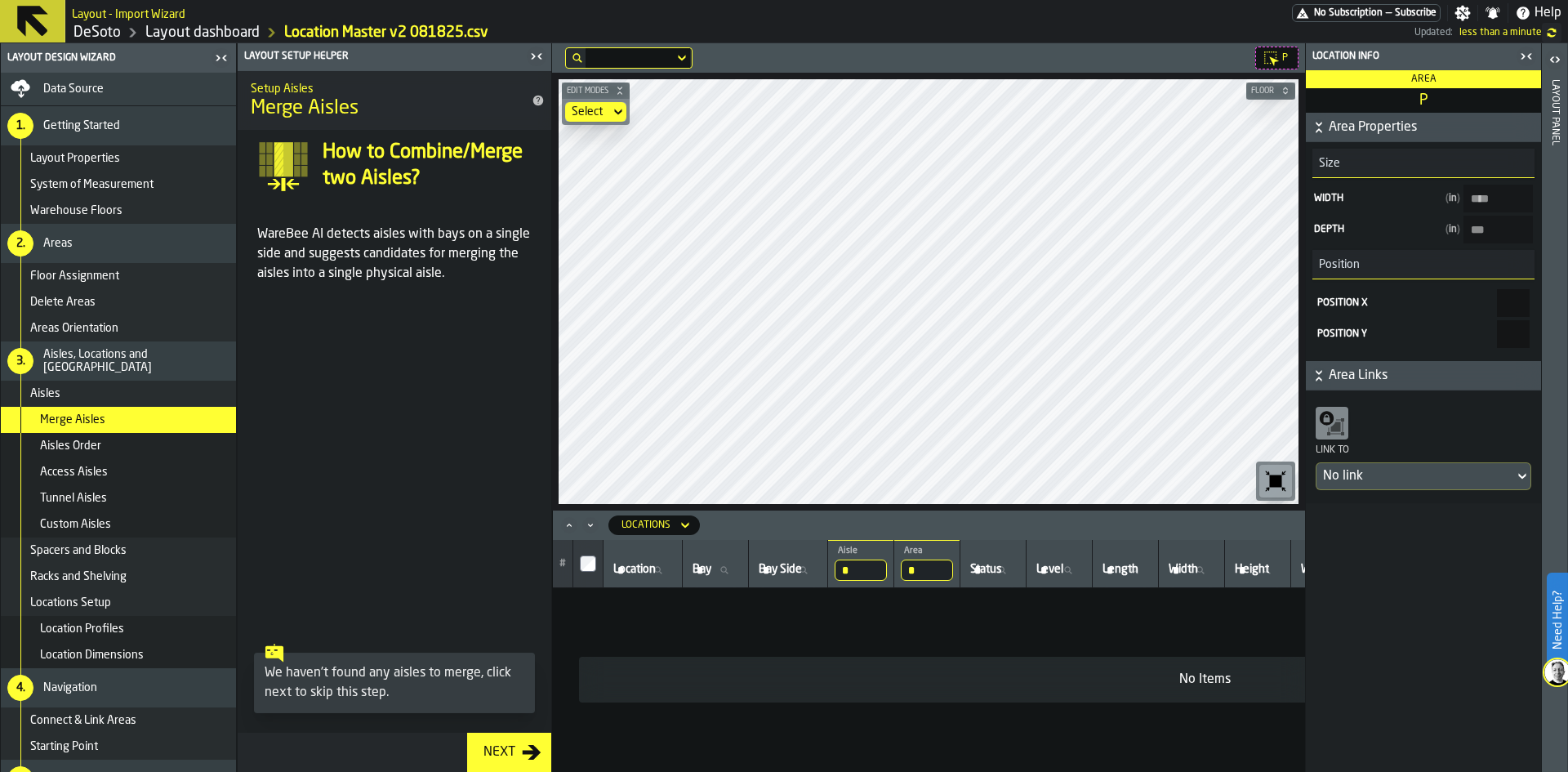
type input "****"
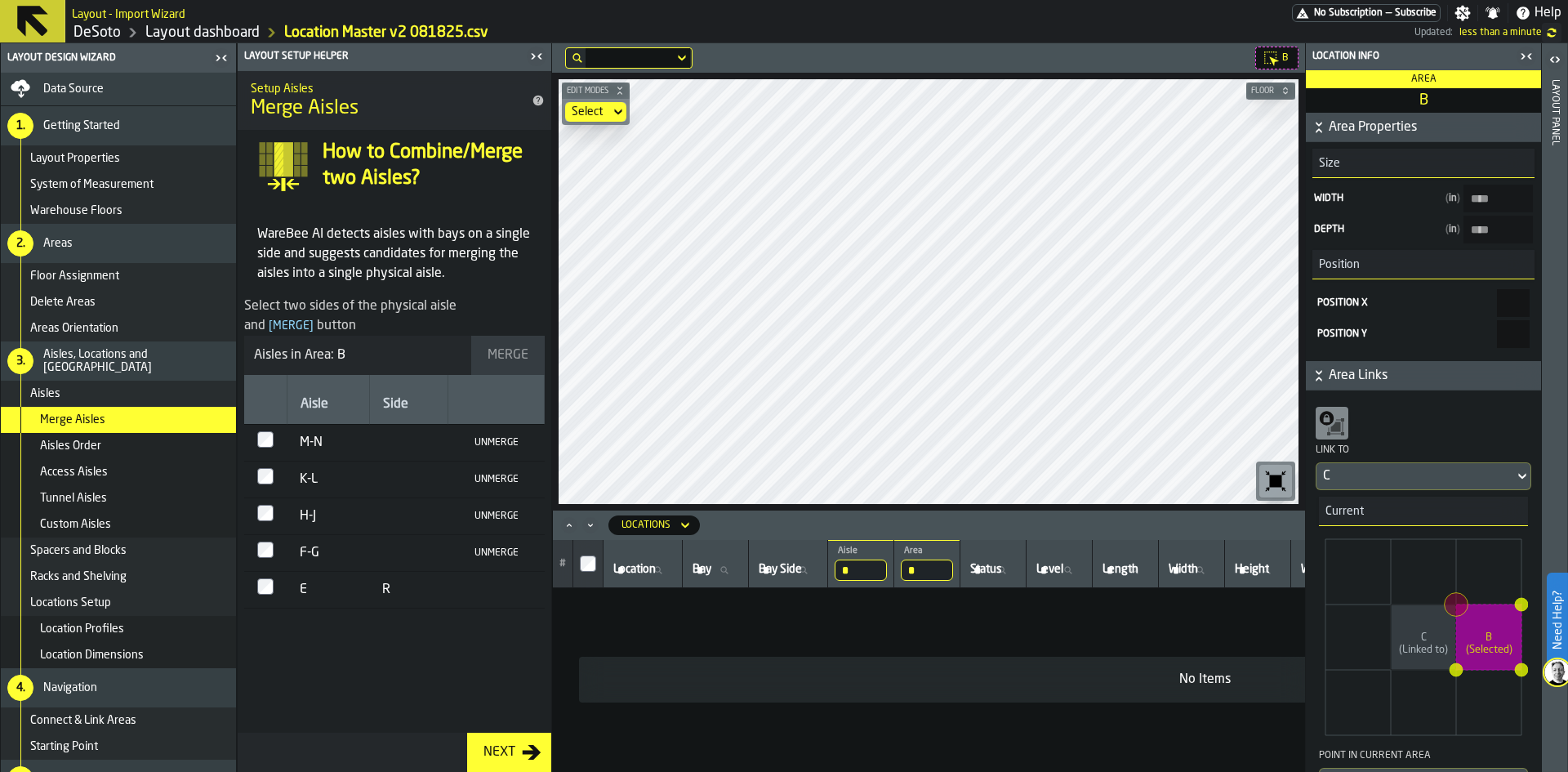
click at [91, 453] on div "Aisles Order" at bounding box center [118, 446] width 235 height 26
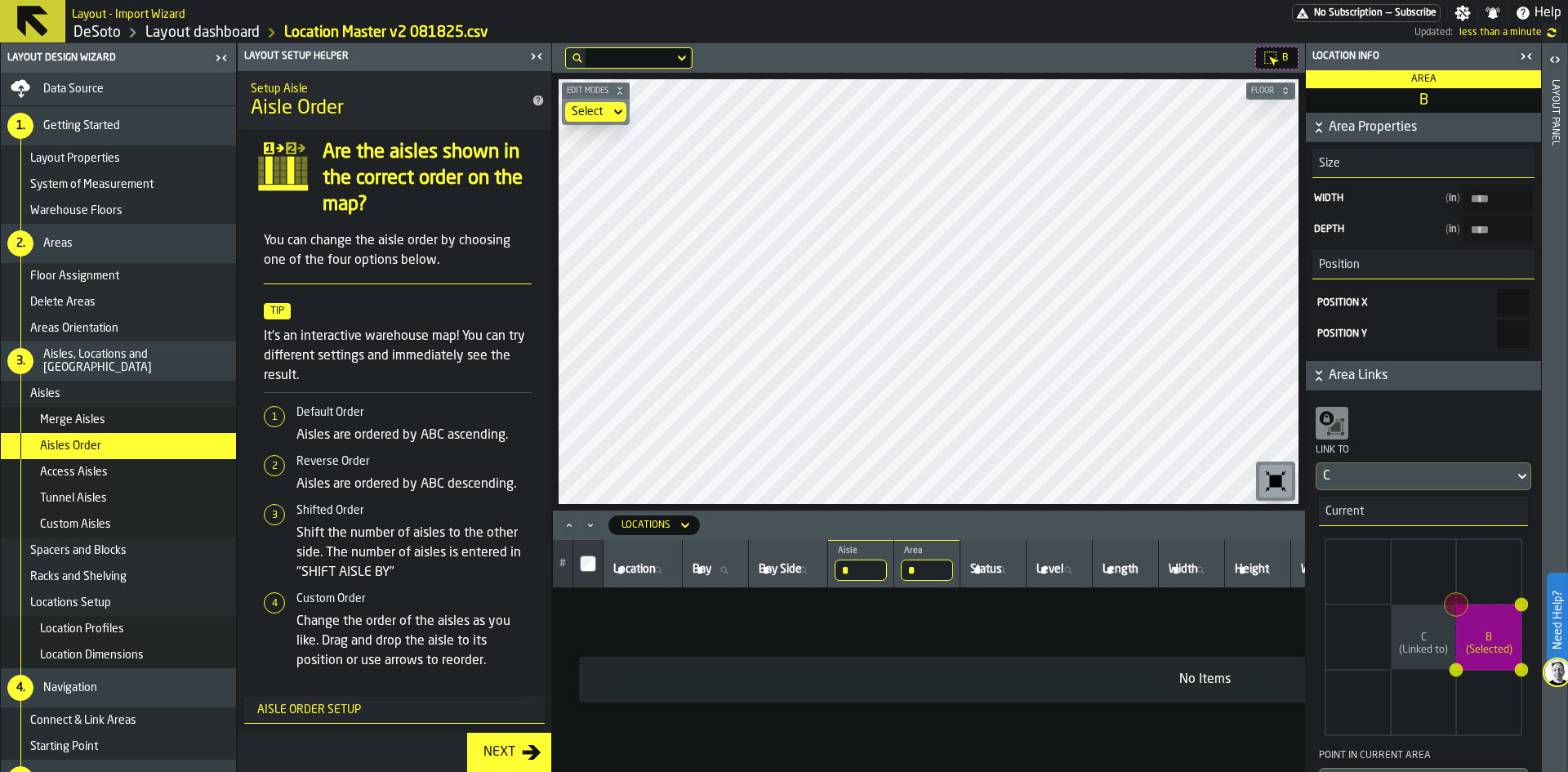
click at [1554, 59] on icon "button-toggle-Open" at bounding box center [1555, 59] width 20 height 20
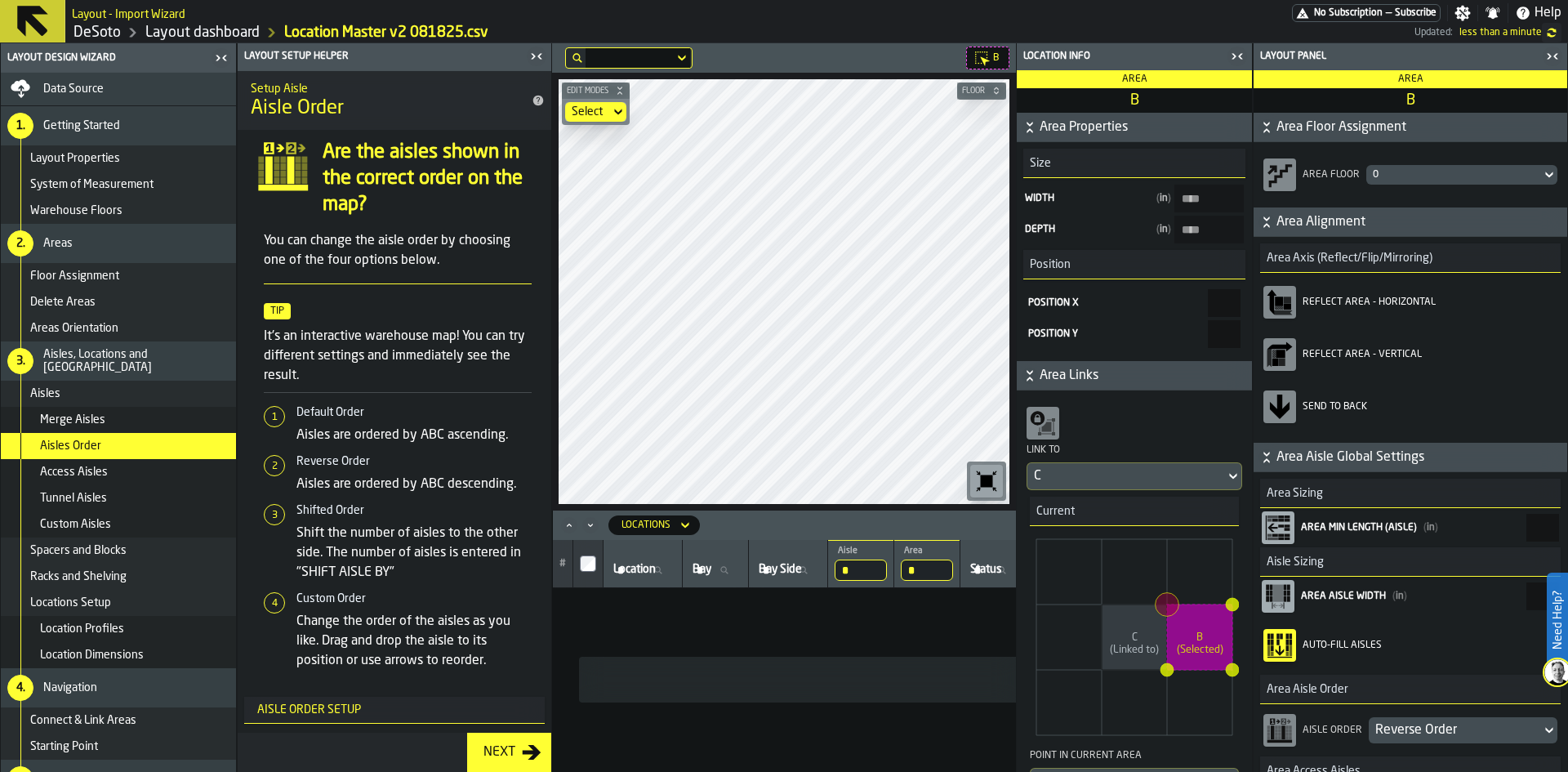
click at [114, 527] on div "Custom Aisles" at bounding box center [135, 525] width 190 height 13
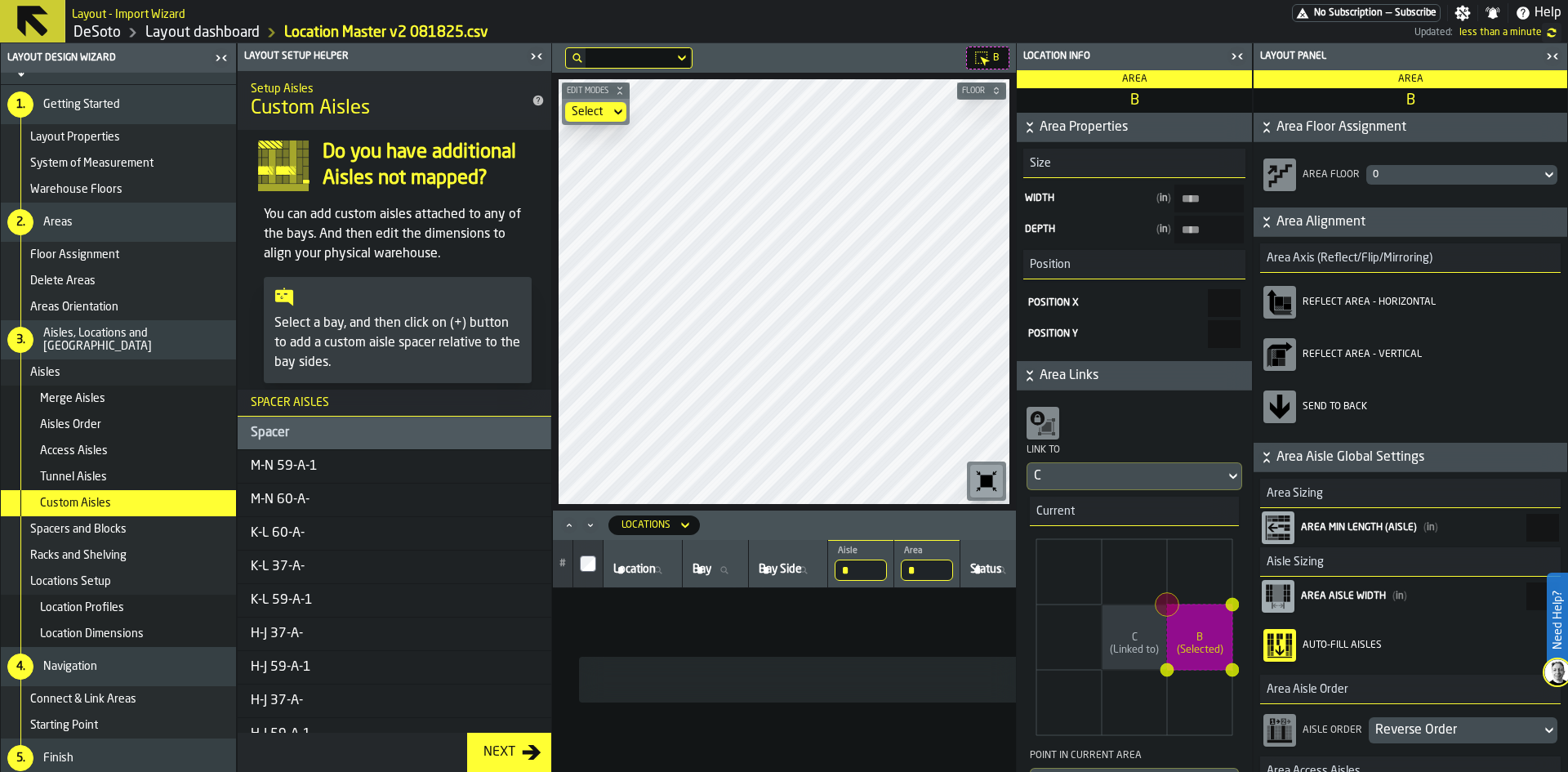
scroll to position [27, 0]
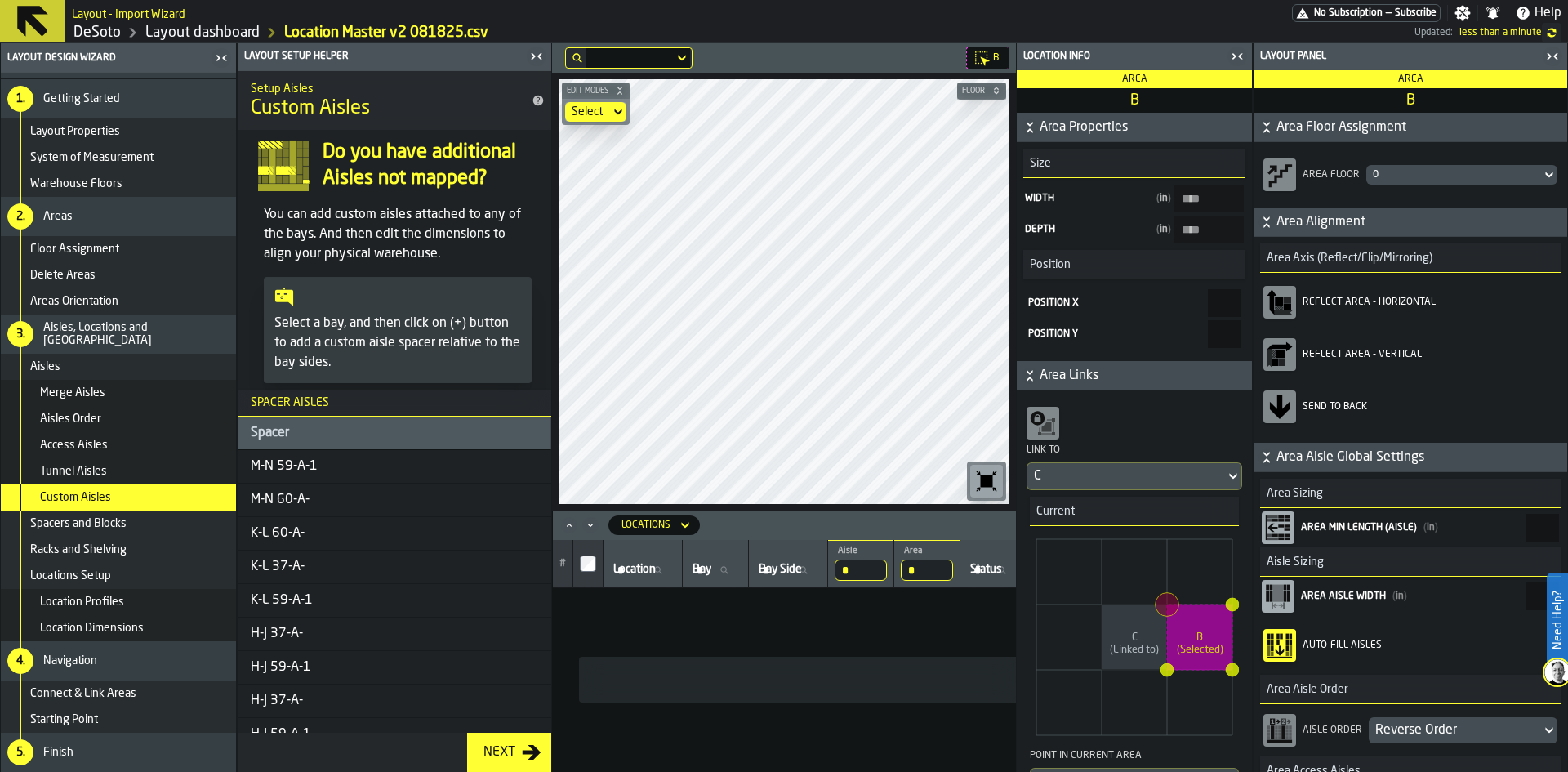
click at [102, 694] on span "Connect & Link Areas" at bounding box center [83, 694] width 106 height 13
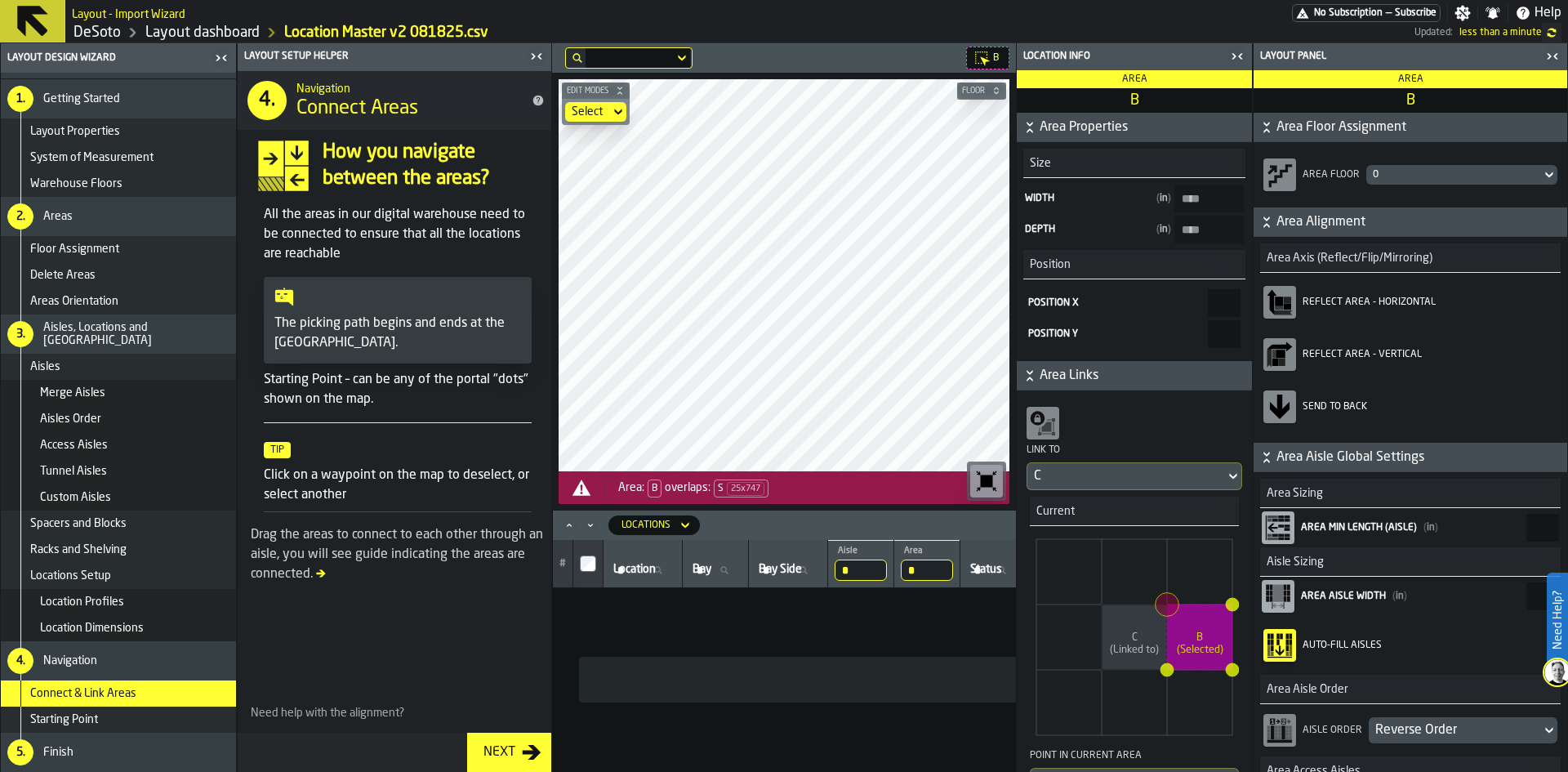
click at [101, 719] on div "Starting Point" at bounding box center [130, 719] width 199 height 13
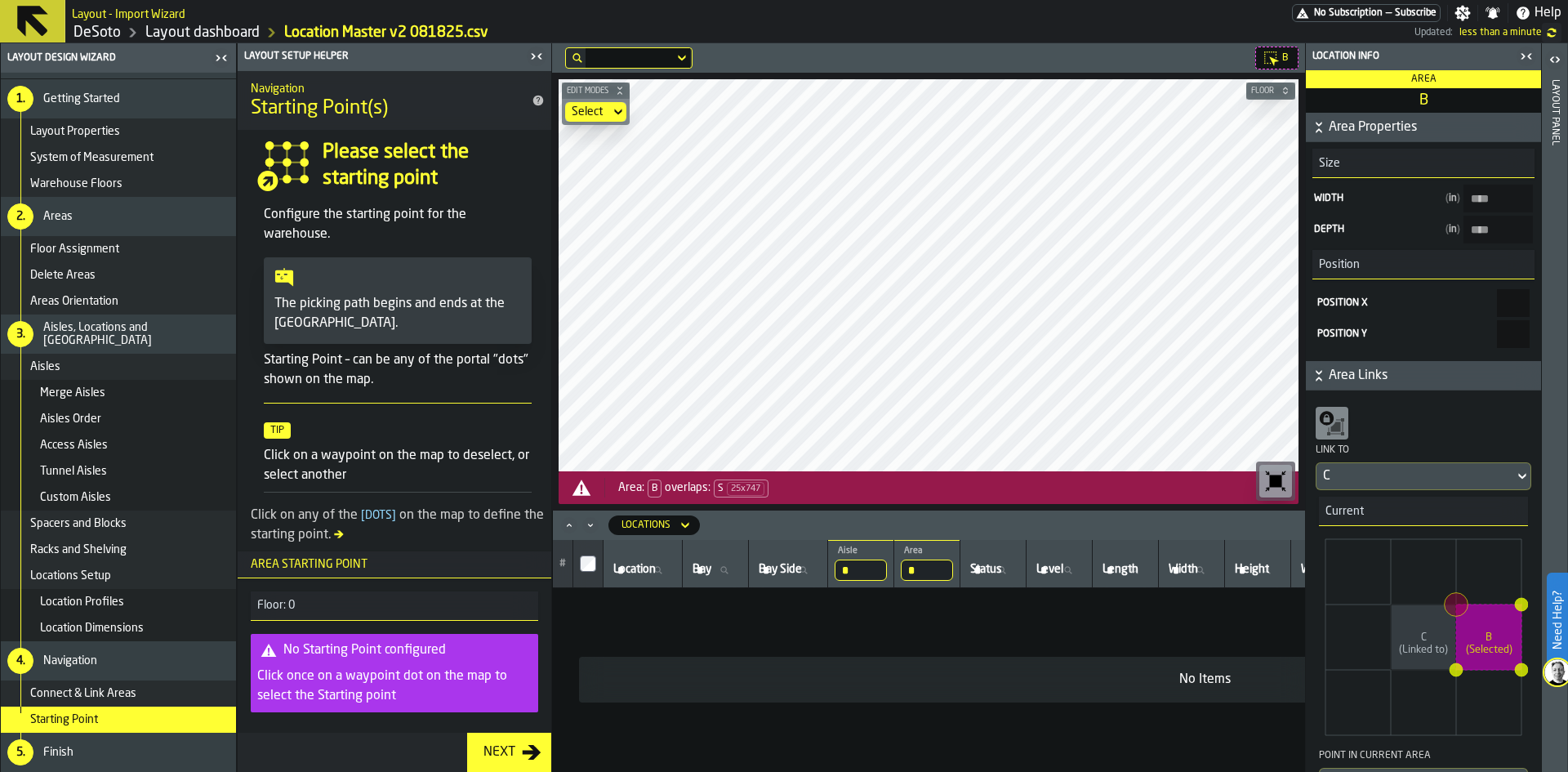
click at [119, 296] on div "Areas Orientation" at bounding box center [130, 302] width 199 height 13
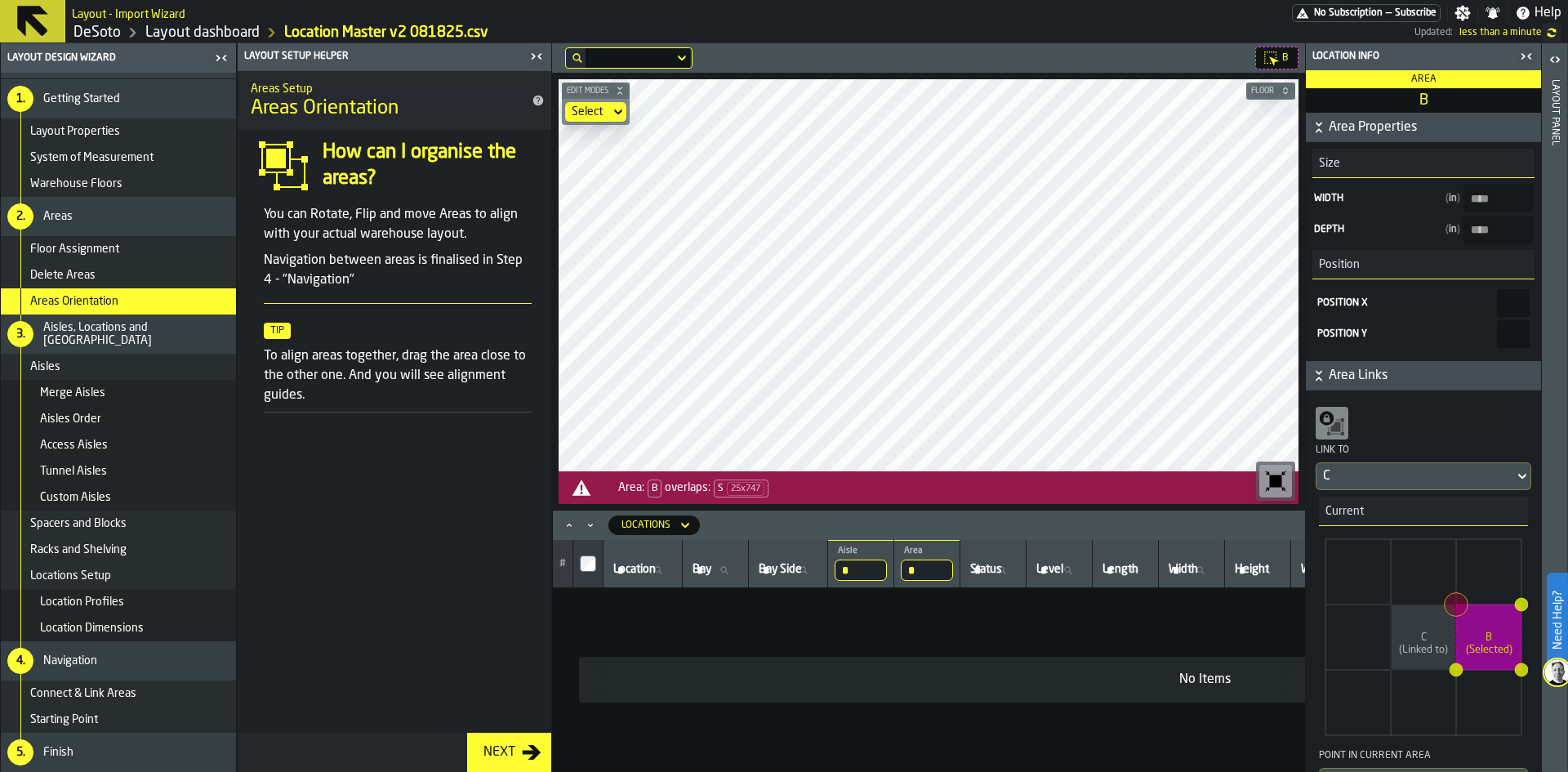
click at [98, 503] on span "Custom Aisles" at bounding box center [76, 497] width 71 height 13
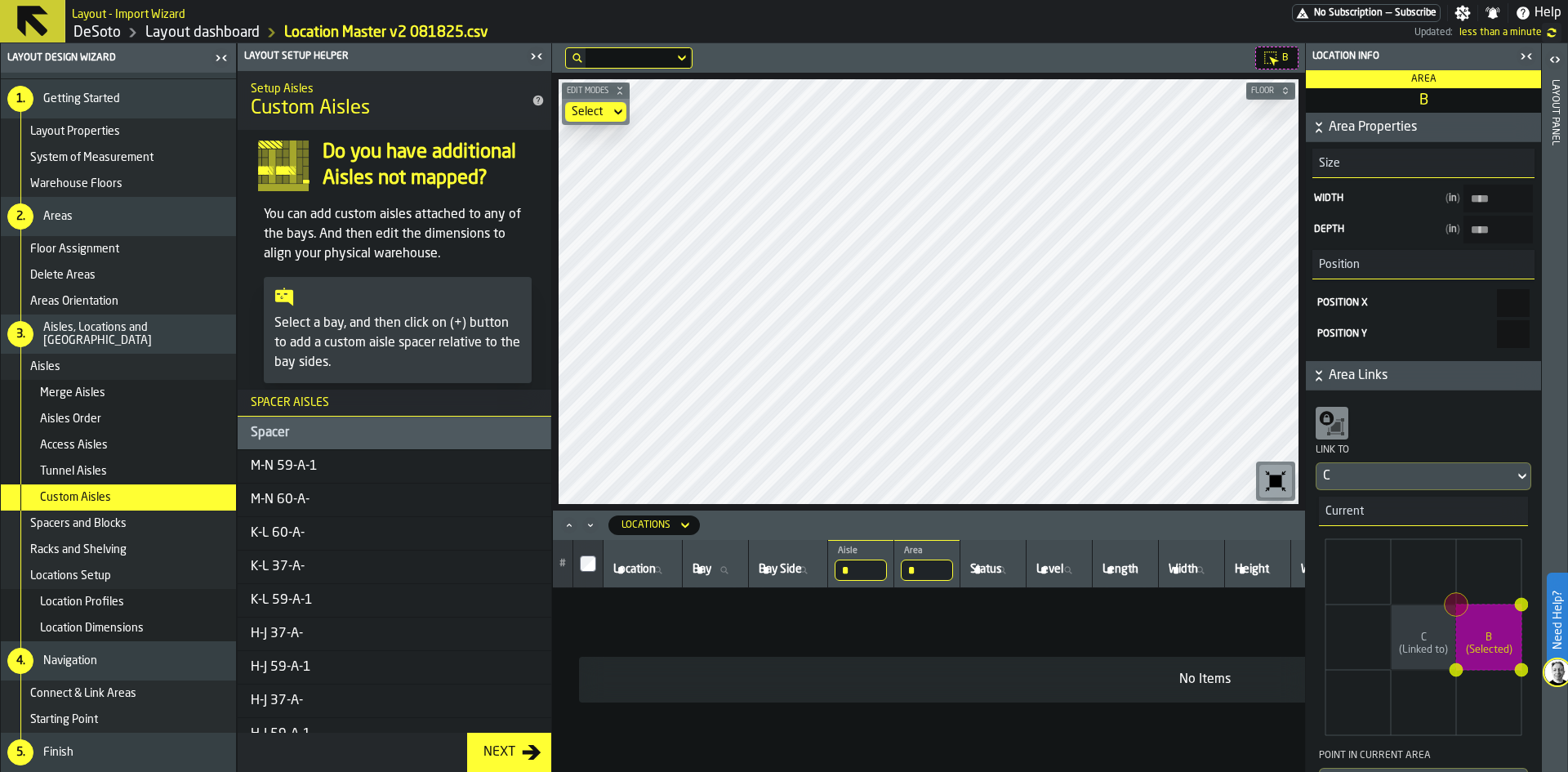
click at [91, 442] on span "Access Aisles" at bounding box center [74, 446] width 68 height 13
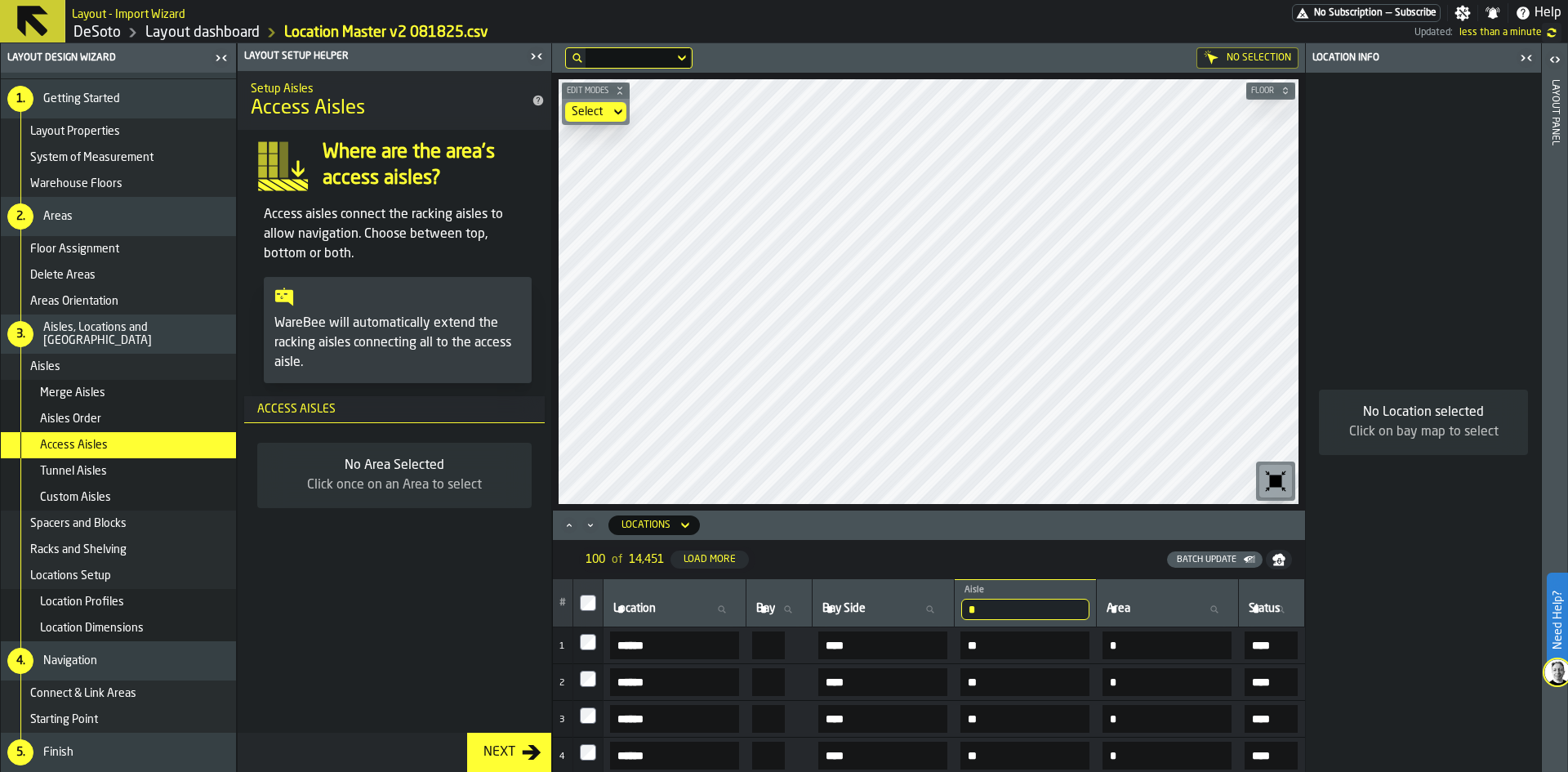
click at [104, 440] on span "Access Aisles" at bounding box center [74, 446] width 68 height 13
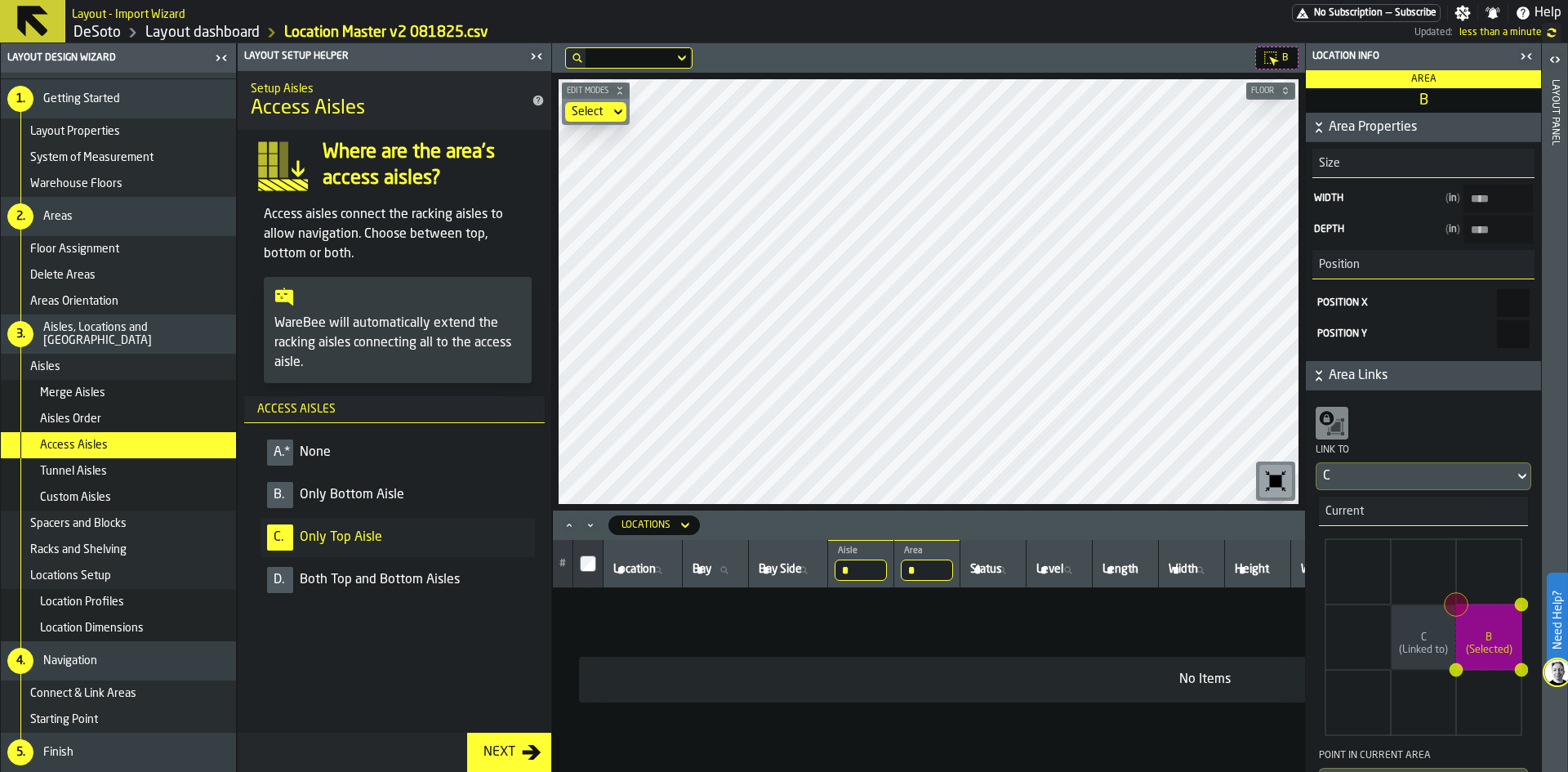
click at [313, 577] on span "Both Top and Bottom Aisles" at bounding box center [380, 579] width 160 height 20
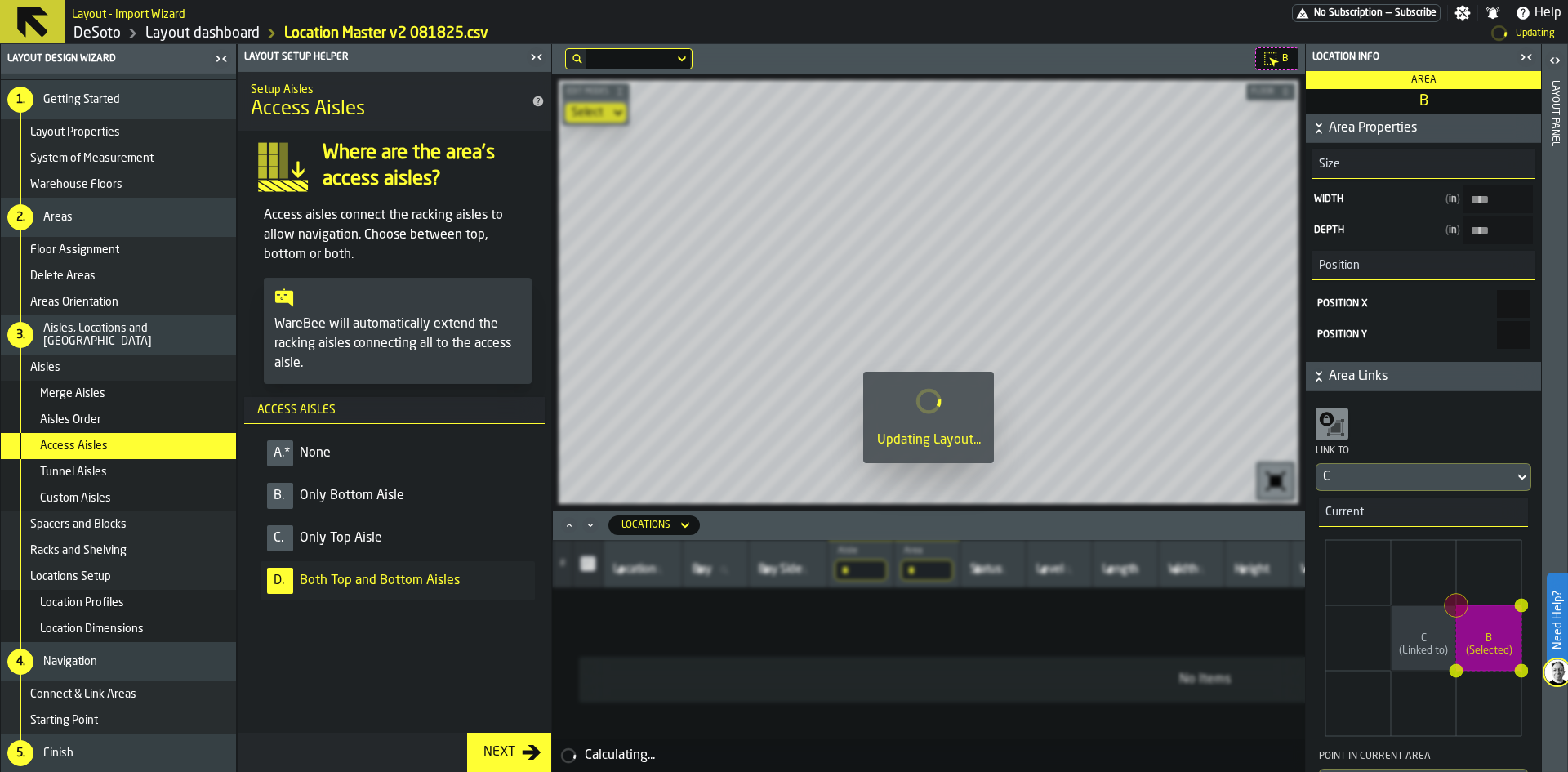
type input "****"
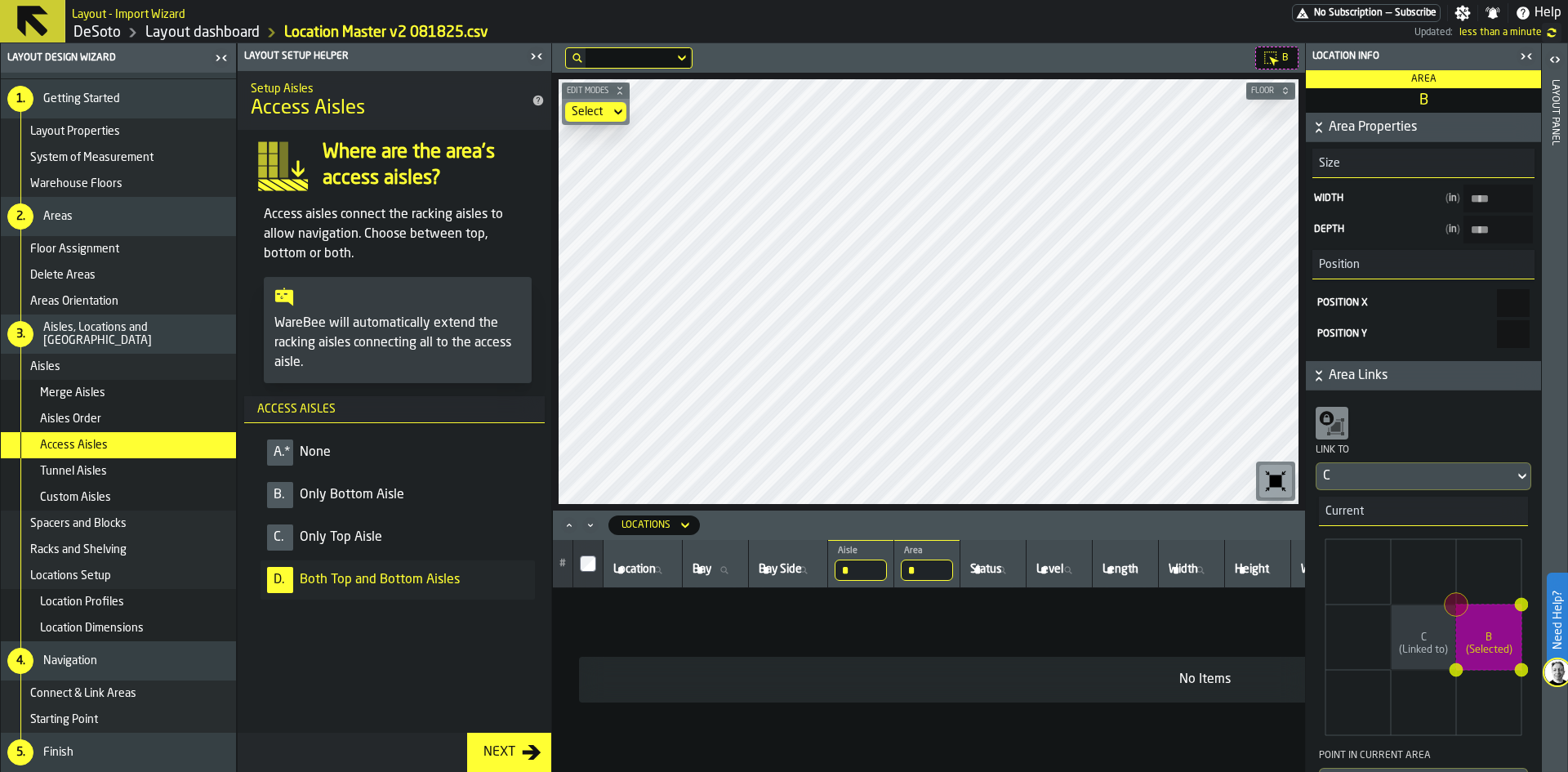
type input "***"
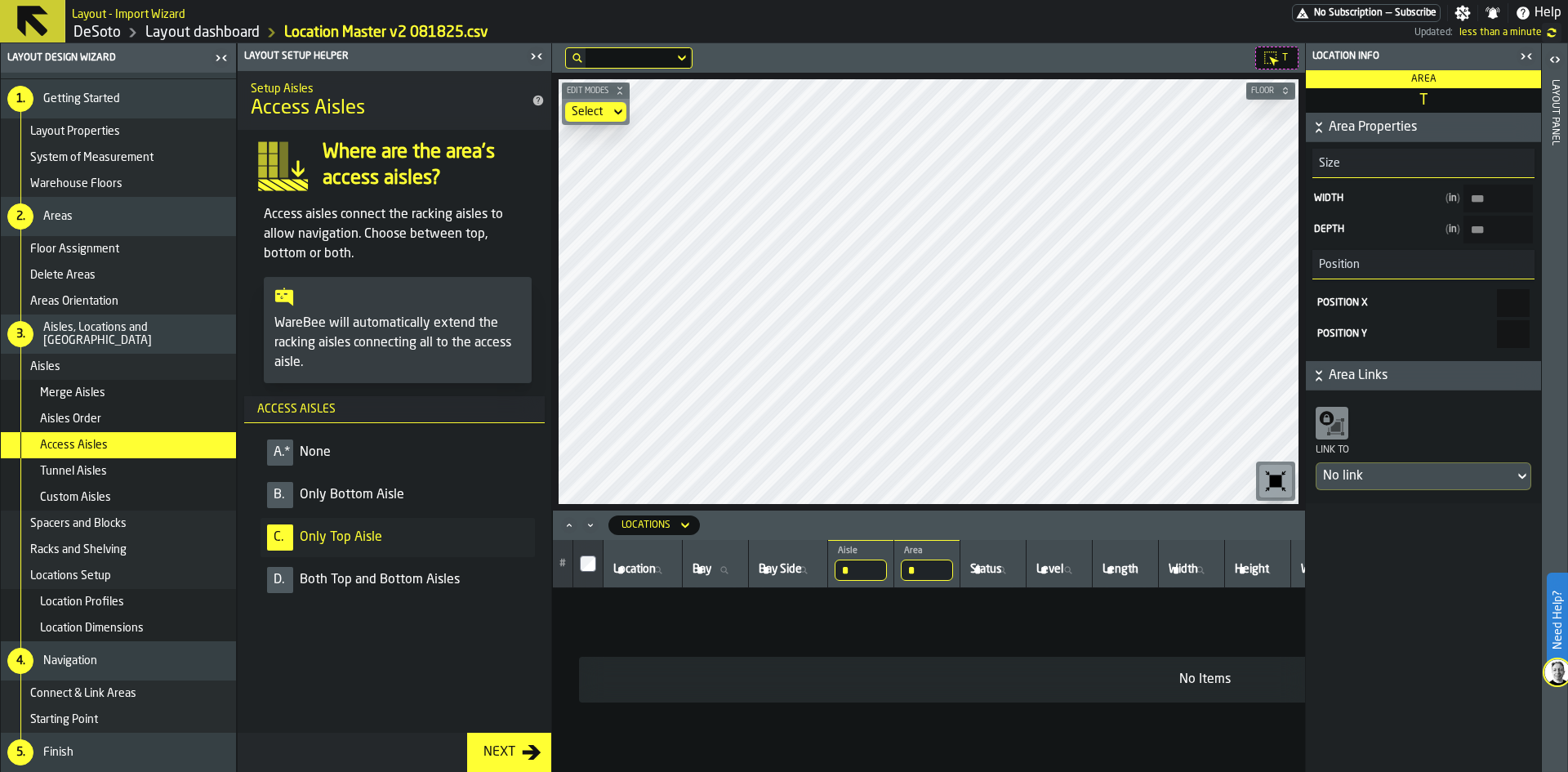
type input "****"
type input "***"
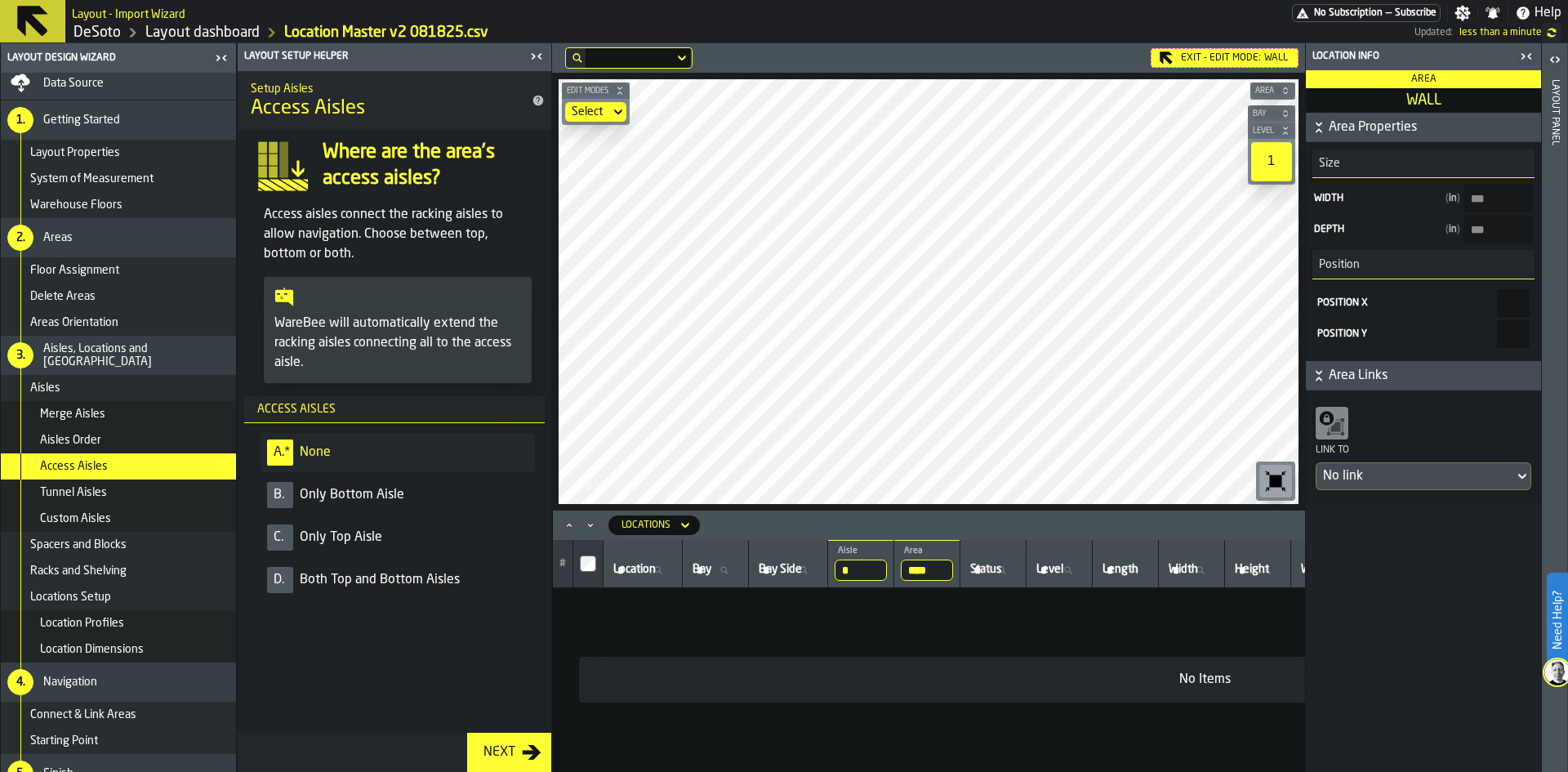
scroll to position [0, 0]
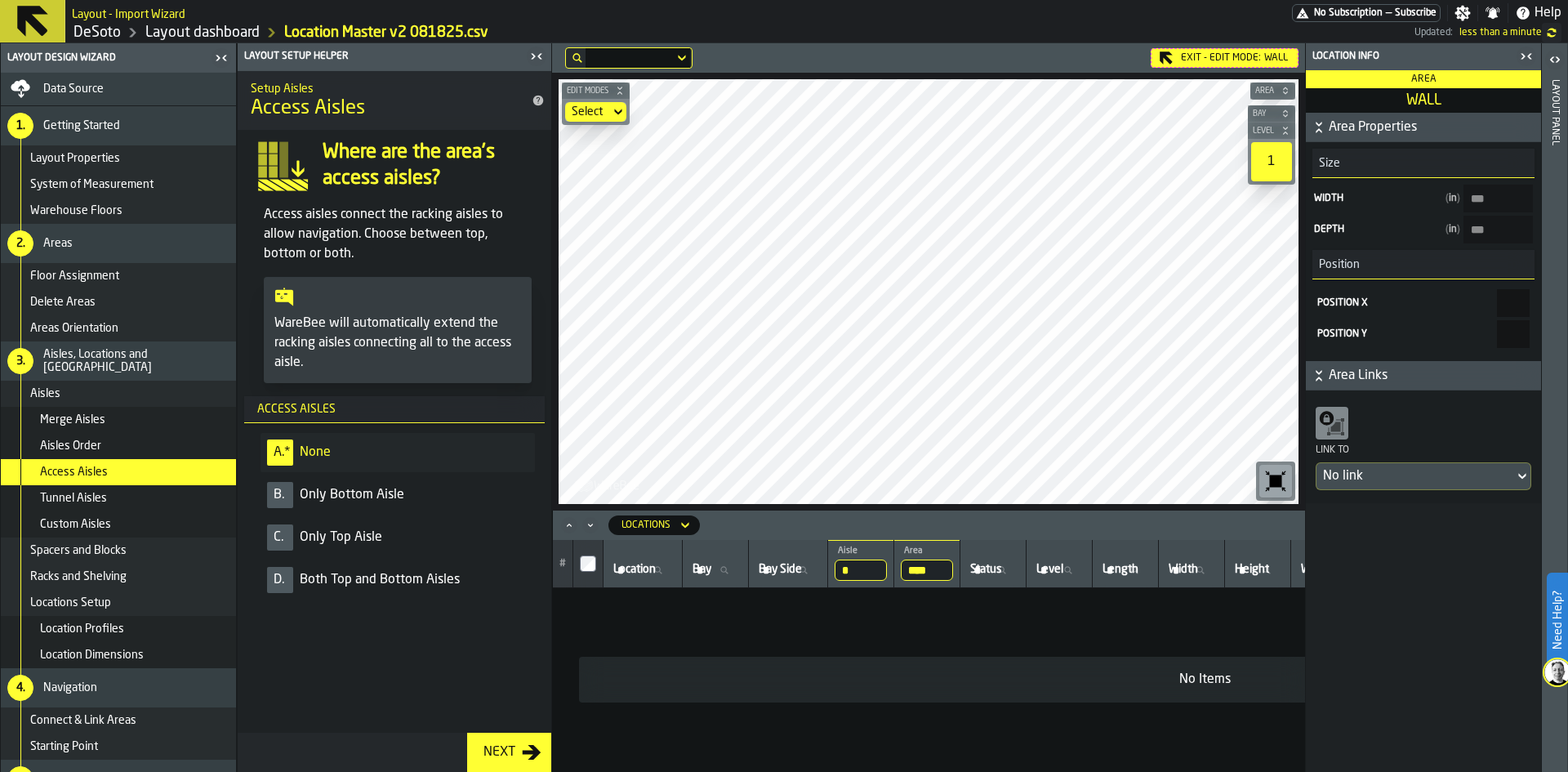
click at [125, 86] on div "Data Source" at bounding box center [136, 89] width 186 height 13
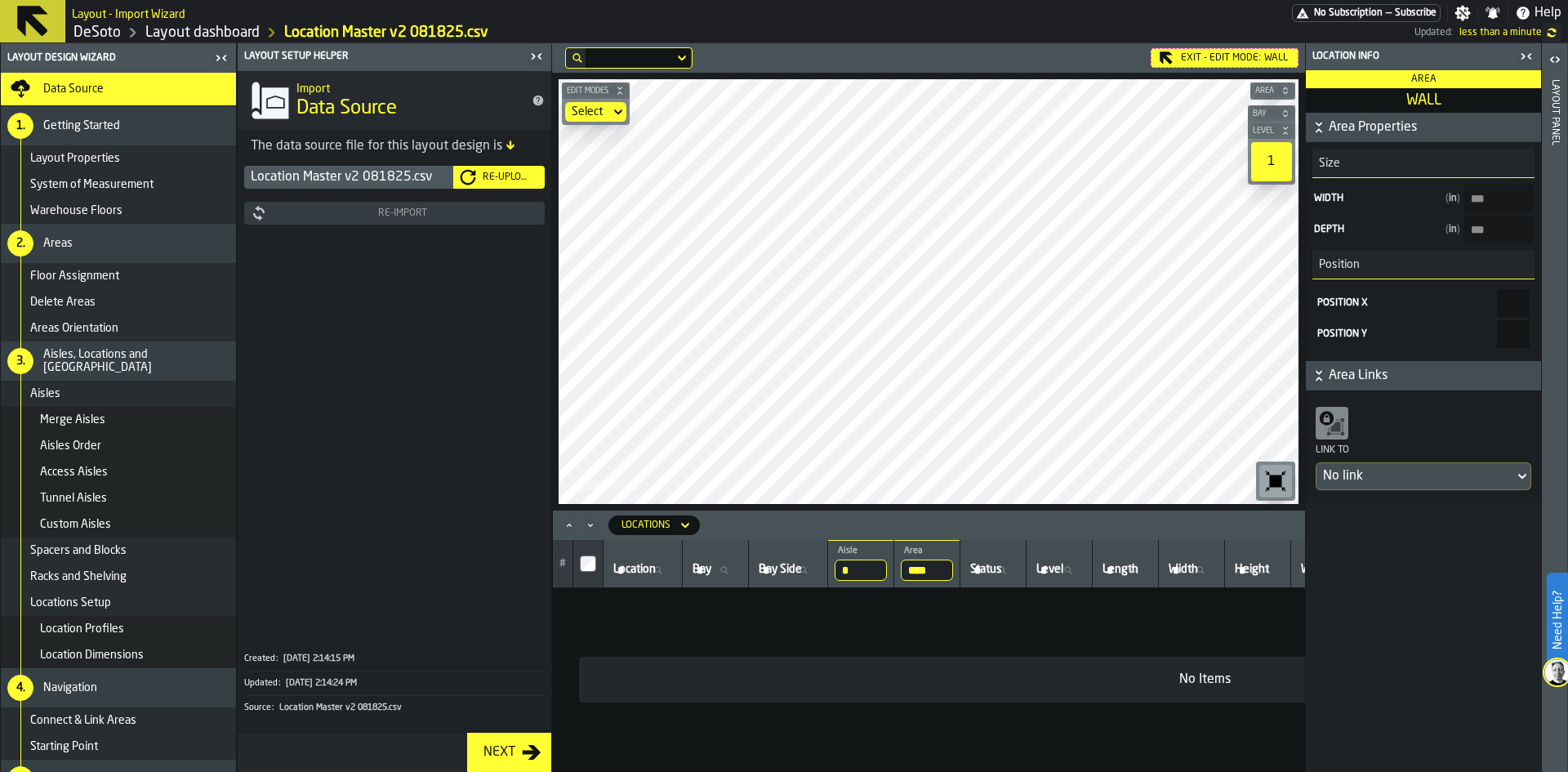
click at [497, 174] on div "Re-Upload" at bounding box center [508, 177] width 62 height 11
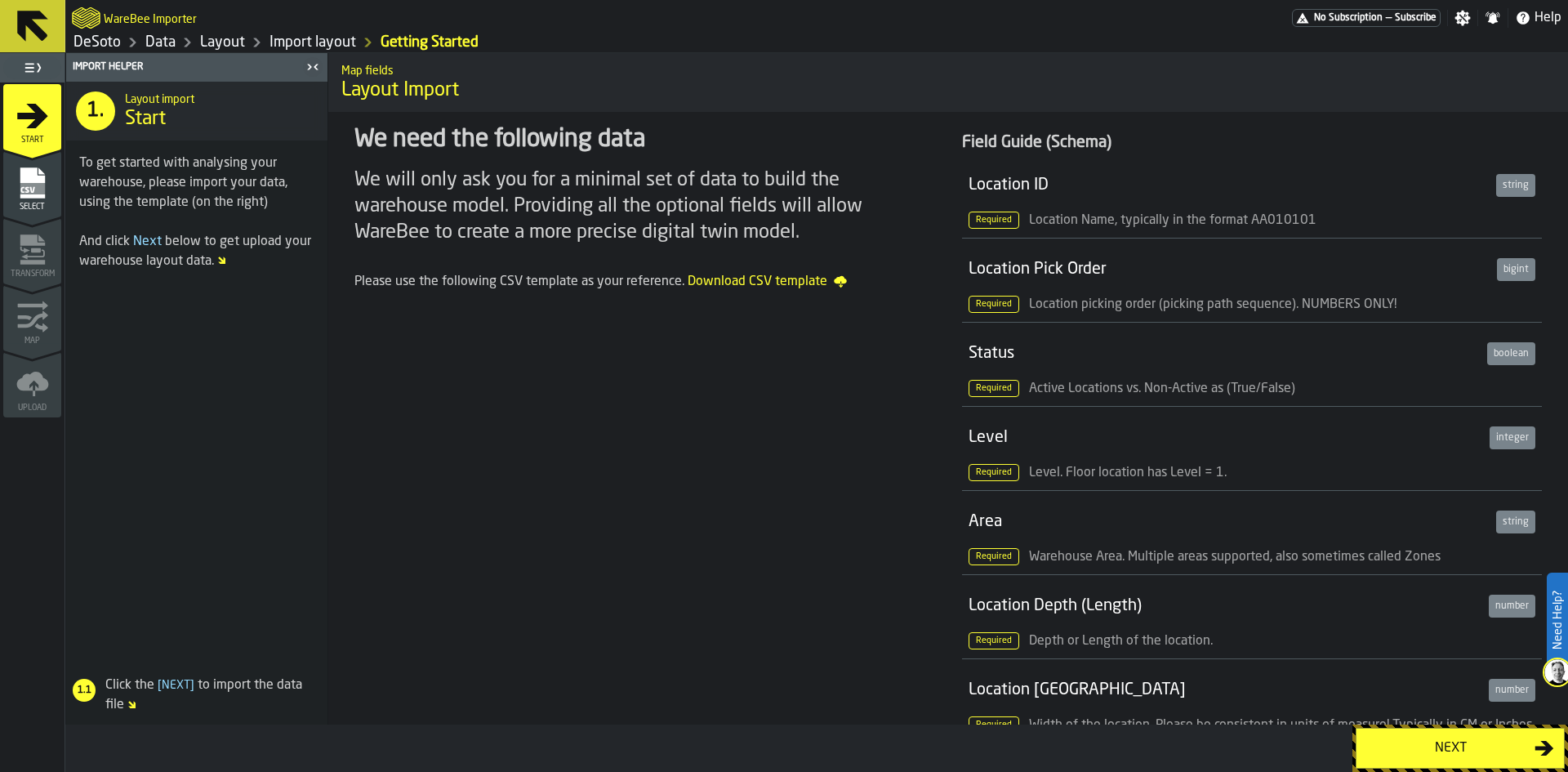
click at [1397, 744] on div "Next" at bounding box center [1450, 748] width 168 height 20
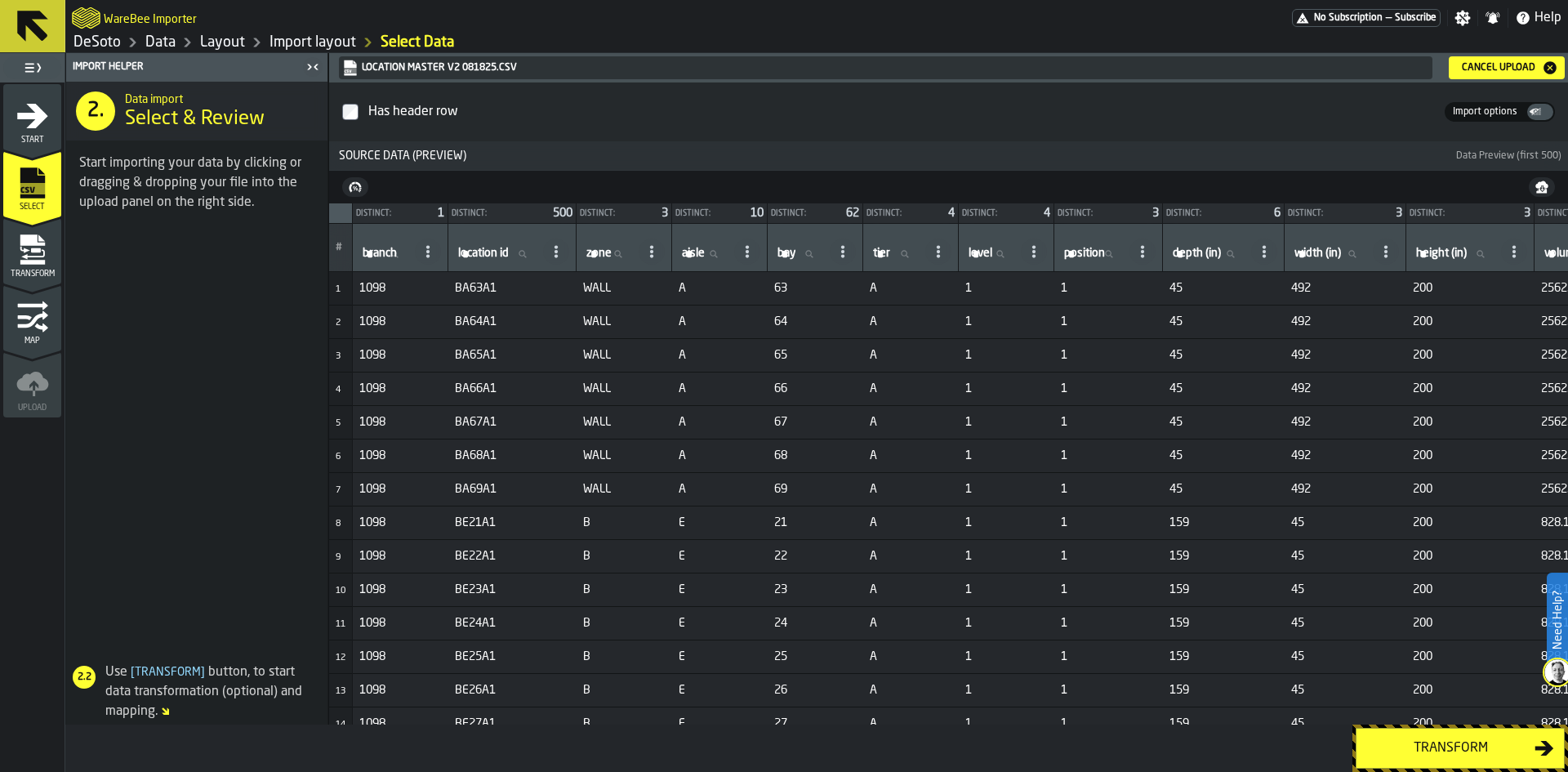
click at [1460, 746] on div "Transform" at bounding box center [1450, 748] width 168 height 20
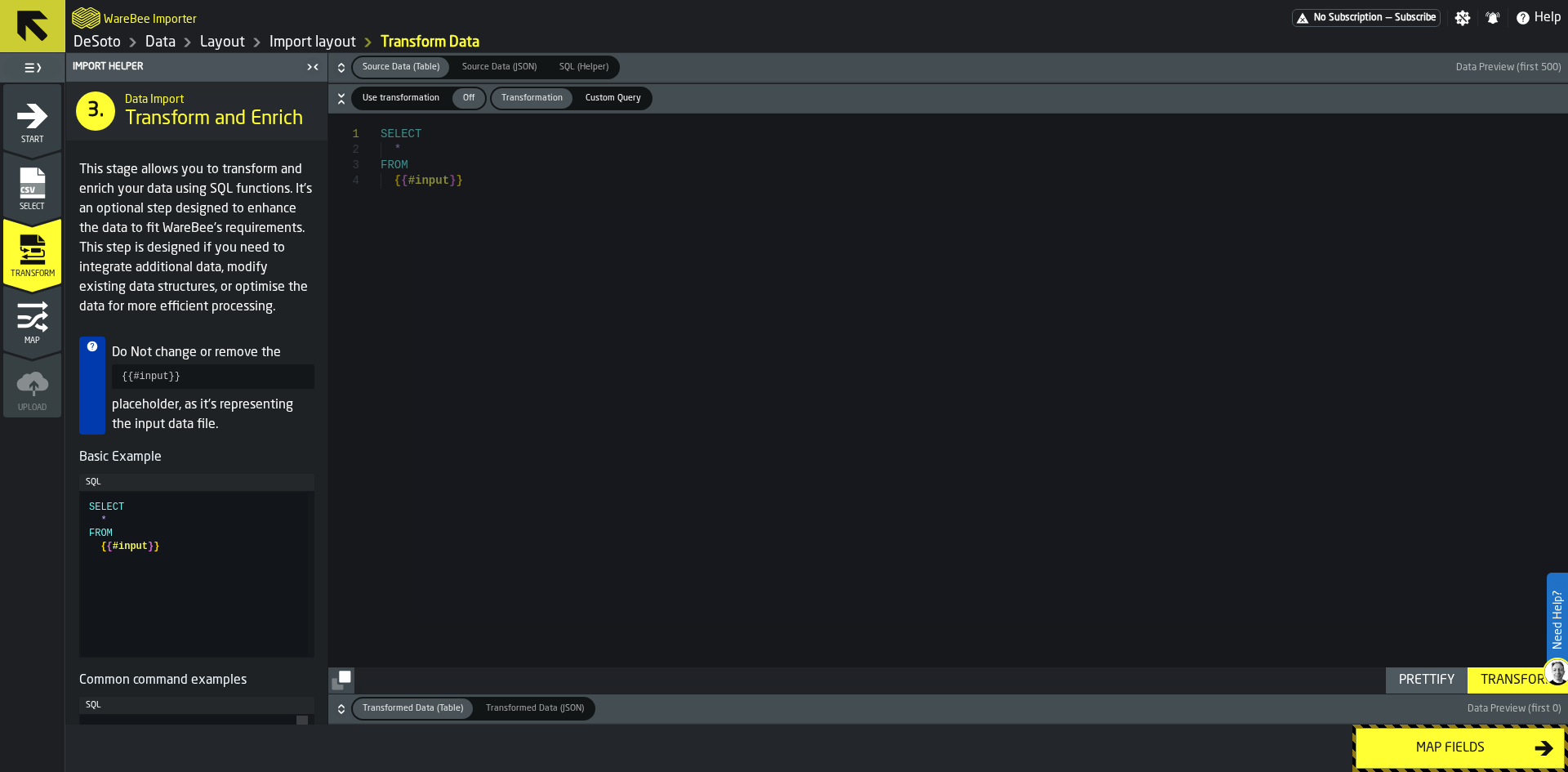
click at [1460, 746] on div "Map fields" at bounding box center [1450, 748] width 168 height 20
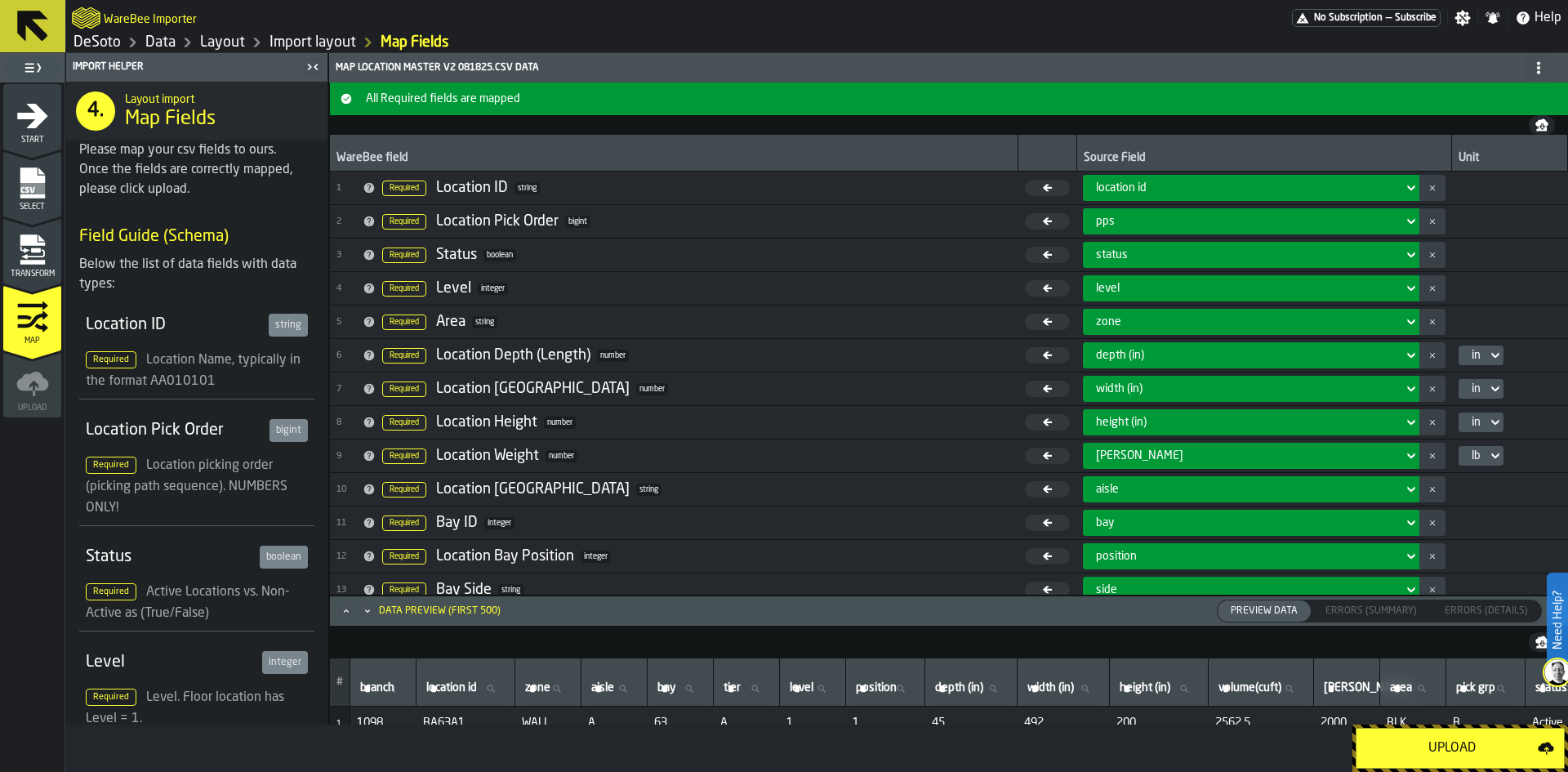
click at [1460, 746] on div "Upload" at bounding box center [1452, 748] width 171 height 20
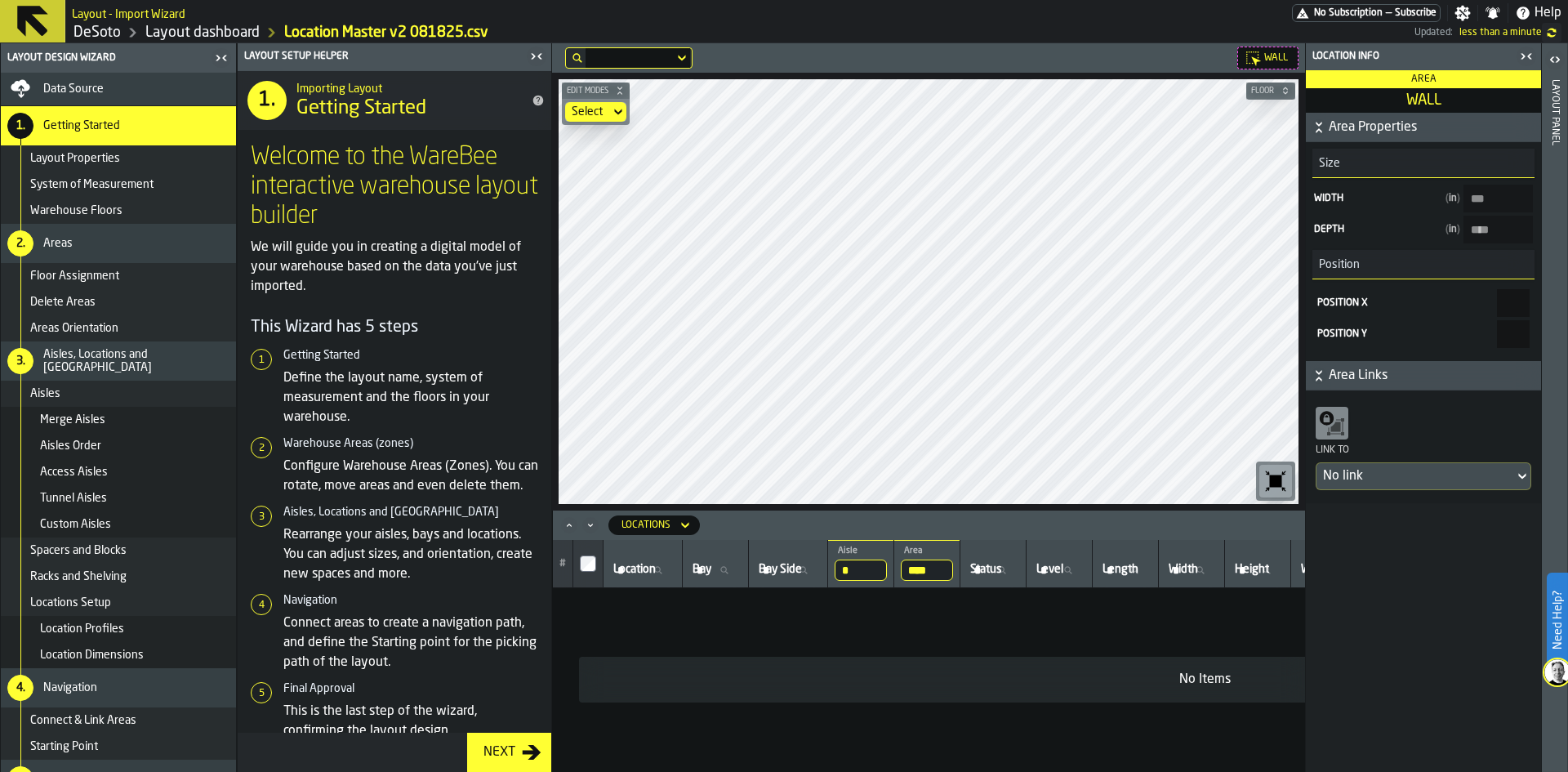
type input "****"
type input "*****"
type input "****"
type input "***"
type input "******"
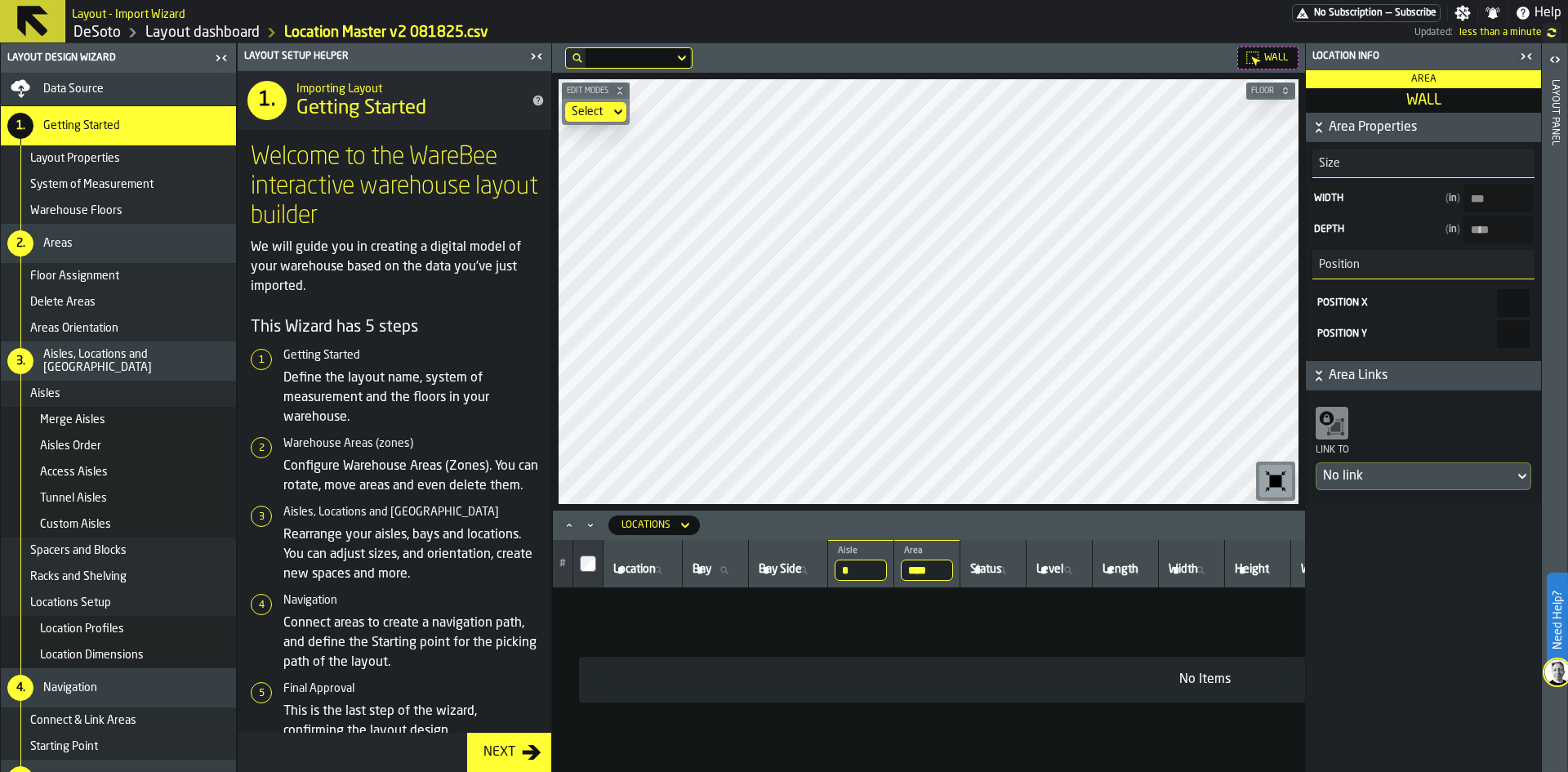
type input "*******"
type input "****"
type input "*****"
click at [617, 109] on icon at bounding box center [618, 112] width 16 height 20
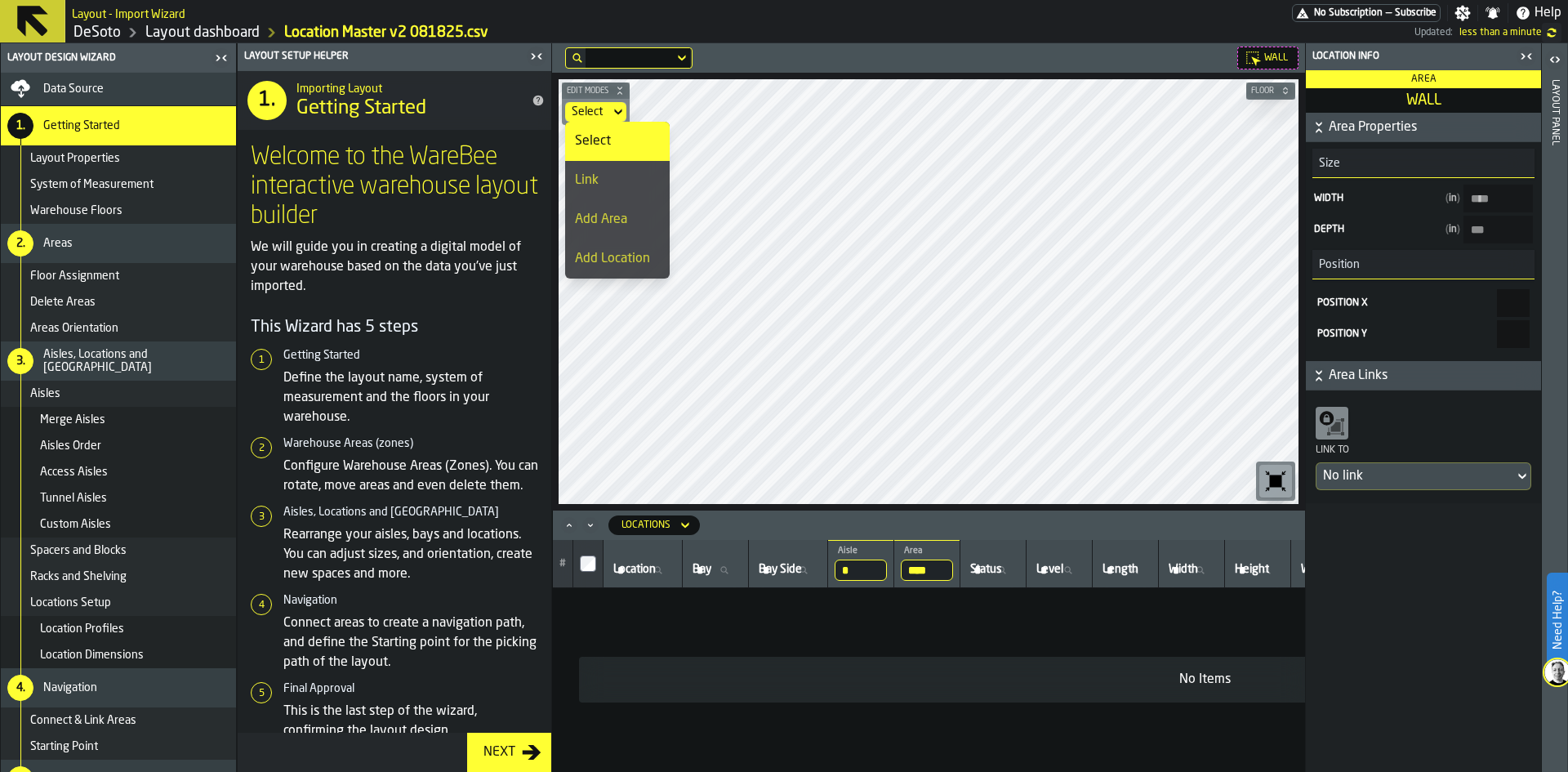
click at [602, 181] on div "Link" at bounding box center [618, 181] width 85 height 20
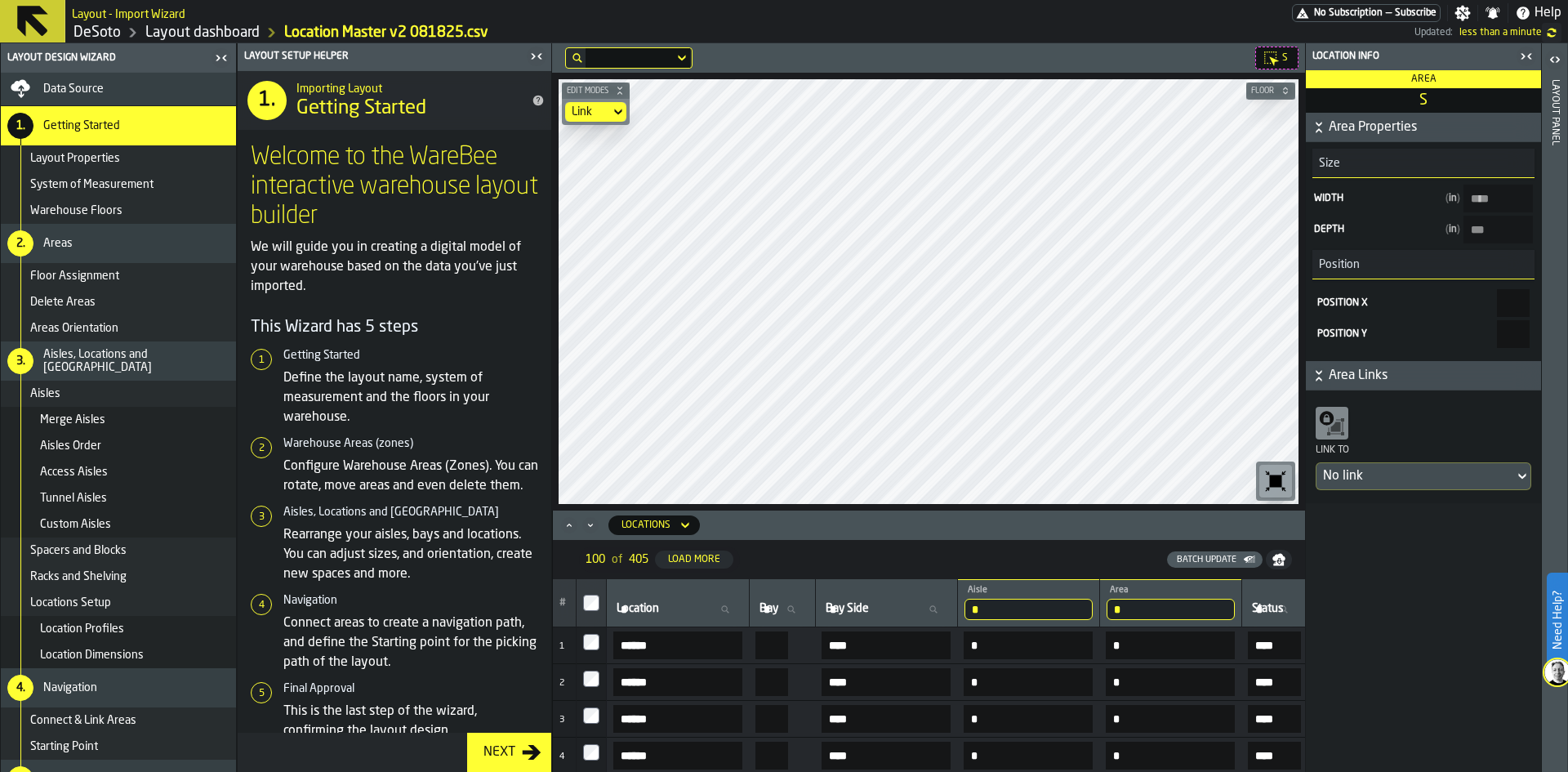
type input "****"
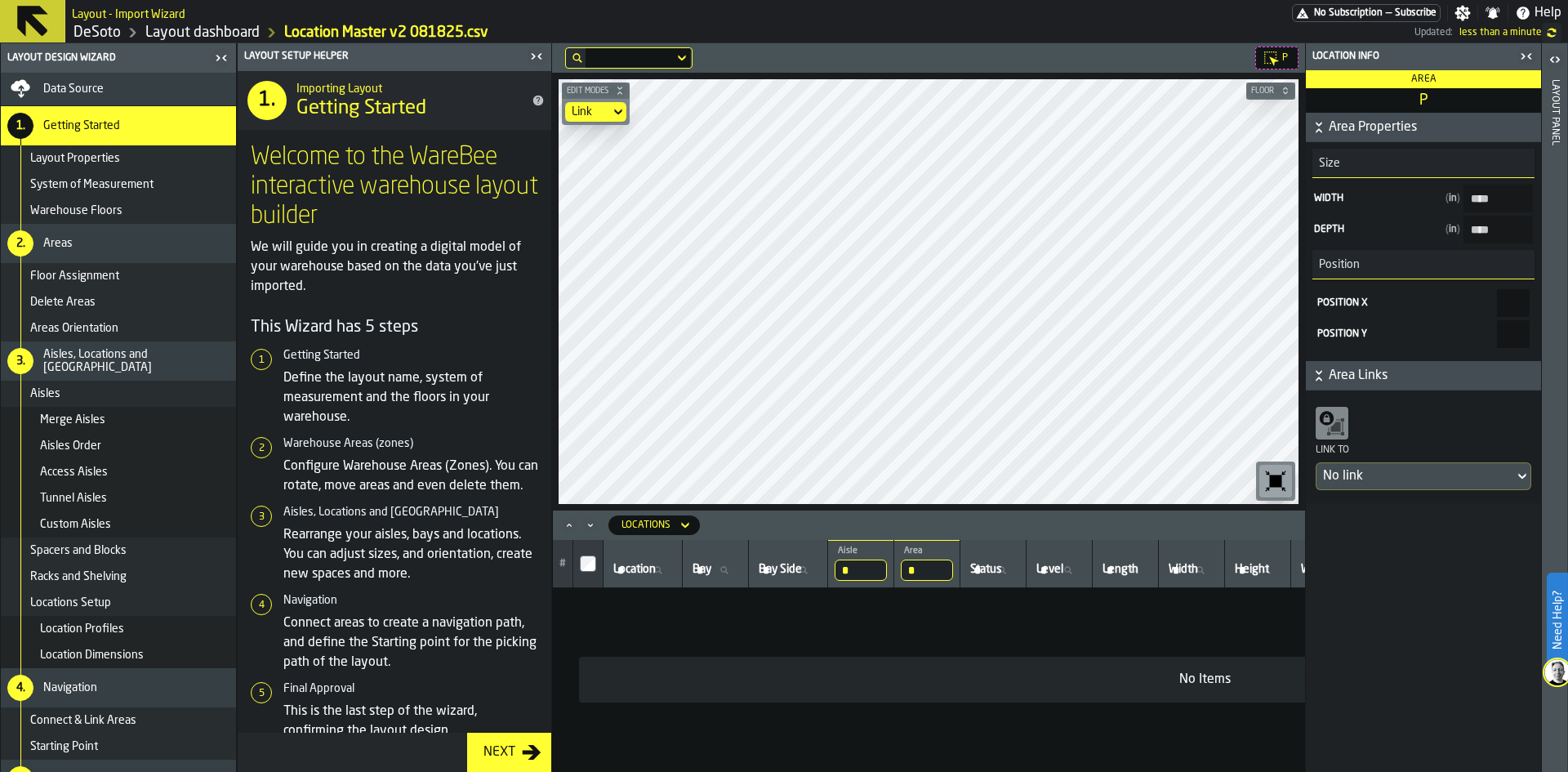
type input "****"
type input "***"
type input "****"
click at [134, 91] on div "Data Source" at bounding box center [136, 89] width 186 height 13
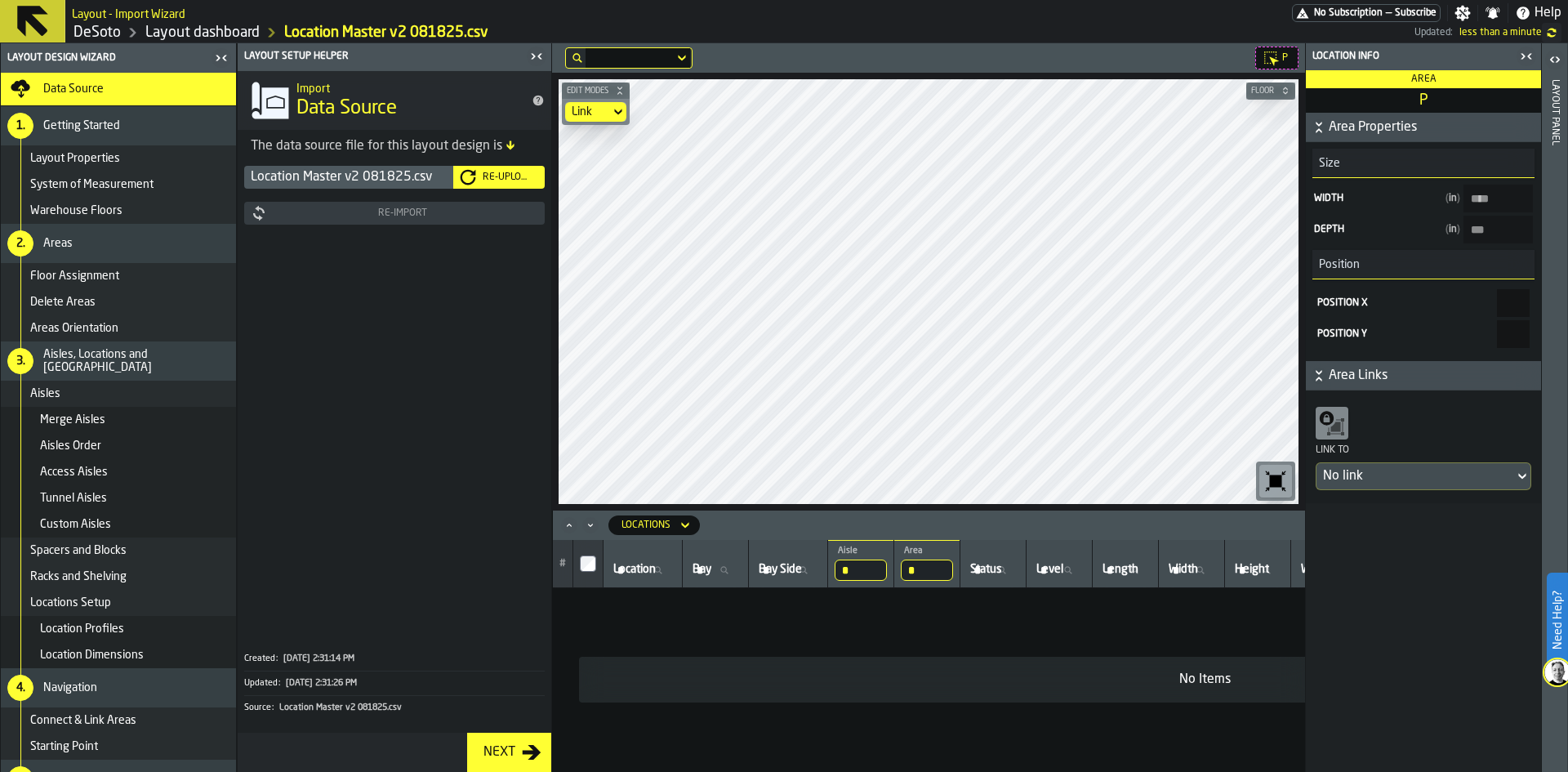
click at [495, 174] on div "Re-Upload" at bounding box center [508, 177] width 62 height 11
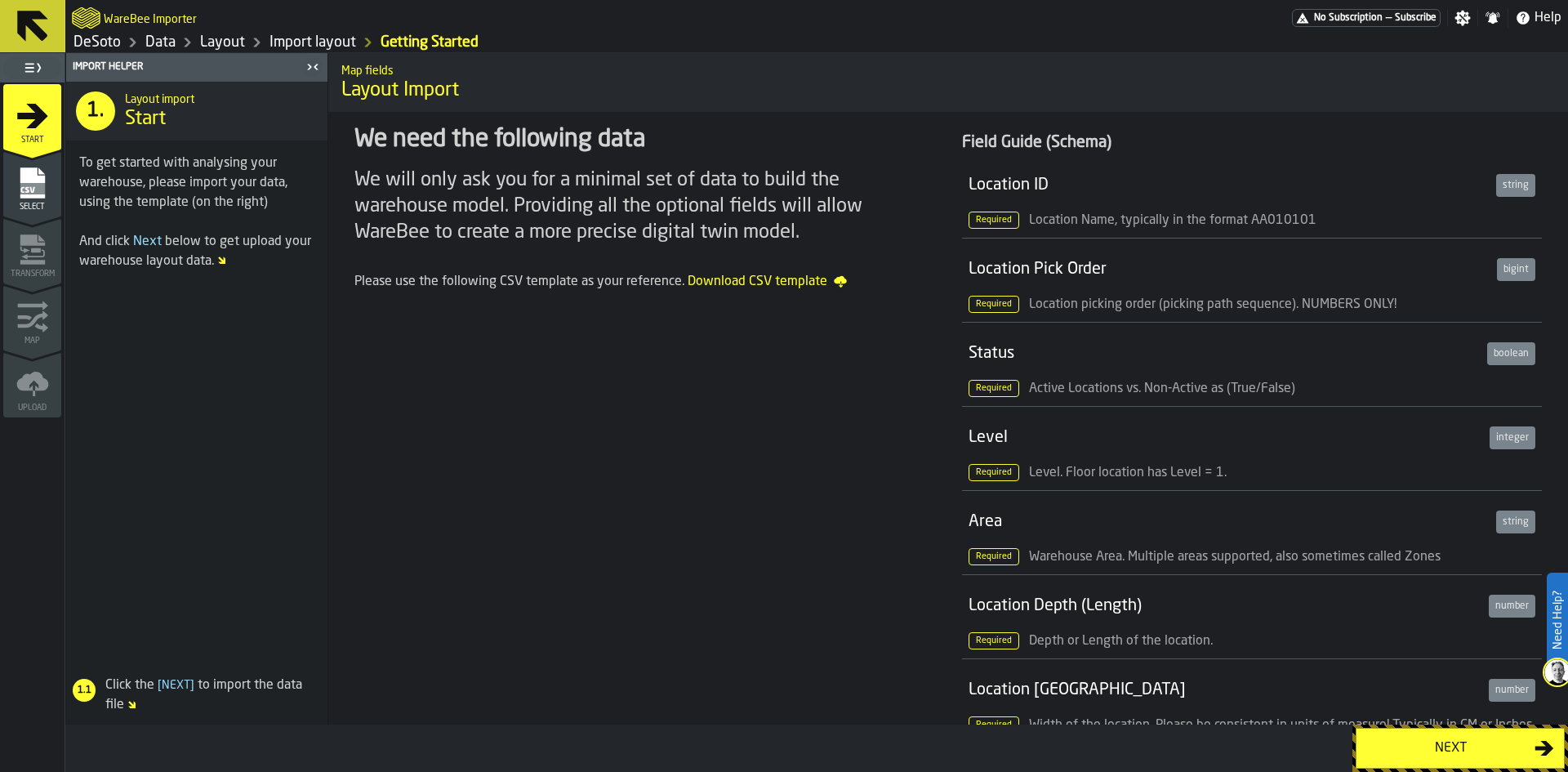
click at [1458, 754] on div "Next" at bounding box center [1450, 748] width 168 height 20
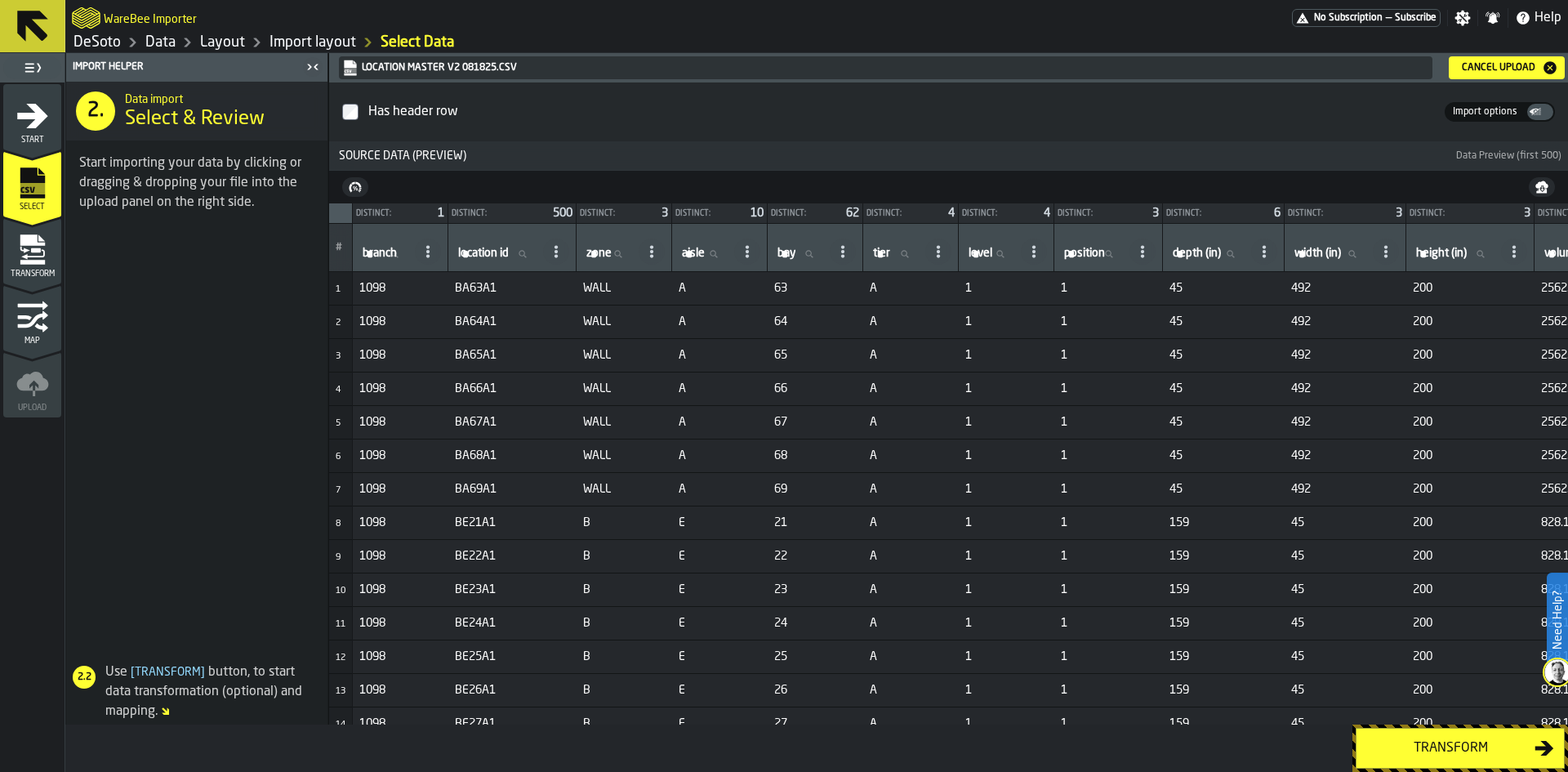
click at [1437, 742] on div "Transform" at bounding box center [1450, 748] width 168 height 20
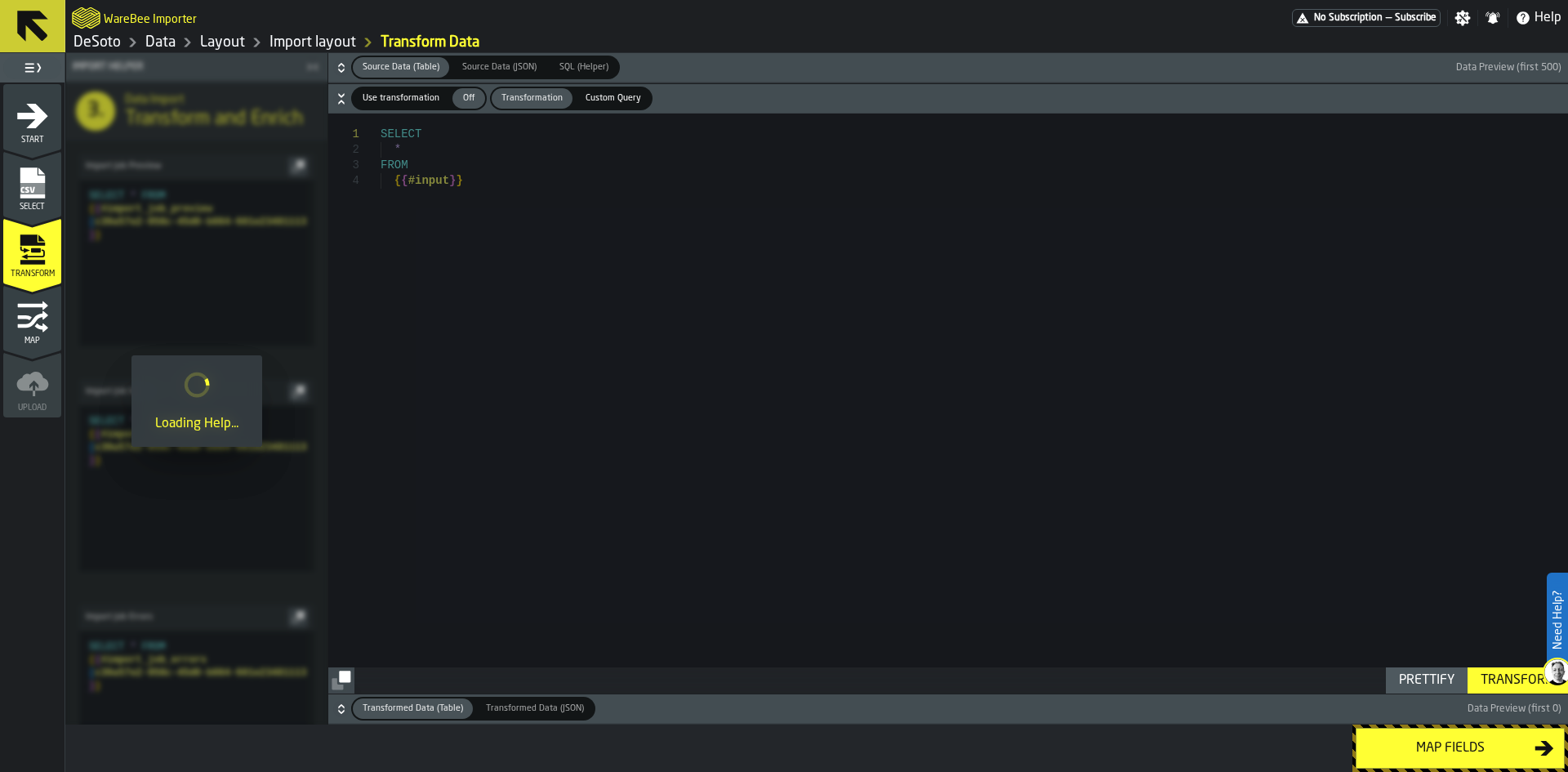
click at [1437, 742] on div "Map fields" at bounding box center [1450, 748] width 168 height 20
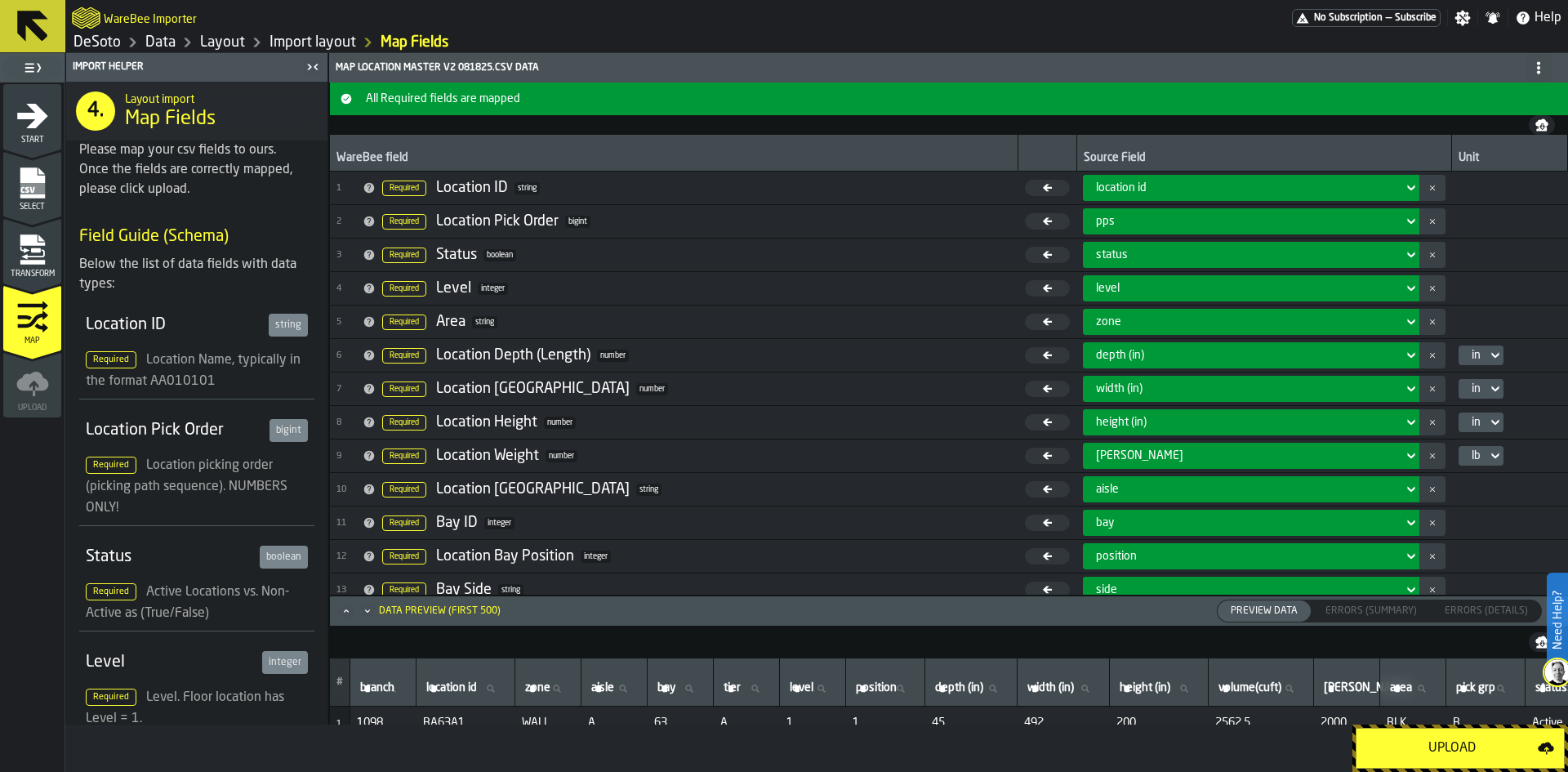
click at [1437, 742] on div "Upload" at bounding box center [1452, 748] width 171 height 20
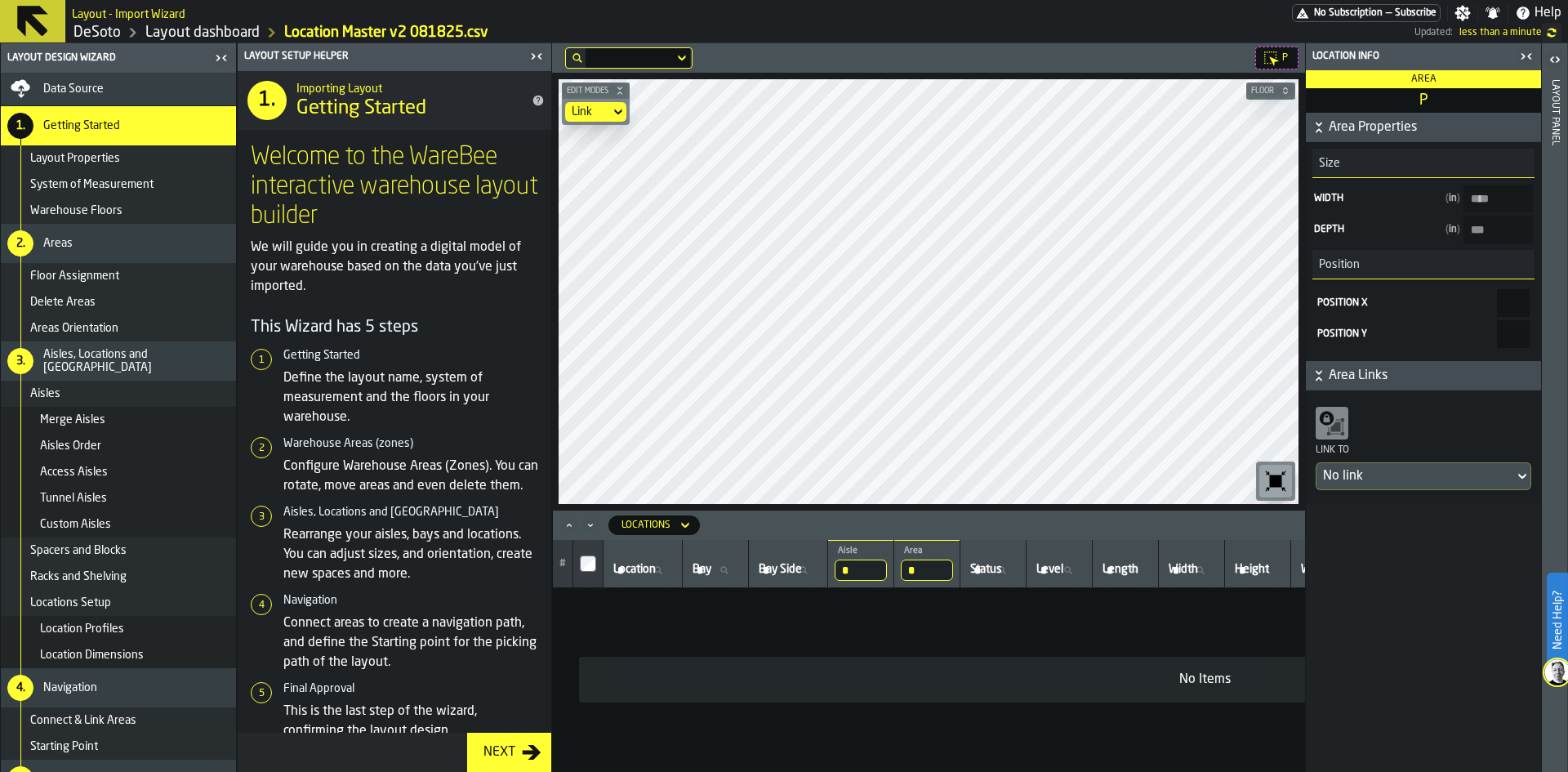
type input "****"
type input "***"
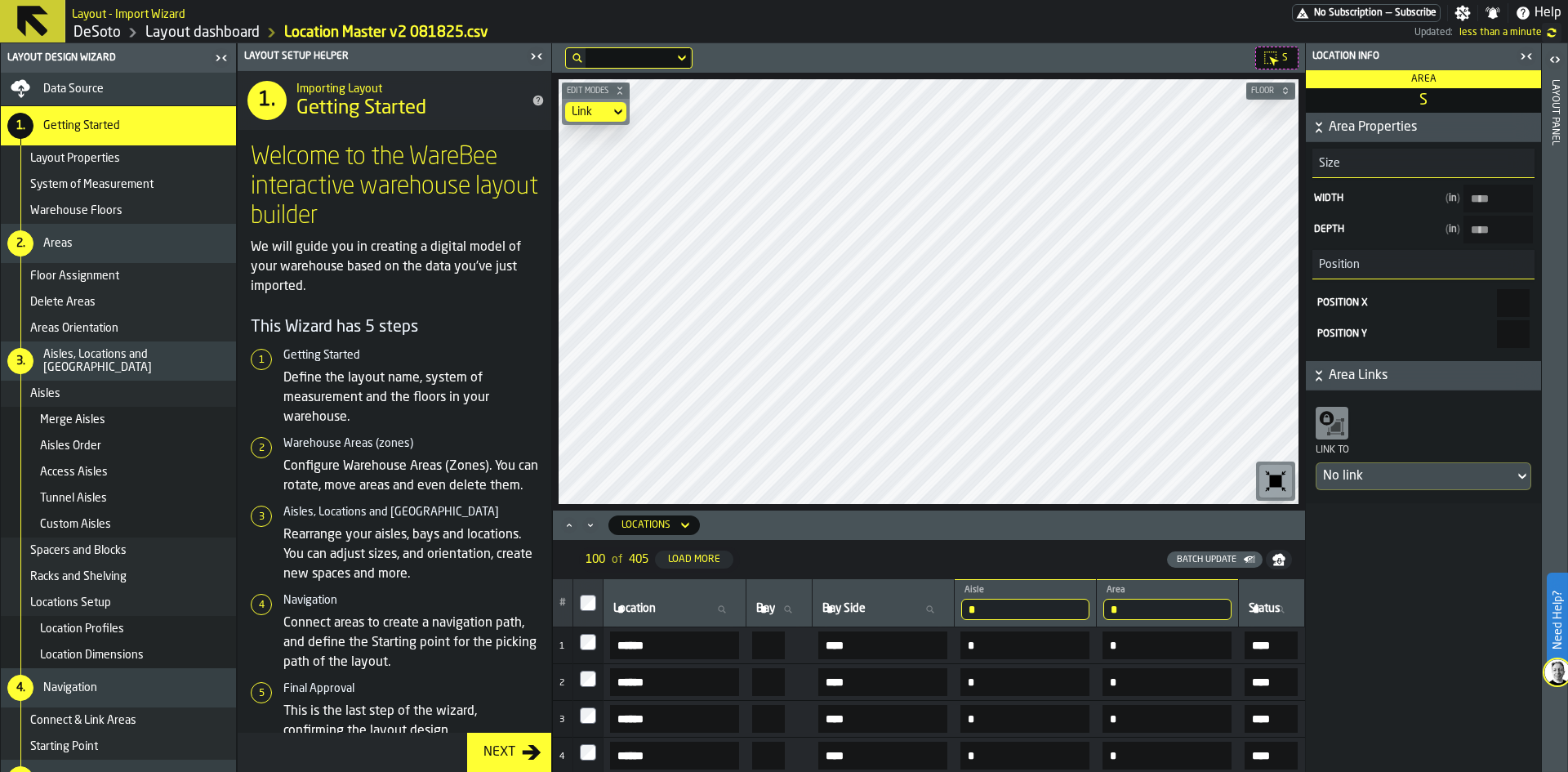
click at [619, 106] on icon at bounding box center [618, 112] width 16 height 20
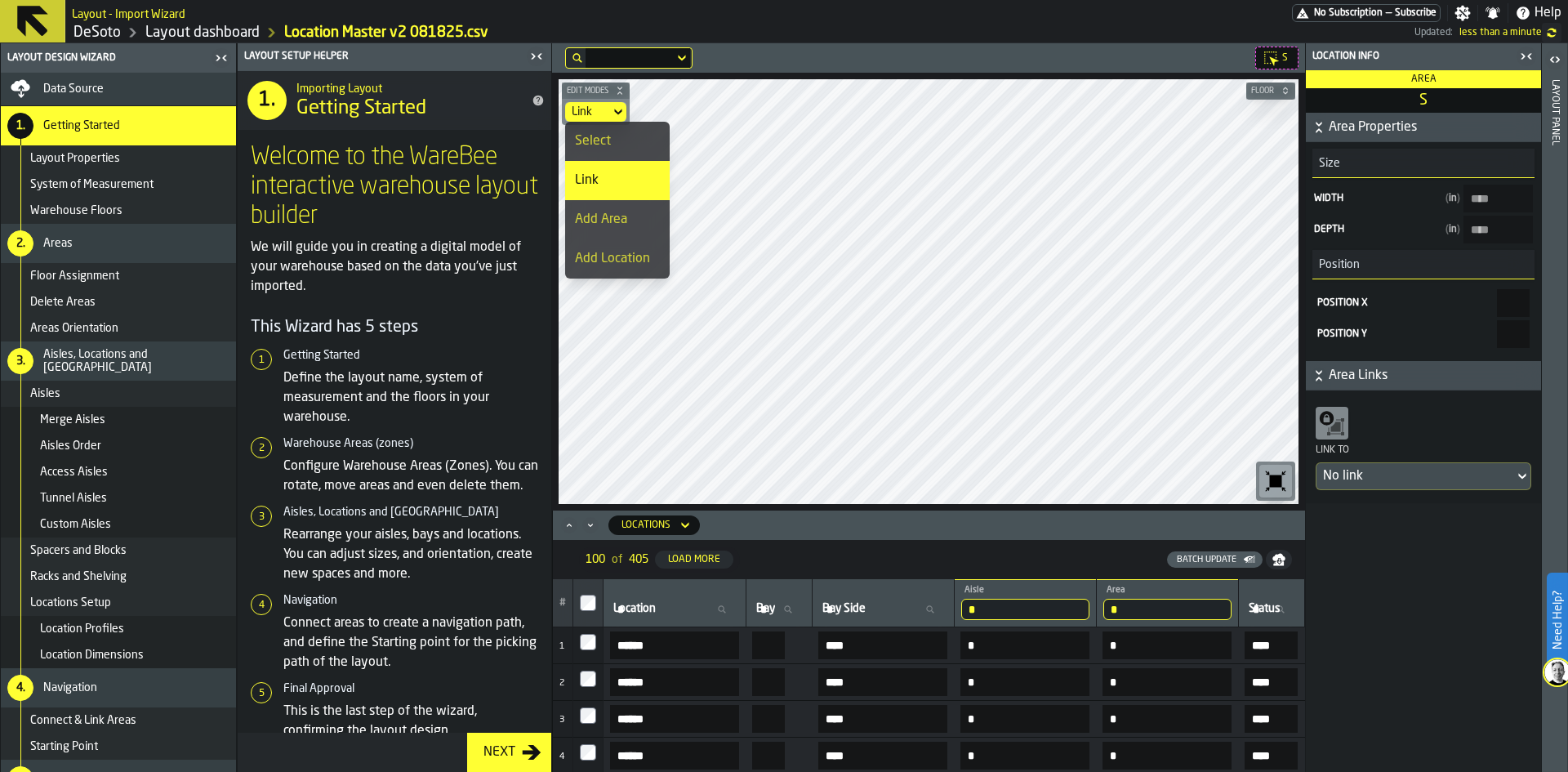
click at [616, 140] on div "Select" at bounding box center [618, 141] width 85 height 20
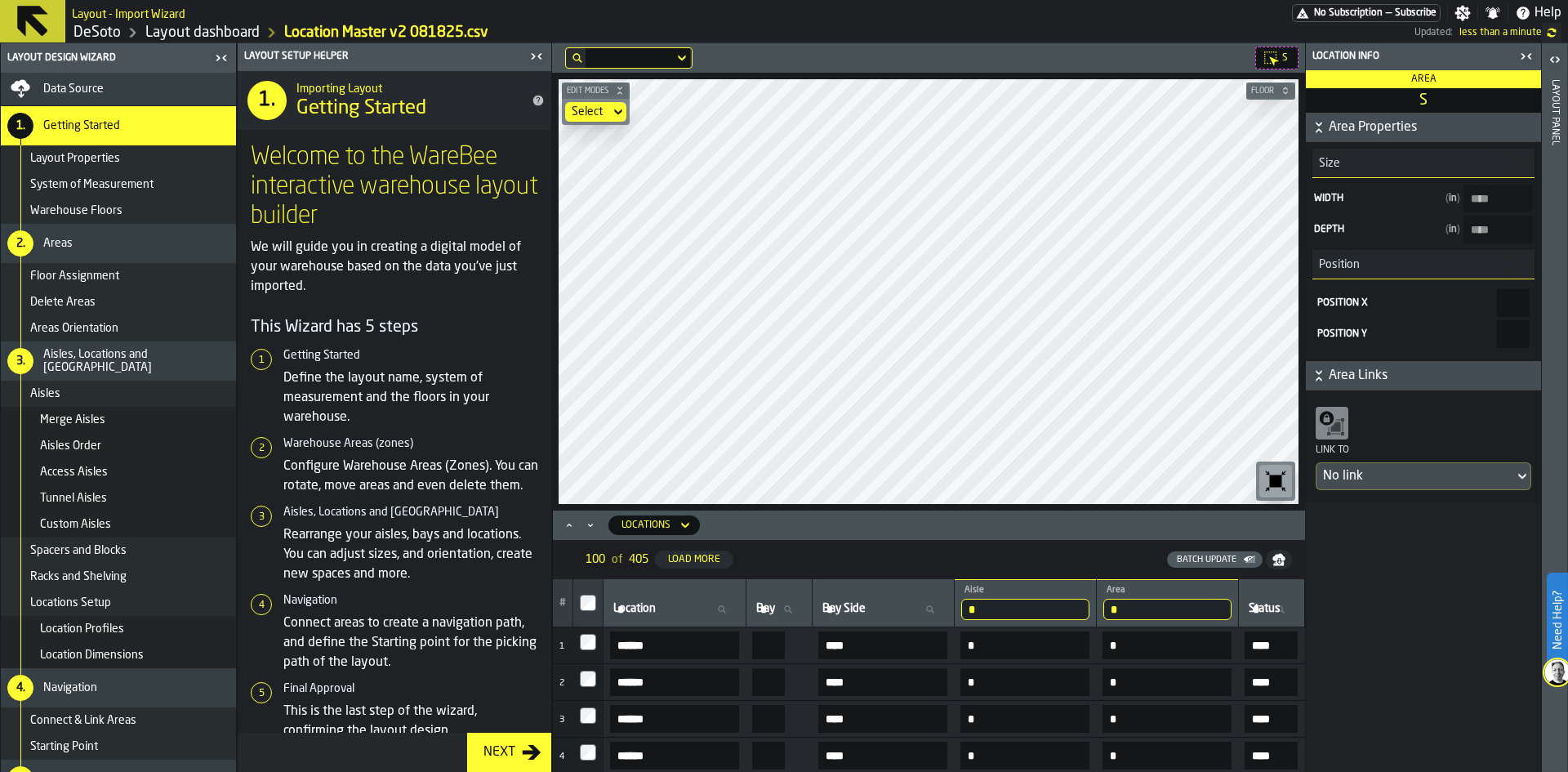
click at [597, 111] on div "Select" at bounding box center [588, 112] width 32 height 13
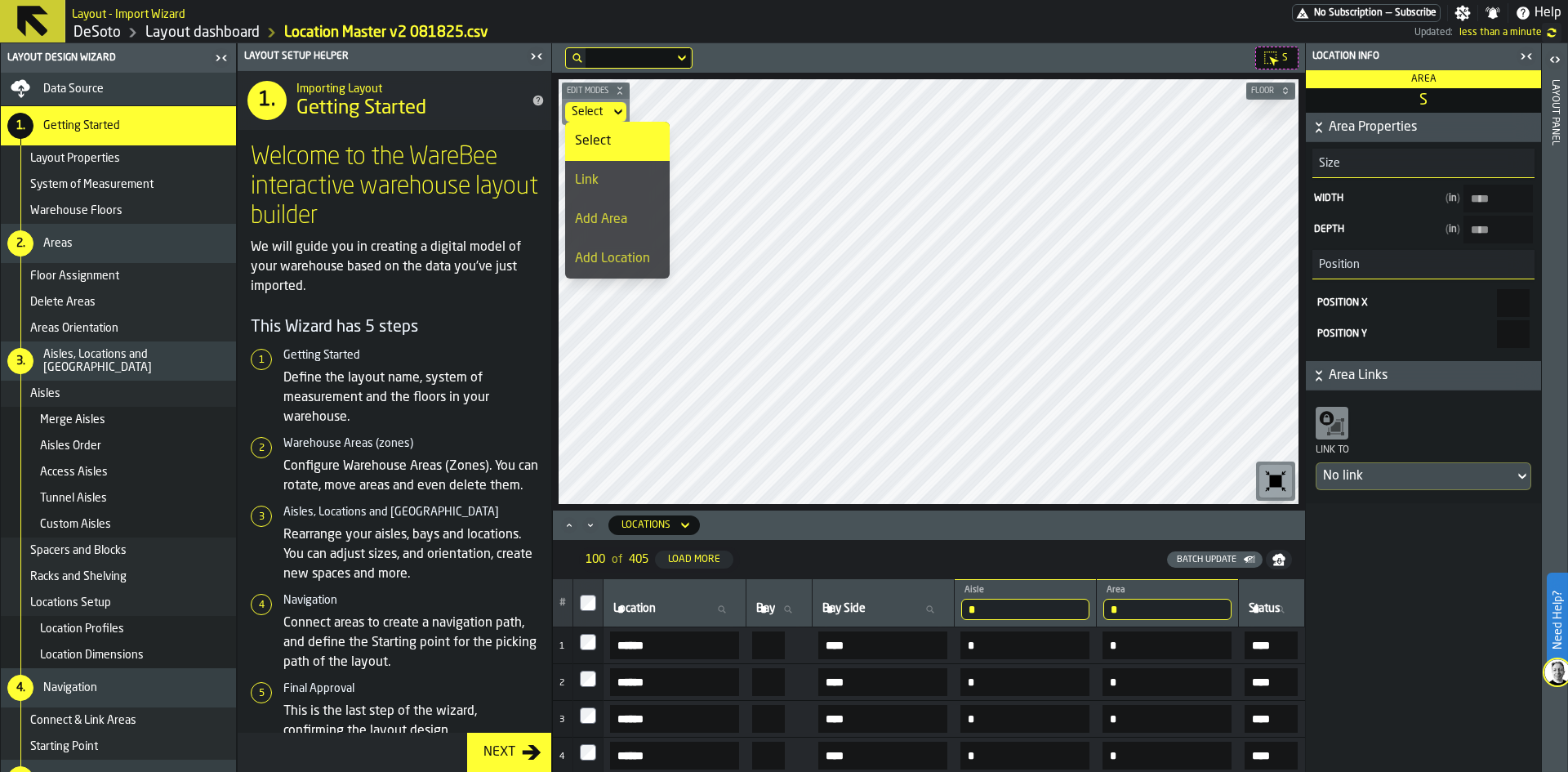
click at [597, 111] on div "Select" at bounding box center [588, 112] width 32 height 13
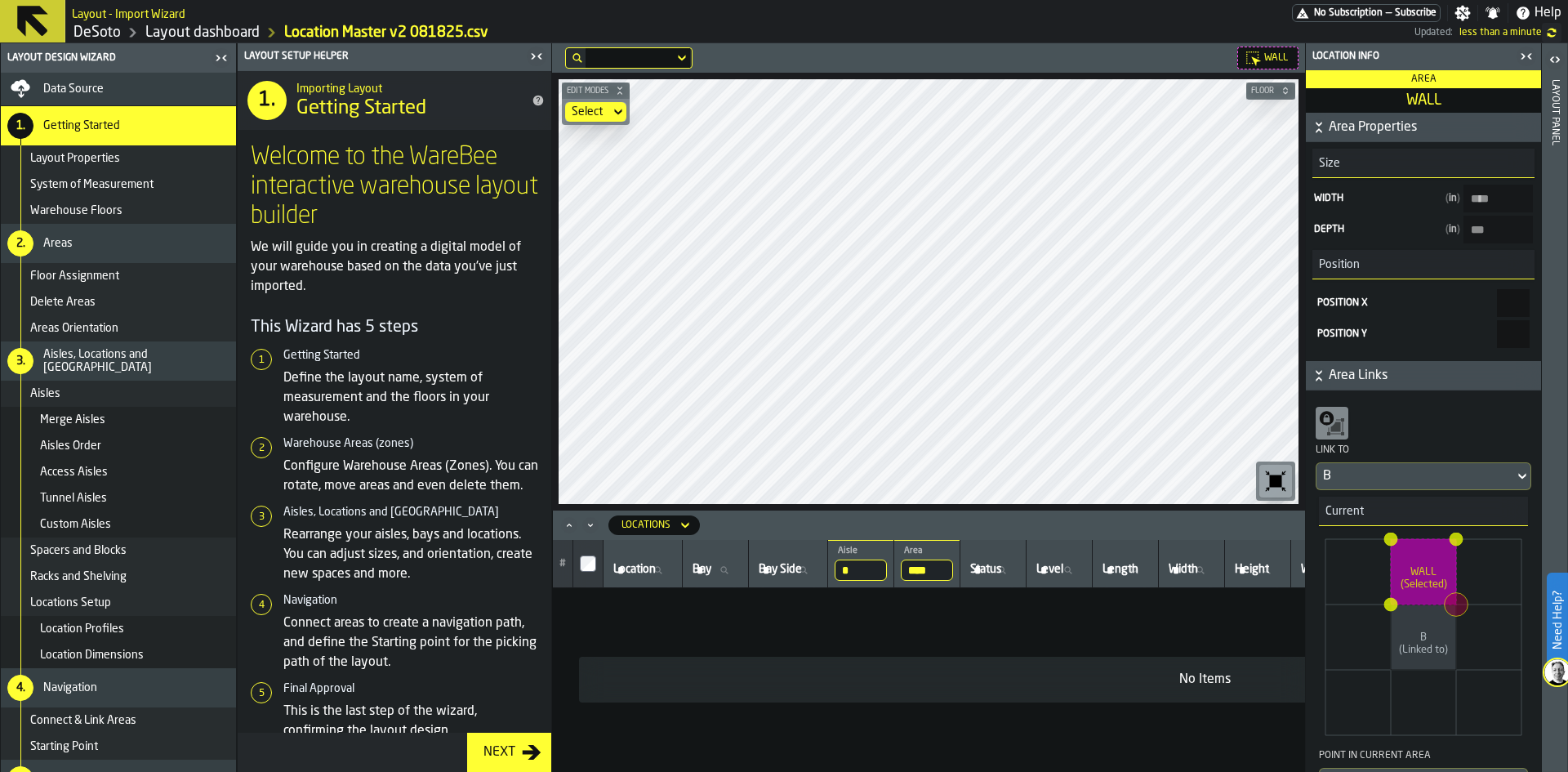
type input "****"
type input "***"
type input "****"
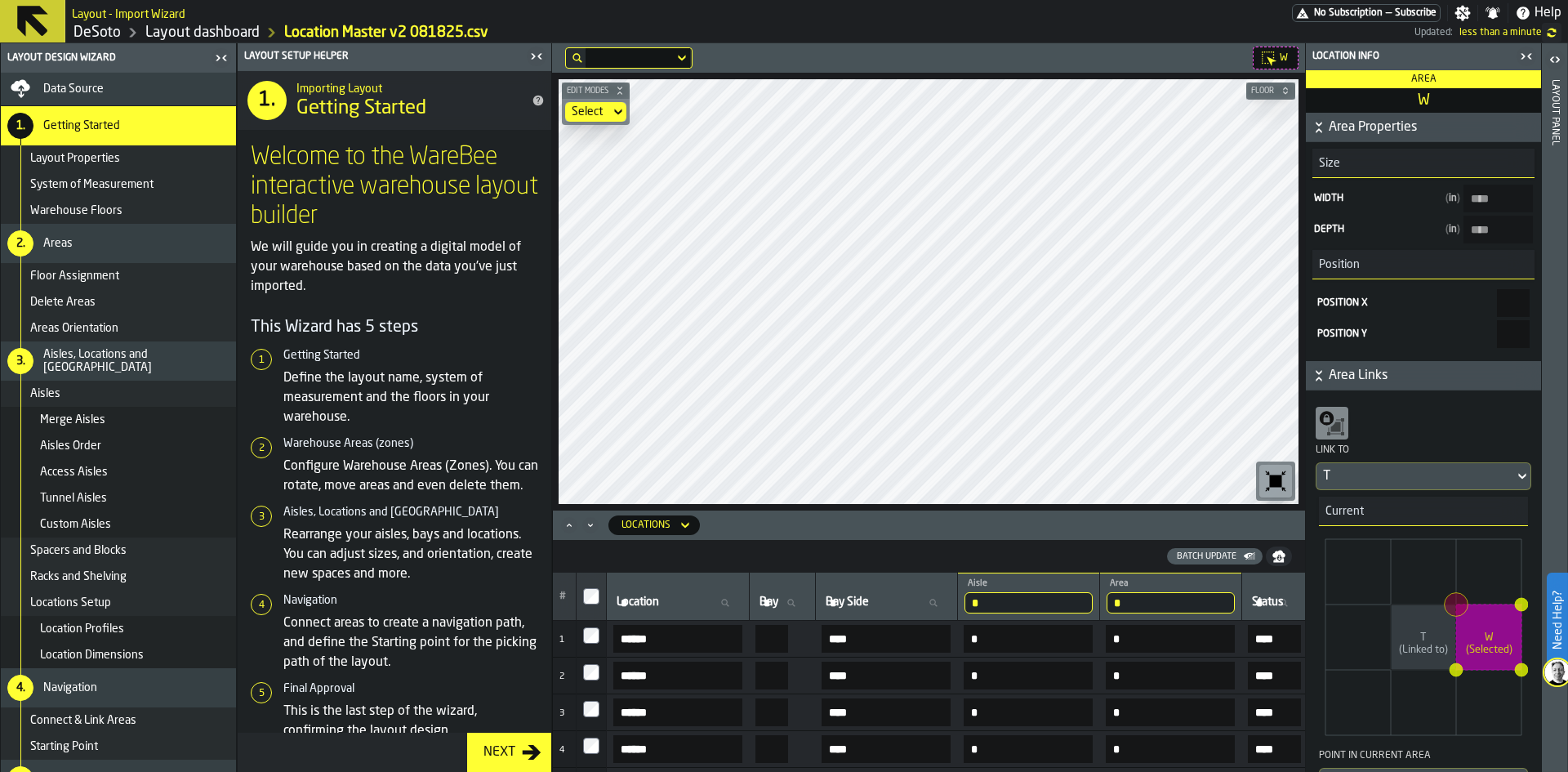
type input "***"
click at [86, 87] on span "Data Source" at bounding box center [73, 89] width 60 height 13
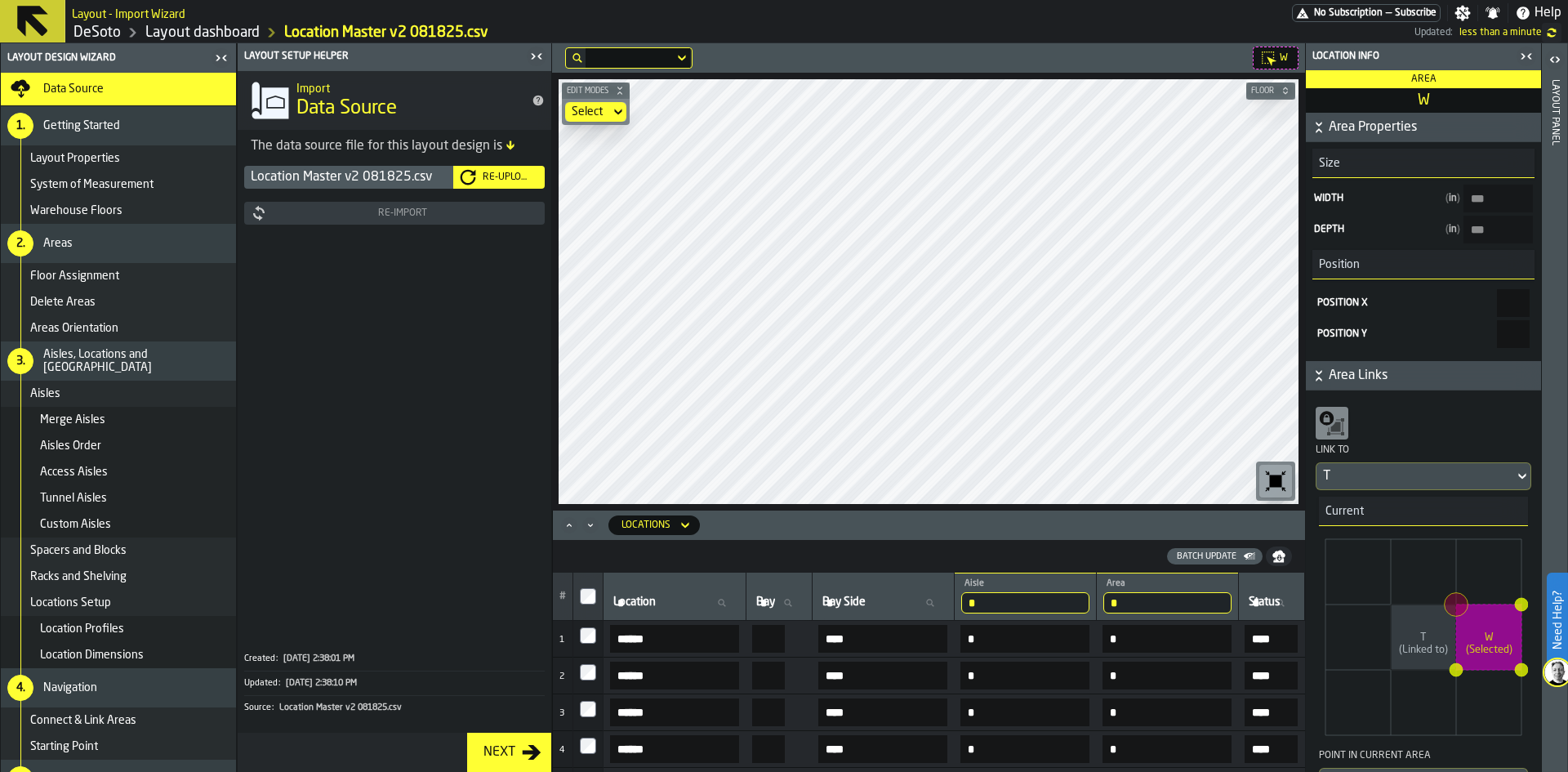
click at [497, 180] on div "Re-Upload" at bounding box center [508, 177] width 62 height 11
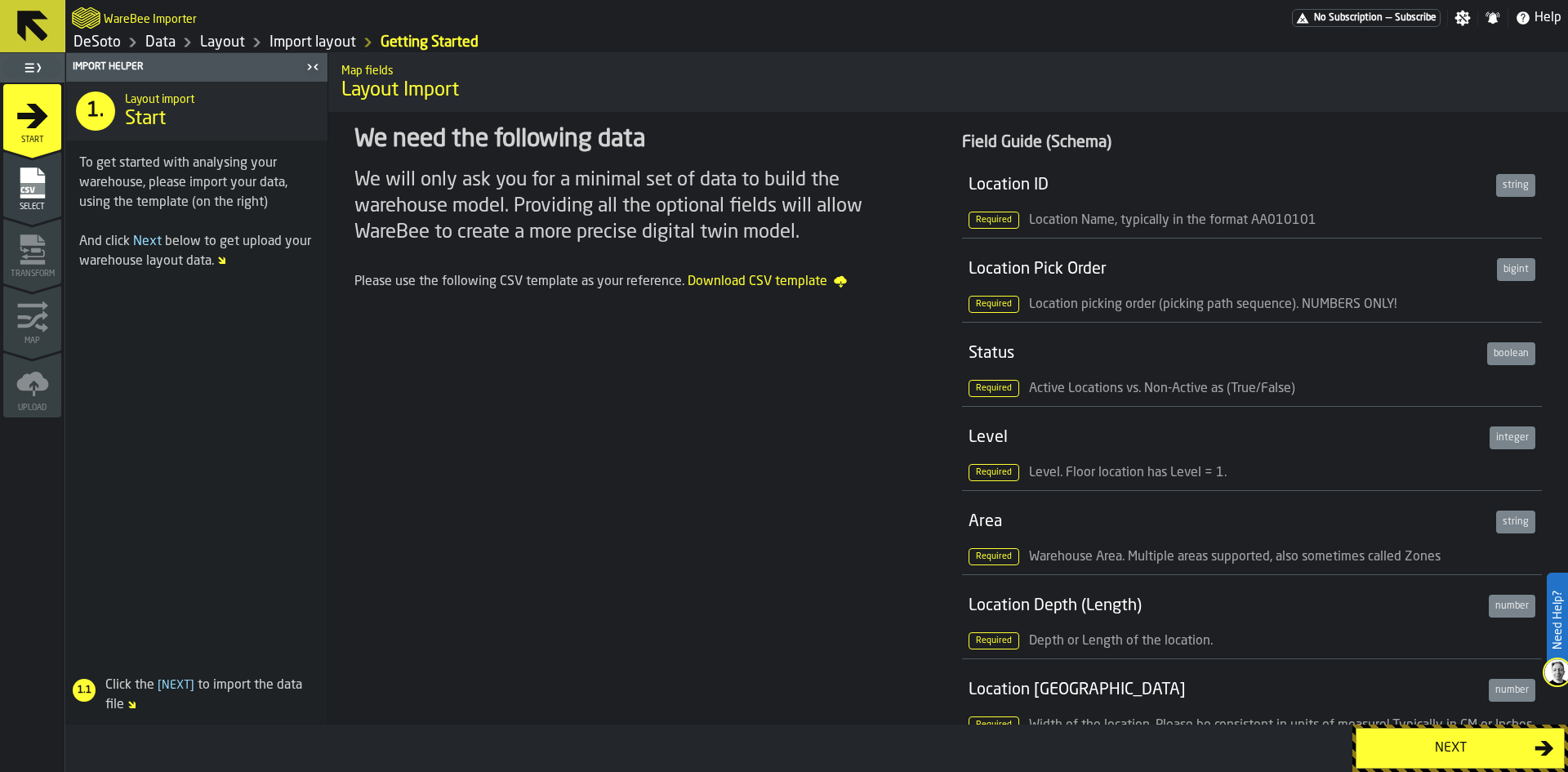
click at [1417, 755] on div "Next" at bounding box center [1450, 748] width 168 height 20
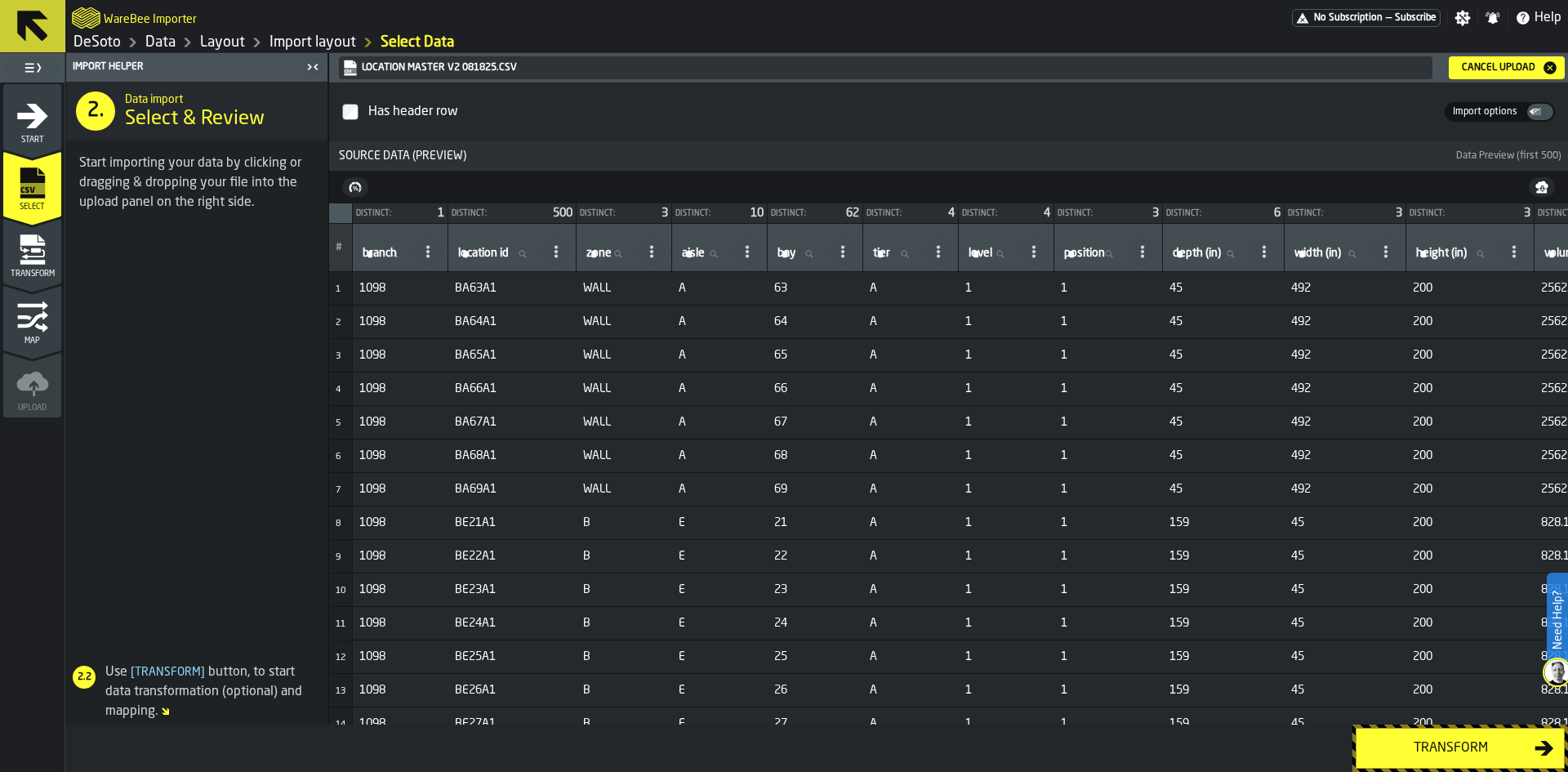
click at [1450, 753] on div "Transform" at bounding box center [1450, 748] width 168 height 20
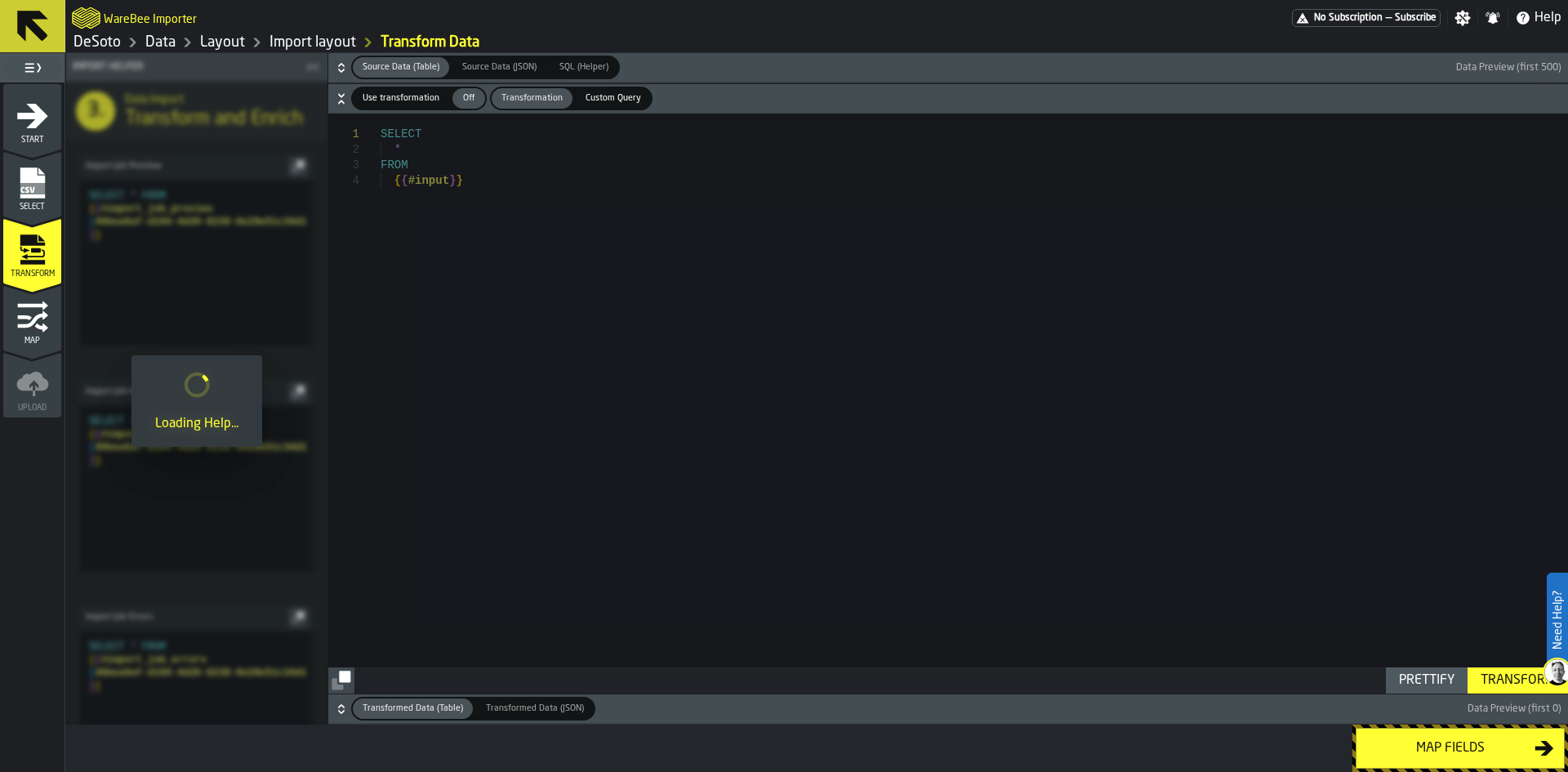
click at [1450, 753] on div "Map fields" at bounding box center [1450, 748] width 168 height 20
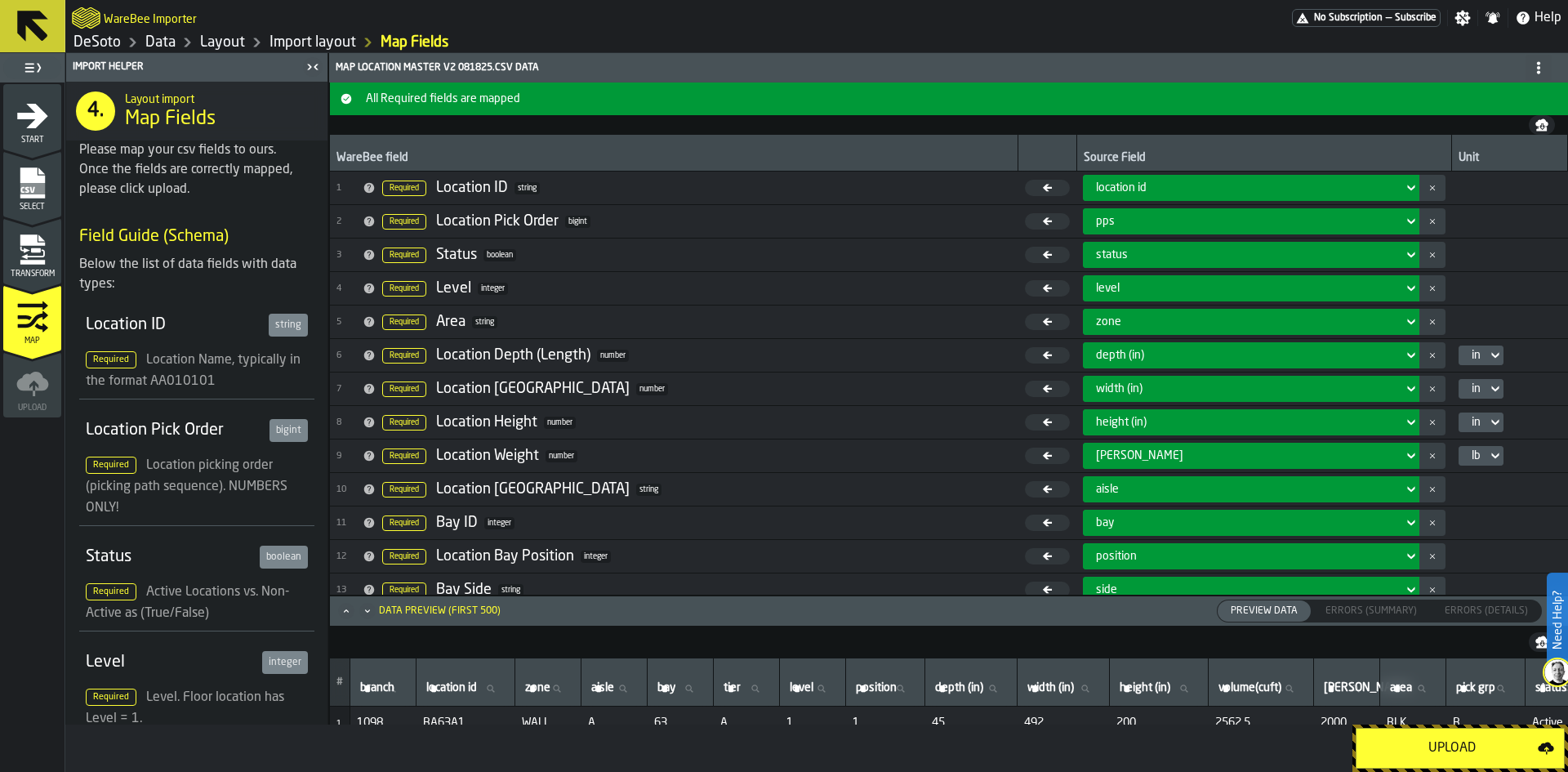
click at [1450, 753] on div "Upload" at bounding box center [1452, 748] width 171 height 20
